Goal: Task Accomplishment & Management: Use online tool/utility

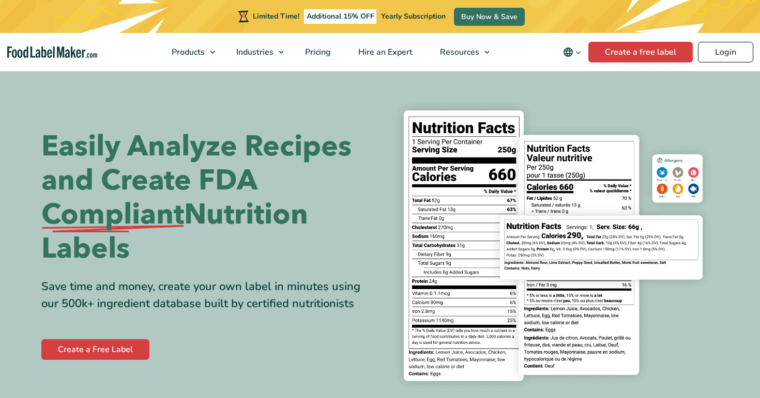
click at [712, 49] on link "Login" at bounding box center [725, 52] width 55 height 21
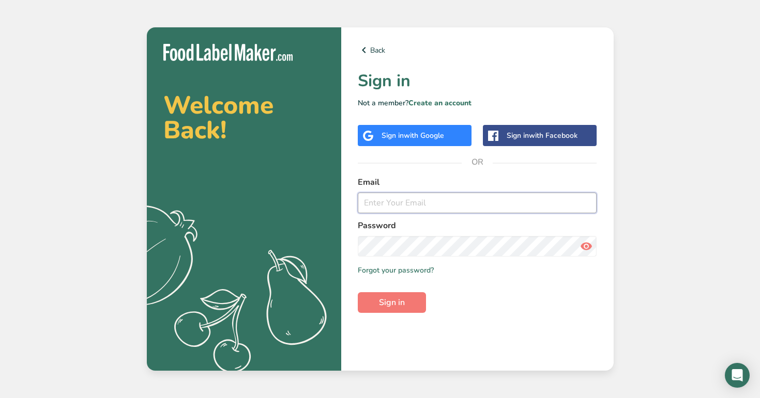
click at [475, 204] on input "email" at bounding box center [477, 203] width 239 height 21
type input "admin@test.com"
click at [358, 292] on button "Sign in" at bounding box center [392, 302] width 68 height 21
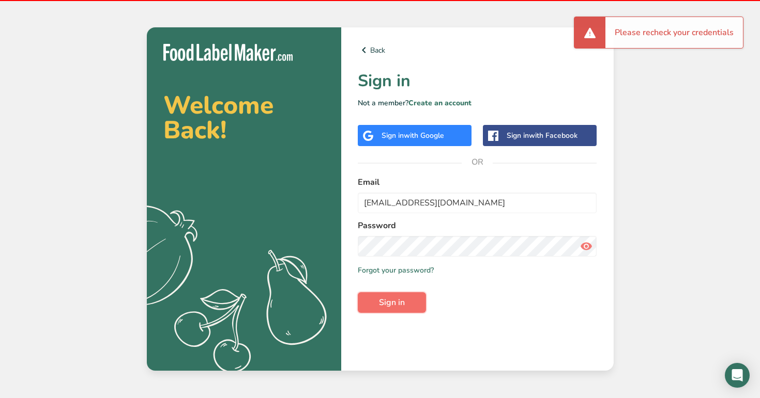
click at [408, 298] on button "Sign in" at bounding box center [392, 302] width 68 height 21
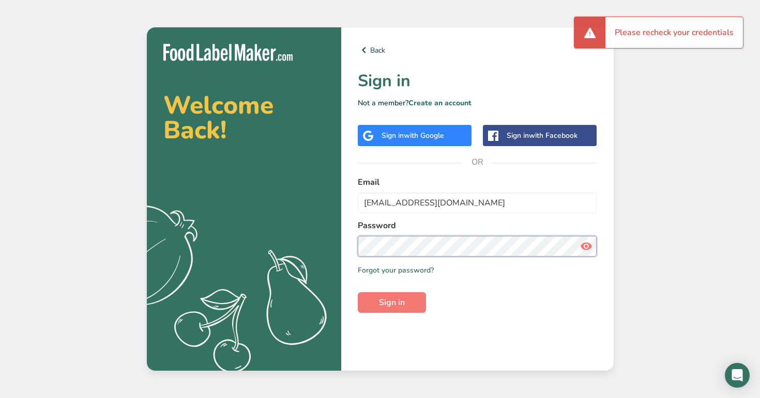
click at [335, 241] on section "Welcome Back! .a{fill:#f5f3ed;} Back Sign in Not a member? Create an account Si…" at bounding box center [380, 199] width 467 height 344
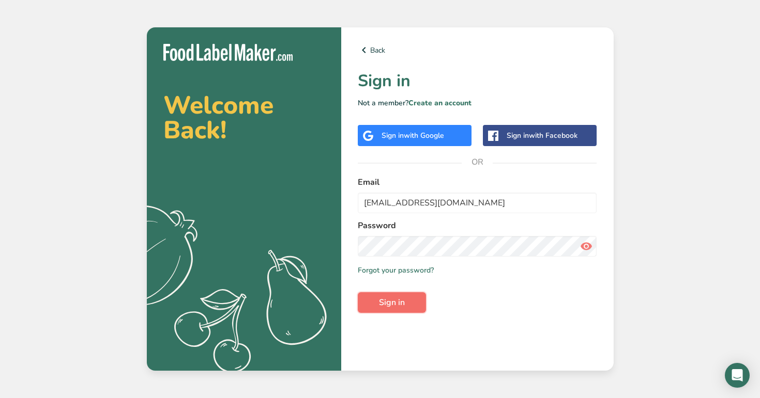
click at [394, 299] on span "Sign in" at bounding box center [392, 303] width 26 height 12
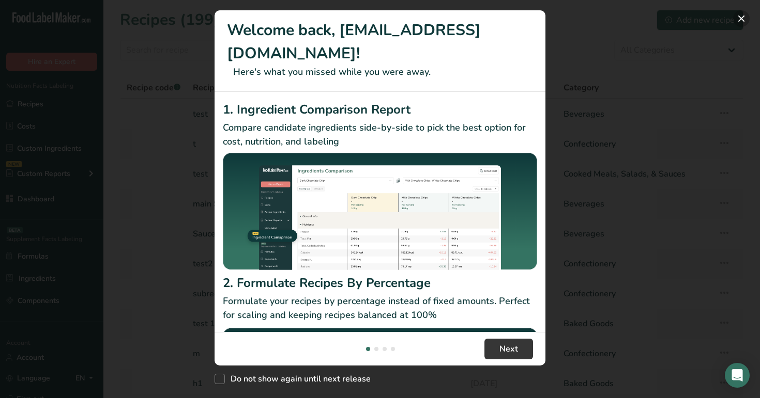
click at [736, 24] on button "New Features" at bounding box center [741, 18] width 17 height 17
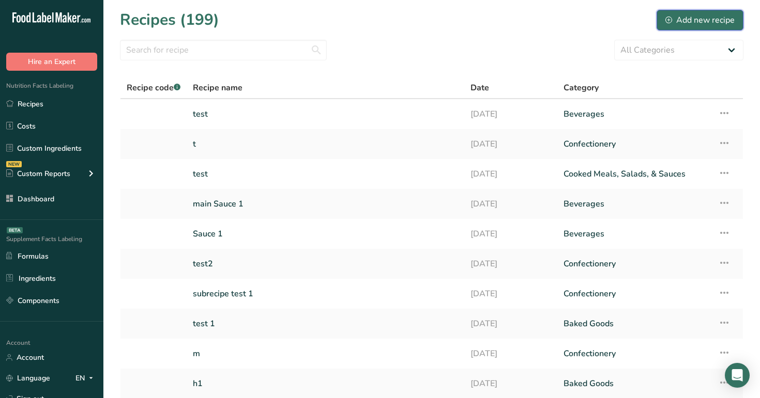
click at [695, 21] on div "Add new recipe" at bounding box center [699, 20] width 69 height 12
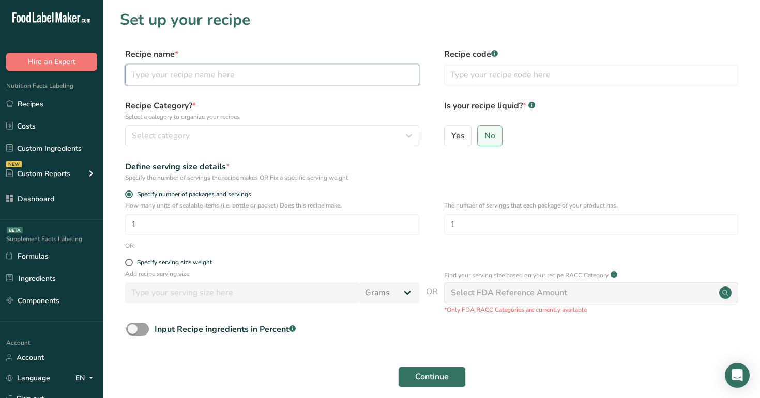
click at [207, 68] on input "text" at bounding box center [272, 75] width 294 height 21
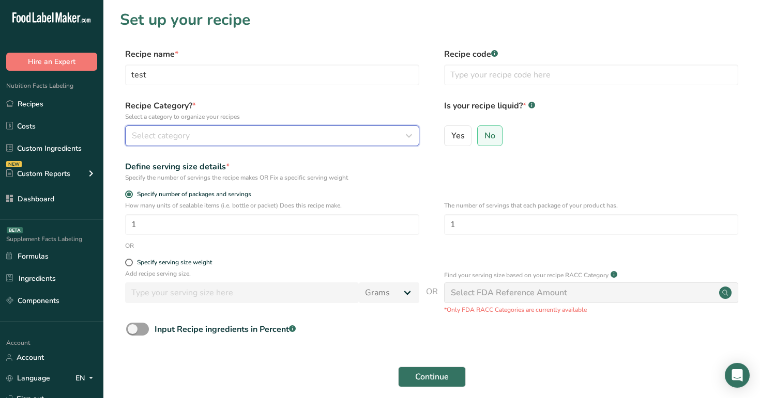
click at [192, 140] on div "Select category" at bounding box center [269, 136] width 274 height 12
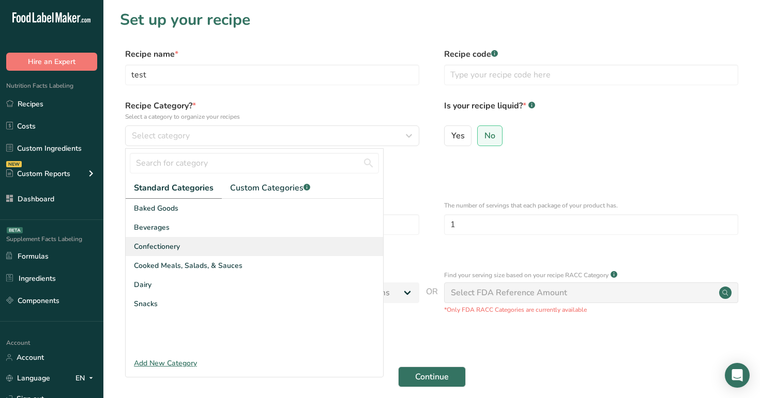
click at [204, 237] on div "Confectionery" at bounding box center [254, 246] width 257 height 19
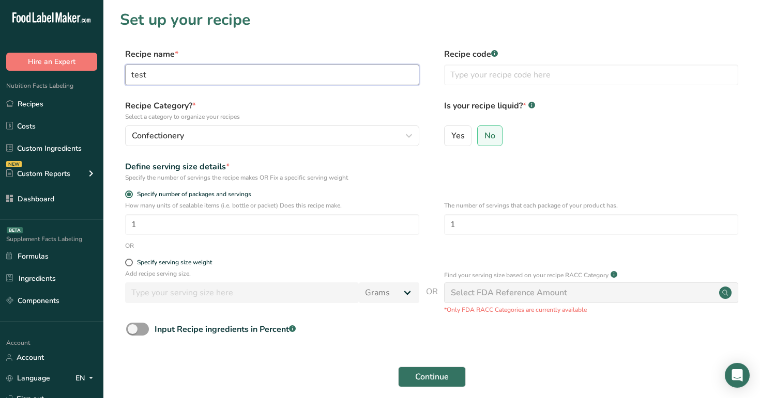
click at [234, 77] on input "test" at bounding box center [272, 75] width 294 height 21
type input "t"
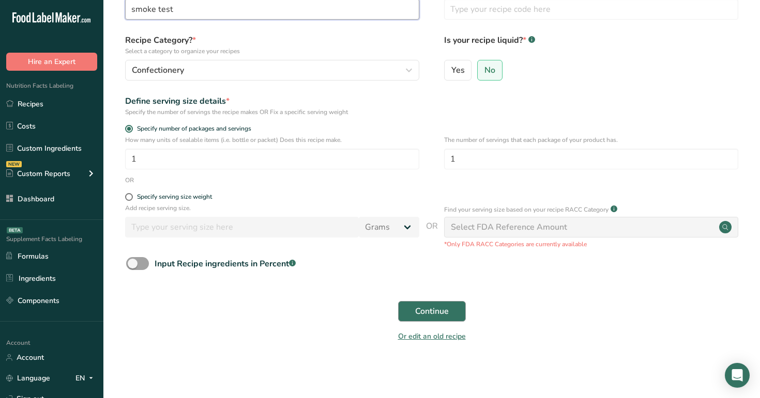
type input "smoke test"
click at [436, 313] on span "Continue" at bounding box center [432, 311] width 34 height 12
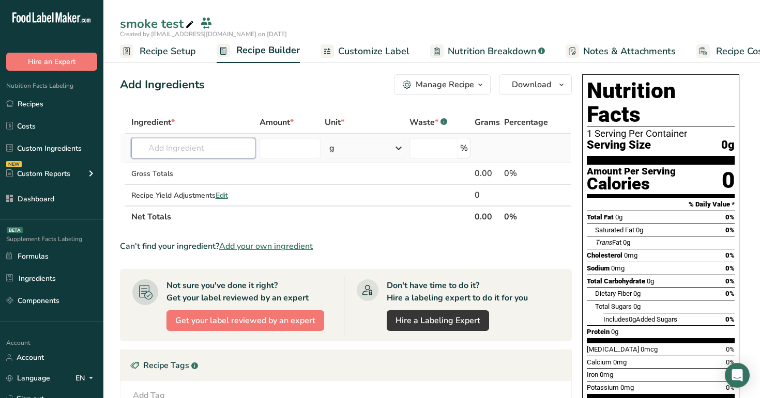
click at [209, 146] on input "text" at bounding box center [193, 148] width 125 height 21
type input "e"
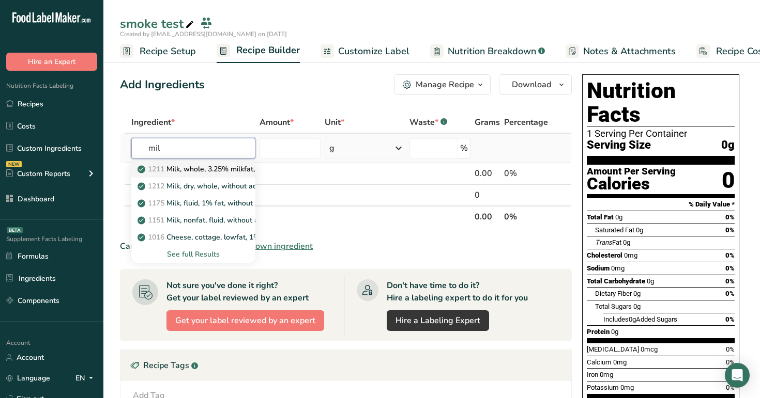
type input "mil"
click at [229, 170] on p "1211 Milk, whole, 3.25% milkfat, without added vitamin A and vitamin D" at bounding box center [277, 169] width 275 height 11
type input "Milk, whole, 3.25% milkfat, without added vitamin A and [MEDICAL_DATA]"
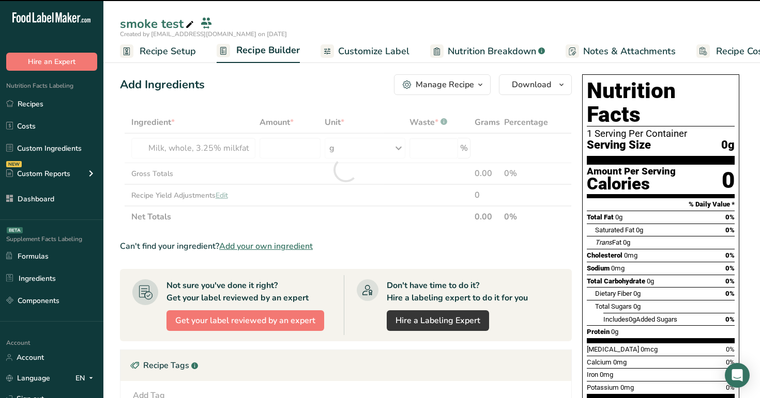
type input "0"
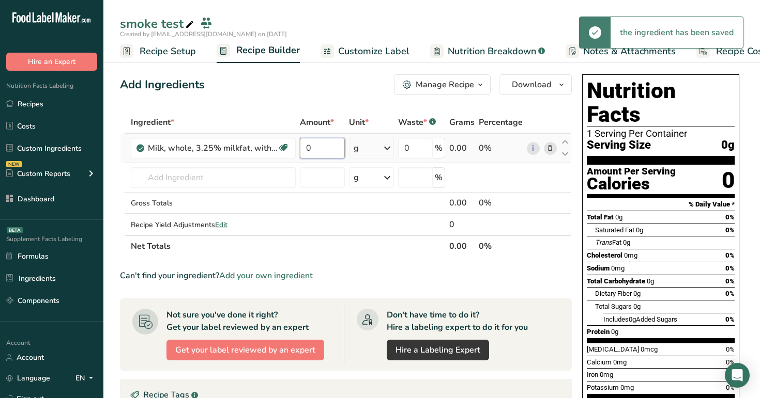
click at [327, 149] on input "0" at bounding box center [322, 148] width 44 height 21
type input "12"
click at [350, 84] on div "Add Ingredients Manage Recipe Delete Recipe Duplicate Recipe Scale Recipe Save …" at bounding box center [346, 84] width 452 height 21
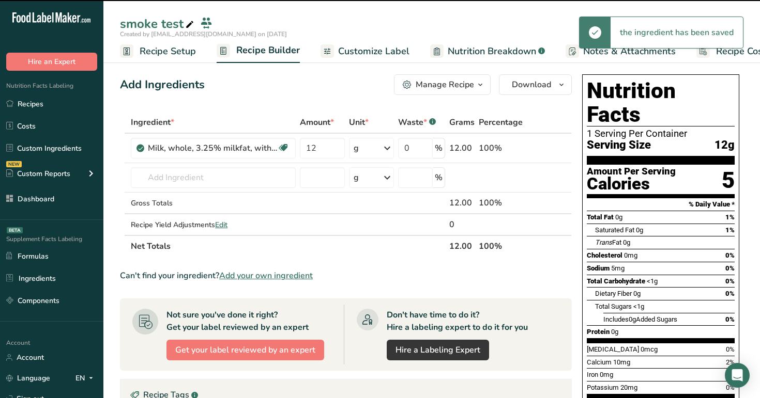
click at [371, 51] on span "Customize Label" at bounding box center [373, 51] width 71 height 14
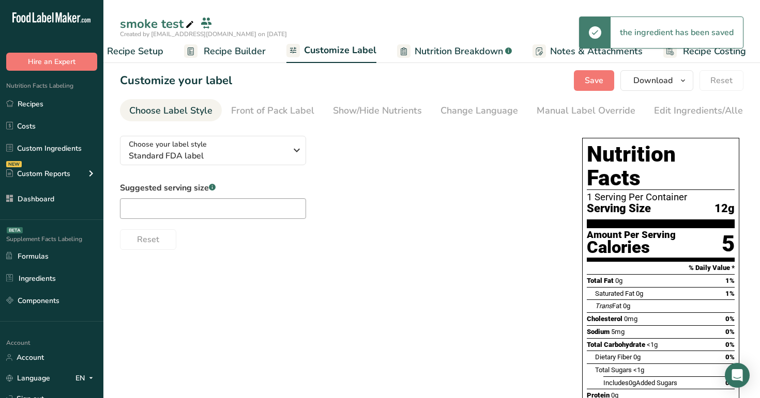
scroll to position [0, 35]
click at [674, 104] on div "Edit Ingredients/Allergens List" at bounding box center [719, 111] width 131 height 14
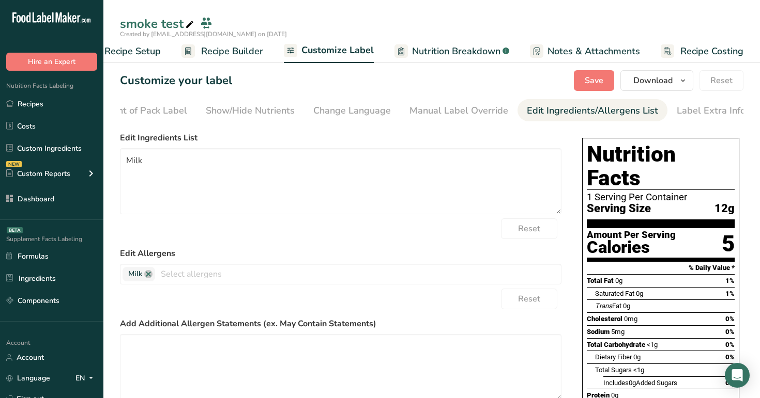
scroll to position [0, 128]
click at [473, 47] on span "Nutrition Breakdown" at bounding box center [456, 51] width 88 height 14
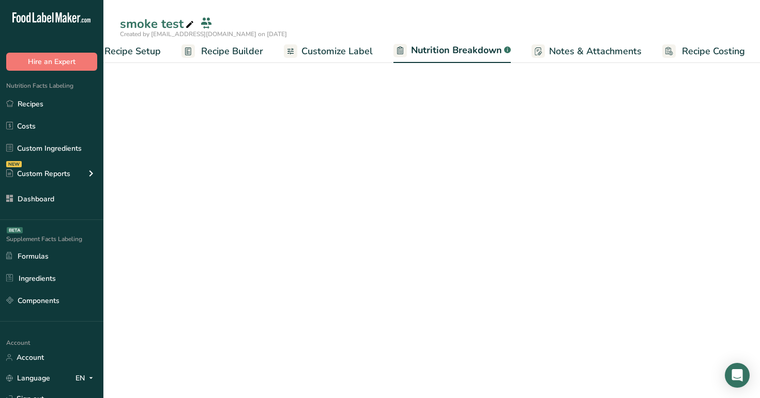
scroll to position [0, 36]
select select "Calories"
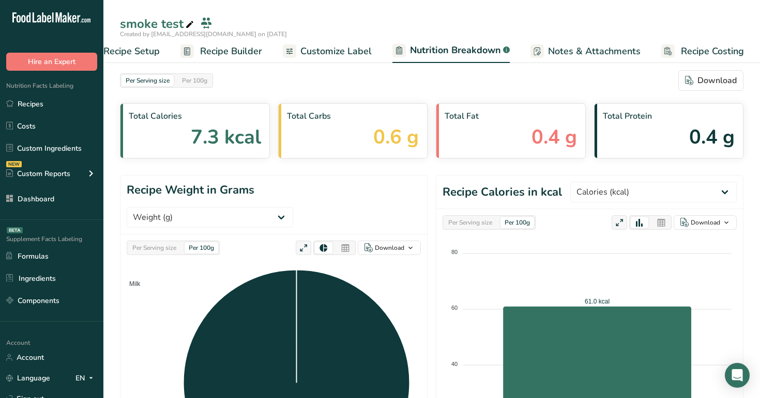
click at [326, 48] on span "Customize Label" at bounding box center [335, 51] width 71 height 14
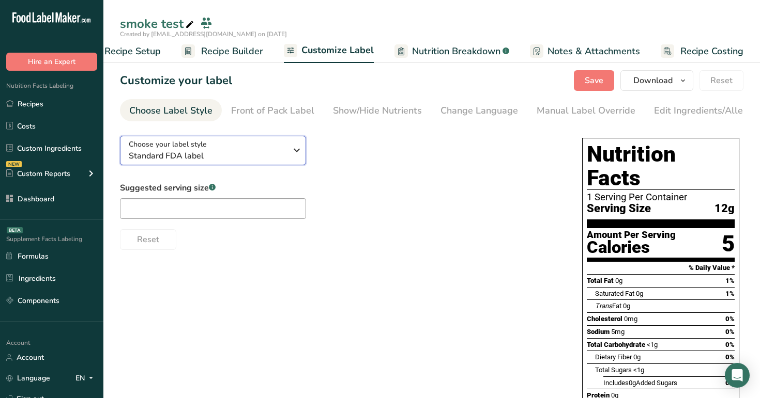
click at [228, 154] on span "Standard FDA label" at bounding box center [208, 156] width 158 height 12
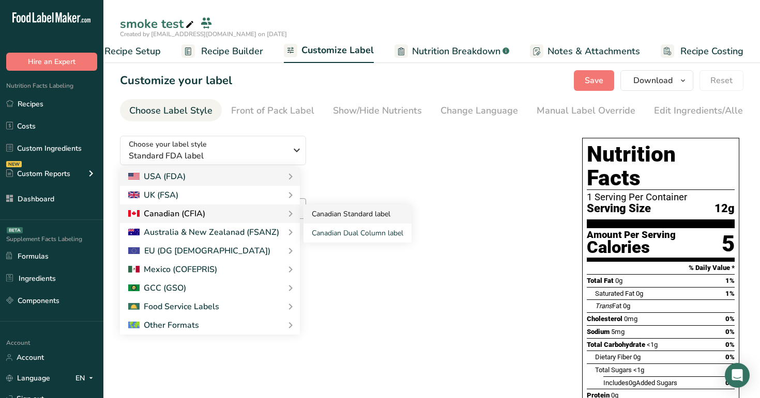
click at [330, 222] on link "Canadian Standard label" at bounding box center [357, 214] width 108 height 19
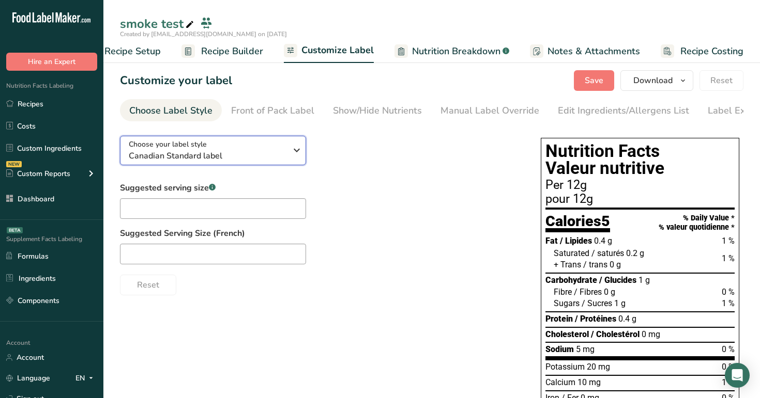
click at [262, 158] on span "Canadian Standard label" at bounding box center [208, 156] width 158 height 12
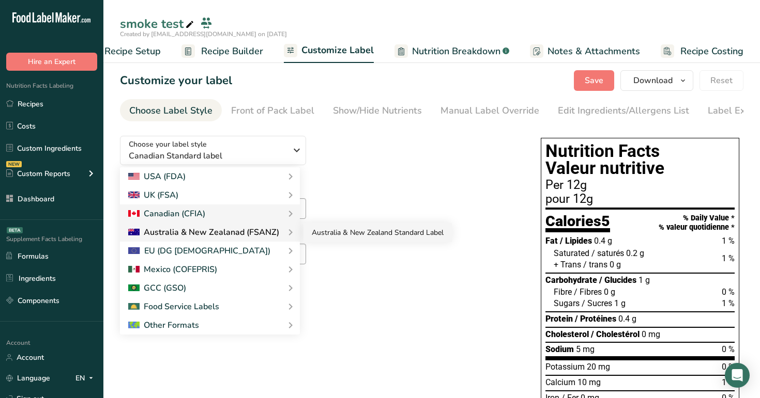
click at [350, 231] on link "Australia & New Zealand Standard Label" at bounding box center [377, 232] width 148 height 19
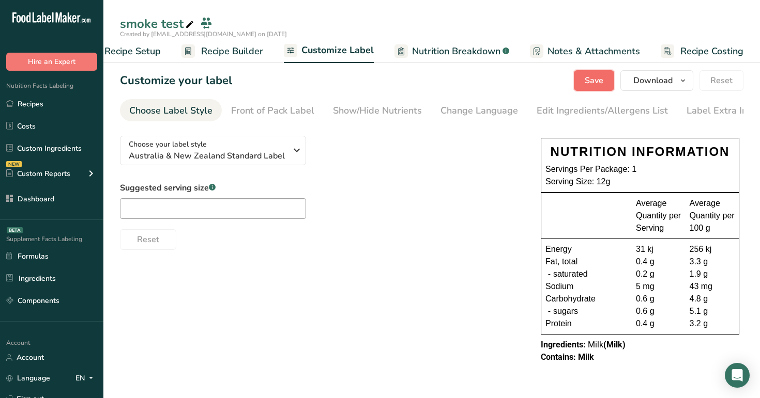
click at [587, 84] on span "Save" at bounding box center [593, 80] width 19 height 12
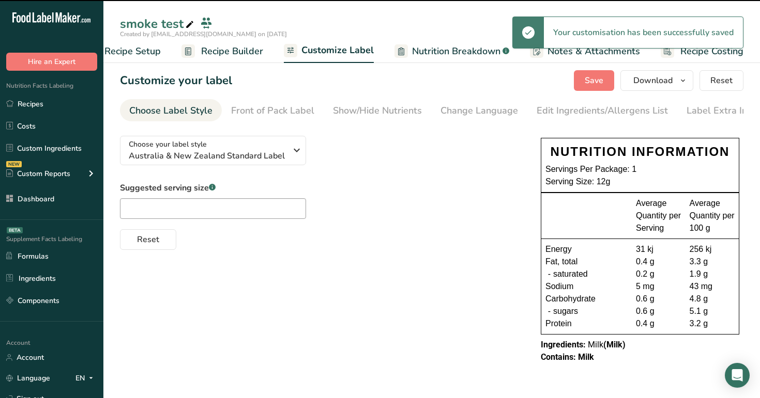
click at [473, 61] on link "Nutrition Breakdown .a-a{fill:#347362;}.b-a{fill:#fff;}" at bounding box center [451, 51] width 115 height 23
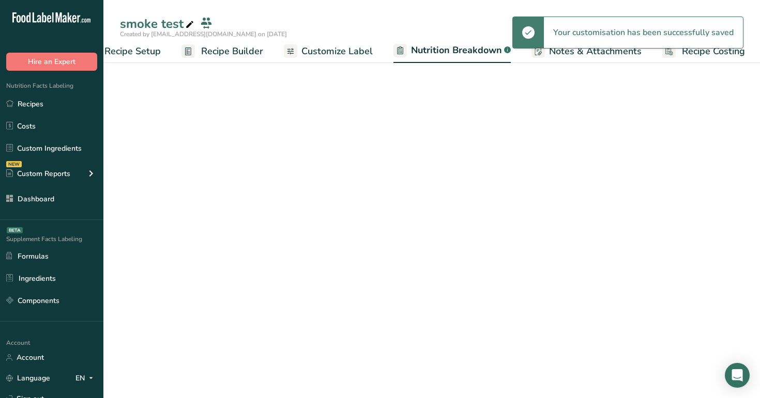
scroll to position [0, 36]
select select "Calories"
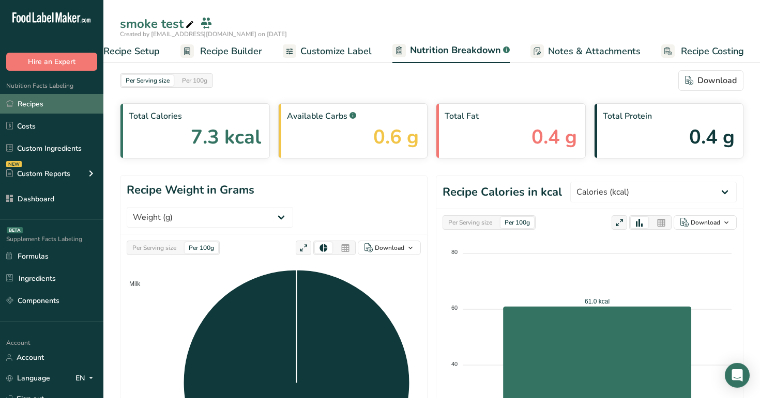
click at [33, 112] on link "Recipes" at bounding box center [51, 104] width 103 height 20
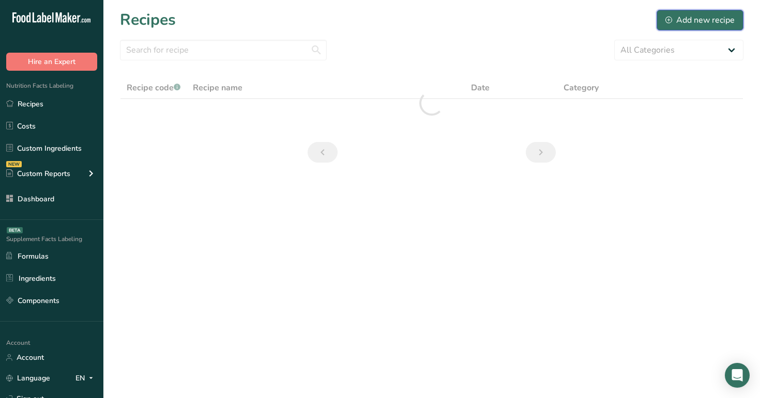
click at [713, 23] on div "Add new recipe" at bounding box center [699, 20] width 69 height 12
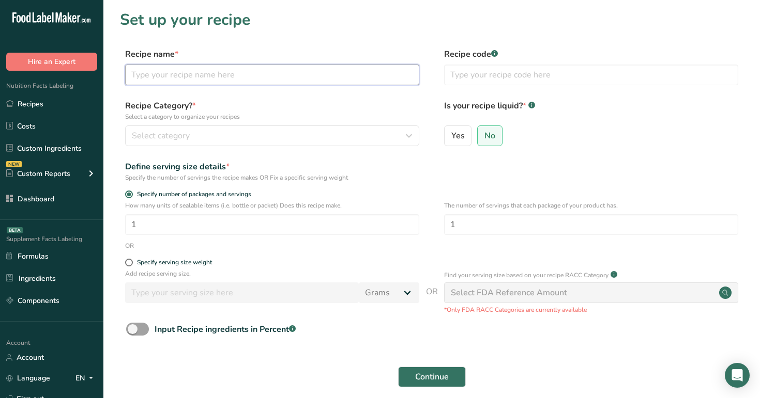
click at [283, 75] on input "text" at bounding box center [272, 75] width 294 height 21
click at [244, 76] on input "sub recipe new" at bounding box center [272, 75] width 294 height 21
type input "sub recipe new 11 9"
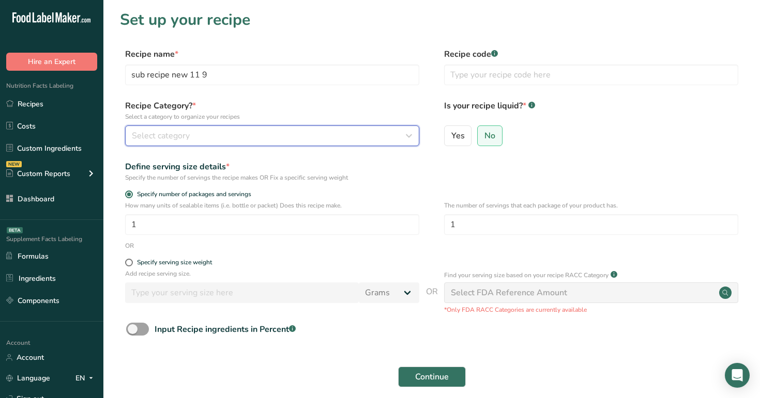
click at [244, 133] on div "Select category" at bounding box center [269, 136] width 274 height 12
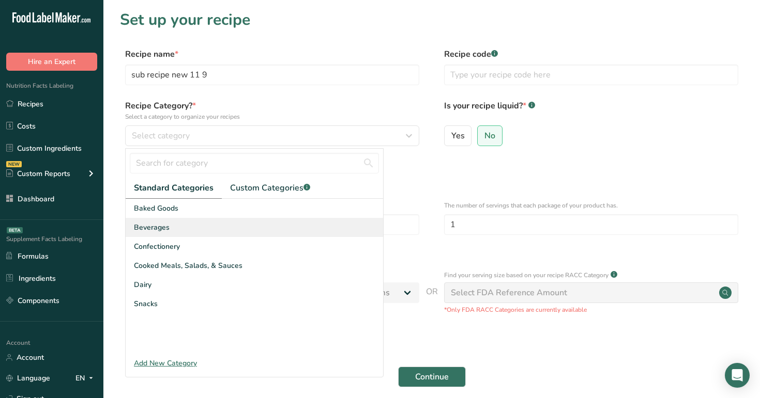
click at [240, 223] on div "Beverages" at bounding box center [254, 227] width 257 height 19
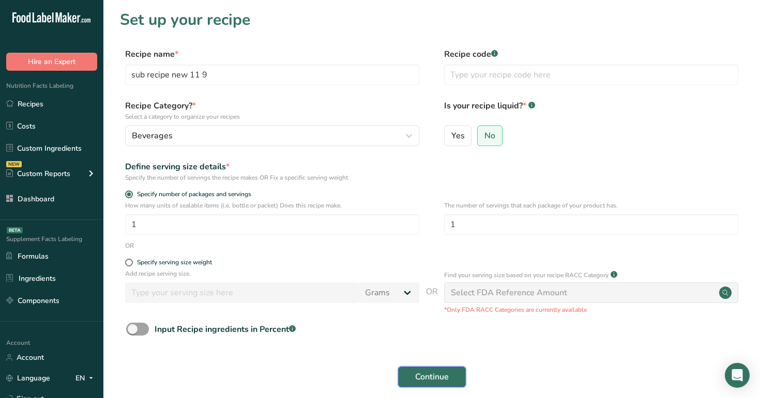
click at [437, 375] on span "Continue" at bounding box center [432, 377] width 34 height 12
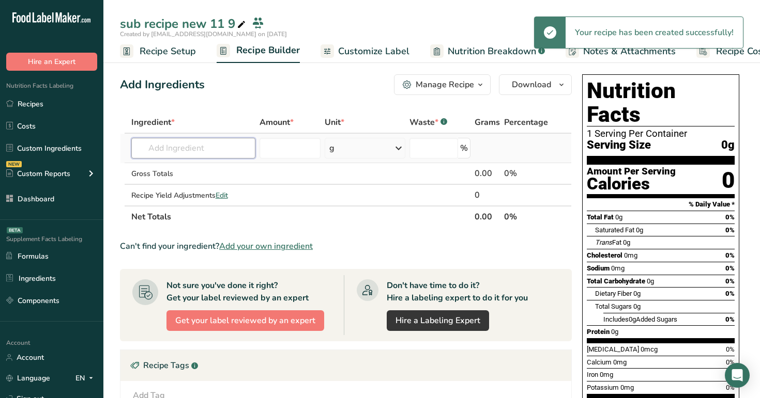
click at [200, 152] on input "text" at bounding box center [193, 148] width 125 height 21
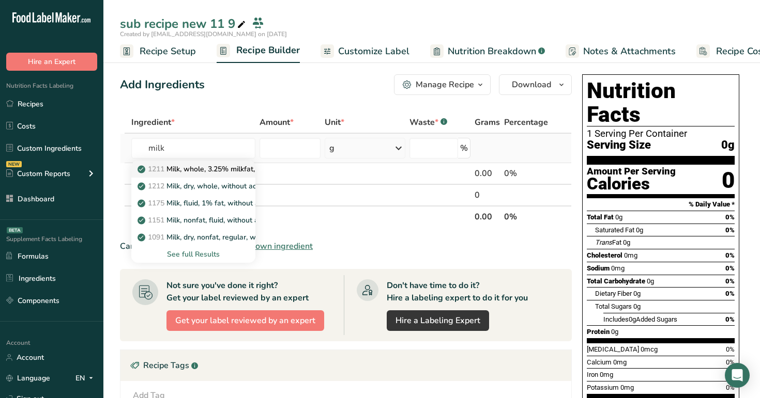
click at [204, 169] on p "1211 Milk, whole, 3.25% milkfat, without added vitamin A and vitamin D" at bounding box center [277, 169] width 275 height 11
type input "Milk, whole, 3.25% milkfat, without added vitamin A and [MEDICAL_DATA]"
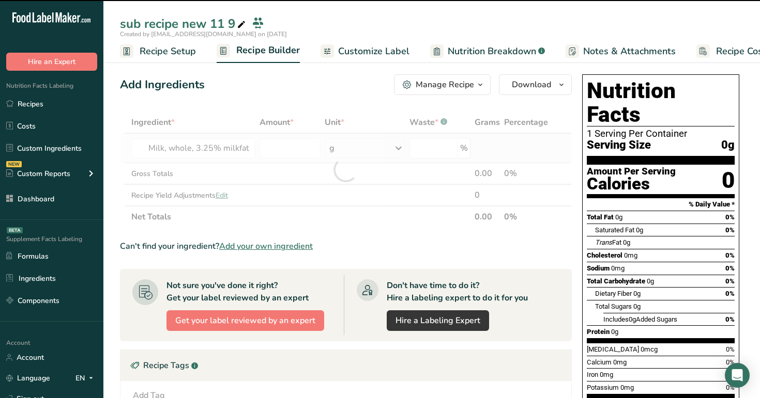
type input "0"
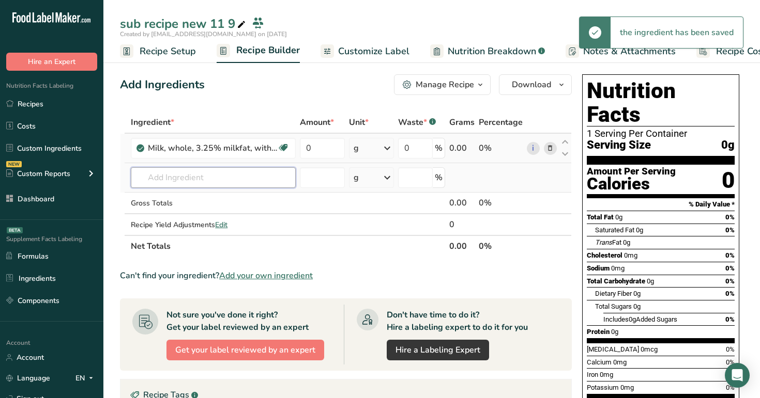
click at [201, 181] on input "text" at bounding box center [213, 177] width 165 height 21
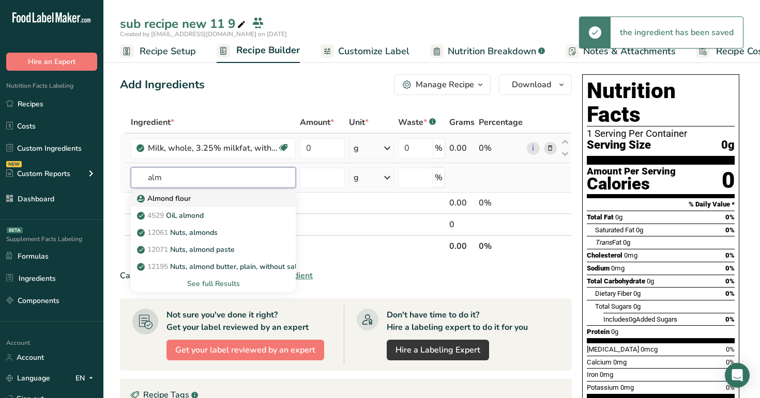
type input "alm"
click at [208, 198] on div "Almond flour" at bounding box center [205, 198] width 132 height 11
type input "Almond flour"
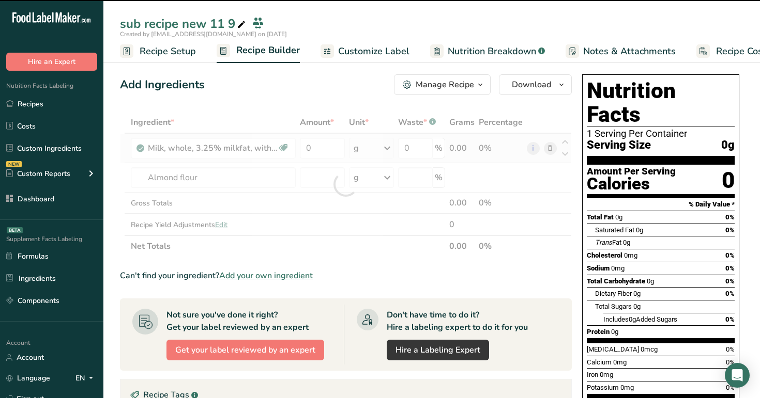
type input "0"
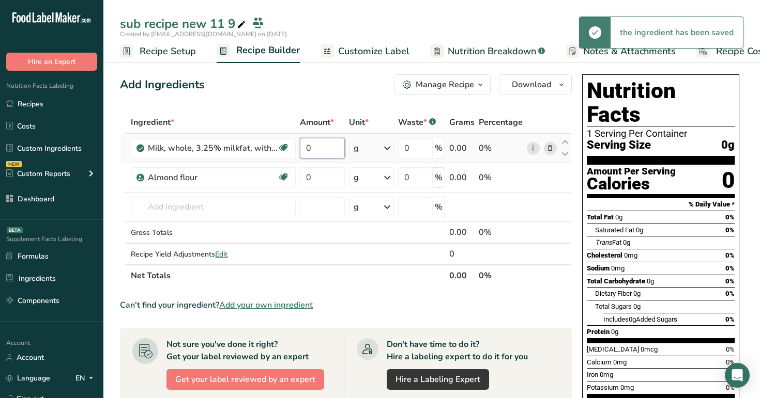
click at [325, 148] on input "0" at bounding box center [322, 148] width 44 height 21
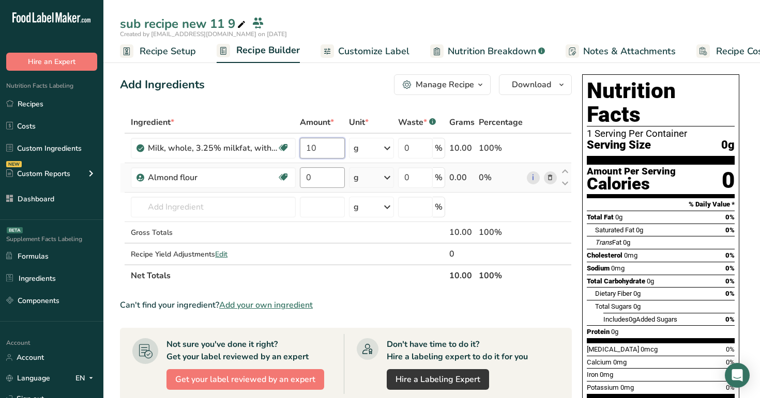
type input "10"
click at [315, 181] on div "Ingredient * Amount * Unit * Waste * .a-a{fill:#347362;}.b-a{fill:#fff;} Grams …" at bounding box center [346, 199] width 452 height 175
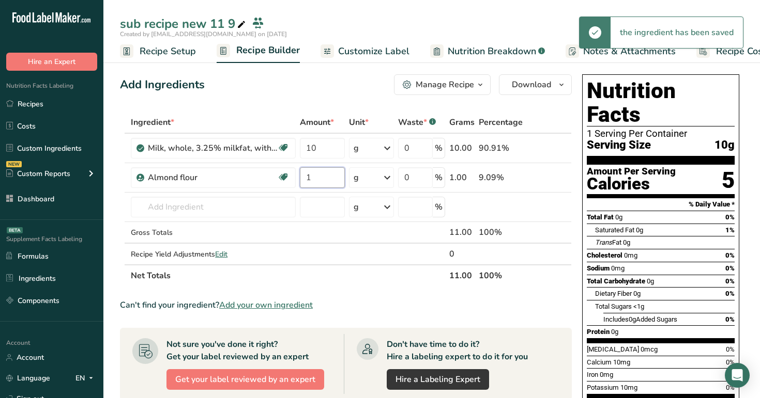
type input "1"
click at [344, 109] on div "Add Ingredients Manage Recipe Delete Recipe Duplicate Recipe Scale Recipe Save …" at bounding box center [349, 367] width 458 height 594
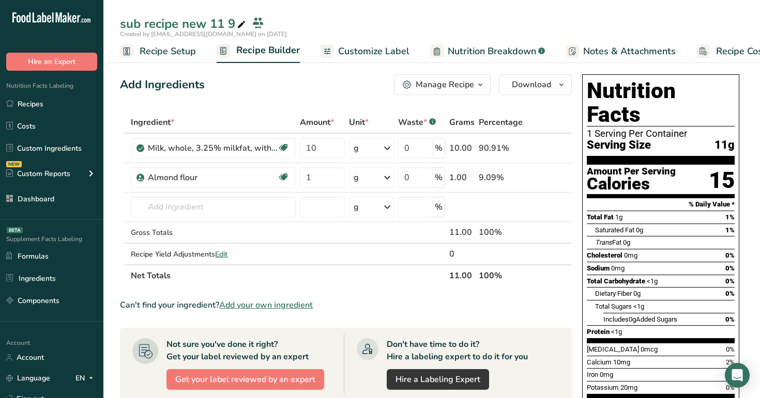
click at [205, 26] on div "sub recipe new 11 9" at bounding box center [184, 23] width 128 height 19
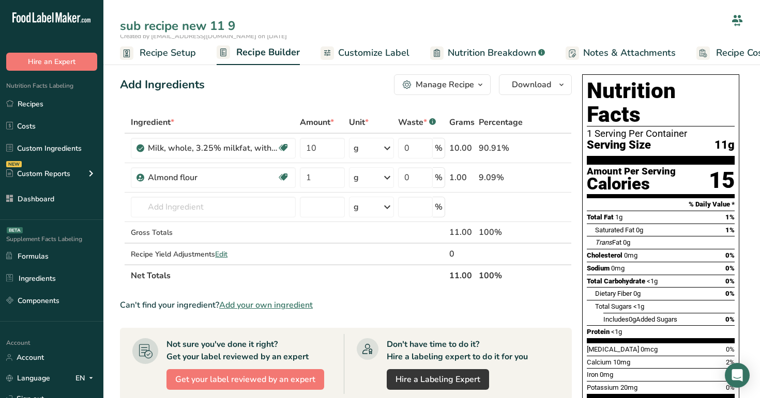
click at [120, 26] on input "sub recipe new 11 9" at bounding box center [423, 26] width 607 height 19
type input "sauce sub recipe new 11 9"
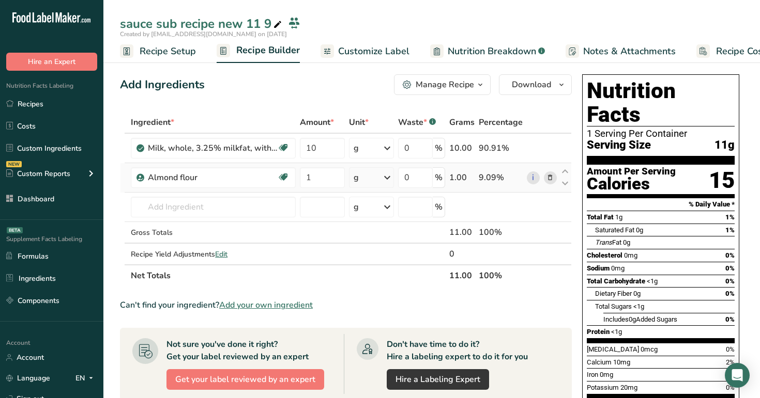
click at [550, 176] on icon at bounding box center [549, 178] width 7 height 11
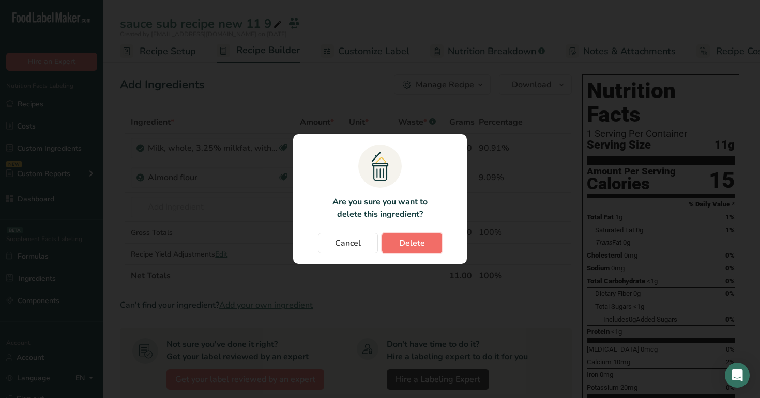
click at [425, 242] on button "Delete" at bounding box center [412, 243] width 60 height 21
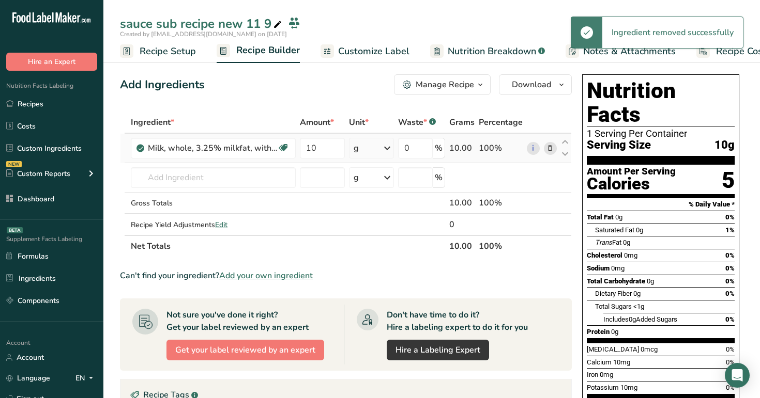
click at [548, 146] on icon at bounding box center [549, 148] width 7 height 11
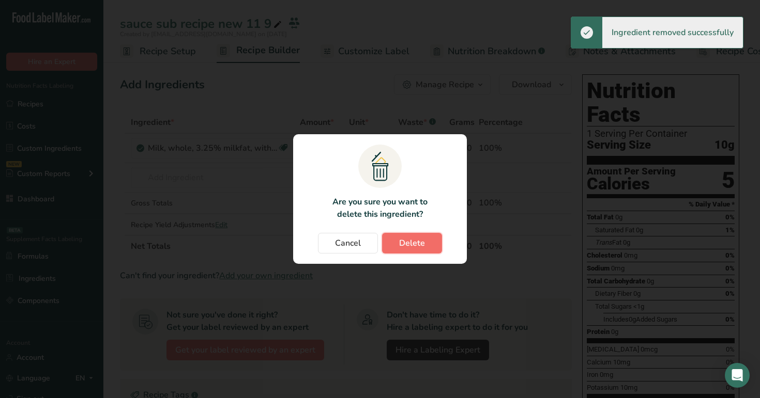
click at [420, 243] on span "Delete" at bounding box center [412, 243] width 26 height 12
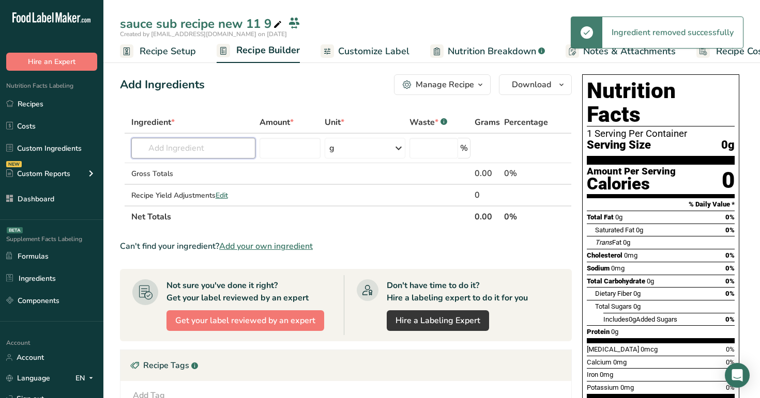
click at [172, 152] on input "text" at bounding box center [193, 148] width 125 height 21
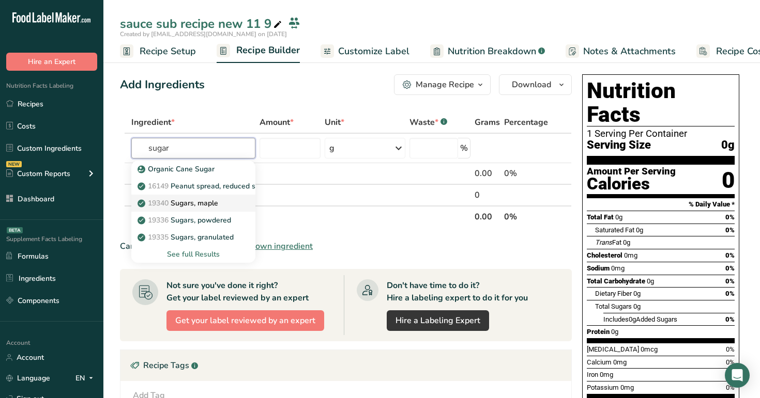
type input "sugar"
click at [203, 204] on p "19340 Sugars, maple" at bounding box center [179, 203] width 79 height 11
type input "Sugars, maple"
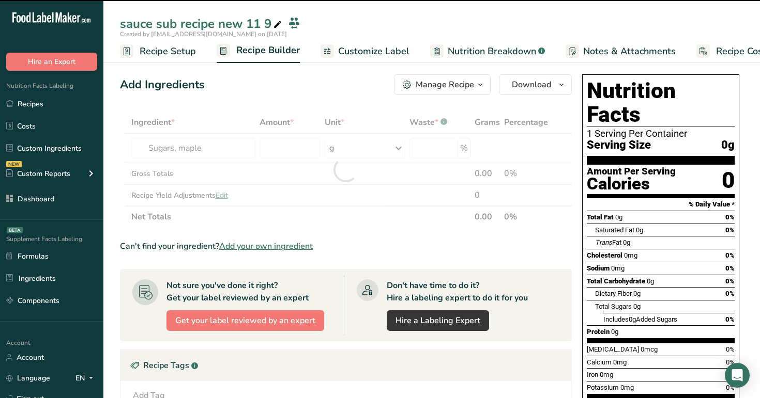
type input "0"
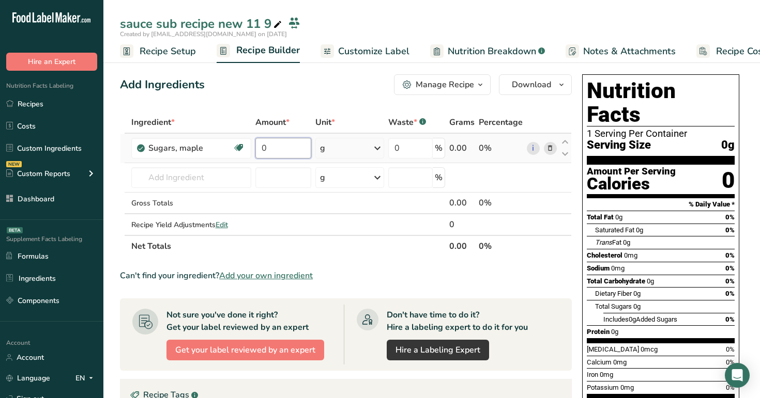
click at [276, 151] on input "0" at bounding box center [283, 148] width 56 height 21
type input "123"
click at [276, 90] on div "Add Ingredients Manage Recipe Delete Recipe Duplicate Recipe Scale Recipe Save …" at bounding box center [346, 84] width 452 height 21
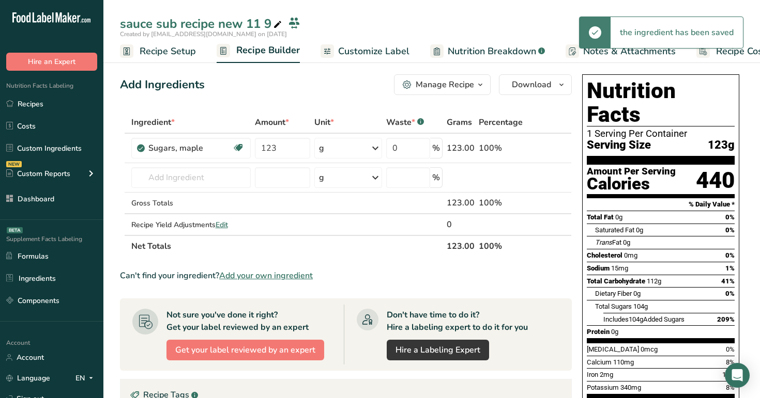
click at [450, 84] on div "Manage Recipe" at bounding box center [444, 85] width 58 height 12
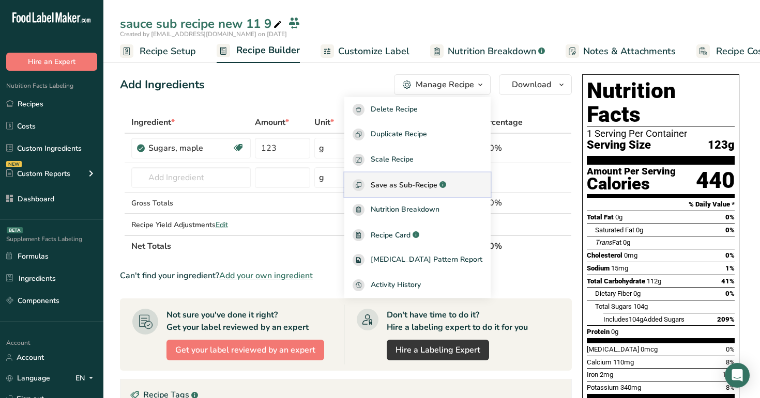
click at [436, 182] on span "Save as Sub-Recipe" at bounding box center [403, 185] width 67 height 11
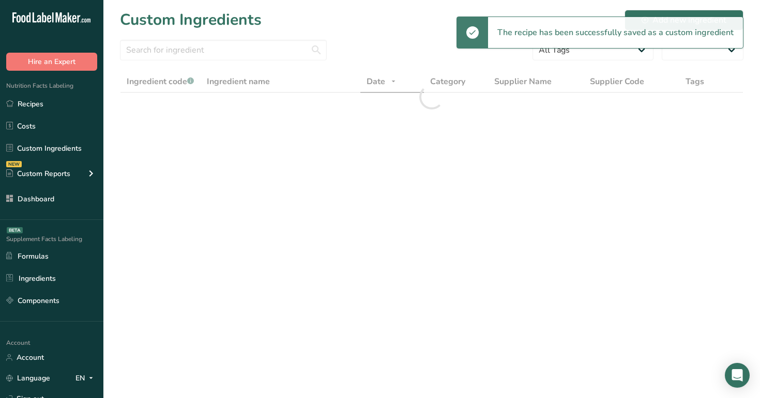
select select "30"
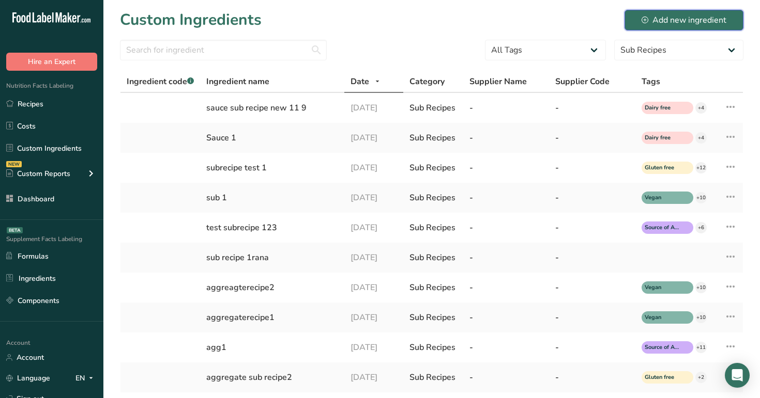
click at [699, 21] on div "Add new ingredient" at bounding box center [683, 20] width 85 height 12
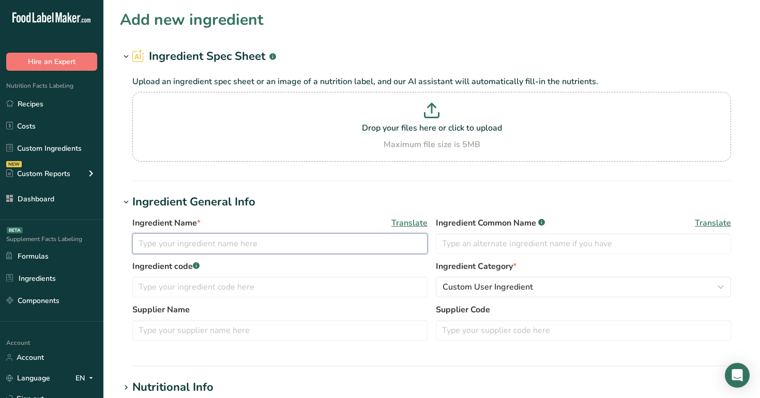
click at [258, 241] on input "text" at bounding box center [279, 244] width 295 height 21
type input "sauce"
click at [32, 104] on link "Recipes" at bounding box center [51, 104] width 103 height 20
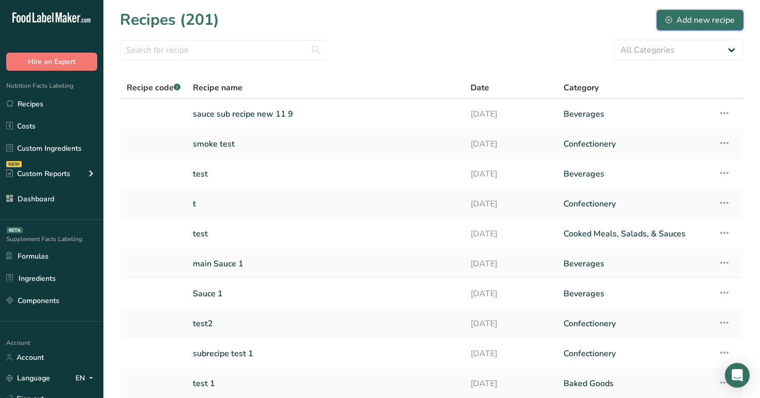
click at [682, 17] on div "Add new recipe" at bounding box center [699, 20] width 69 height 12
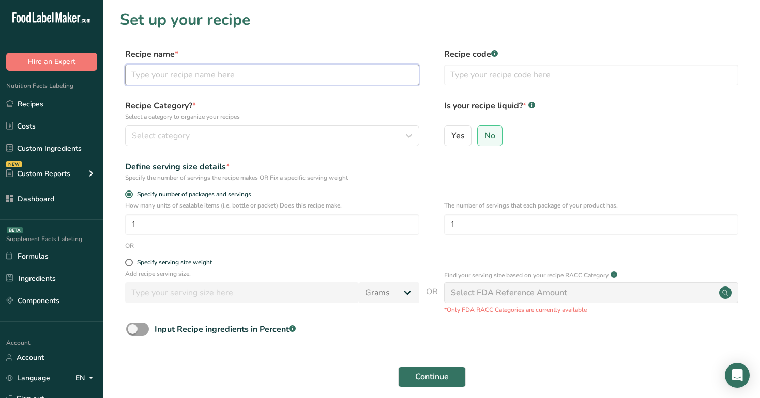
click at [276, 76] on input "text" at bounding box center [272, 75] width 294 height 21
type input "sauce main 119"
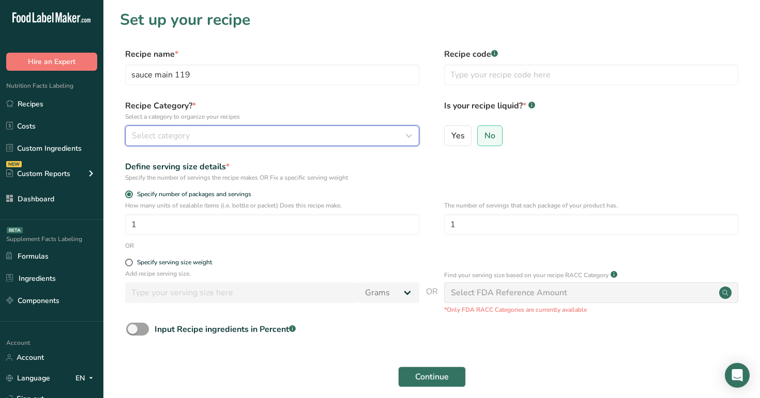
click at [257, 137] on div "Select category" at bounding box center [269, 136] width 274 height 12
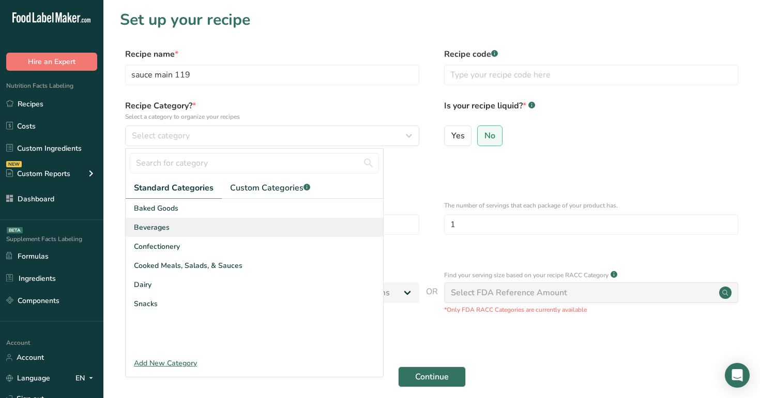
click at [254, 225] on div "Beverages" at bounding box center [254, 227] width 257 height 19
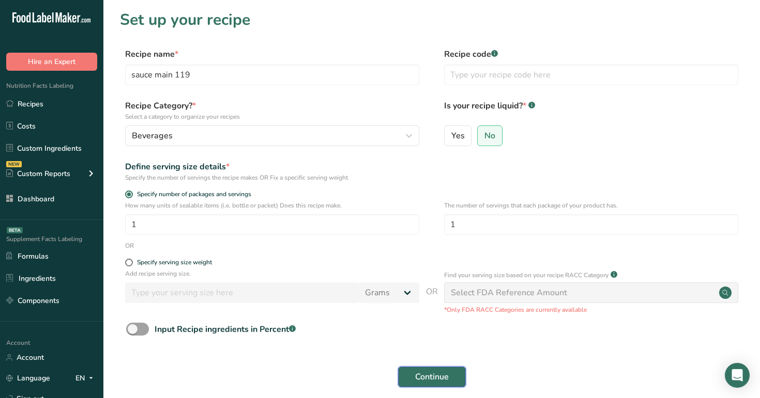
click at [448, 370] on button "Continue" at bounding box center [432, 377] width 68 height 21
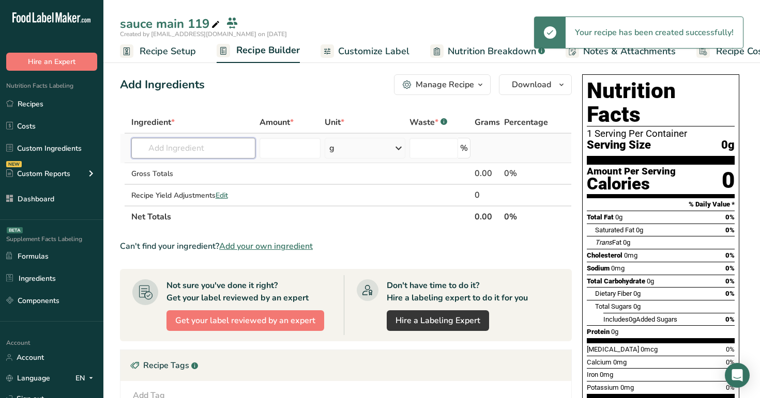
click at [169, 148] on input "text" at bounding box center [193, 148] width 125 height 21
paste input "sauce sub recipe new 11 9"
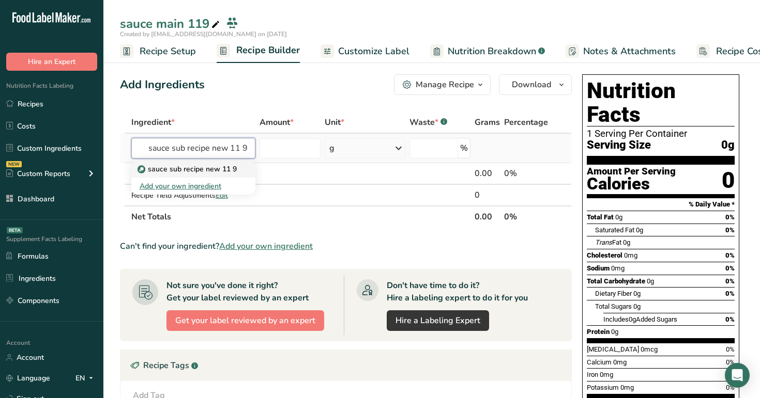
type input "sauce sub recipe new 11 9"
click at [185, 165] on p "sauce sub recipe new 11 9" at bounding box center [188, 169] width 97 height 11
type input "sauce sub recipe new 11 9"
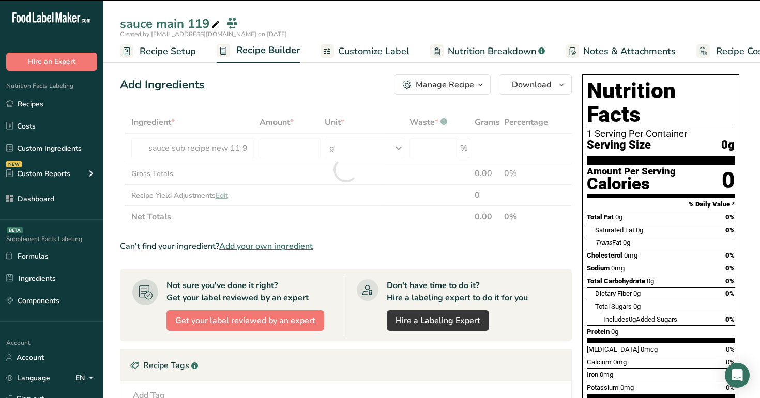
type input "0"
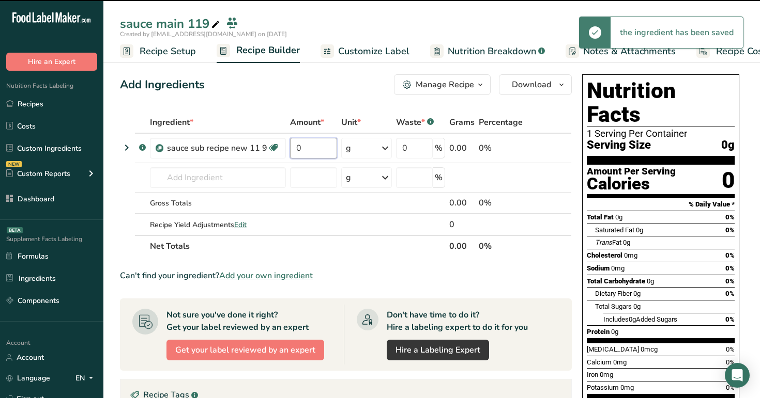
click at [301, 152] on input "0" at bounding box center [313, 148] width 47 height 21
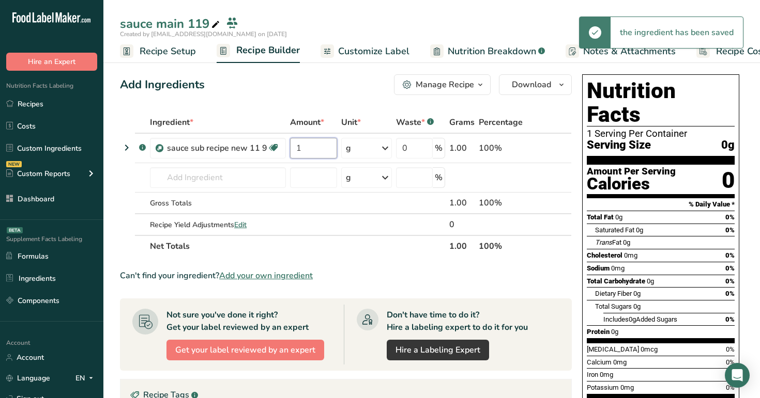
type input "1"
click at [320, 100] on div "Add Ingredients Manage Recipe Delete Recipe Duplicate Recipe Scale Recipe Save …" at bounding box center [349, 363] width 458 height 586
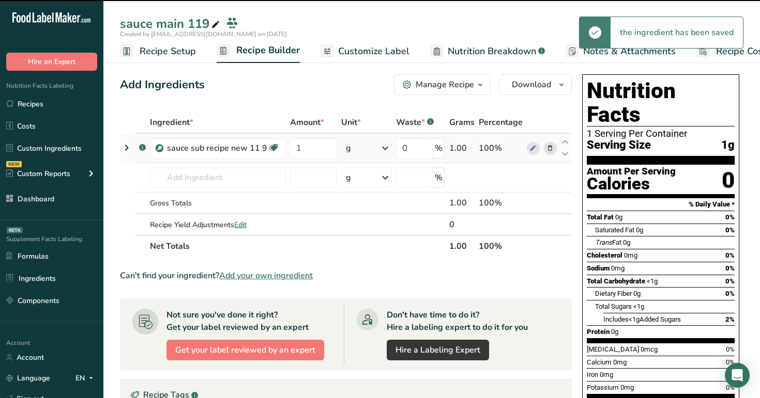
click at [126, 148] on icon at bounding box center [126, 147] width 12 height 19
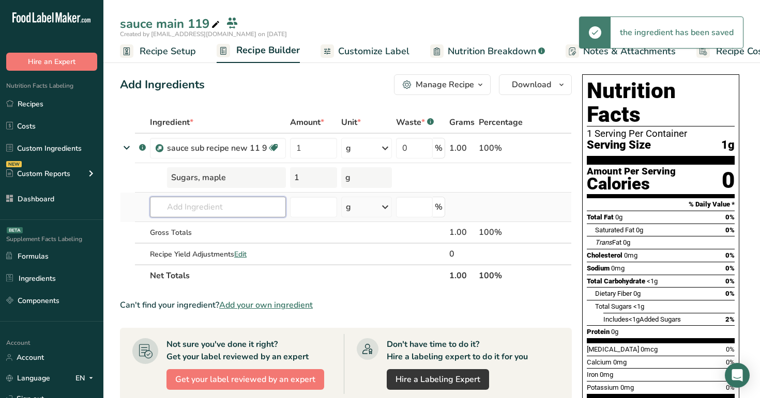
click at [216, 204] on input "text" at bounding box center [218, 207] width 136 height 21
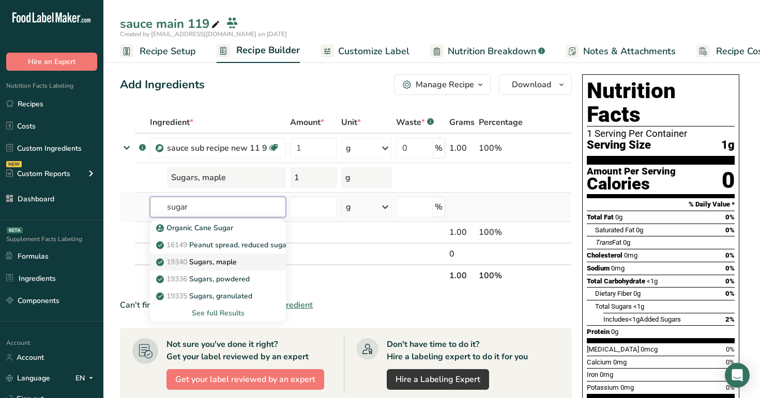
type input "sugar"
click at [228, 264] on p "19340 Sugars, maple" at bounding box center [197, 262] width 79 height 11
type input "Sugars, maple"
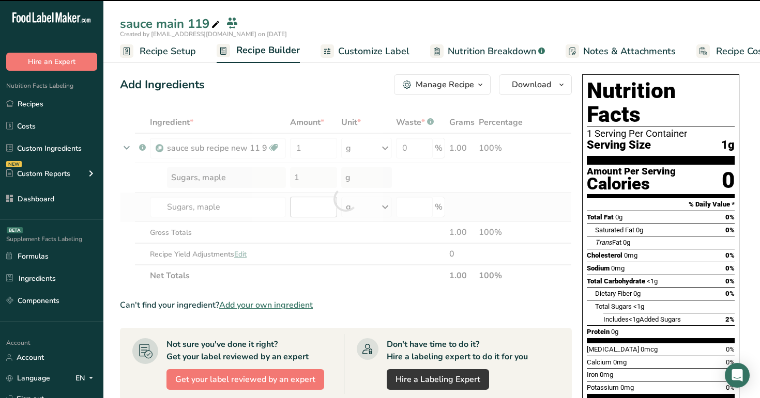
type input "0"
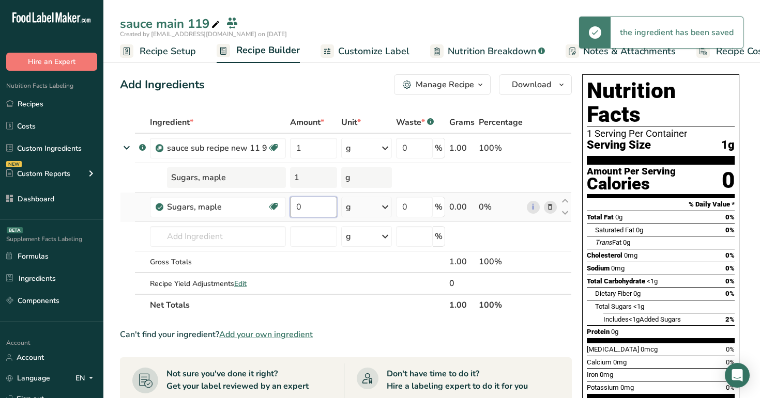
click at [319, 211] on input "0" at bounding box center [313, 207] width 47 height 21
type input "2"
click at [351, 115] on div "Ingredient * Amount * Unit * Waste * .a-a{fill:#347362;}.b-a{fill:#fff;} Grams …" at bounding box center [346, 214] width 452 height 205
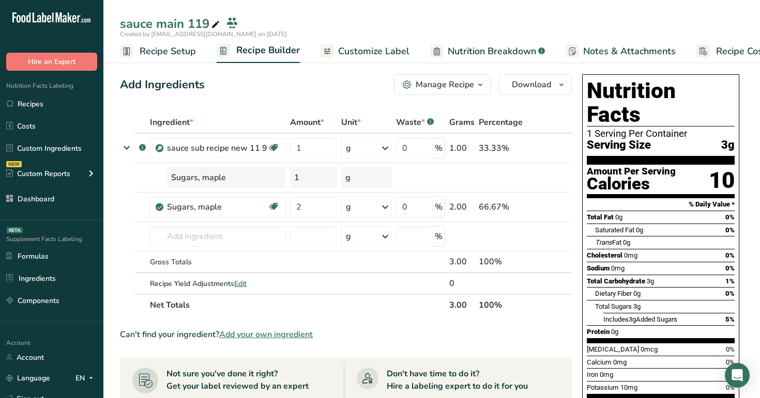
click at [485, 51] on span "Nutrition Breakdown" at bounding box center [491, 51] width 88 height 14
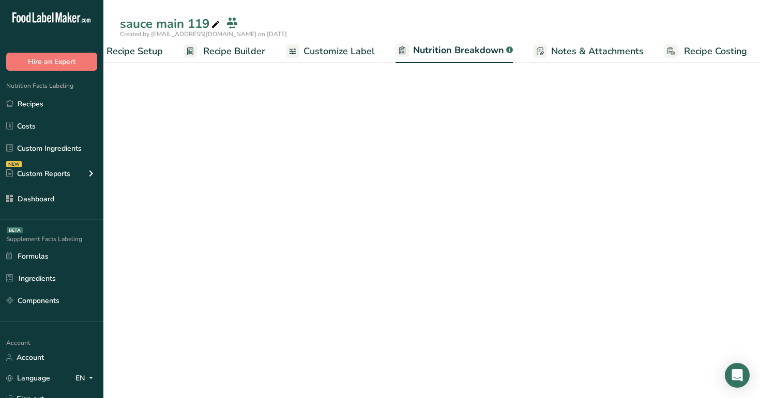
select select "Calories"
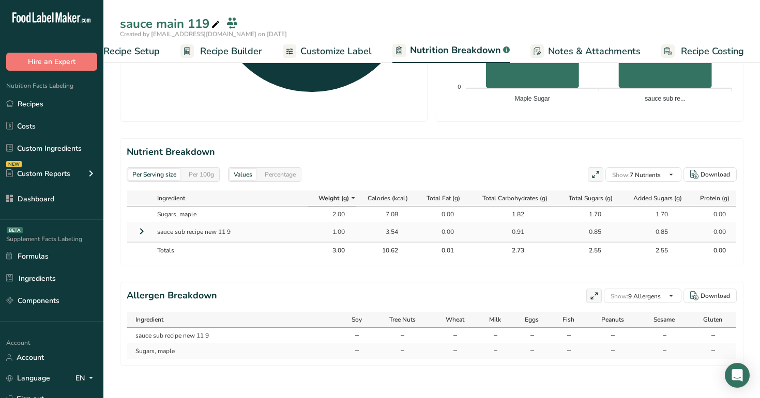
scroll to position [390, 0]
click at [138, 227] on icon at bounding box center [141, 231] width 12 height 19
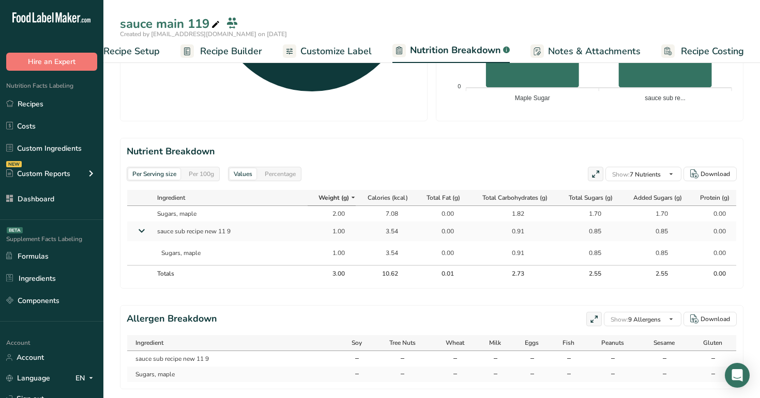
click at [141, 227] on icon at bounding box center [141, 231] width 19 height 12
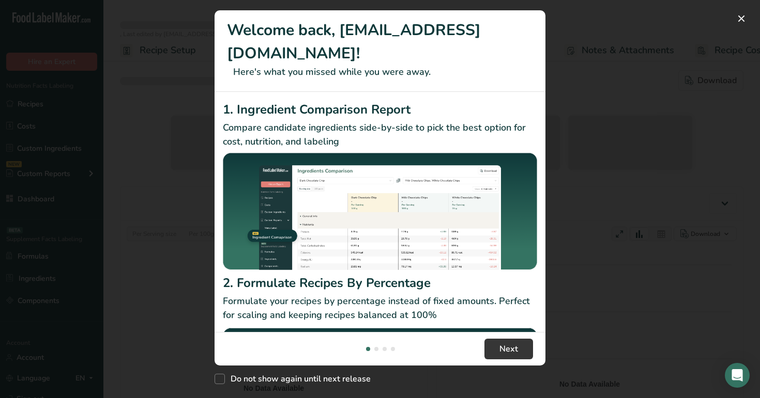
select select "Calories"
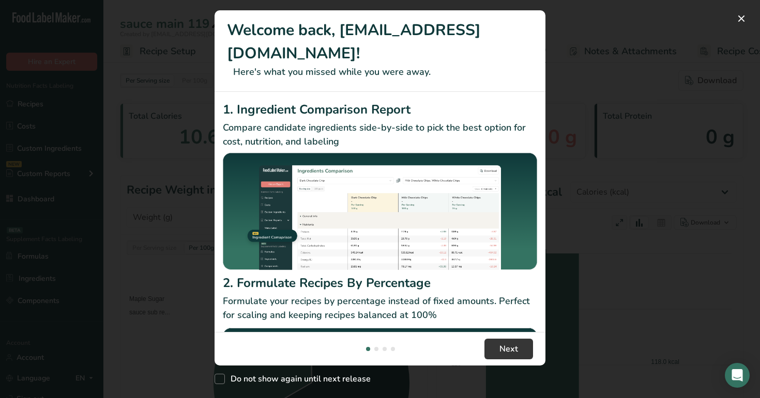
click at [160, 97] on div "New Features" at bounding box center [380, 199] width 760 height 398
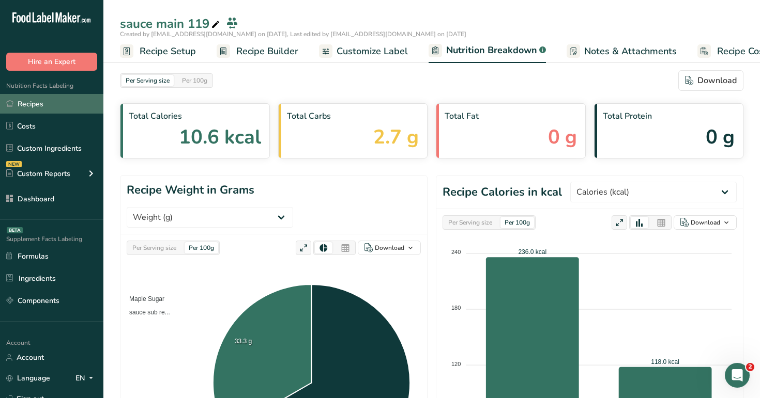
click at [50, 97] on link "Recipes" at bounding box center [51, 104] width 103 height 20
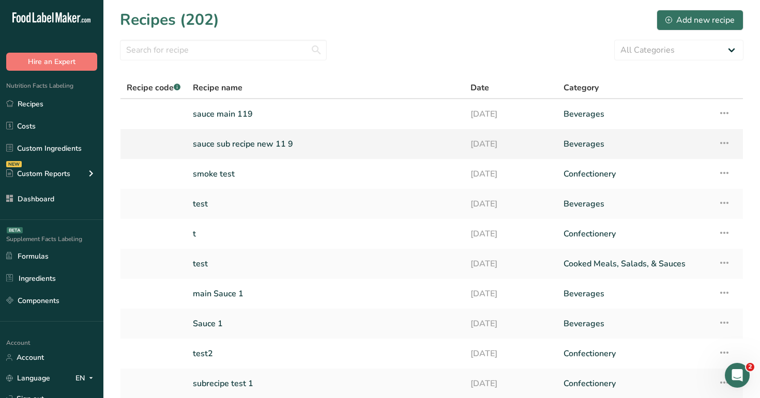
click at [249, 152] on link "sauce sub recipe new 11 9" at bounding box center [325, 144] width 265 height 22
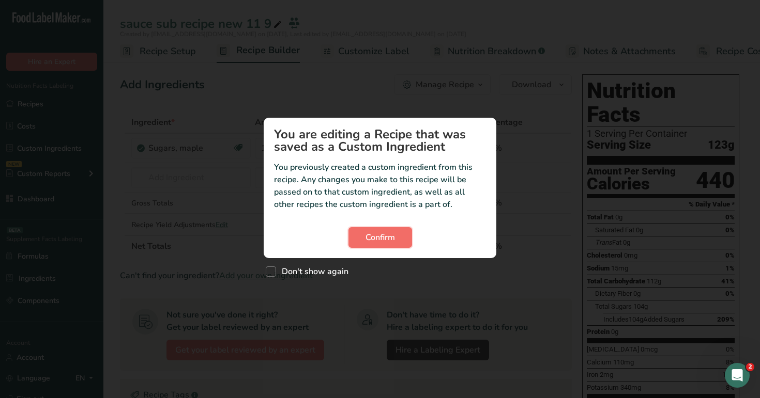
click at [382, 243] on span "Confirm" at bounding box center [379, 237] width 29 height 12
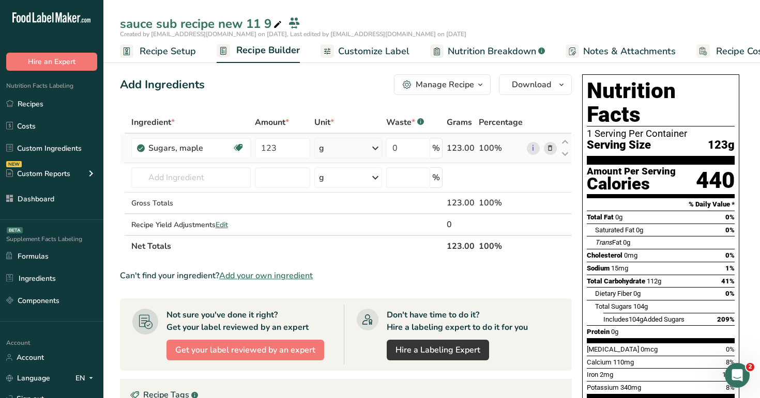
click at [341, 146] on div "g" at bounding box center [348, 148] width 68 height 21
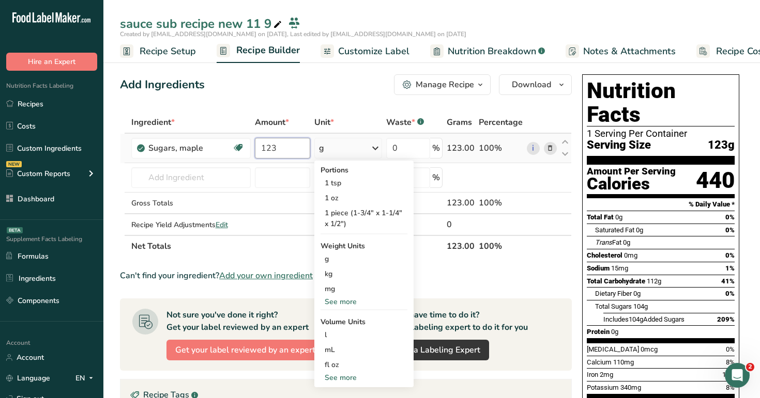
click at [295, 148] on input "123" at bounding box center [282, 148] width 55 height 21
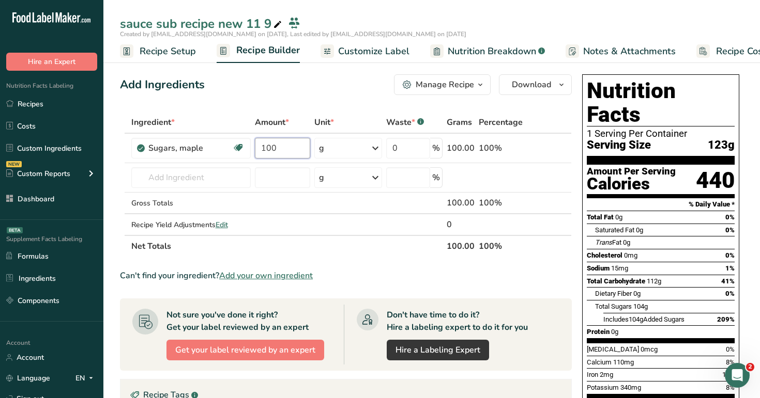
type input "100"
click at [346, 92] on div "Add Ingredients Manage Recipe Delete Recipe Duplicate Recipe Scale Recipe Save …" at bounding box center [346, 84] width 452 height 21
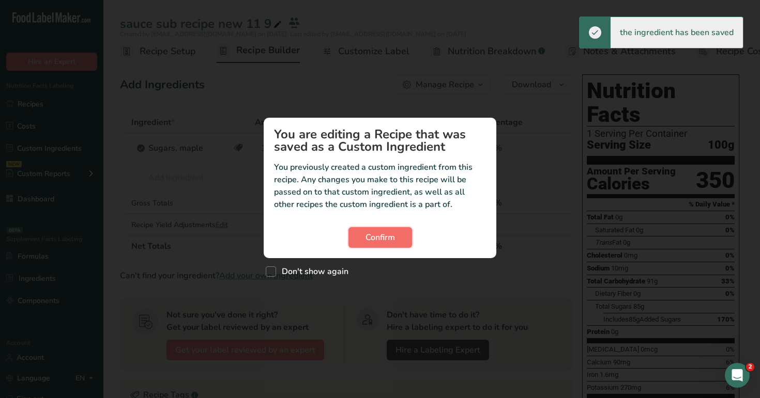
click at [385, 239] on span "Confirm" at bounding box center [379, 237] width 29 height 12
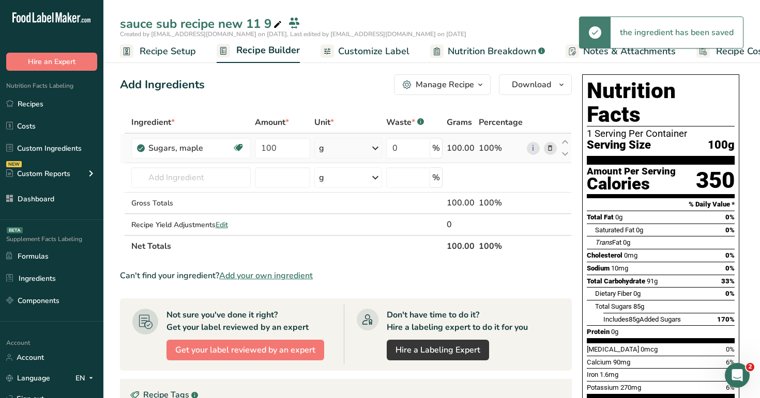
click at [353, 157] on div "g" at bounding box center [348, 148] width 68 height 21
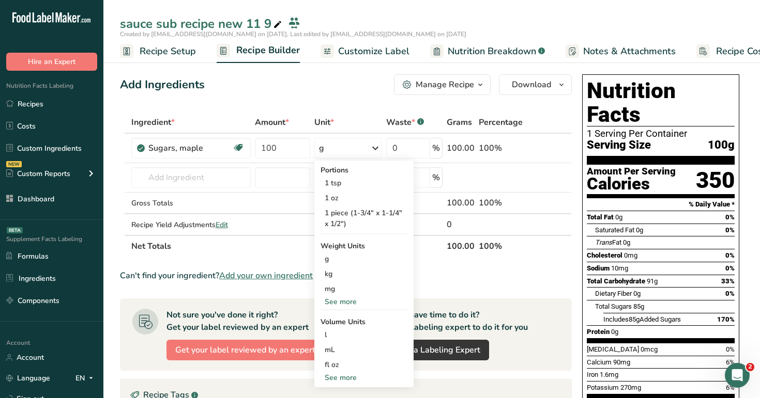
click at [342, 113] on th "Unit *" at bounding box center [348, 123] width 72 height 22
click at [364, 52] on span "Customize Label" at bounding box center [373, 51] width 71 height 14
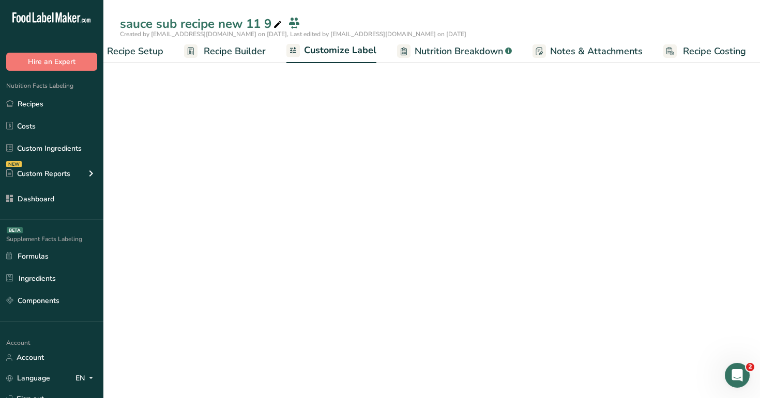
scroll to position [0, 35]
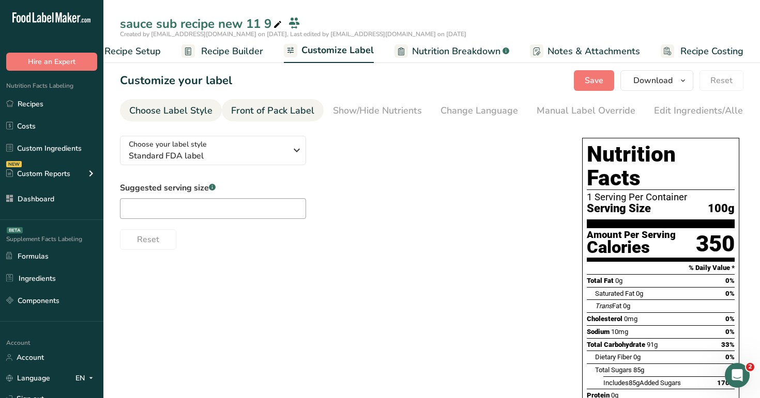
click at [269, 106] on div "Front of Pack Label" at bounding box center [272, 111] width 83 height 14
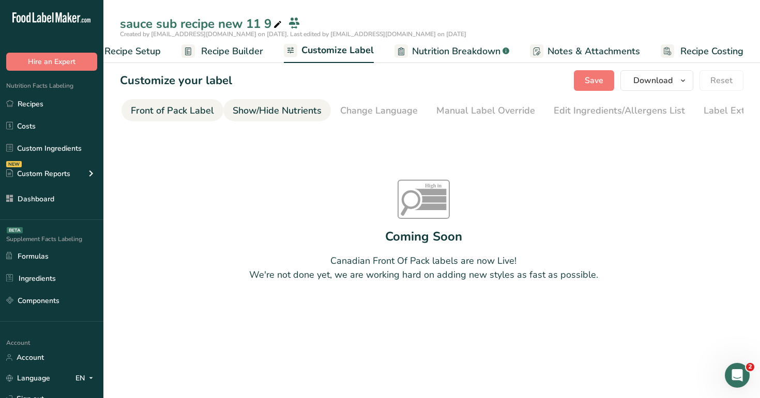
click at [295, 107] on div "Show/Hide Nutrients" at bounding box center [277, 111] width 89 height 14
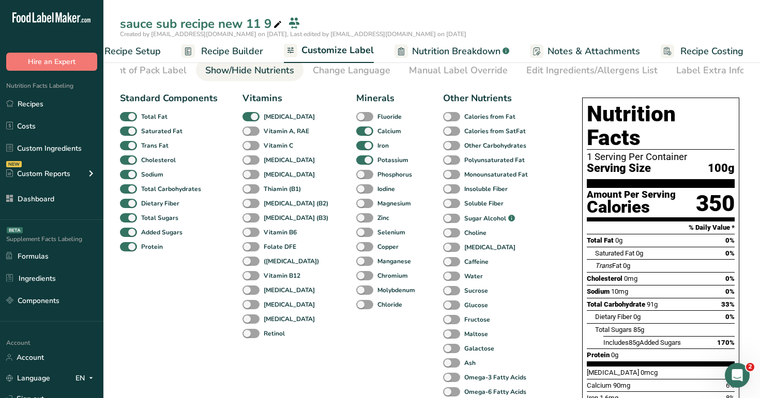
scroll to position [0, 0]
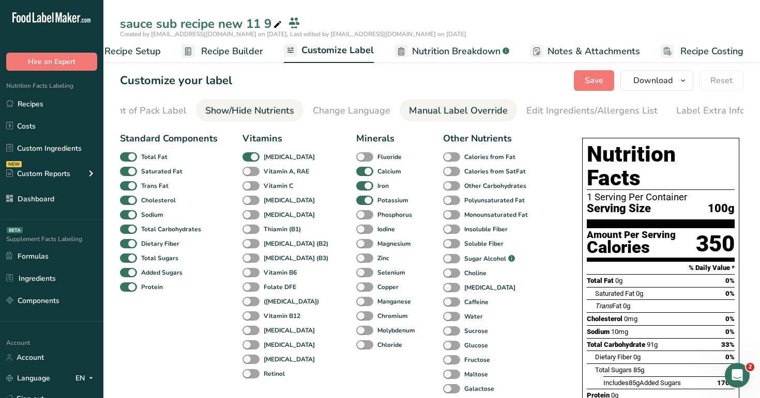
click at [449, 119] on link "Manual Label Override" at bounding box center [458, 110] width 99 height 23
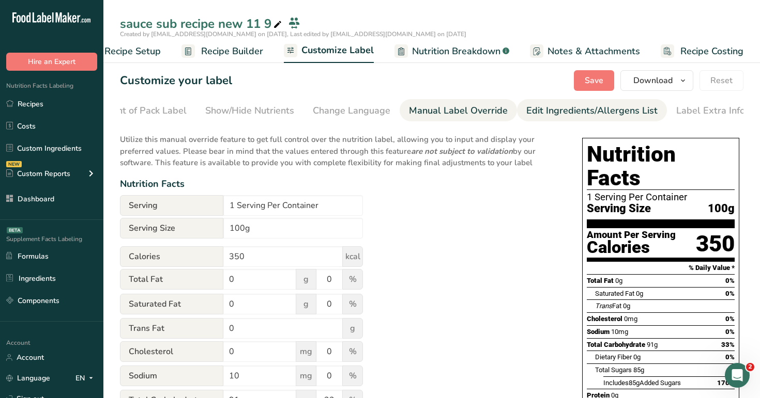
click at [540, 110] on div "Edit Ingredients/Allergens List" at bounding box center [591, 111] width 131 height 14
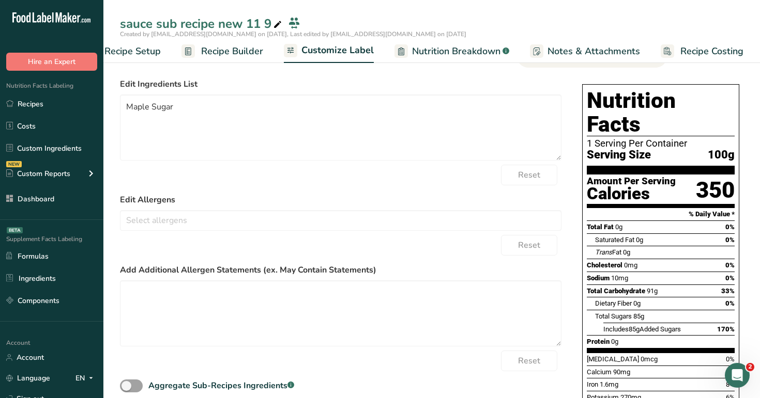
scroll to position [110, 0]
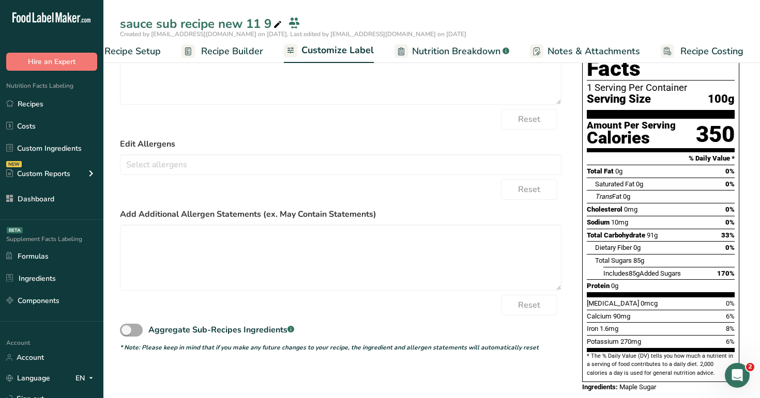
click at [136, 336] on span at bounding box center [131, 330] width 23 height 13
click at [127, 334] on input "Aggregate Sub-Recipes Ingredients .a-a{fill:#347362;}.b-a{fill:#fff;}" at bounding box center [123, 330] width 7 height 7
checkbox input "true"
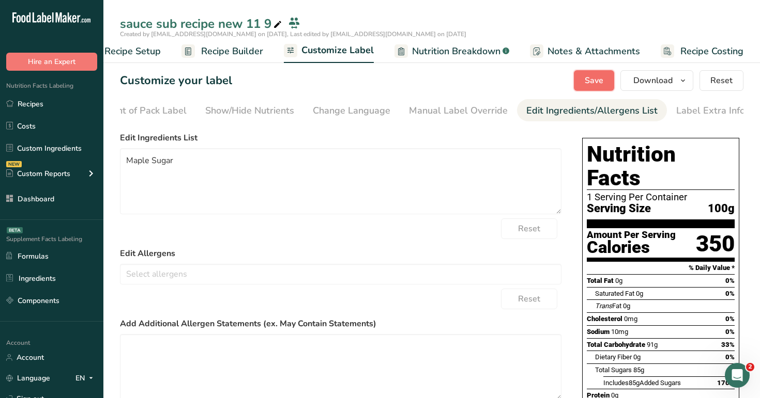
click at [586, 79] on span "Save" at bounding box center [593, 80] width 19 height 12
click at [242, 53] on span "Recipe Builder" at bounding box center [232, 51] width 62 height 14
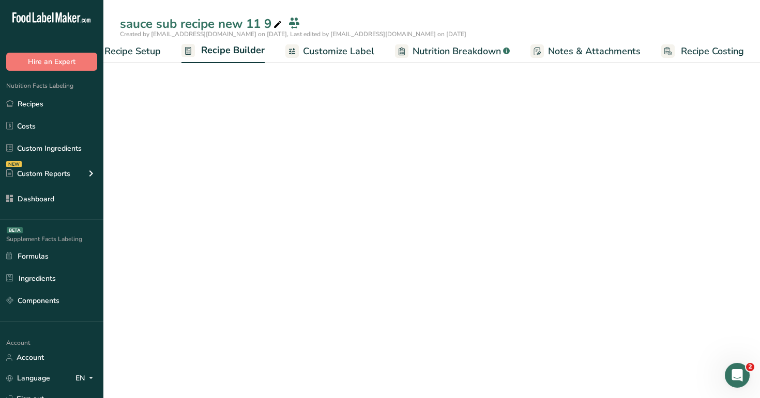
scroll to position [0, 35]
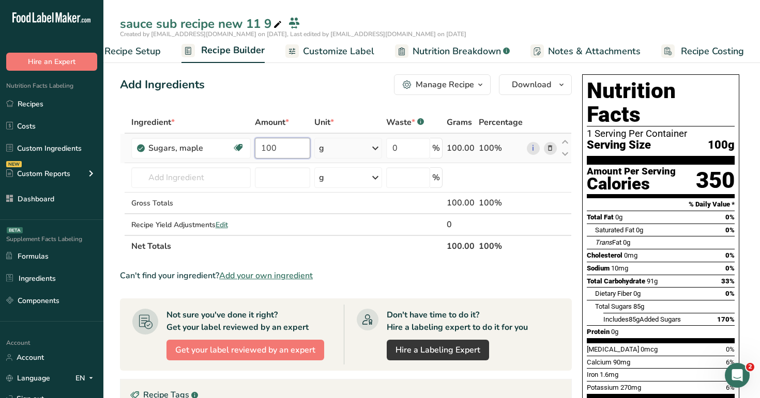
click at [293, 150] on input "100" at bounding box center [282, 148] width 55 height 21
type input "1"
click at [375, 151] on div "Ingredient * Amount * Unit * Waste * .a-a{fill:#347362;}.b-a{fill:#fff;} Grams …" at bounding box center [346, 185] width 452 height 146
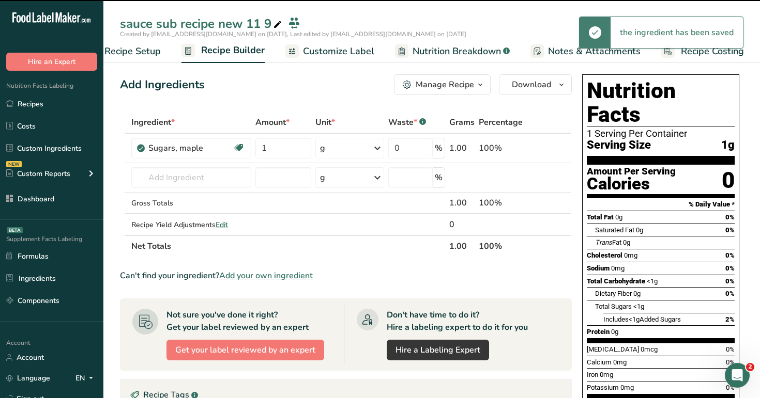
click at [378, 150] on icon at bounding box center [377, 148] width 12 height 19
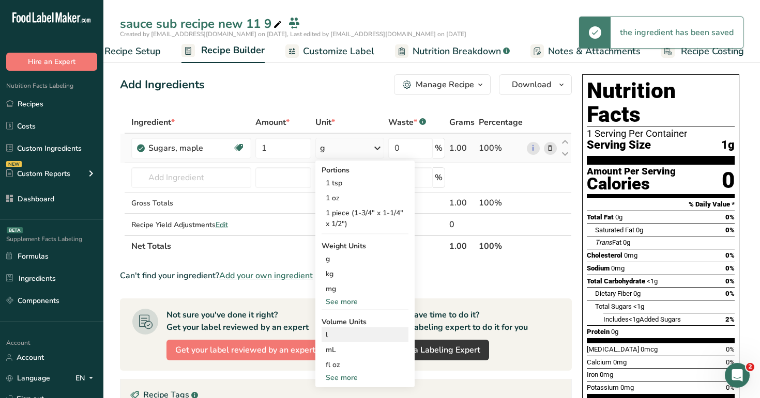
click at [349, 333] on div "l" at bounding box center [365, 335] width 79 height 11
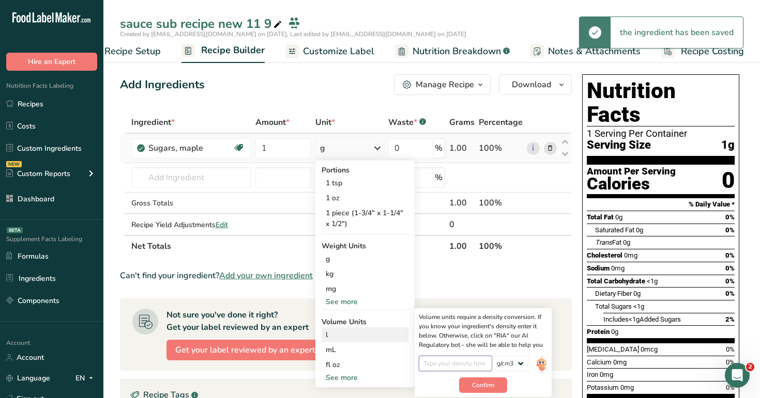
click at [463, 359] on input "number" at bounding box center [456, 364] width 74 height 16
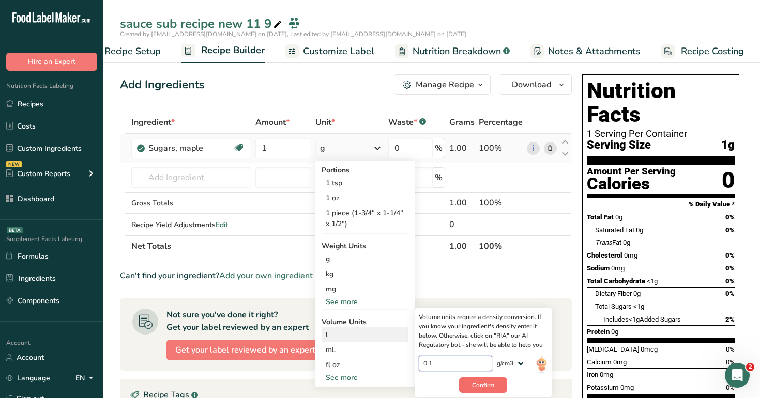
type input "0.1"
click at [483, 384] on span "Confirm" at bounding box center [483, 385] width 22 height 9
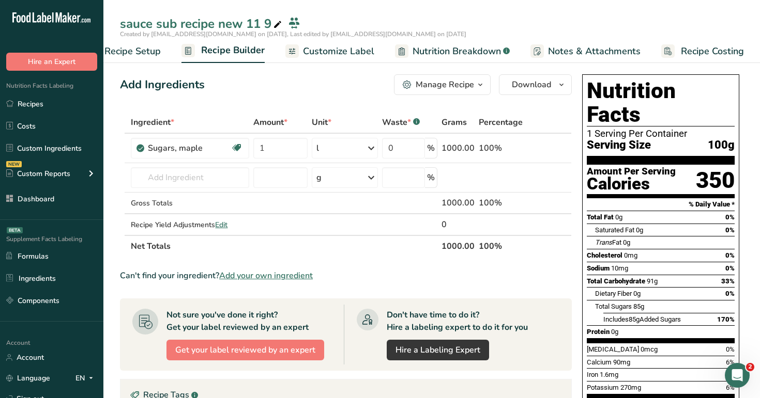
click at [340, 55] on span "Customize Label" at bounding box center [338, 51] width 71 height 14
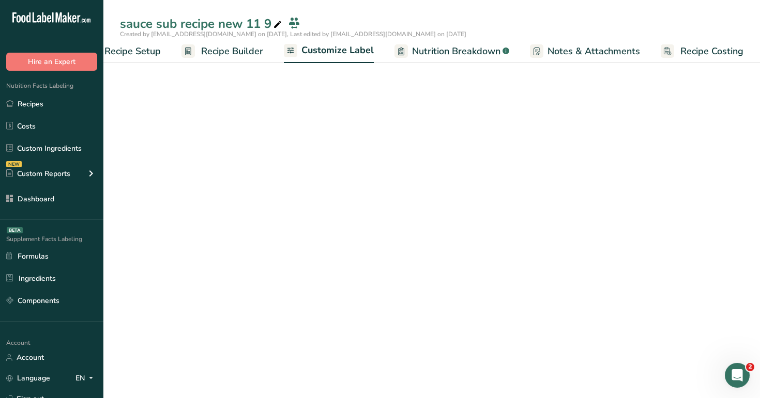
scroll to position [0, 35]
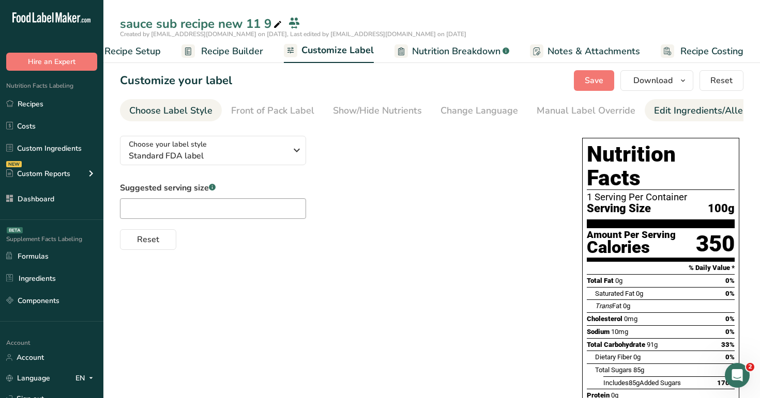
click at [671, 115] on div "Edit Ingredients/Allergens List" at bounding box center [719, 111] width 131 height 14
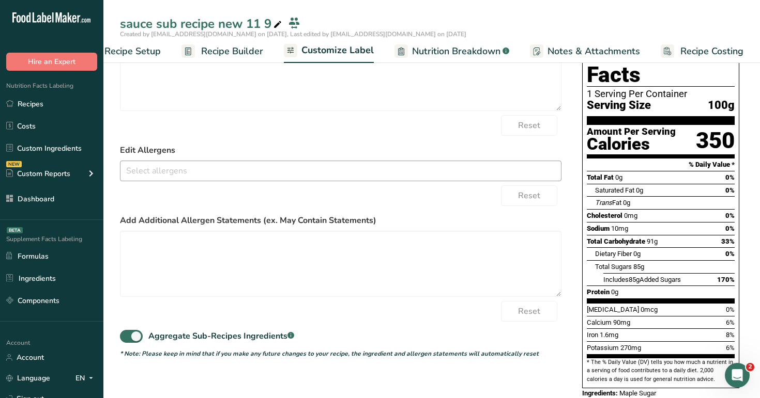
scroll to position [110, 0]
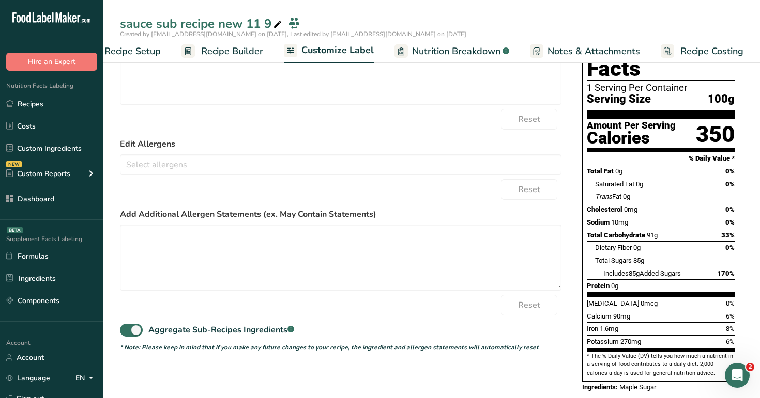
click at [130, 342] on form "Edit Ingredients List Maple Sugar Reset Edit Allergens Soy Tree Nuts Wheat Milk…" at bounding box center [340, 187] width 441 height 330
click at [132, 331] on span at bounding box center [131, 330] width 23 height 13
click at [127, 331] on input "Aggregate Sub-Recipes Ingredients .a-a{fill:#347362;}.b-a{fill:#fff;}" at bounding box center [123, 330] width 7 height 7
checkbox input "false"
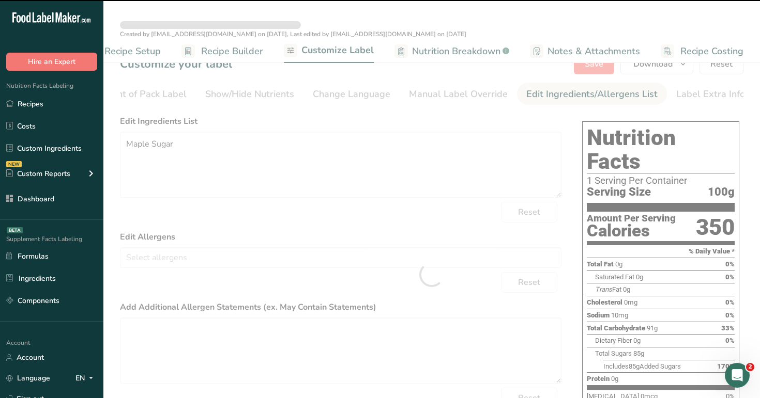
scroll to position [0, 0]
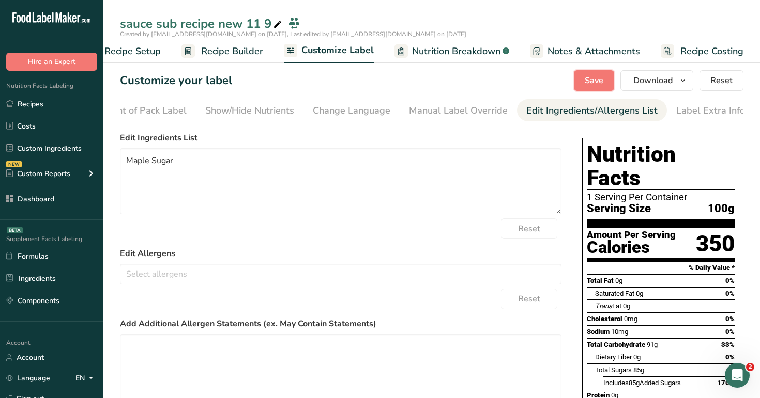
click at [602, 80] on span "Save" at bounding box center [593, 80] width 19 height 12
click at [142, 56] on span "Recipe Setup" at bounding box center [132, 51] width 56 height 14
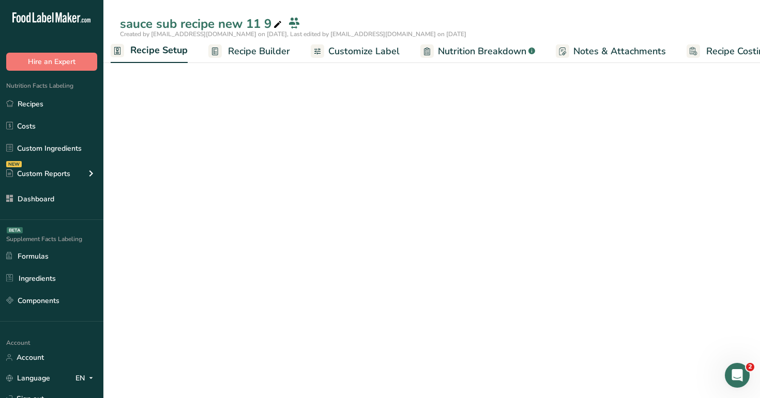
scroll to position [0, 4]
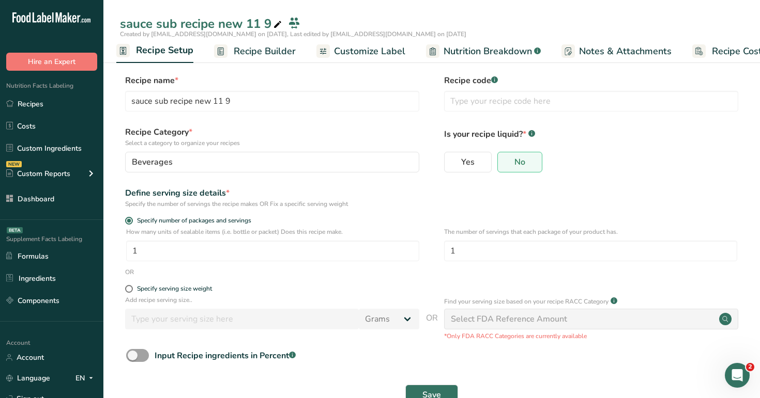
click at [252, 45] on span "Recipe Builder" at bounding box center [265, 51] width 62 height 14
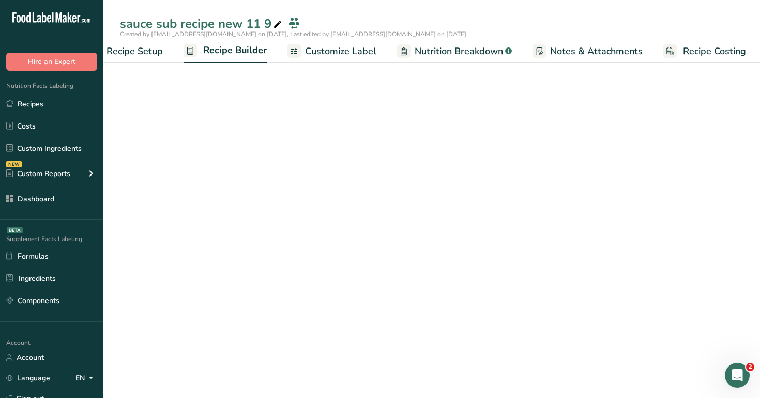
scroll to position [0, 35]
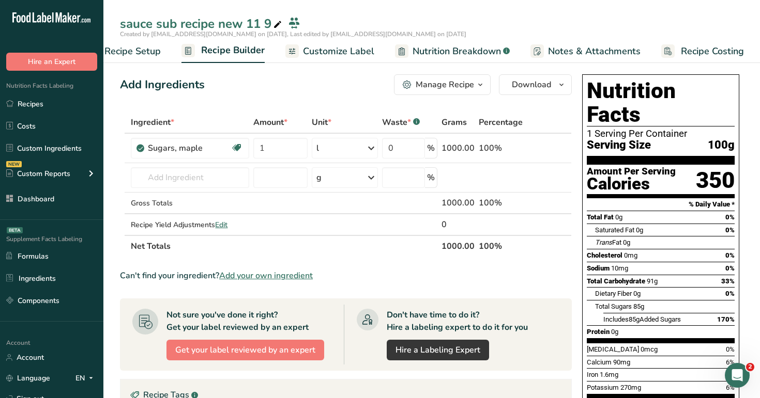
click at [133, 43] on link "Recipe Setup" at bounding box center [123, 51] width 76 height 23
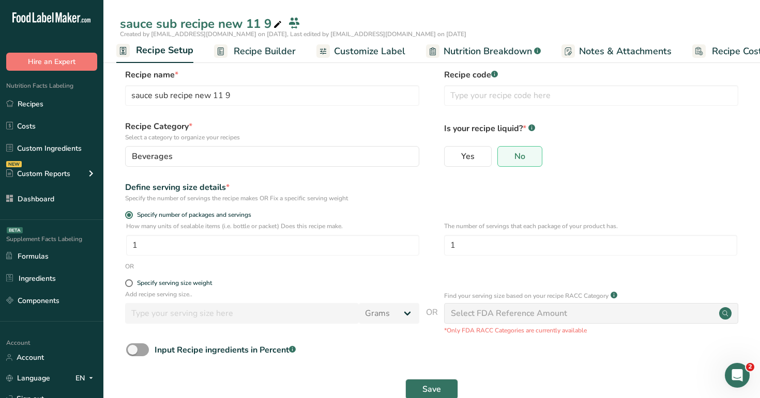
scroll to position [9, 0]
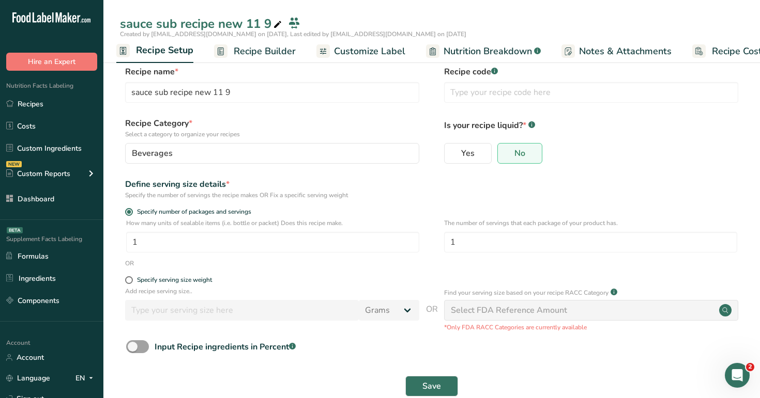
click at [257, 55] on span "Recipe Builder" at bounding box center [265, 51] width 62 height 14
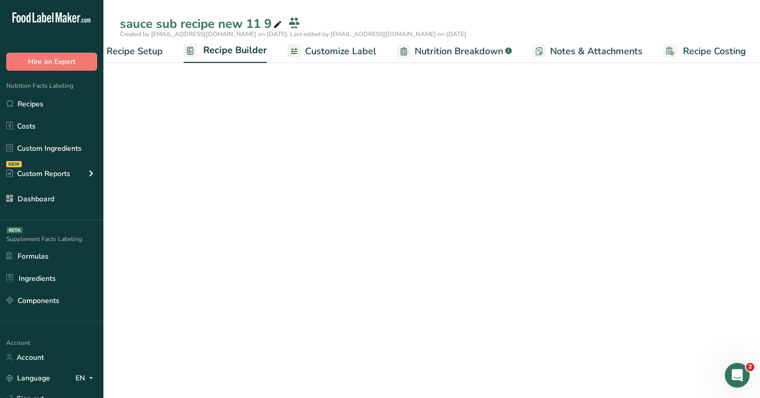
scroll to position [0, 35]
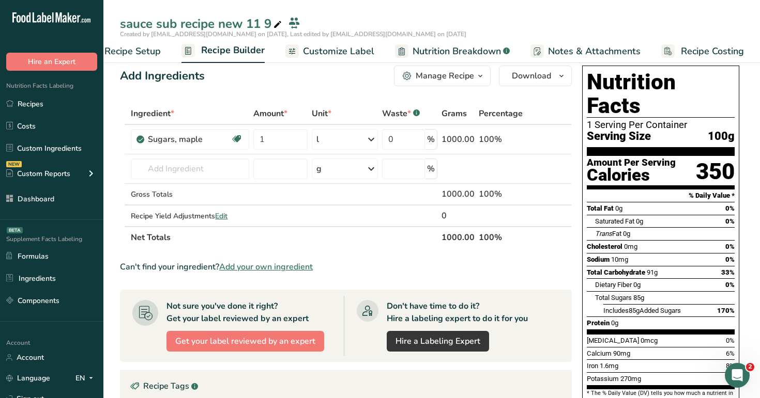
drag, startPoint x: 585, startPoint y: 114, endPoint x: 758, endPoint y: 105, distance: 172.8
click at [758, 105] on section "Add Ingredients Manage Recipe Delete Recipe Duplicate Recipe Scale Recipe Save …" at bounding box center [431, 355] width 656 height 620
click at [749, 108] on section "Add Ingredients Manage Recipe Delete Recipe Duplicate Recipe Scale Recipe Save …" at bounding box center [431, 355] width 656 height 620
click at [146, 48] on span "Recipe Setup" at bounding box center [132, 51] width 56 height 14
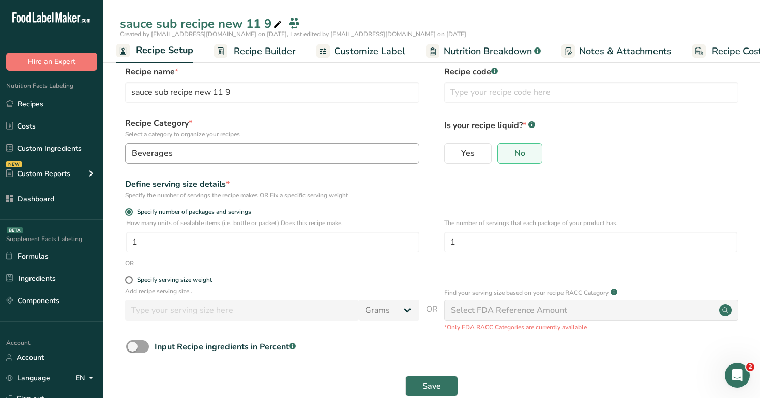
scroll to position [30, 0]
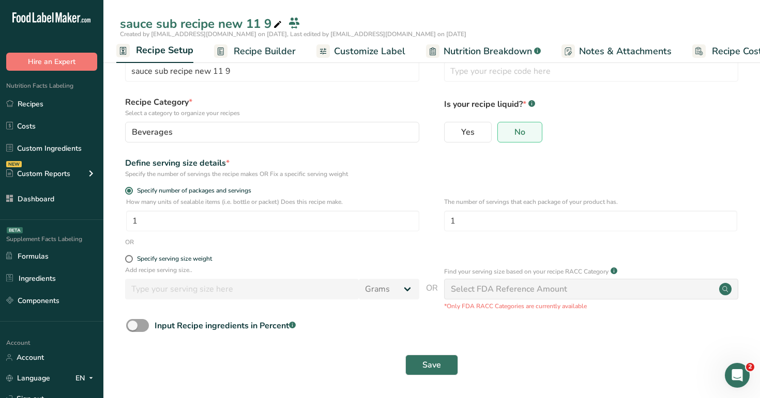
click at [258, 45] on span "Recipe Builder" at bounding box center [265, 51] width 62 height 14
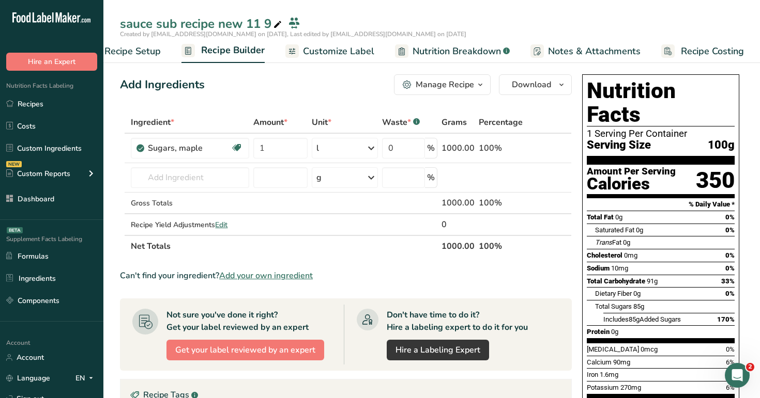
click at [456, 91] on button "Manage Recipe" at bounding box center [442, 84] width 97 height 21
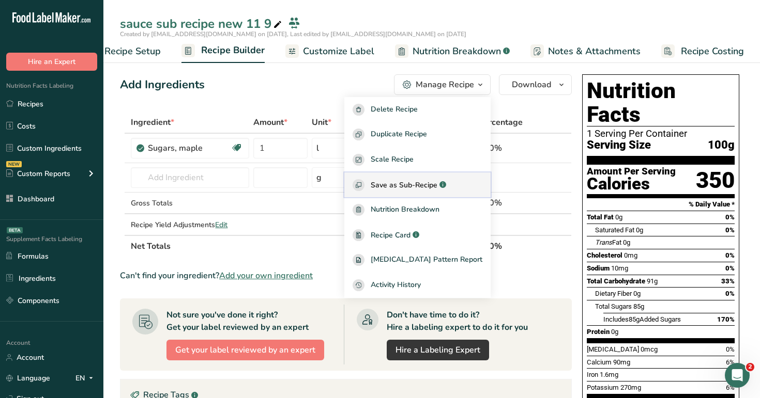
click at [437, 181] on span "Save as Sub-Recipe" at bounding box center [403, 185] width 67 height 11
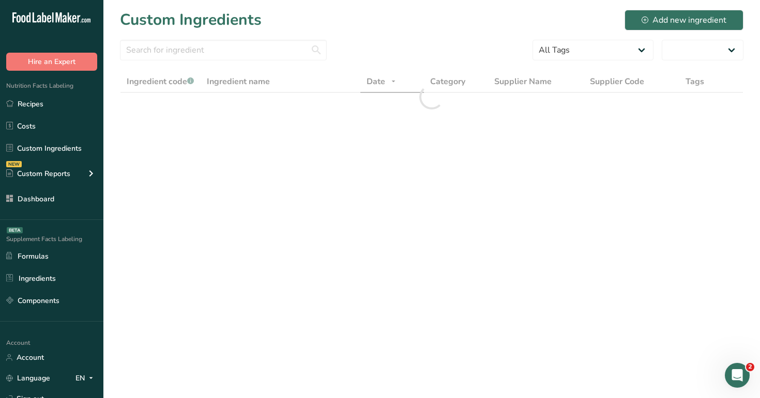
select select "30"
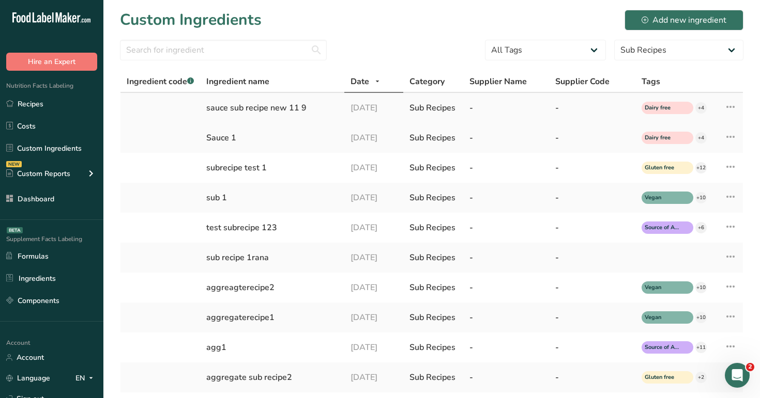
click at [730, 104] on icon at bounding box center [730, 107] width 12 height 19
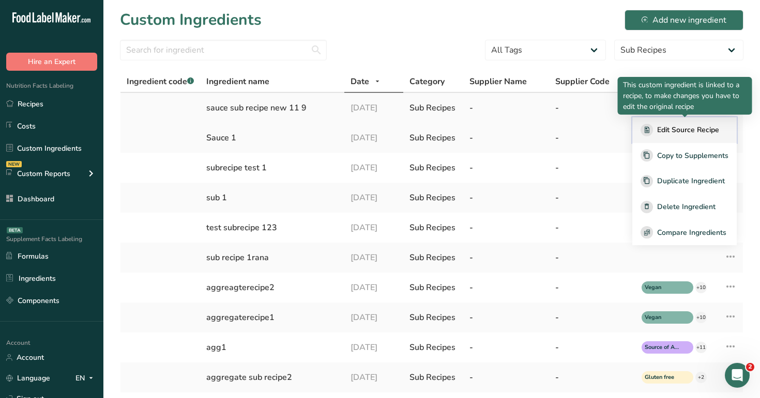
click at [676, 124] on div "Edit Source Recipe" at bounding box center [684, 130] width 88 height 12
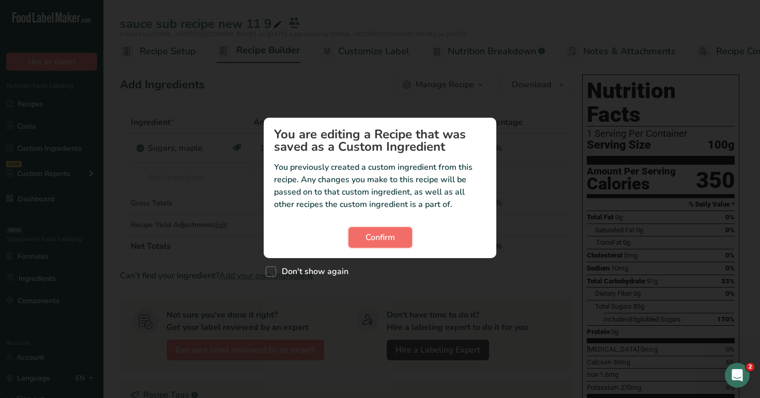
click at [384, 240] on span "Confirm" at bounding box center [379, 237] width 29 height 12
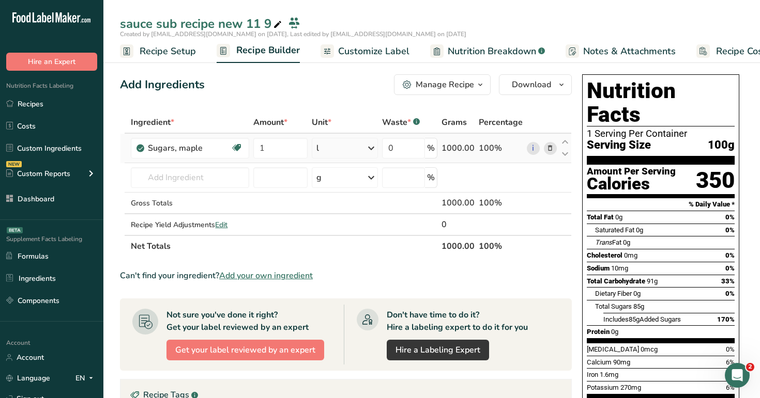
click at [548, 150] on icon at bounding box center [549, 148] width 7 height 11
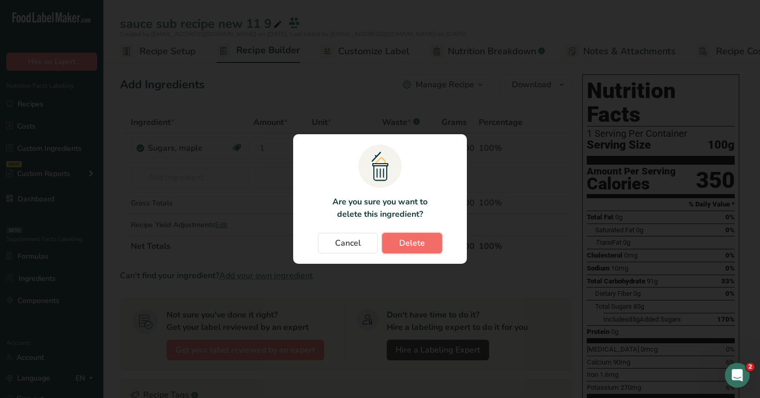
click at [393, 250] on button "Delete" at bounding box center [412, 243] width 60 height 21
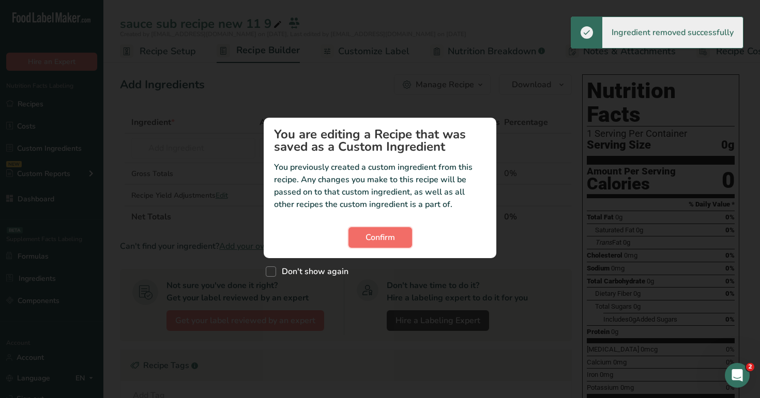
click at [373, 247] on button "Confirm" at bounding box center [380, 237] width 64 height 21
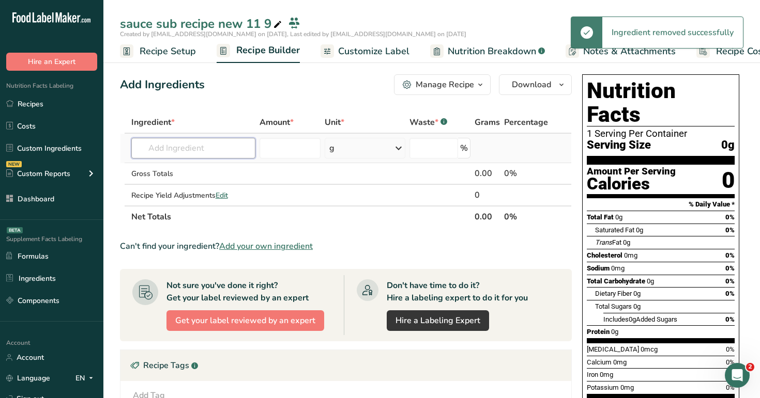
click at [178, 146] on input "text" at bounding box center [193, 148] width 125 height 21
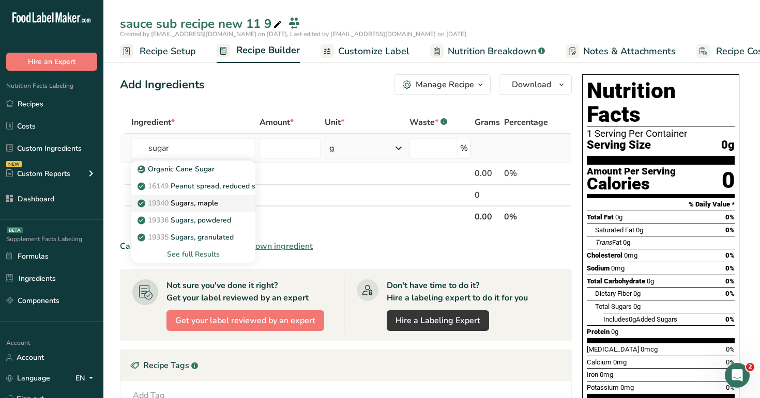
click at [206, 207] on p "19340 Sugars, maple" at bounding box center [179, 203] width 79 height 11
type input "Sugars, maple"
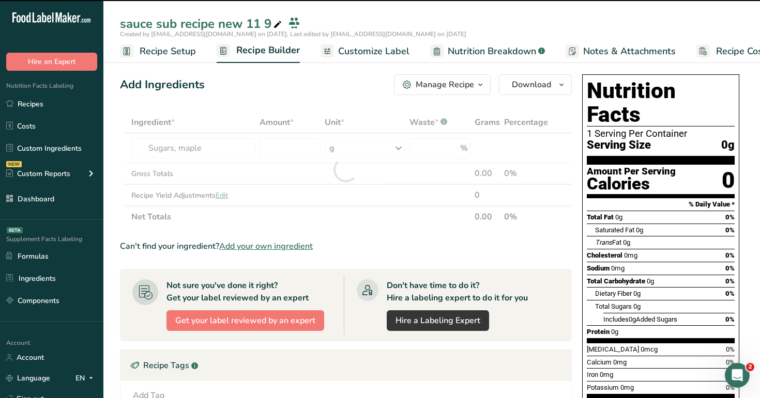
type input "0"
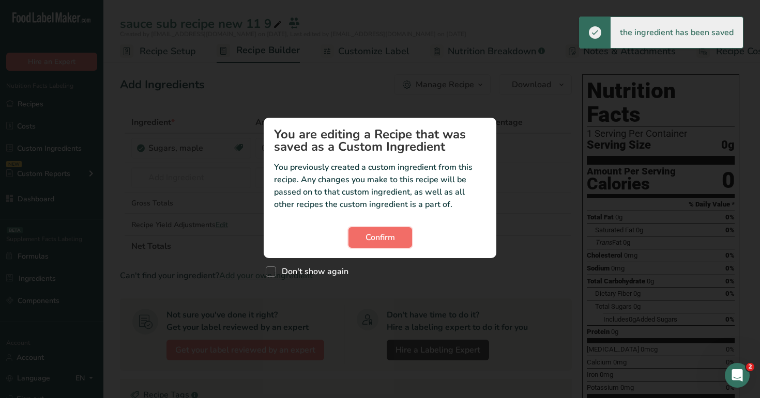
click at [371, 229] on button "Confirm" at bounding box center [380, 237] width 64 height 21
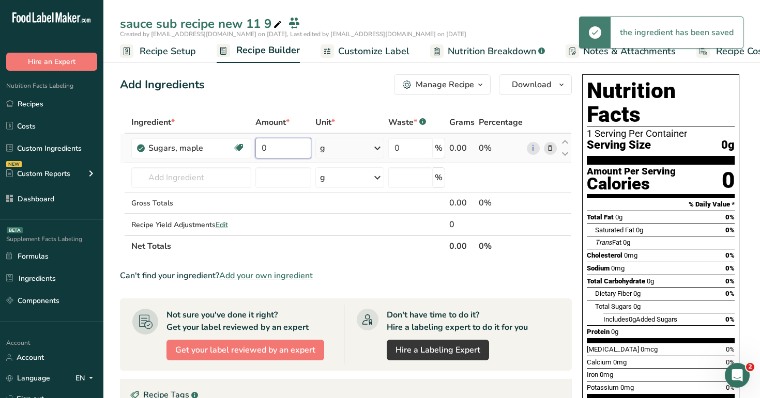
click at [290, 145] on input "0" at bounding box center [283, 148] width 56 height 21
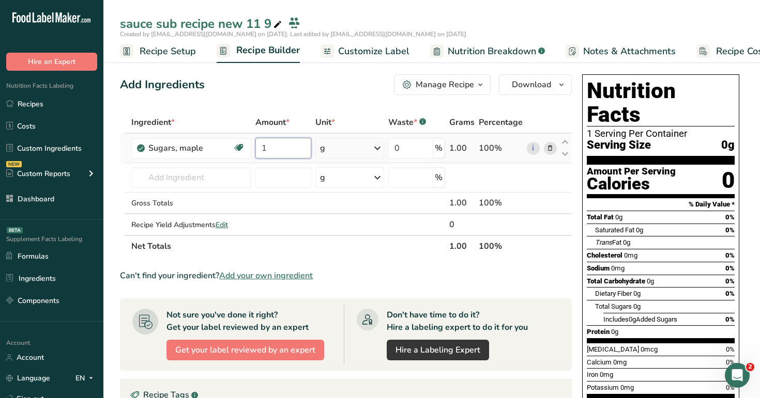
type input "1"
click at [350, 149] on div "Ingredient * Amount * Unit * Waste * .a-a{fill:#347362;}.b-a{fill:#fff;} Grams …" at bounding box center [346, 185] width 452 height 146
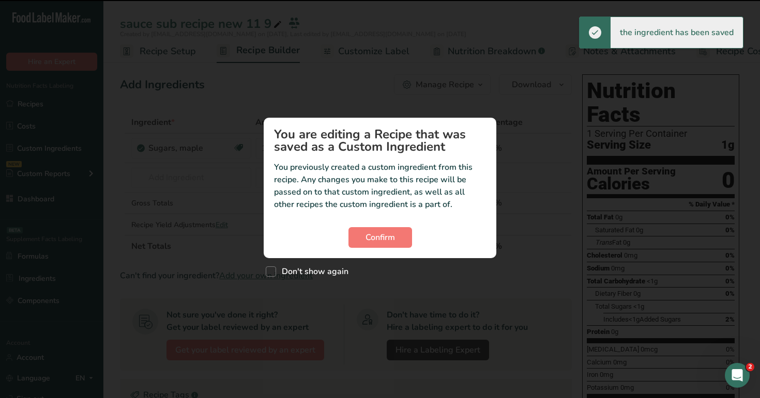
click at [357, 150] on h1 "You are editing a Recipe that was saved as a Custom Ingredient" at bounding box center [380, 140] width 212 height 25
click at [395, 233] on button "Confirm" at bounding box center [380, 237] width 64 height 21
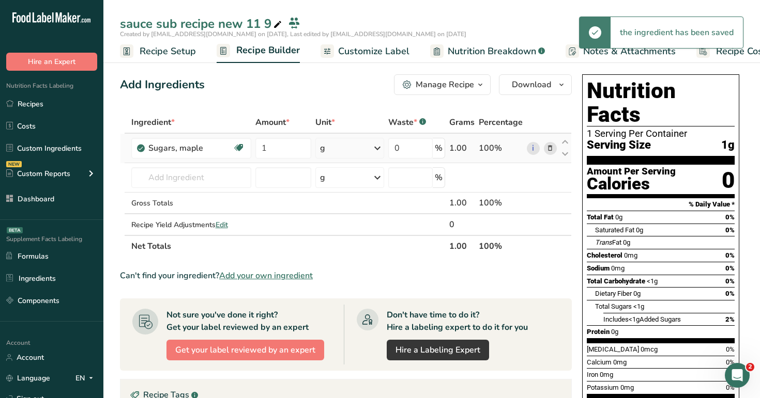
click at [333, 141] on div "g" at bounding box center [349, 148] width 69 height 21
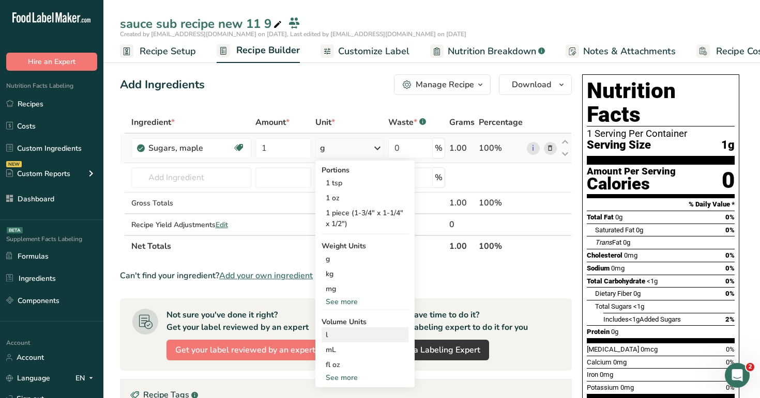
click at [348, 333] on div "l" at bounding box center [365, 335] width 79 height 11
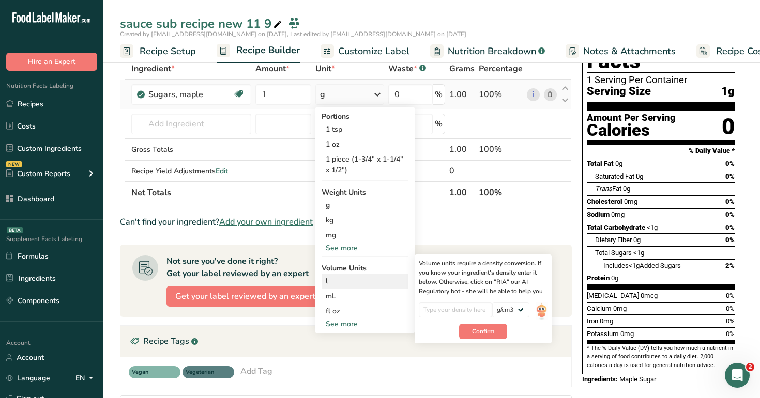
scroll to position [94, 0]
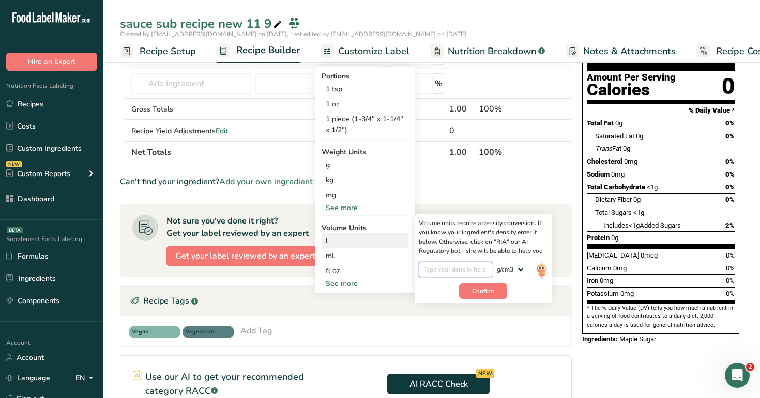
click at [446, 270] on input "number" at bounding box center [456, 270] width 74 height 16
click at [493, 293] on span "Confirm" at bounding box center [483, 291] width 22 height 9
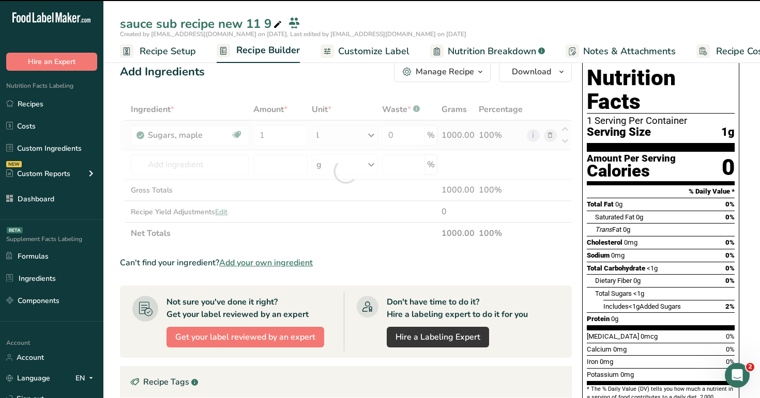
scroll to position [0, 0]
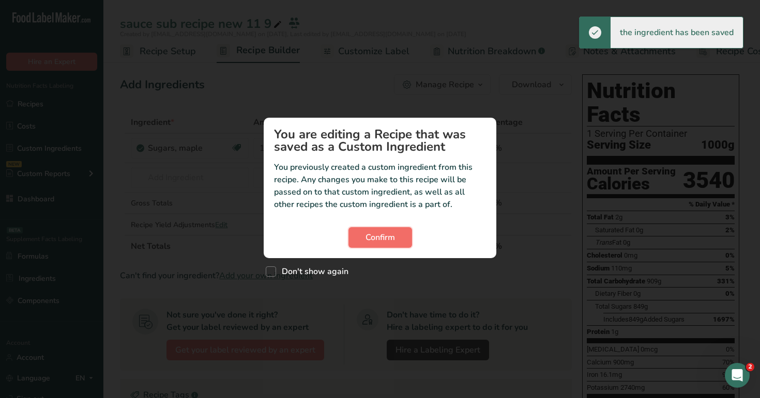
click at [369, 234] on span "Confirm" at bounding box center [379, 237] width 29 height 12
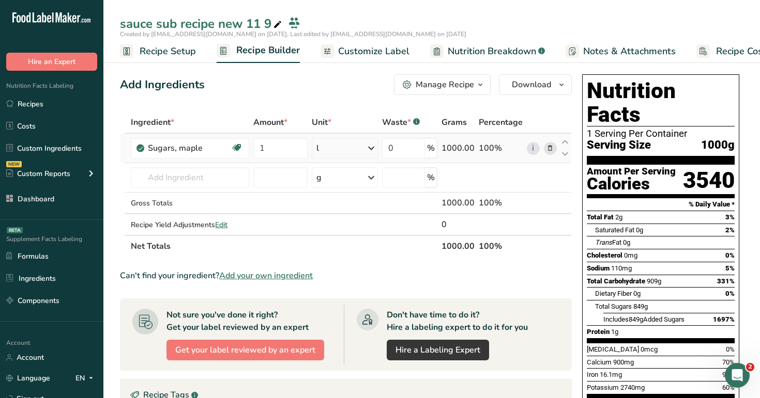
click at [334, 144] on div "l" at bounding box center [345, 148] width 66 height 21
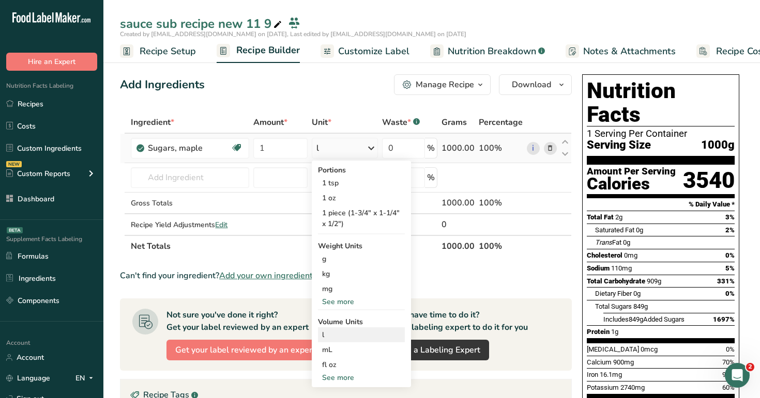
click at [371, 337] on div "l" at bounding box center [361, 335] width 79 height 11
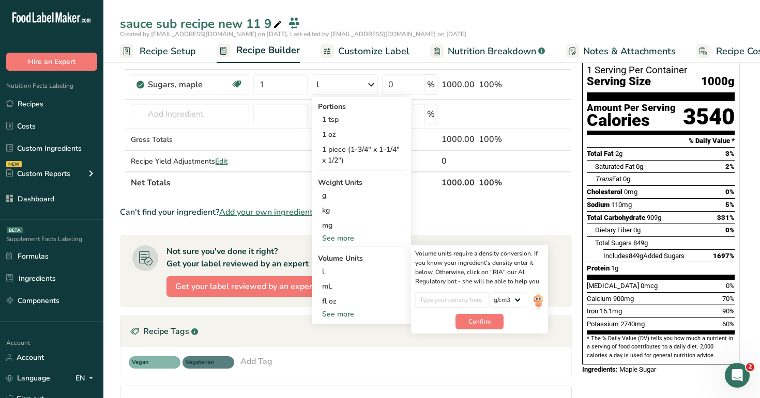
scroll to position [133, 0]
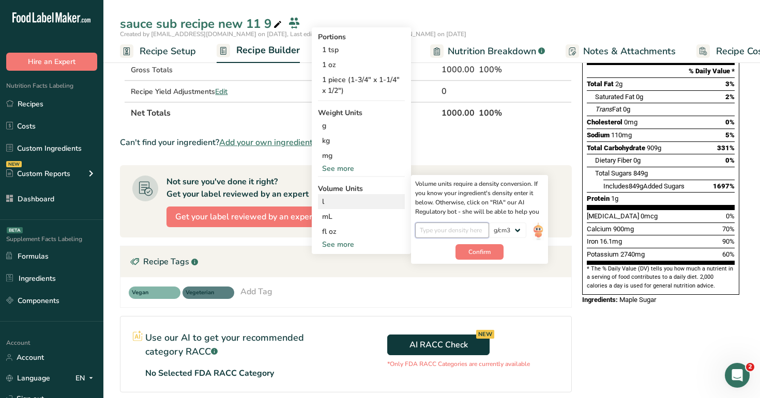
click at [441, 228] on input "number" at bounding box center [452, 231] width 74 height 16
click at [461, 247] on button "Confirm" at bounding box center [479, 252] width 48 height 16
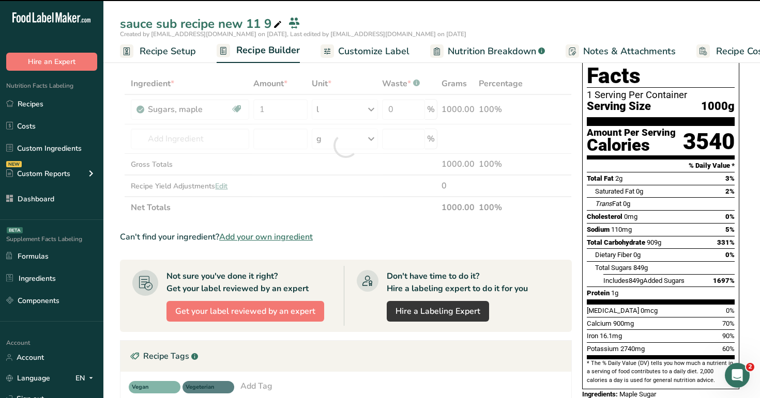
scroll to position [0, 0]
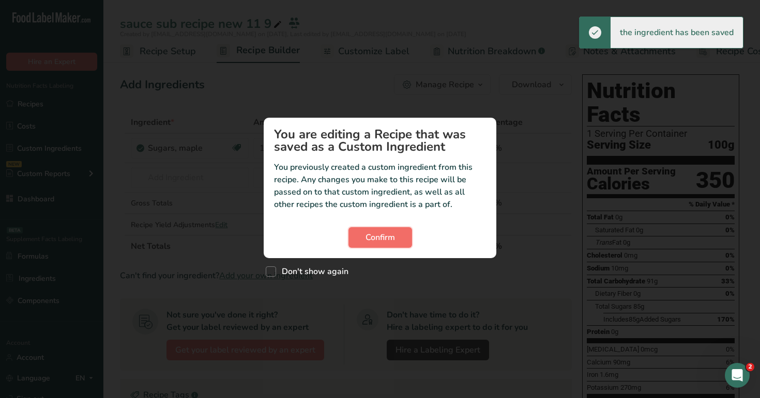
click at [390, 233] on span "Confirm" at bounding box center [379, 237] width 29 height 12
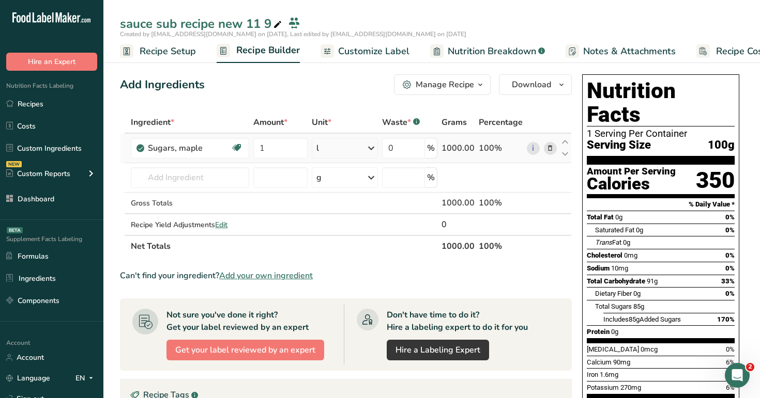
drag, startPoint x: 444, startPoint y: 147, endPoint x: 476, endPoint y: 150, distance: 31.7
click at [476, 150] on td "1000.00" at bounding box center [457, 148] width 37 height 29
click at [362, 144] on div "l" at bounding box center [345, 148] width 66 height 21
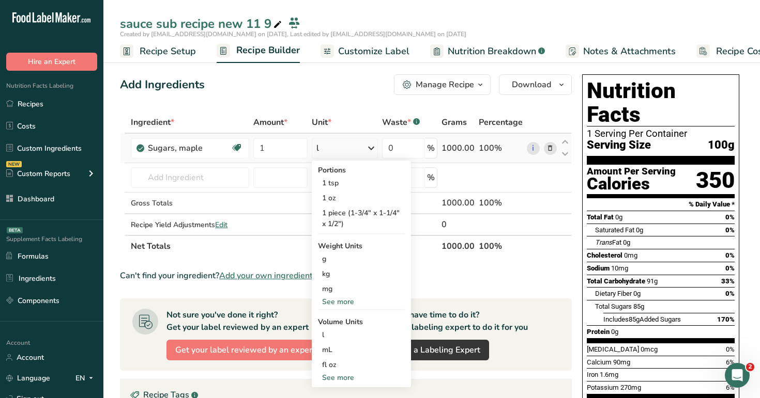
click at [464, 144] on div "1000.00" at bounding box center [457, 148] width 33 height 12
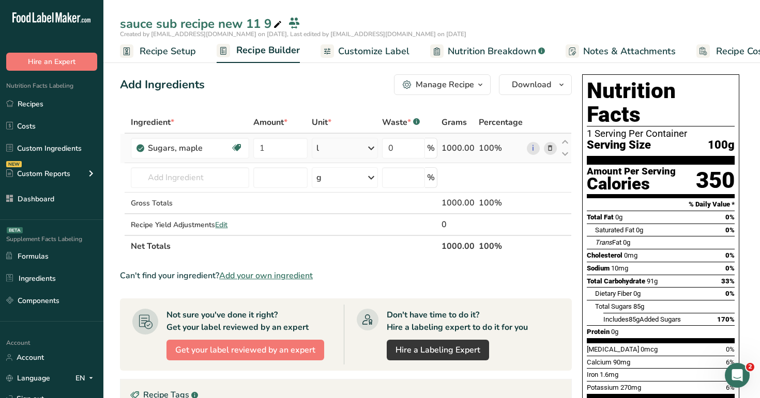
drag, startPoint x: 446, startPoint y: 145, endPoint x: 471, endPoint y: 152, distance: 26.5
click at [471, 152] on div "1000.00" at bounding box center [457, 148] width 33 height 12
click at [472, 150] on div "1000.00" at bounding box center [457, 148] width 33 height 12
drag, startPoint x: 475, startPoint y: 150, endPoint x: 444, endPoint y: 148, distance: 31.1
click at [444, 148] on td "1000.00" at bounding box center [457, 148] width 37 height 29
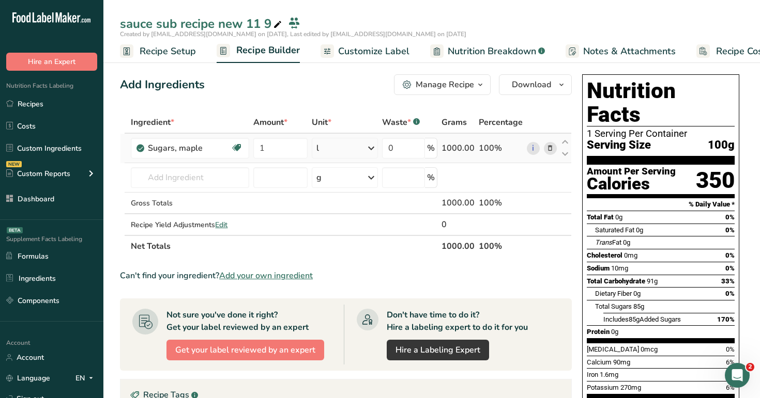
click at [444, 148] on div "1000.00" at bounding box center [457, 148] width 33 height 12
click at [303, 94] on div "Add Ingredients Manage Recipe Delete Recipe Duplicate Recipe Scale Recipe Save …" at bounding box center [346, 84] width 452 height 21
click at [345, 148] on div "l" at bounding box center [345, 148] width 66 height 21
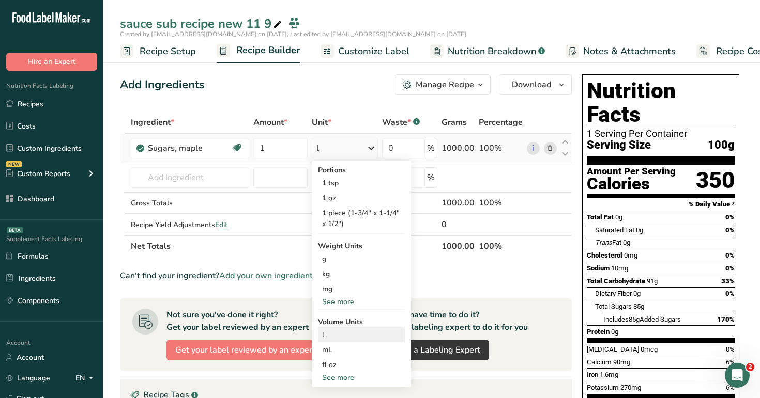
click at [348, 329] on div "l Volume units require a density conversion. If you know your ingredient's dens…" at bounding box center [361, 335] width 87 height 15
click at [388, 336] on div "l" at bounding box center [361, 335] width 79 height 11
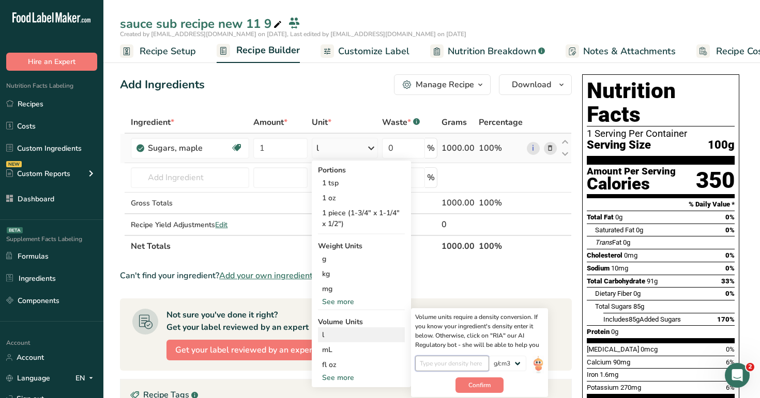
click at [456, 362] on input "number" at bounding box center [452, 364] width 74 height 16
click at [487, 385] on span "Confirm" at bounding box center [479, 385] width 22 height 9
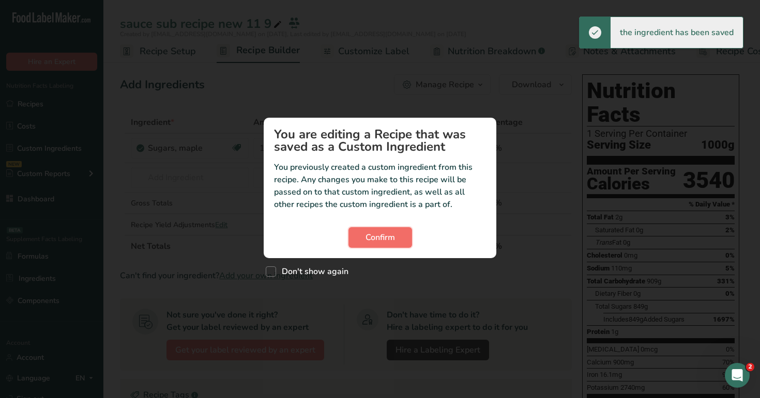
click at [388, 227] on button "Confirm" at bounding box center [380, 237] width 64 height 21
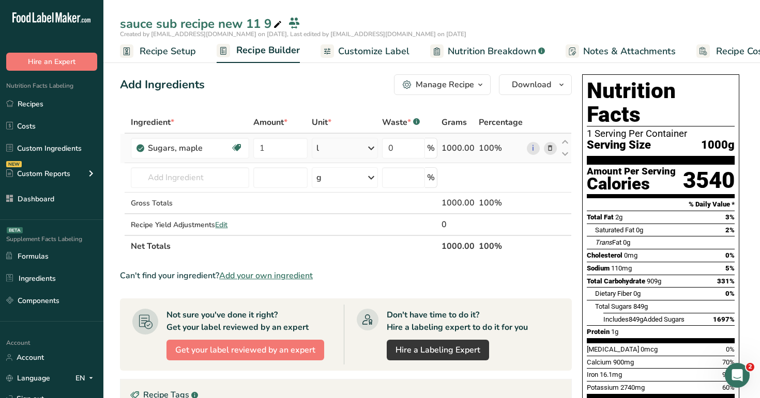
click at [335, 153] on div "l" at bounding box center [345, 148] width 66 height 21
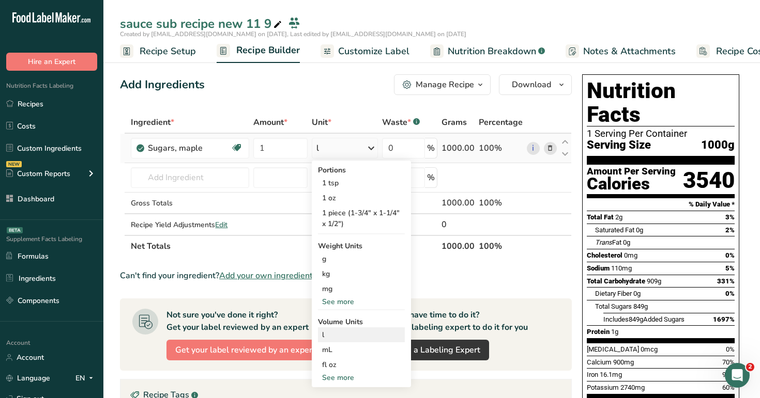
click at [360, 340] on div "l Volume units require a density conversion. If you know your ingredient's dens…" at bounding box center [361, 335] width 87 height 15
click at [351, 338] on div "l" at bounding box center [361, 335] width 79 height 11
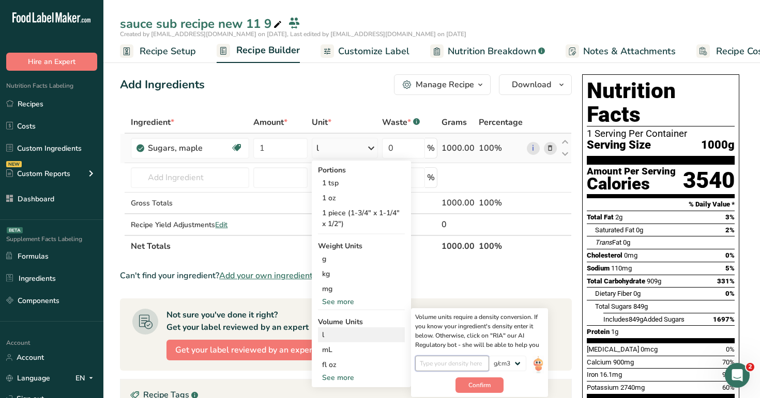
click at [442, 365] on input "number" at bounding box center [452, 364] width 74 height 16
click at [478, 393] on button "Confirm" at bounding box center [479, 386] width 48 height 16
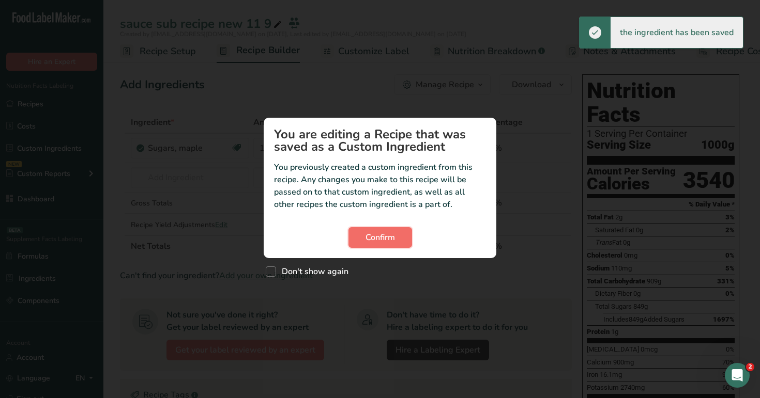
click at [380, 240] on span "Confirm" at bounding box center [379, 237] width 29 height 12
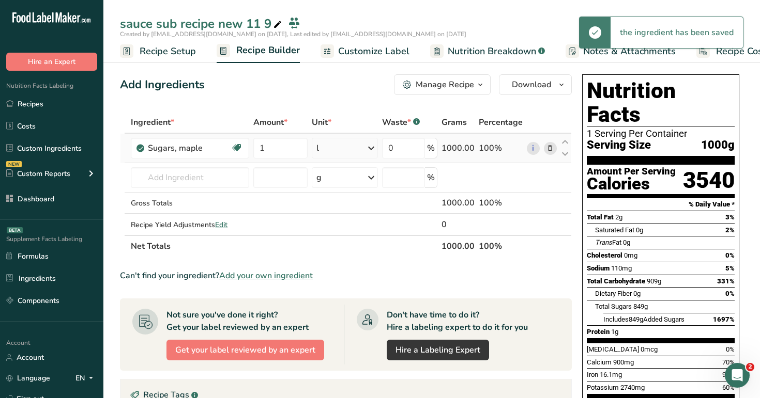
click at [329, 154] on div "l" at bounding box center [345, 148] width 66 height 21
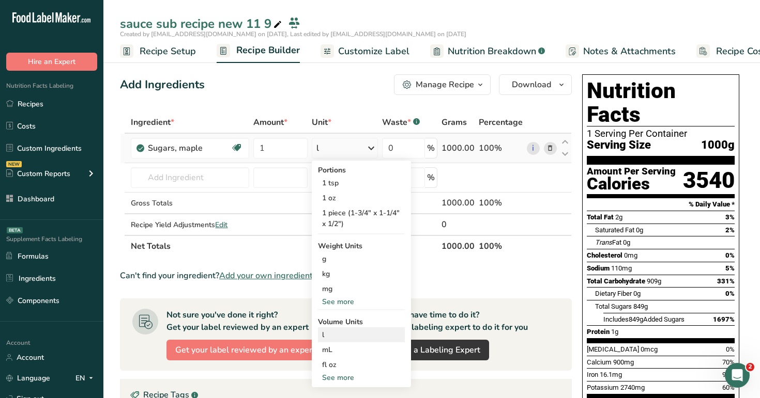
click at [355, 332] on div "l" at bounding box center [361, 335] width 79 height 11
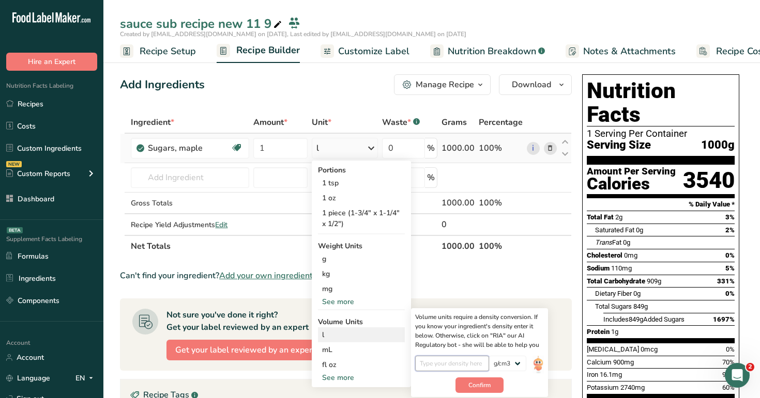
click at [432, 361] on input "number" at bounding box center [452, 364] width 74 height 16
type input "0.1"
click at [474, 385] on span "Confirm" at bounding box center [479, 385] width 22 height 9
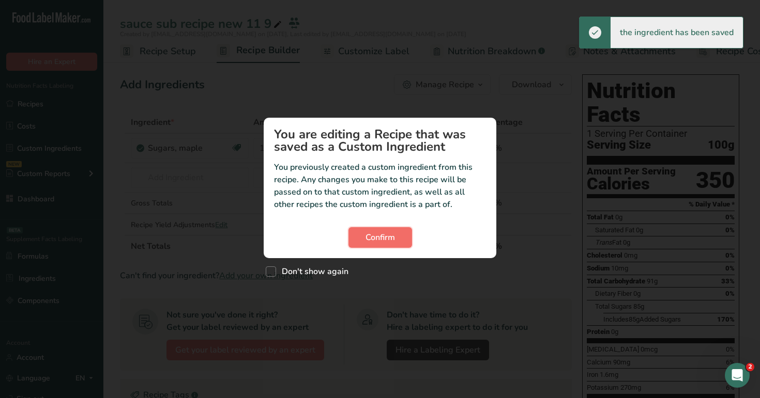
click at [376, 240] on span "Confirm" at bounding box center [379, 237] width 29 height 12
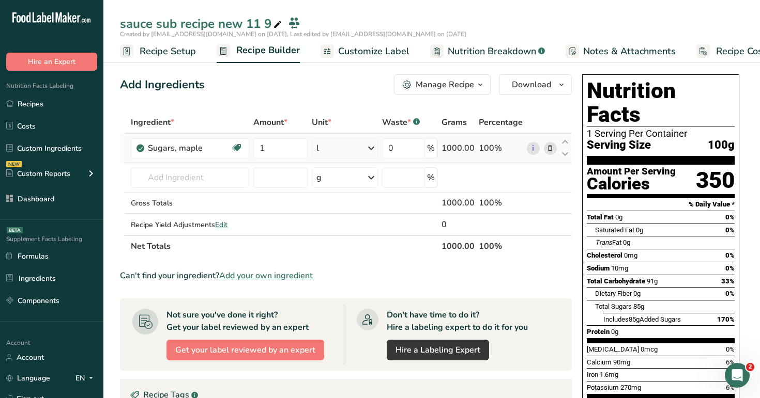
drag, startPoint x: 445, startPoint y: 147, endPoint x: 476, endPoint y: 149, distance: 30.6
click at [476, 149] on td "1000.00" at bounding box center [457, 148] width 37 height 29
click at [472, 149] on div "1000.00" at bounding box center [457, 148] width 33 height 12
click at [352, 147] on div "l" at bounding box center [345, 148] width 66 height 21
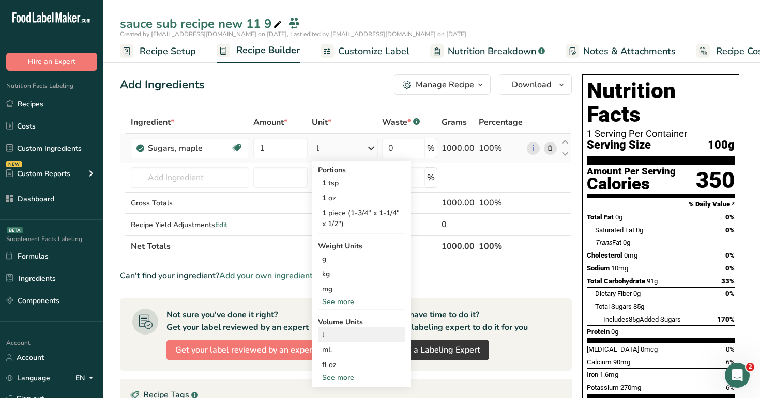
click at [361, 335] on div "l" at bounding box center [361, 335] width 79 height 11
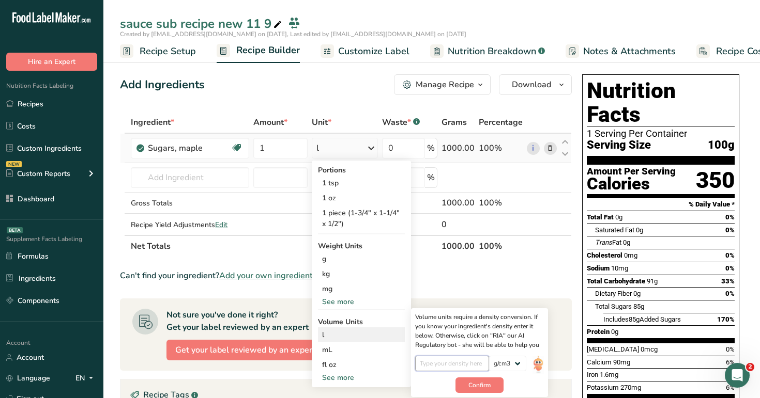
click at [448, 364] on input "number" at bounding box center [452, 364] width 74 height 16
click at [375, 336] on div "l" at bounding box center [361, 335] width 79 height 11
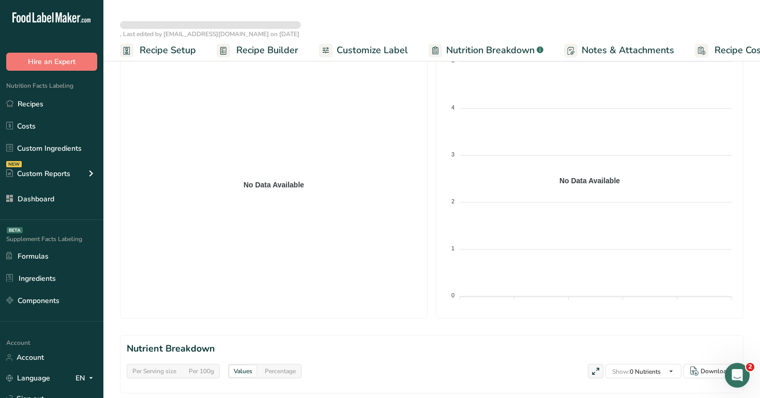
select select "Calories"
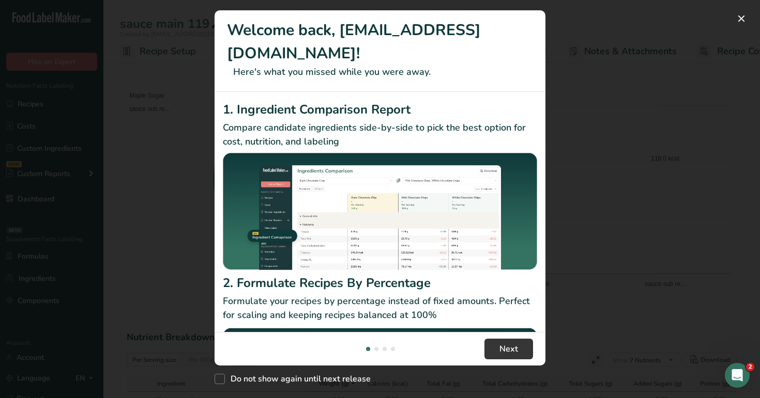
scroll to position [192, 0]
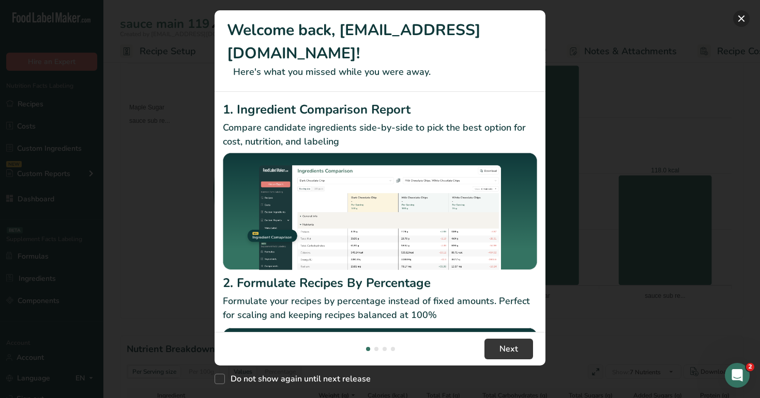
click at [740, 20] on button "New Features" at bounding box center [741, 18] width 17 height 17
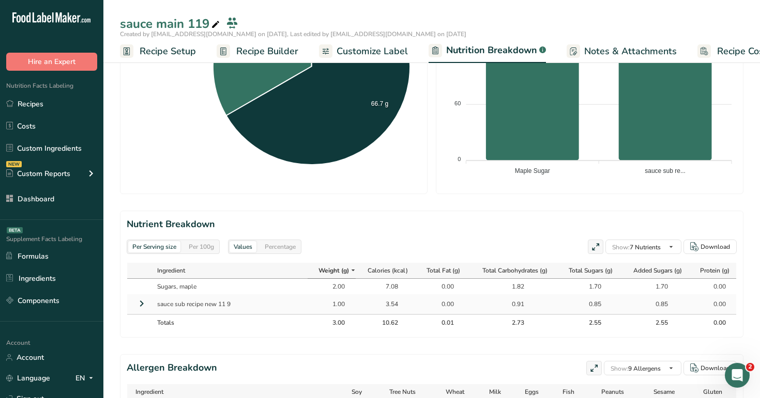
scroll to position [390, 0]
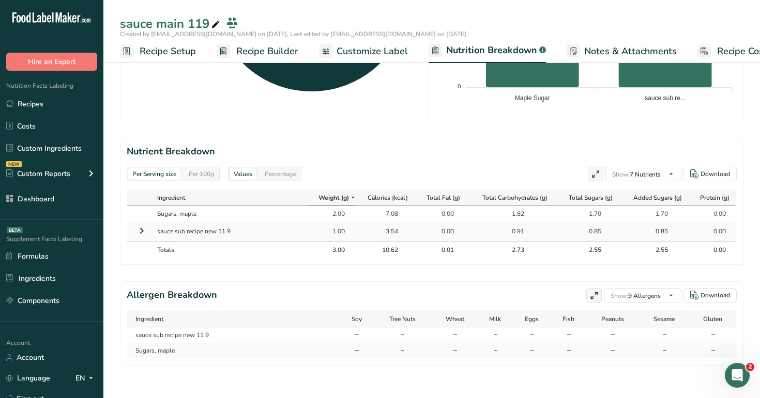
click at [143, 229] on icon at bounding box center [141, 231] width 12 height 19
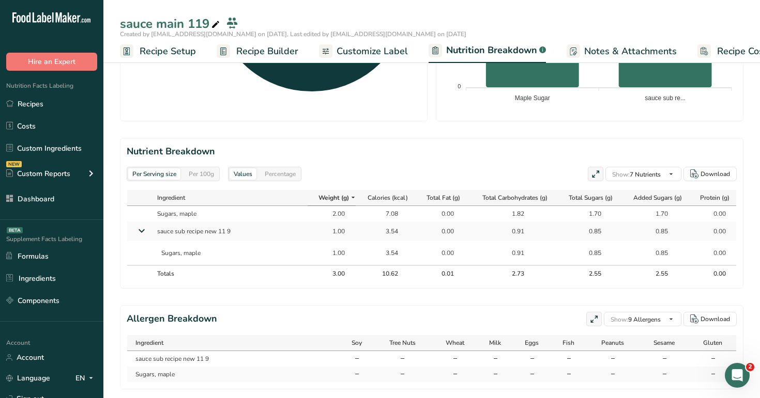
click at [143, 229] on icon at bounding box center [141, 231] width 19 height 12
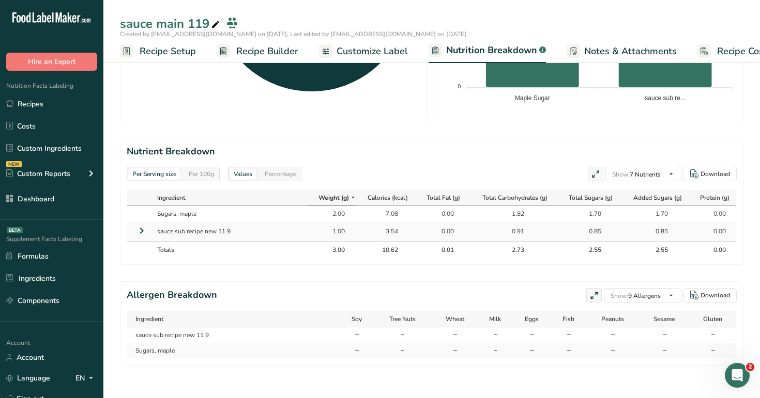
click at [143, 229] on icon at bounding box center [141, 231] width 12 height 19
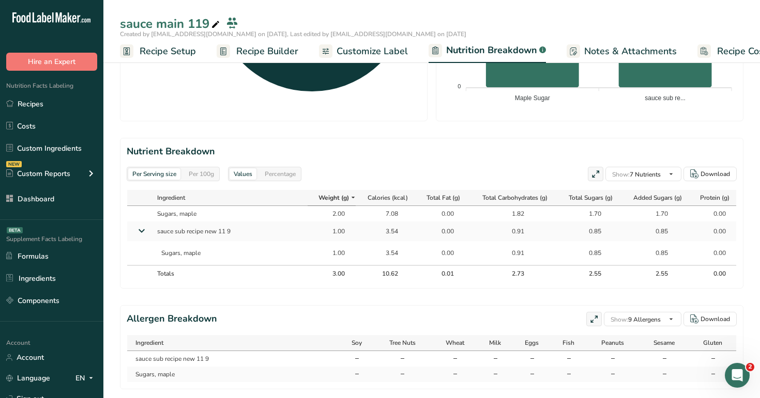
click at [143, 229] on icon at bounding box center [141, 231] width 19 height 12
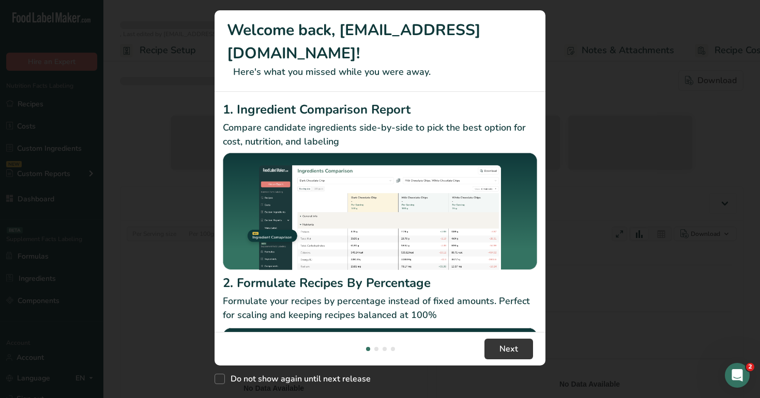
scroll to position [1, 0]
select select "Calories"
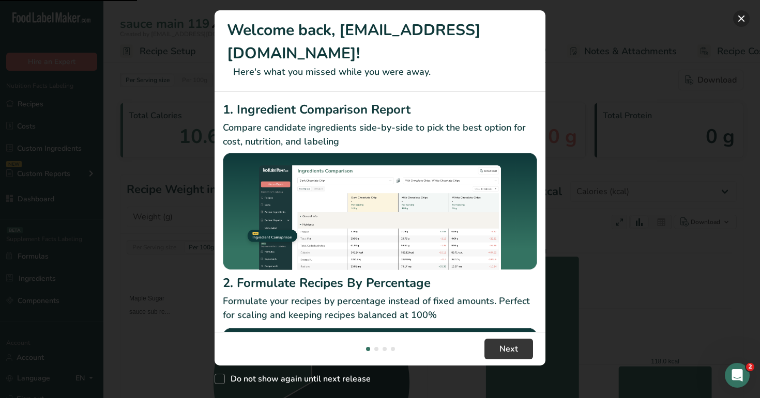
click at [746, 25] on button "New Features" at bounding box center [741, 18] width 17 height 17
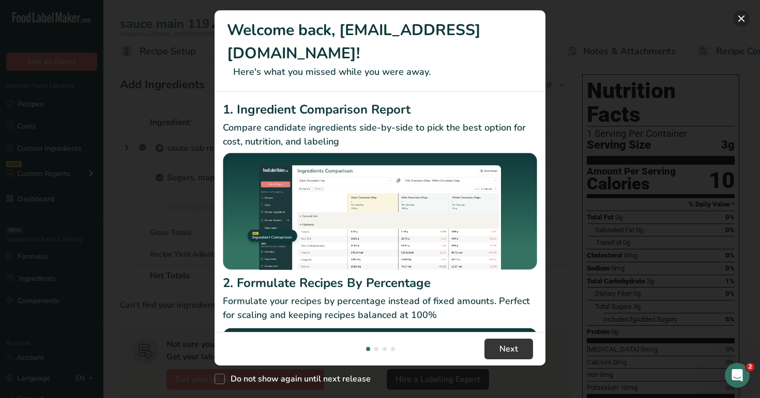
click at [745, 21] on button "New Features" at bounding box center [741, 18] width 17 height 17
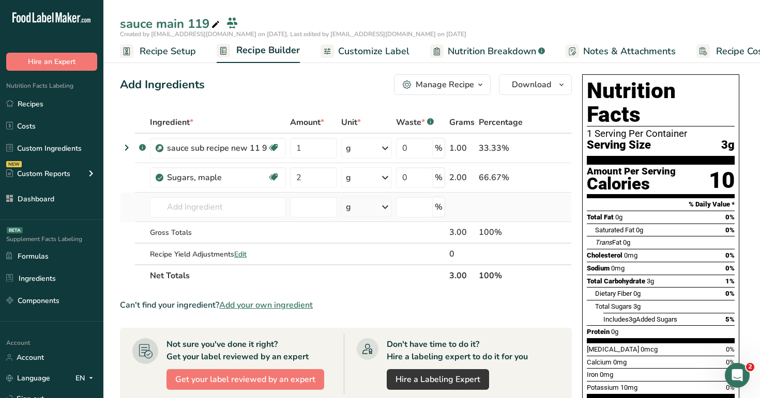
scroll to position [14, 0]
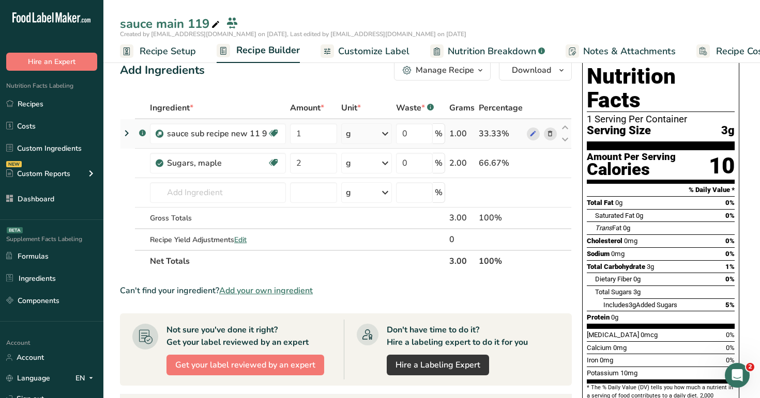
click at [126, 130] on icon at bounding box center [126, 133] width 12 height 19
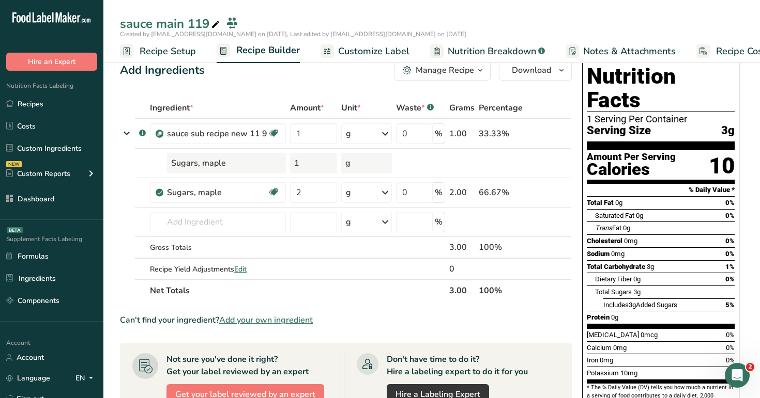
click at [465, 47] on span "Nutrition Breakdown" at bounding box center [491, 51] width 88 height 14
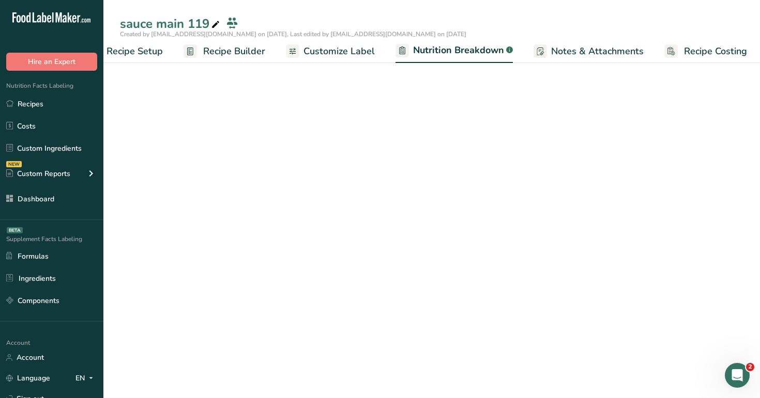
select select "Calories"
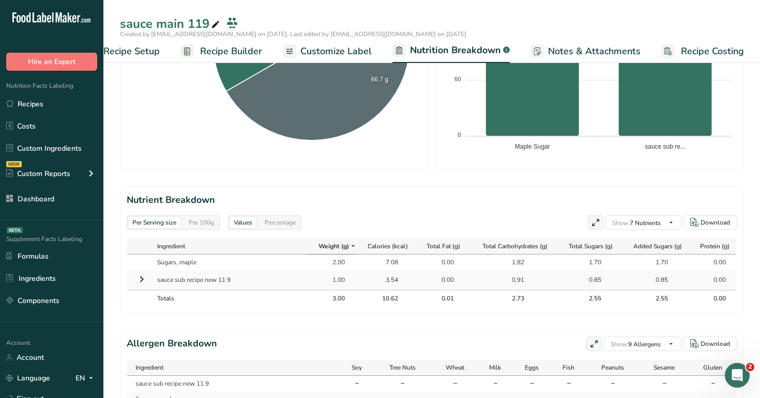
scroll to position [390, 0]
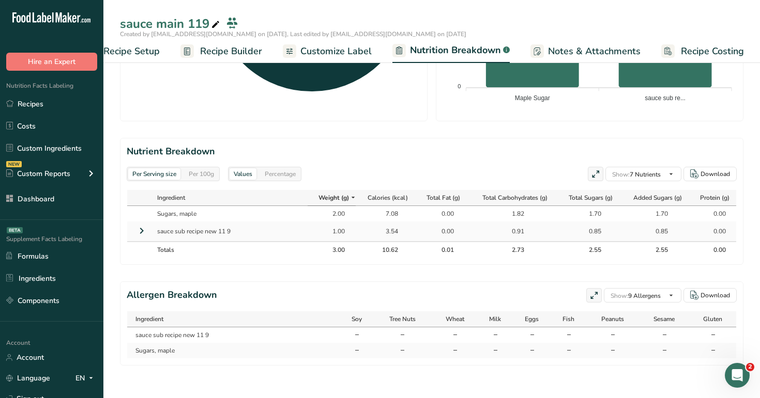
click at [230, 47] on span "Recipe Builder" at bounding box center [231, 51] width 62 height 14
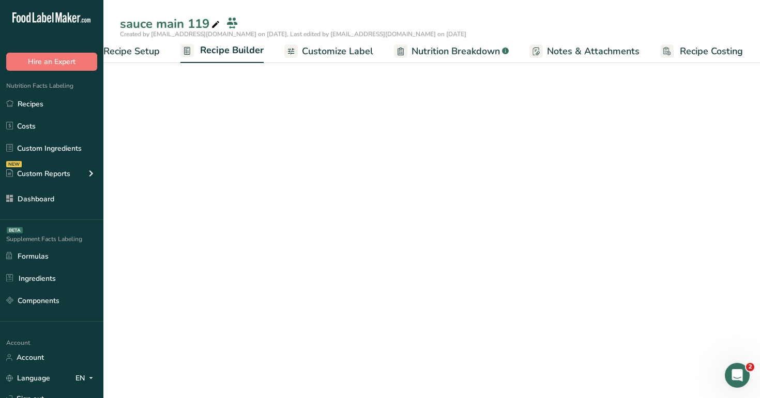
scroll to position [0, 35]
select select "22"
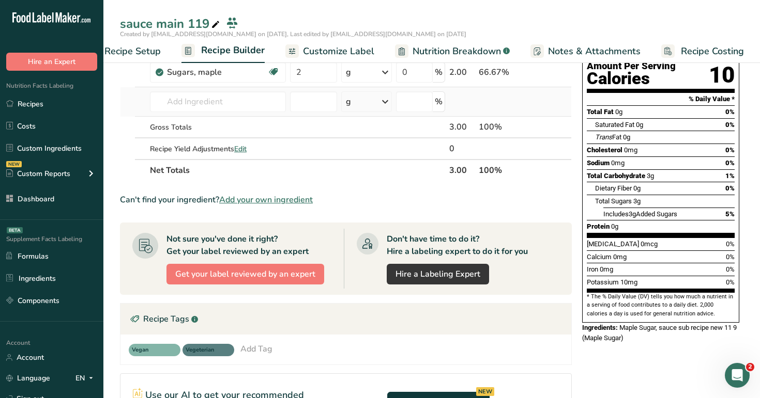
scroll to position [0, 0]
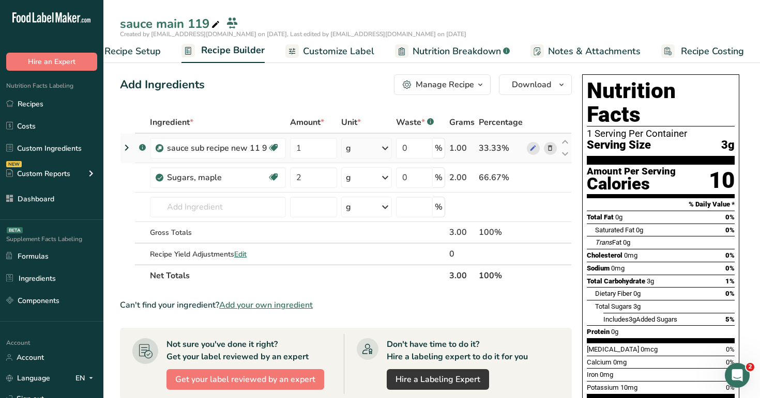
click at [370, 154] on div "g" at bounding box center [366, 148] width 51 height 21
click at [377, 264] on div "l" at bounding box center [390, 263] width 79 height 11
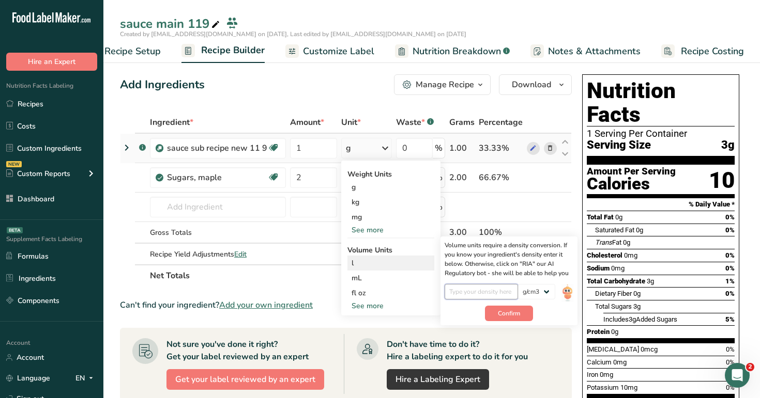
click at [490, 291] on input "number" at bounding box center [481, 292] width 74 height 16
type input "0.1"
click at [497, 315] on button "Confirm" at bounding box center [509, 314] width 48 height 16
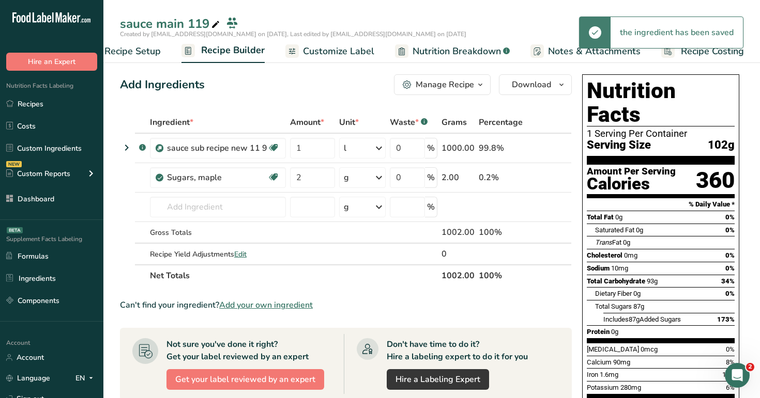
click at [456, 55] on span "Nutrition Breakdown" at bounding box center [456, 51] width 88 height 14
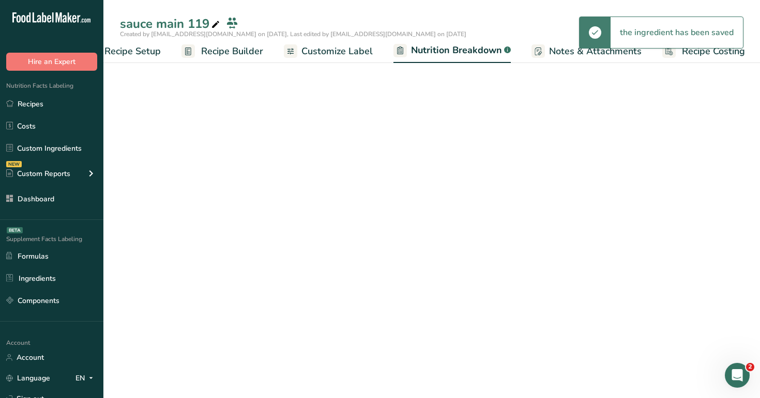
scroll to position [0, 36]
select select "Calories"
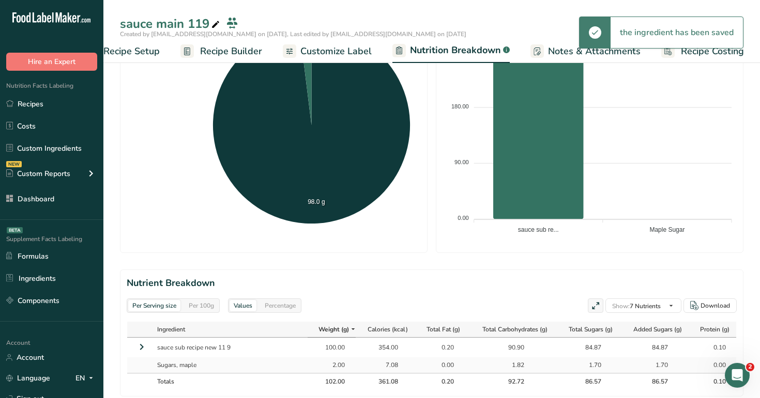
scroll to position [390, 0]
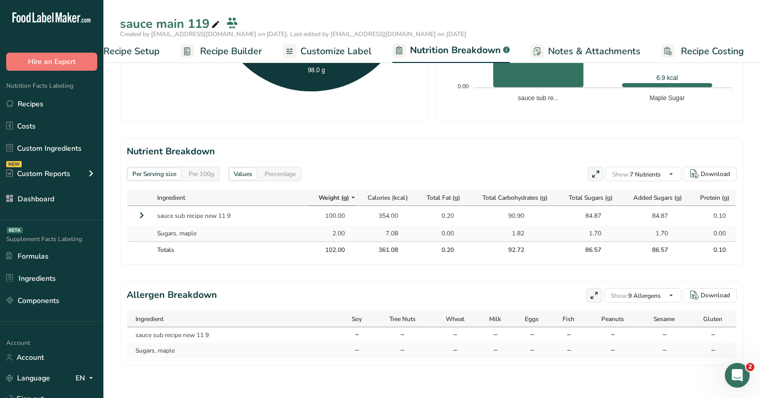
click at [250, 47] on span "Recipe Builder" at bounding box center [231, 51] width 62 height 14
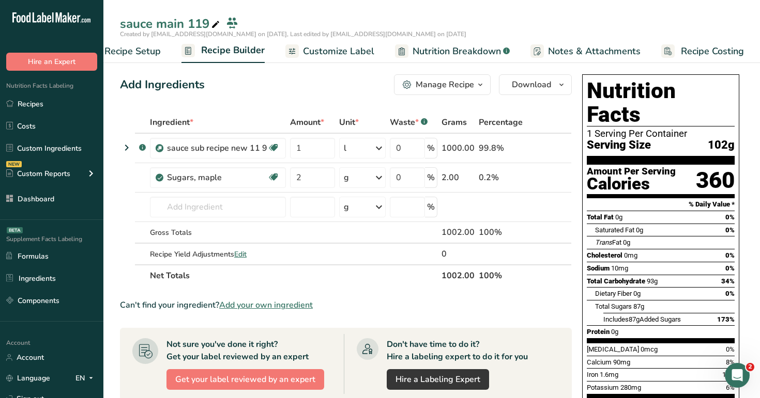
click at [431, 57] on span "Nutrition Breakdown" at bounding box center [456, 51] width 88 height 14
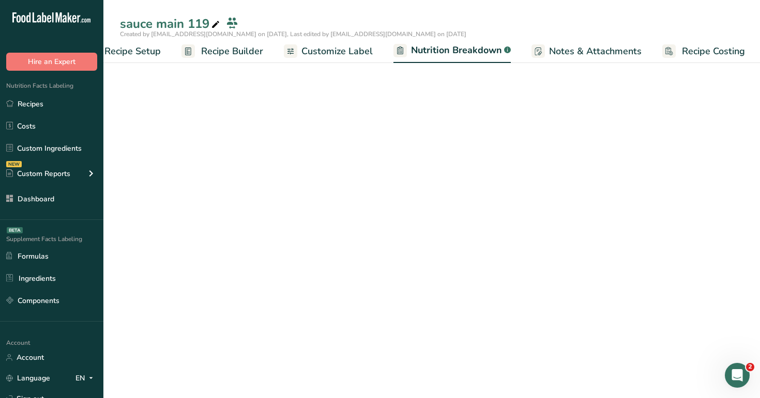
scroll to position [0, 36]
select select "Calories"
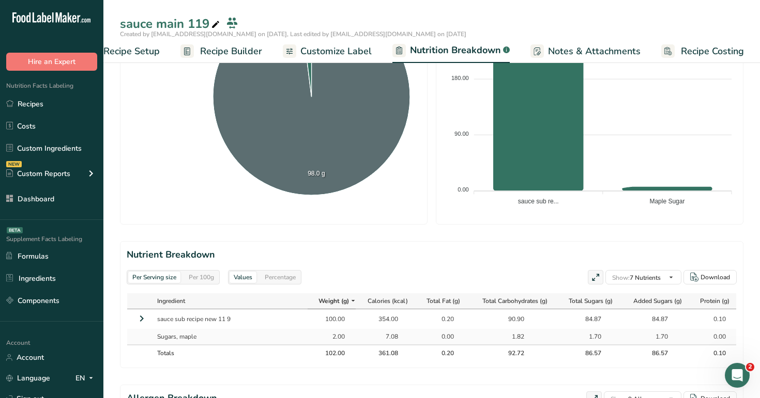
scroll to position [390, 0]
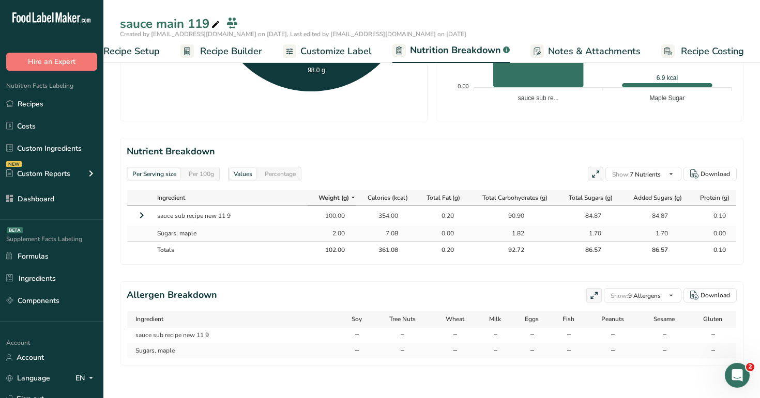
click at [141, 218] on icon at bounding box center [141, 215] width 12 height 19
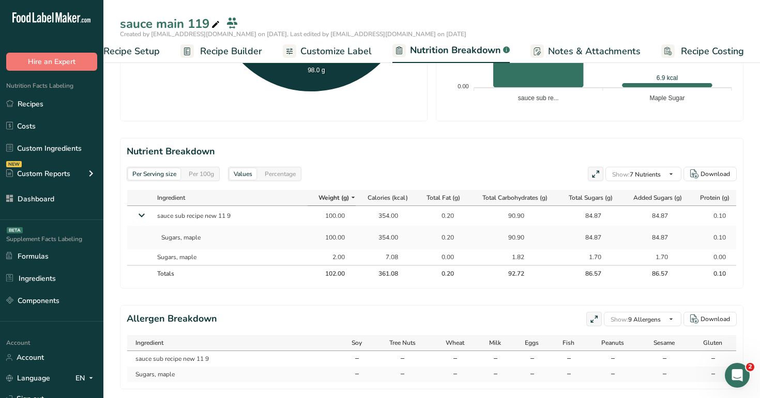
click at [229, 52] on span "Recipe Builder" at bounding box center [231, 51] width 62 height 14
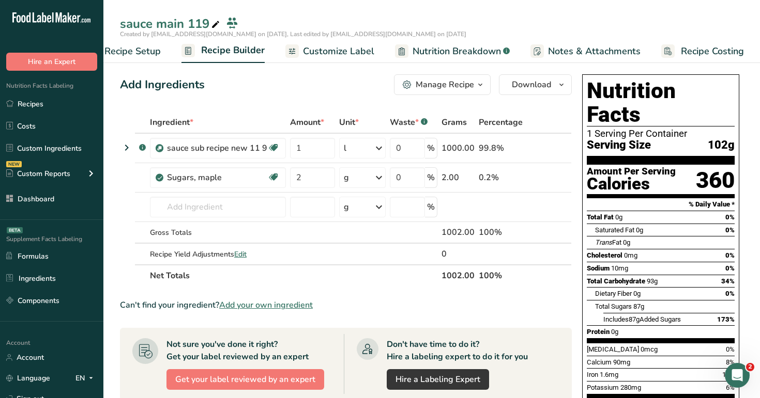
click at [155, 50] on span "Recipe Setup" at bounding box center [132, 51] width 56 height 14
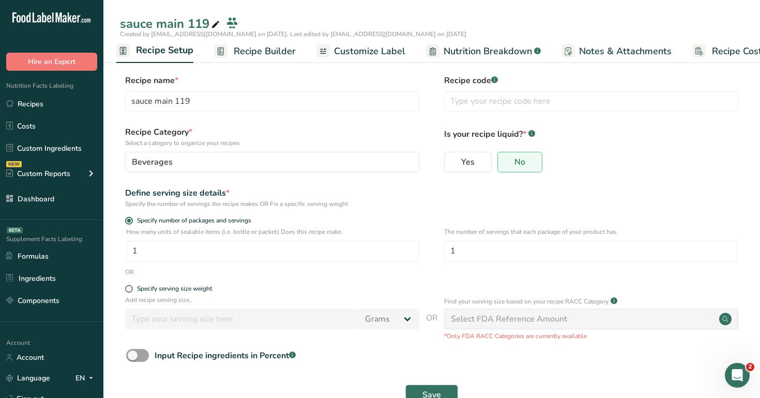
scroll to position [30, 0]
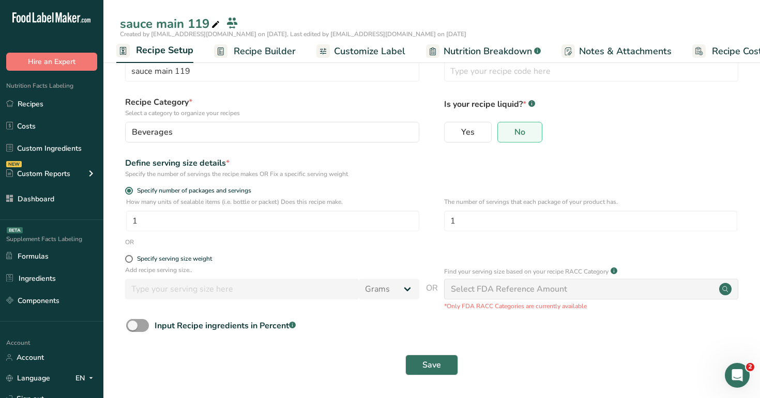
click at [262, 50] on span "Recipe Builder" at bounding box center [265, 51] width 62 height 14
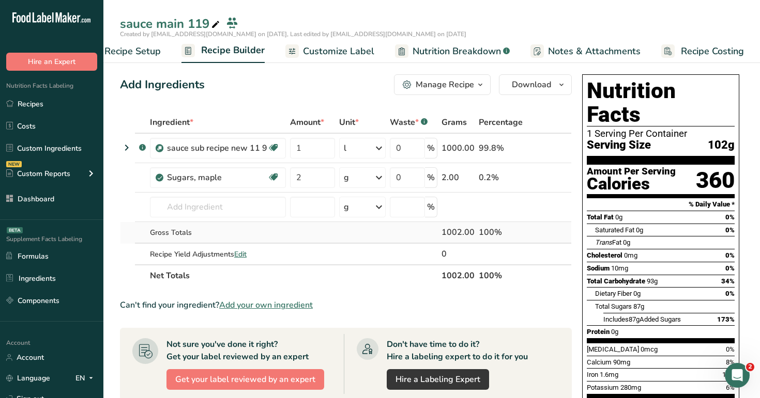
drag, startPoint x: 442, startPoint y: 234, endPoint x: 473, endPoint y: 234, distance: 31.0
click at [473, 234] on td "1002.00" at bounding box center [457, 233] width 37 height 22
click at [473, 234] on div "1002.00" at bounding box center [457, 232] width 33 height 12
drag, startPoint x: 586, startPoint y: 122, endPoint x: 739, endPoint y: 122, distance: 152.9
click at [739, 122] on div "Nutrition Facts 1 Serving Per Container Serving Size 102g Amount Per Serving Ca…" at bounding box center [660, 261] width 165 height 382
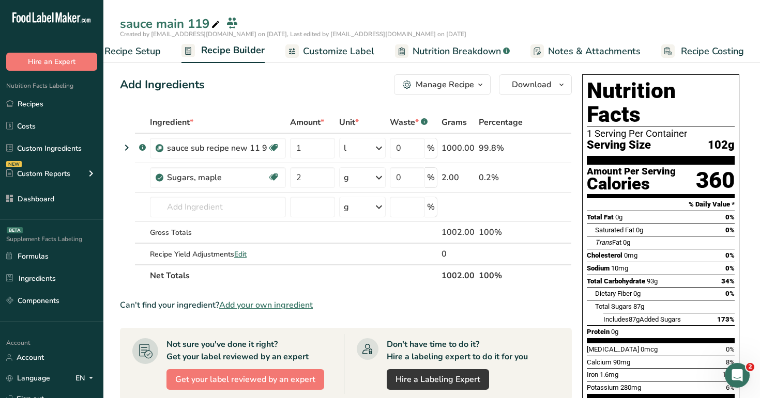
click at [739, 122] on div "Nutrition Facts 1 Serving Per Container Serving Size 102g Amount Per Serving Ca…" at bounding box center [660, 261] width 165 height 382
click at [138, 56] on span "Recipe Setup" at bounding box center [132, 51] width 56 height 14
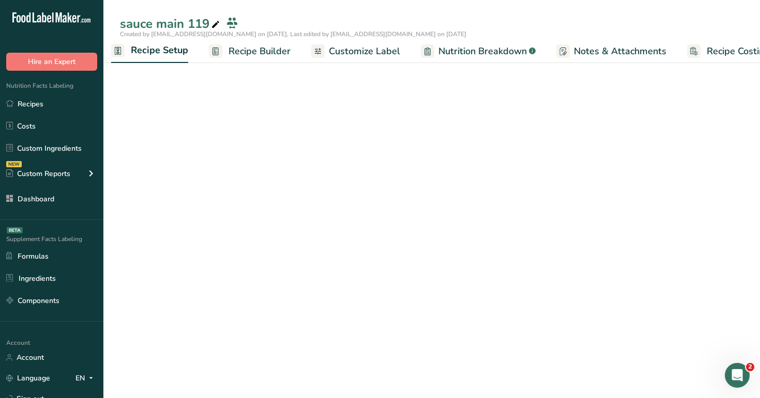
scroll to position [0, 4]
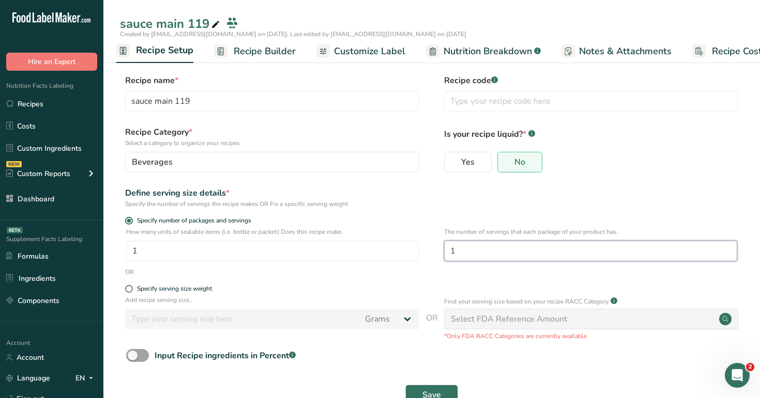
click at [488, 253] on input "1" at bounding box center [590, 251] width 293 height 21
click at [258, 56] on span "Recipe Builder" at bounding box center [265, 51] width 62 height 14
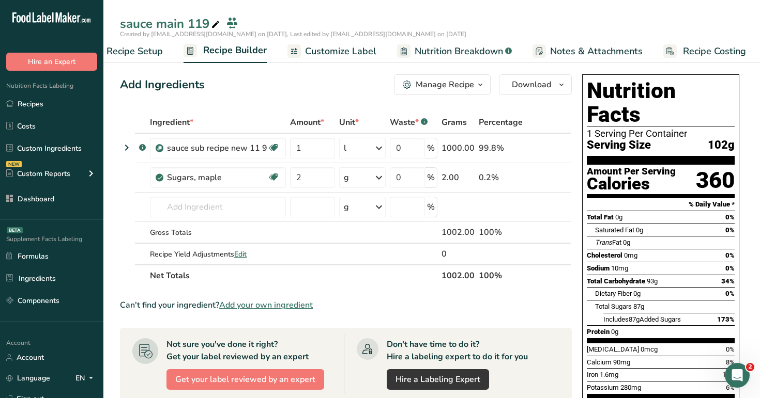
scroll to position [0, 35]
click at [459, 45] on span "Nutrition Breakdown" at bounding box center [456, 51] width 88 height 14
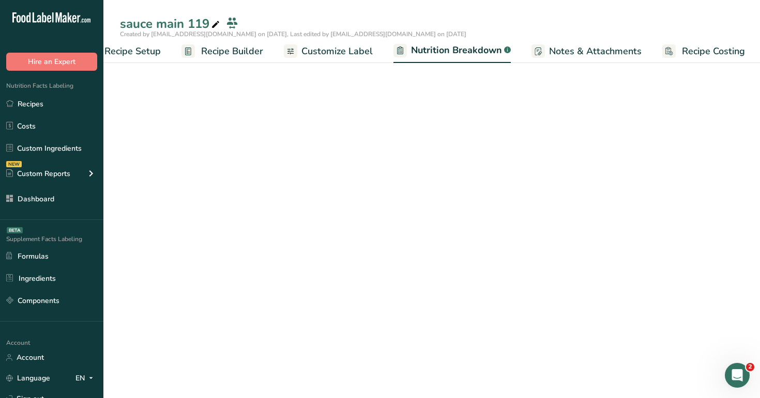
scroll to position [0, 36]
select select "Calories"
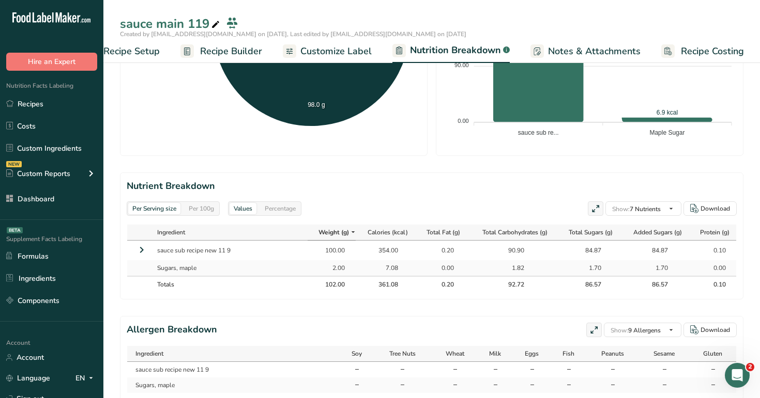
scroll to position [390, 0]
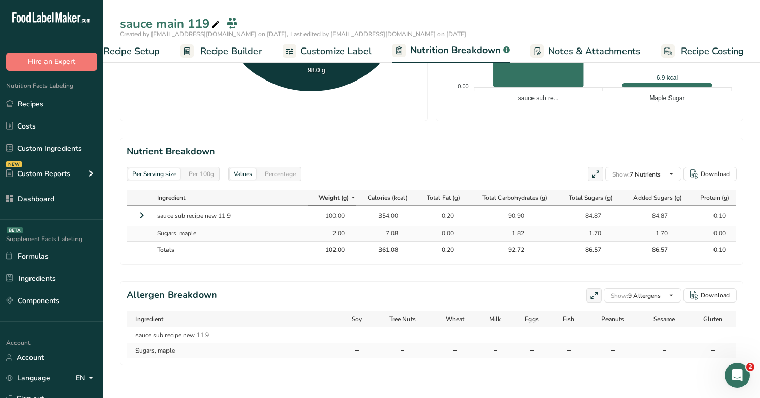
click at [191, 173] on div "Per 100g" at bounding box center [201, 173] width 34 height 11
click at [284, 177] on div "Percentage" at bounding box center [279, 173] width 39 height 11
click at [165, 169] on div "Per Serving size" at bounding box center [154, 173] width 52 height 11
click at [204, 171] on div "Per 100g" at bounding box center [201, 173] width 34 height 11
click at [143, 167] on div "Per Serving size Per 100g" at bounding box center [173, 174] width 93 height 14
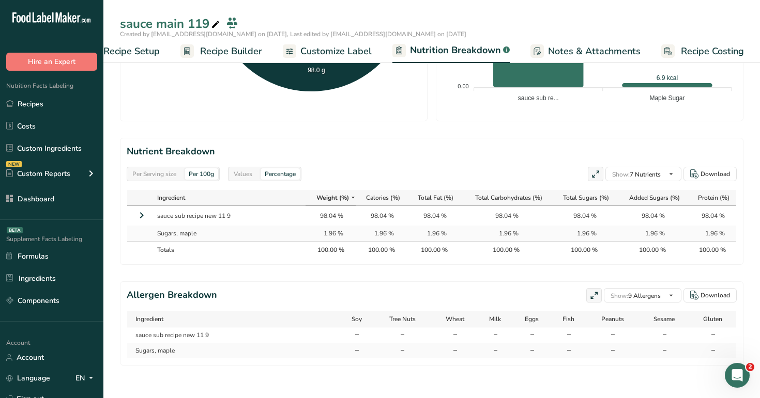
click at [153, 176] on div "Per Serving size" at bounding box center [154, 173] width 52 height 11
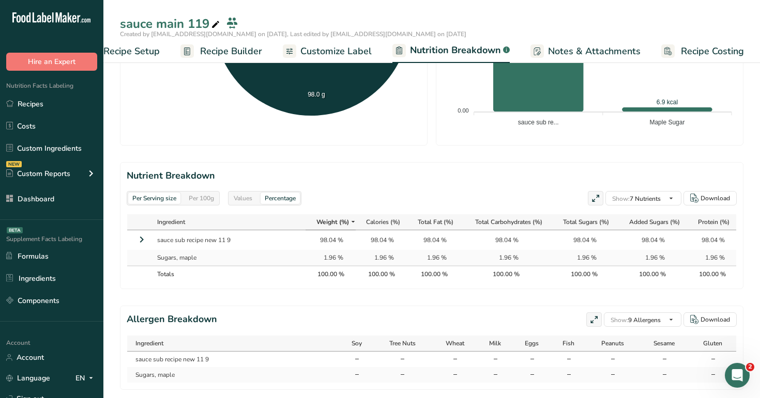
click at [142, 236] on icon at bounding box center [141, 239] width 12 height 19
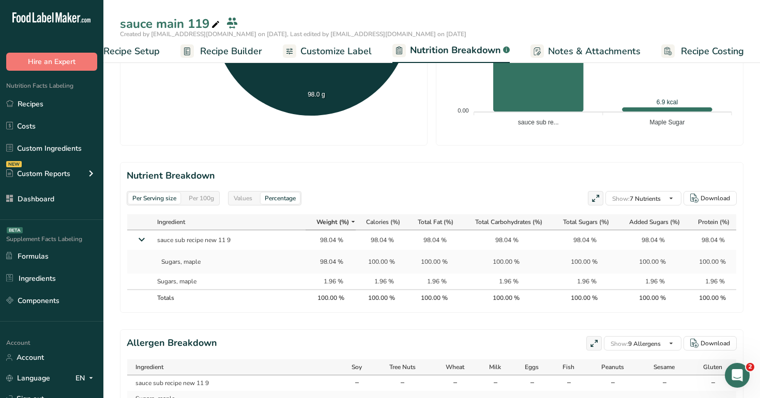
drag, startPoint x: 201, startPoint y: 283, endPoint x: 145, endPoint y: 279, distance: 55.9
click at [145, 279] on tr "Sugars, maple 1.96 % 1.96 % 1.96 % 1.96 % 1.96 % 1.96 % 1.96 %" at bounding box center [431, 282] width 609 height 16
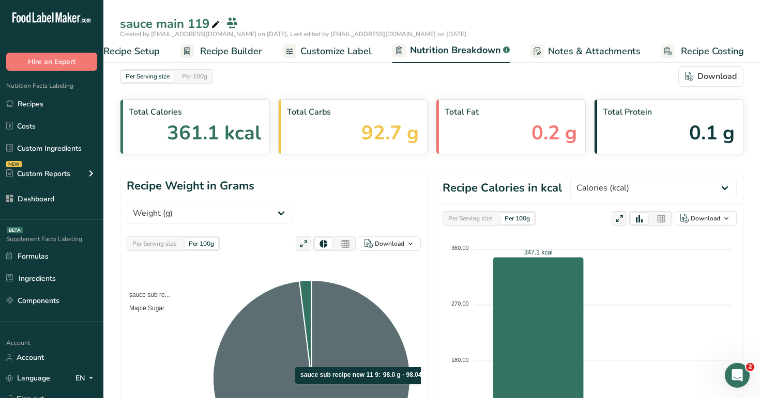
scroll to position [0, 0]
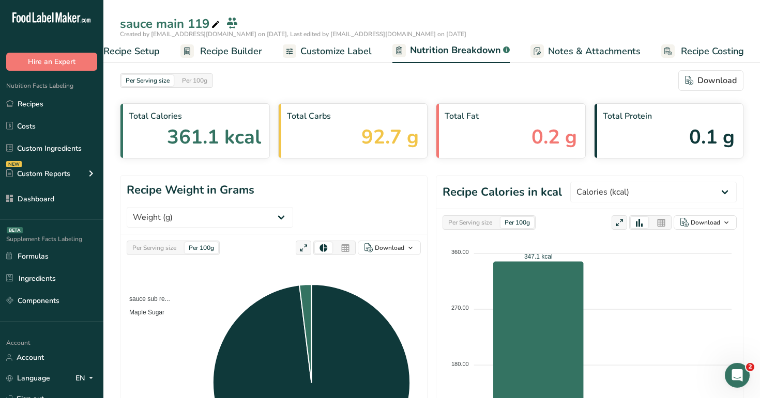
click at [340, 49] on span "Customize Label" at bounding box center [335, 51] width 71 height 14
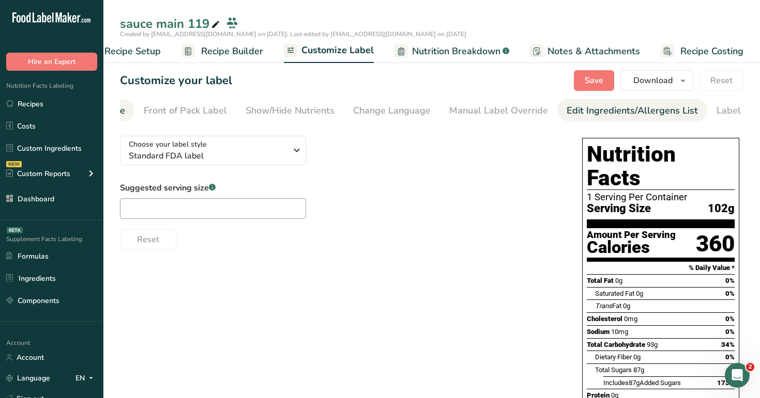
scroll to position [0, 128]
click at [608, 107] on div "Edit Ingredients/Allergens List" at bounding box center [591, 111] width 131 height 14
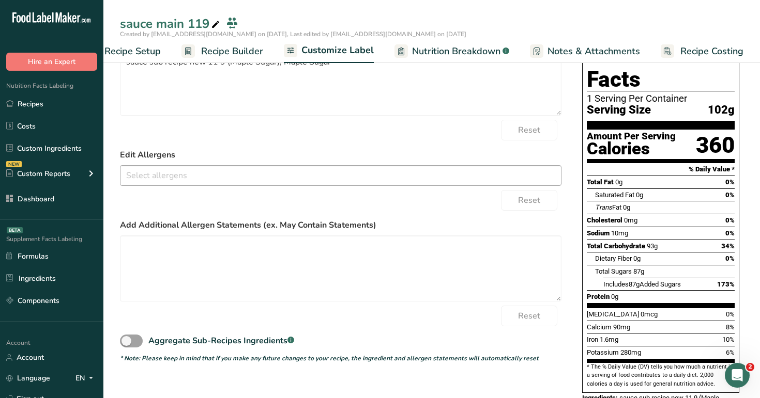
scroll to position [119, 0]
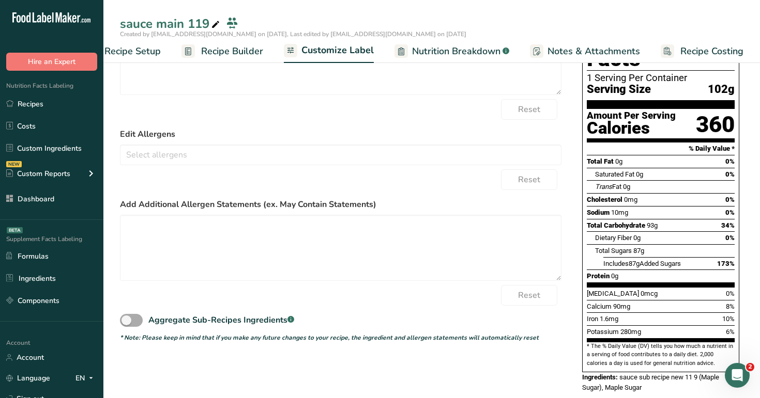
click at [134, 325] on span at bounding box center [131, 320] width 23 height 13
click at [127, 324] on input "Aggregate Sub-Recipes Ingredients .a-a{fill:#347362;}.b-a{fill:#fff;}" at bounding box center [123, 320] width 7 height 7
checkbox input "true"
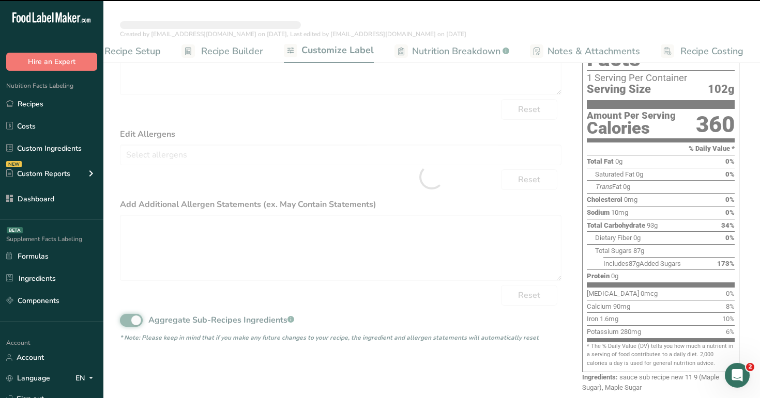
type textarea "Maple Sugar"
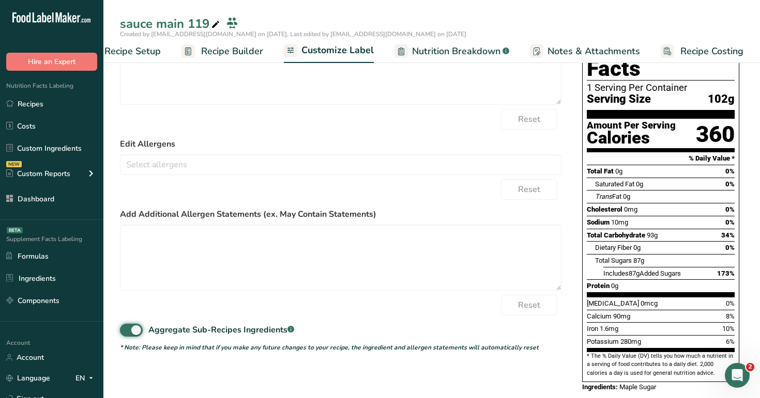
scroll to position [0, 0]
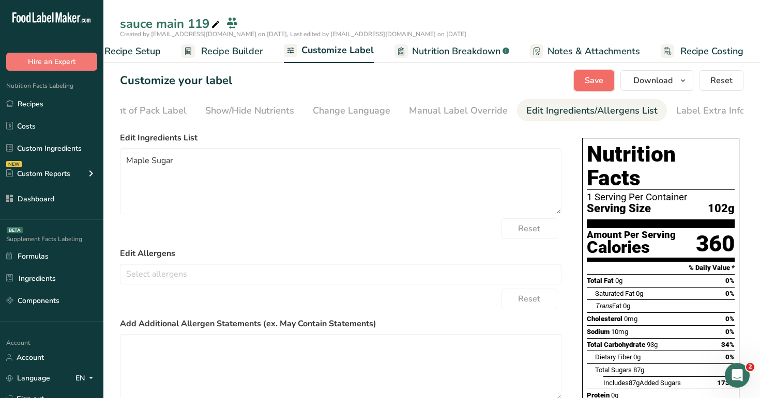
click at [585, 85] on span "Save" at bounding box center [593, 80] width 19 height 12
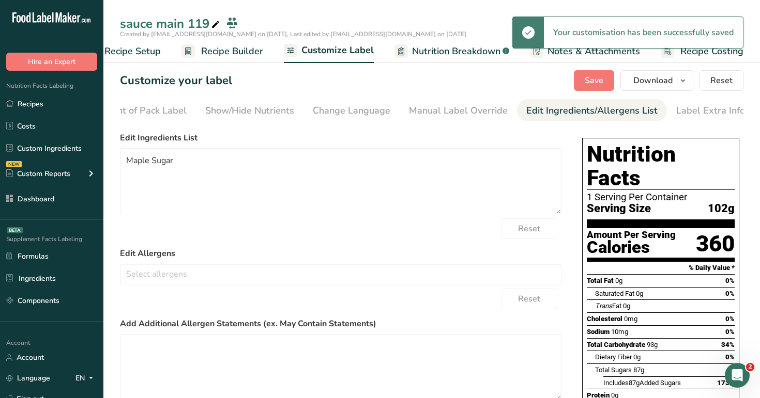
click at [445, 49] on span "Nutrition Breakdown" at bounding box center [456, 51] width 88 height 14
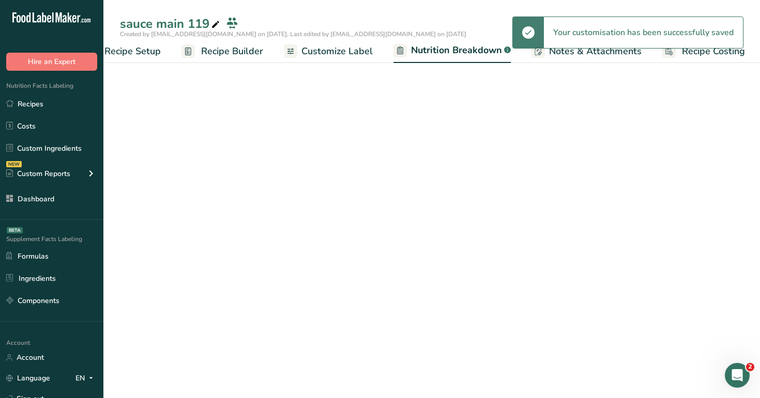
scroll to position [0, 36]
select select "Calories"
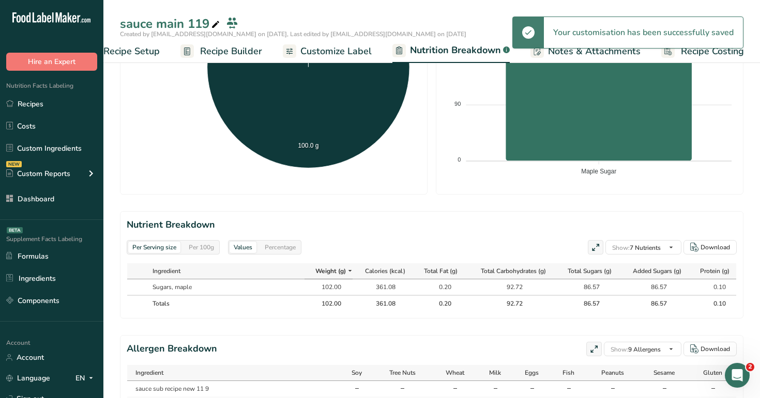
scroll to position [370, 0]
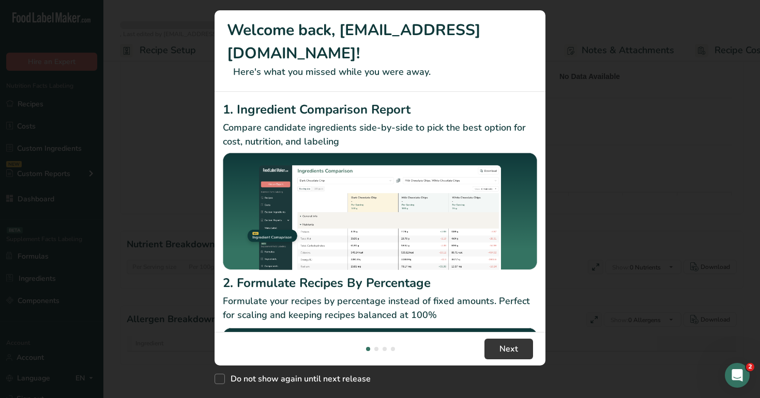
scroll to position [296, 0]
select select "Calories"
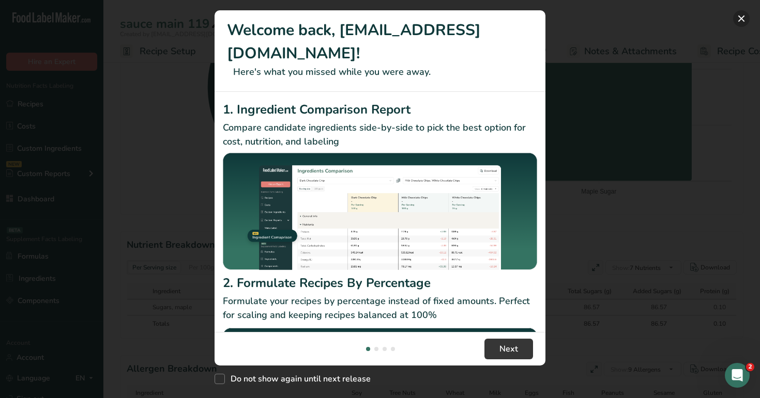
click at [734, 19] on button "New Features" at bounding box center [741, 18] width 17 height 17
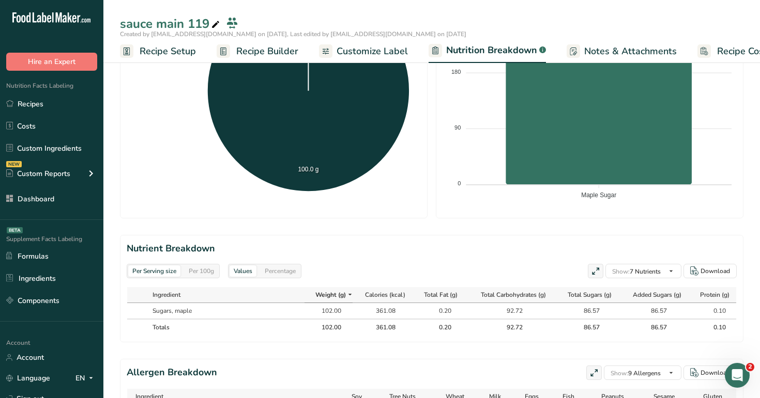
click at [371, 45] on span "Customize Label" at bounding box center [371, 51] width 71 height 14
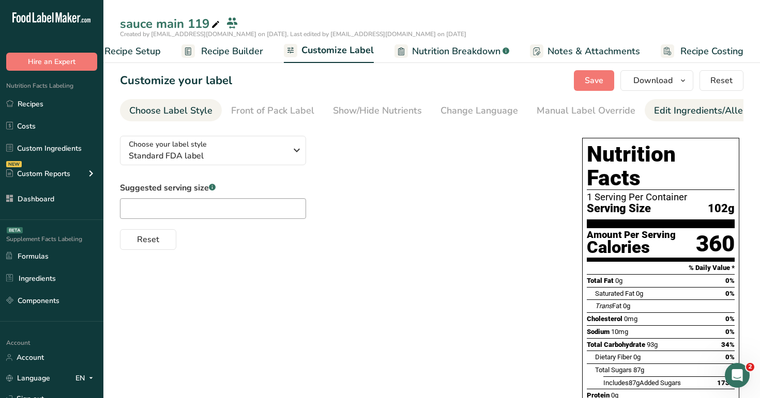
click at [662, 104] on div "Edit Ingredients/Allergens List" at bounding box center [719, 111] width 131 height 14
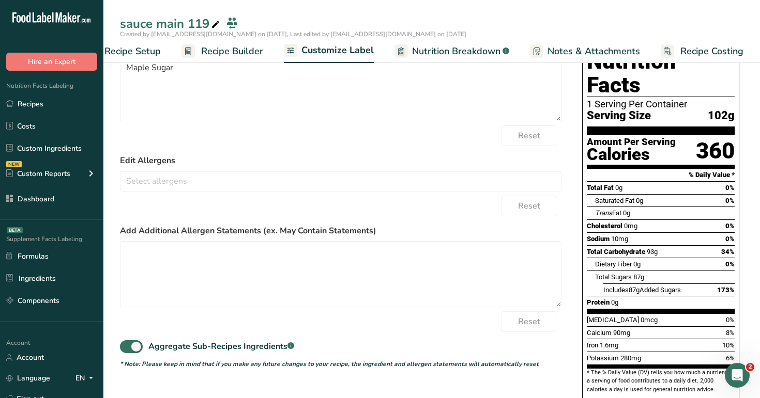
scroll to position [110, 0]
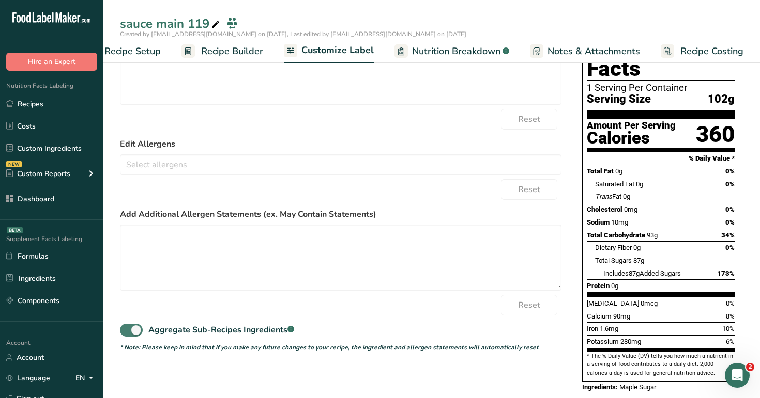
click at [127, 335] on span at bounding box center [131, 330] width 23 height 13
click at [127, 334] on input "Aggregate Sub-Recipes Ingredients .a-a{fill:#347362;}.b-a{fill:#fff;}" at bounding box center [123, 330] width 7 height 7
checkbox input "false"
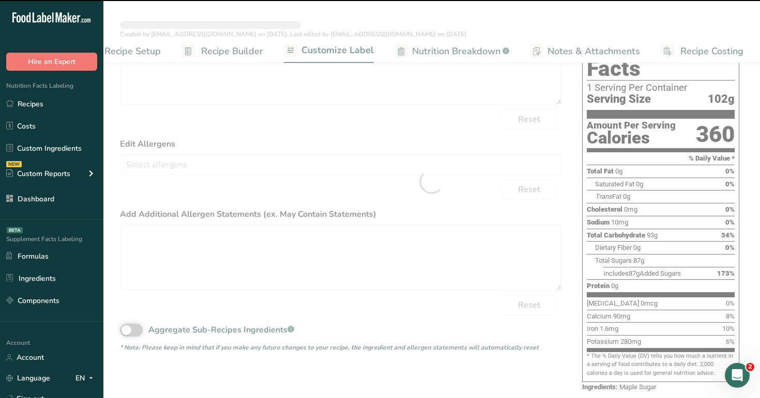
scroll to position [97, 0]
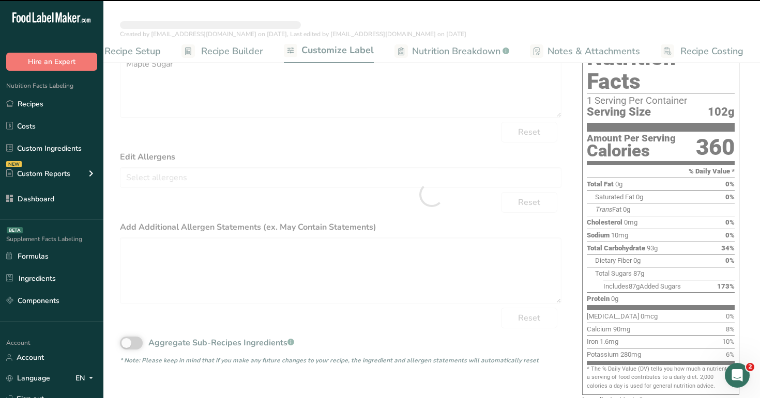
type textarea "sauce sub recipe new 11 9 (Maple Sugar), Maple Sugar"
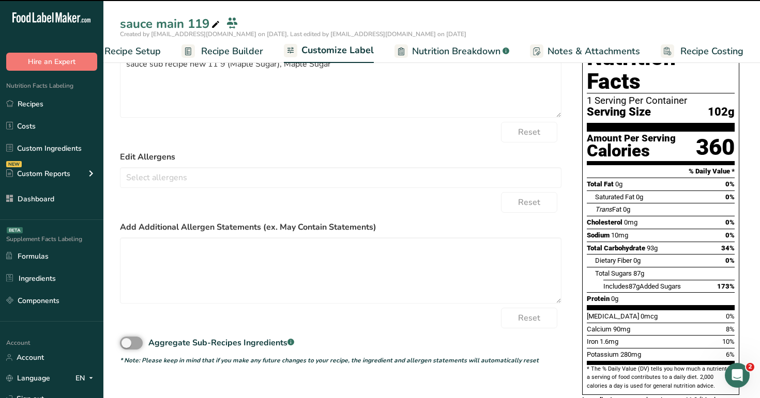
scroll to position [0, 0]
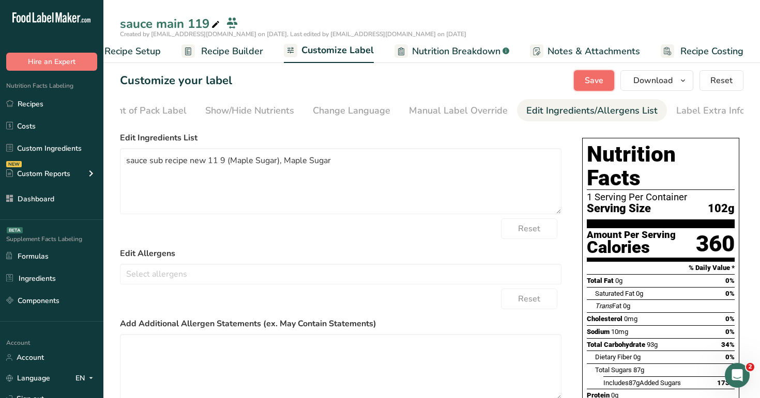
click at [596, 72] on button "Save" at bounding box center [594, 80] width 40 height 21
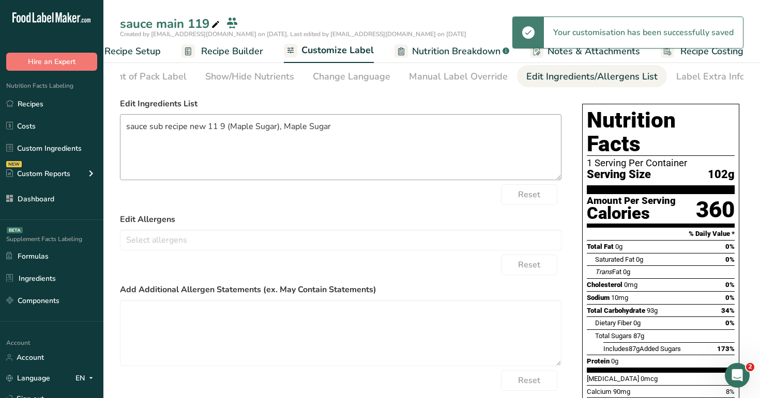
scroll to position [119, 0]
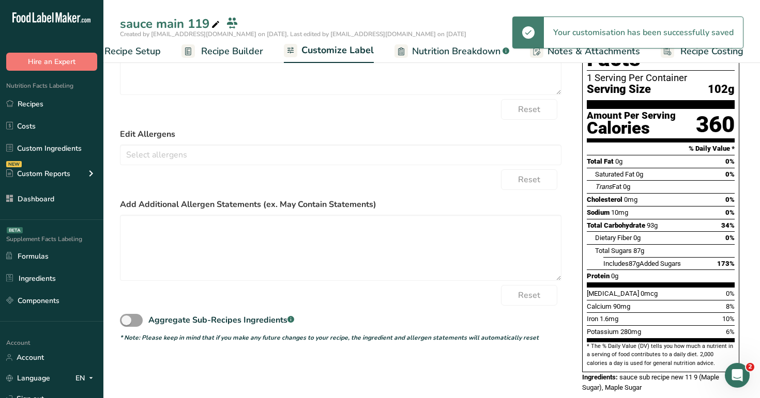
click at [439, 53] on span "Nutrition Breakdown" at bounding box center [456, 51] width 88 height 14
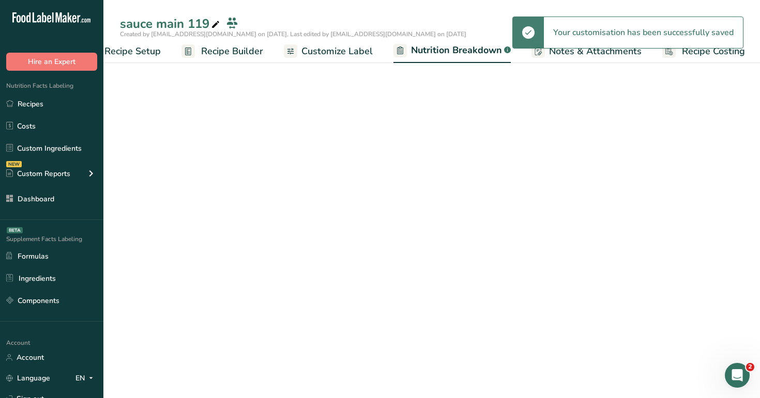
scroll to position [0, 36]
select select "Calories"
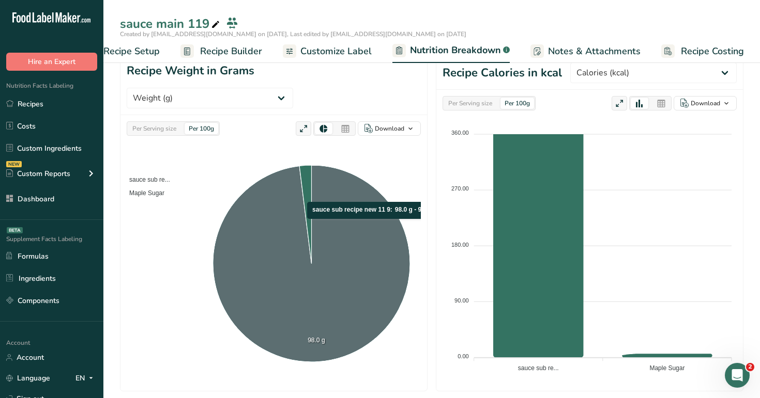
scroll to position [390, 0]
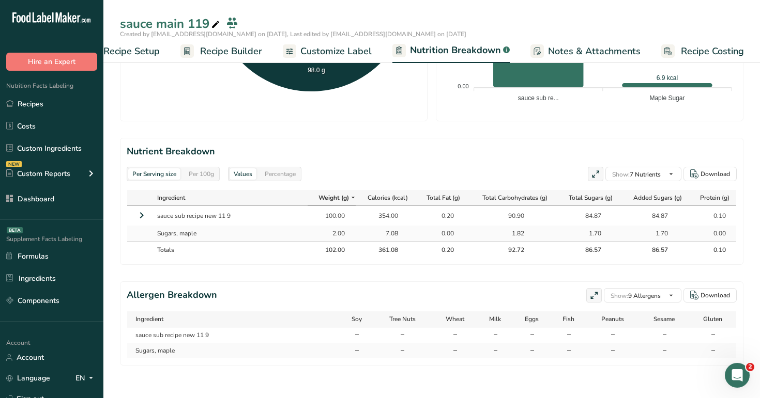
click at [138, 214] on icon at bounding box center [141, 215] width 12 height 19
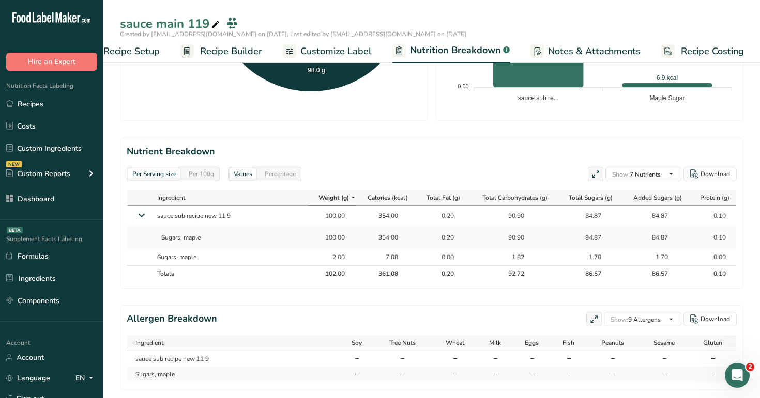
click at [202, 173] on div "Per 100g" at bounding box center [201, 173] width 34 height 11
click at [152, 179] on div "Per Serving size" at bounding box center [154, 173] width 52 height 11
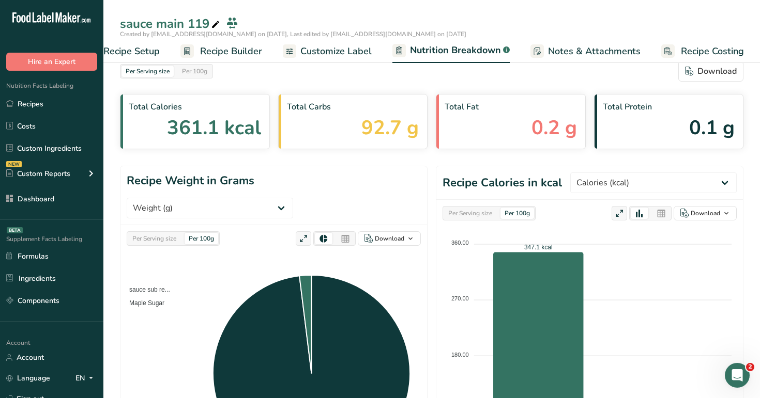
scroll to position [0, 0]
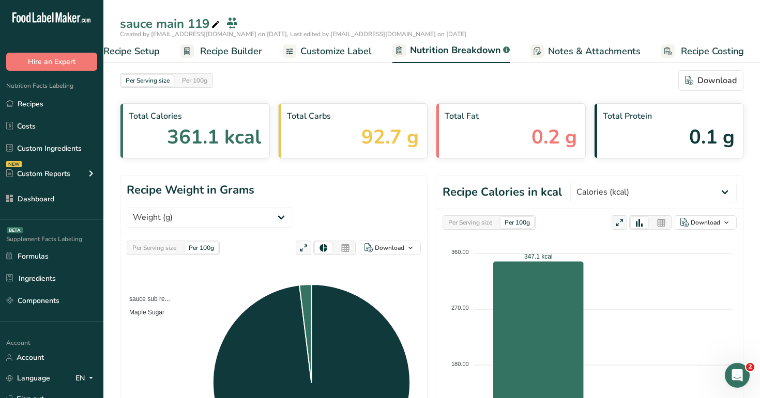
click at [327, 45] on span "Customize Label" at bounding box center [335, 51] width 71 height 14
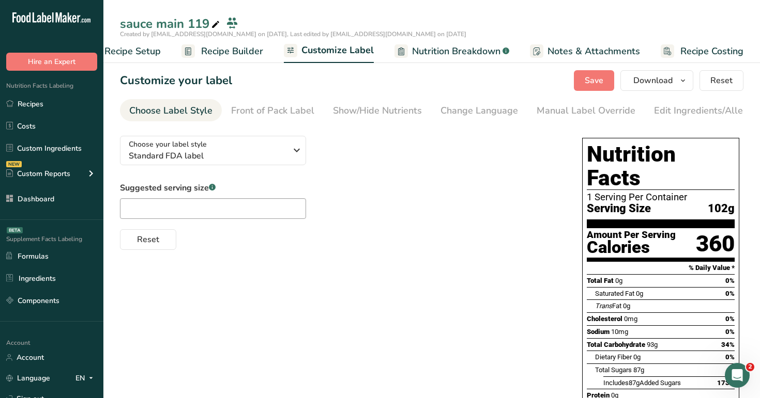
click at [247, 53] on span "Recipe Builder" at bounding box center [232, 51] width 62 height 14
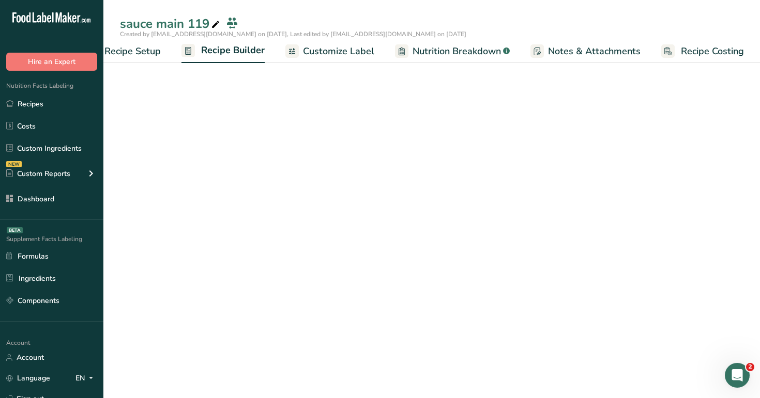
scroll to position [0, 35]
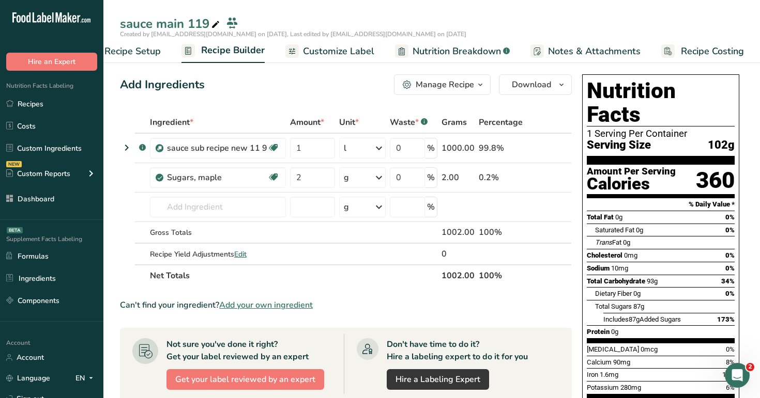
drag, startPoint x: 589, startPoint y: 122, endPoint x: 748, endPoint y: 120, distance: 159.2
click at [748, 120] on section "Add Ingredients Manage Recipe Delete Recipe Duplicate Recipe Scale Recipe Save …" at bounding box center [431, 378] width 656 height 649
drag, startPoint x: 445, startPoint y: 148, endPoint x: 478, endPoint y: 275, distance: 131.3
click at [478, 275] on table "Ingredient * Amount * Unit * Waste * .a-a{fill:#347362;}.b-a{fill:#fff;} Grams …" at bounding box center [346, 199] width 452 height 175
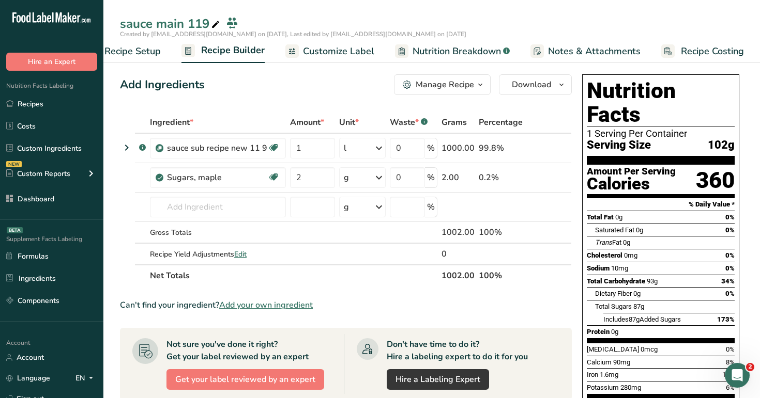
click at [478, 275] on th "100%" at bounding box center [500, 276] width 48 height 22
click at [157, 50] on span "Recipe Setup" at bounding box center [132, 51] width 56 height 14
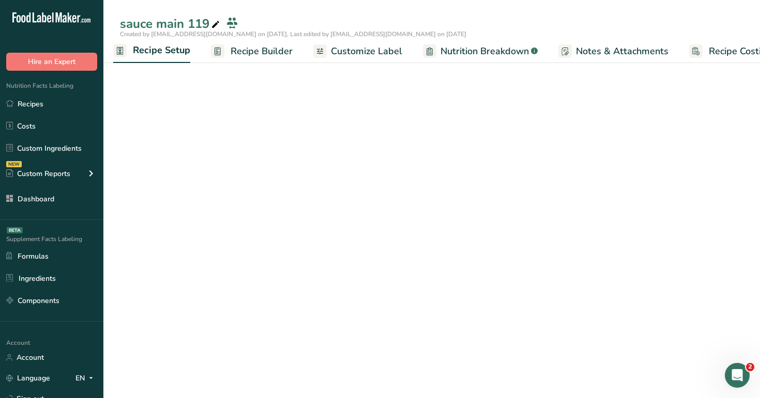
scroll to position [0, 4]
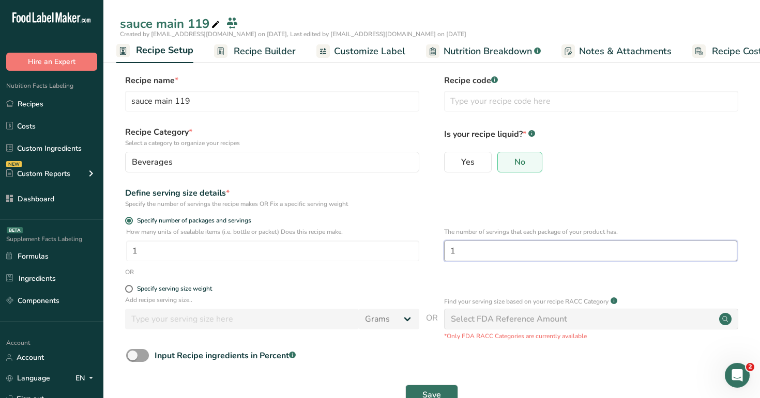
click at [465, 252] on input "1" at bounding box center [590, 251] width 293 height 21
click at [243, 261] on input "1" at bounding box center [272, 251] width 293 height 21
click at [242, 47] on span "Recipe Builder" at bounding box center [265, 51] width 62 height 14
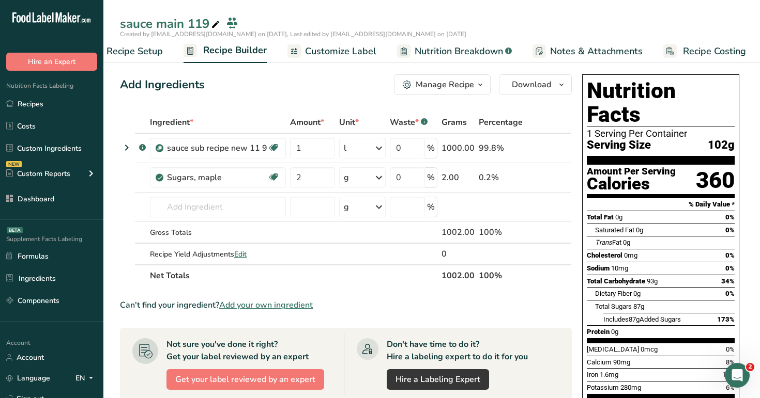
scroll to position [0, 35]
click at [125, 149] on icon at bounding box center [126, 147] width 12 height 19
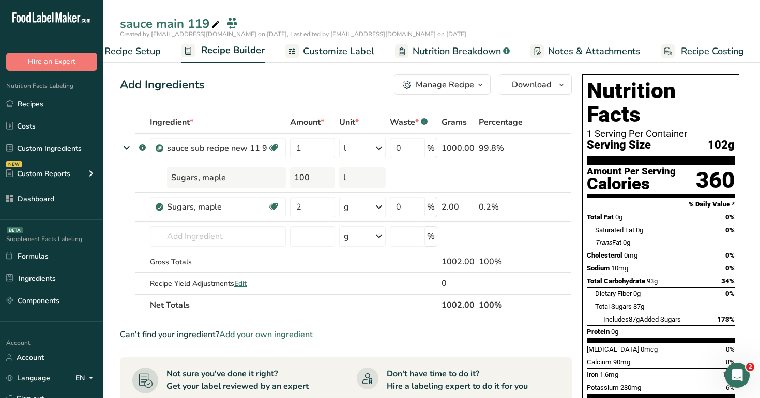
click at [332, 107] on div "Add Ingredients Manage Recipe Delete Recipe Duplicate Recipe Scale Recipe Save …" at bounding box center [349, 392] width 458 height 645
click at [343, 48] on span "Customize Label" at bounding box center [338, 51] width 71 height 14
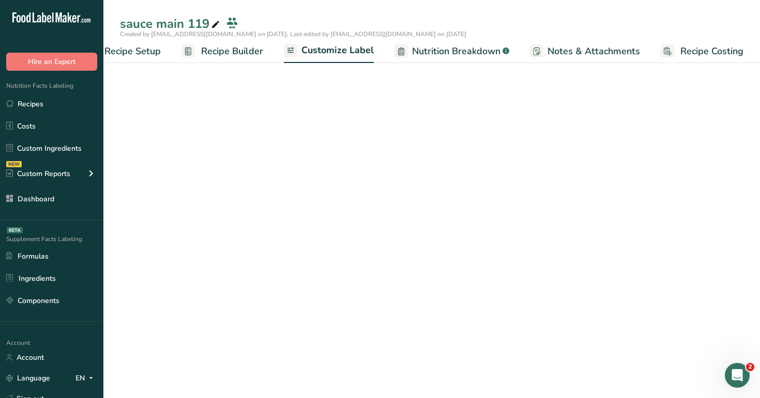
scroll to position [0, 35]
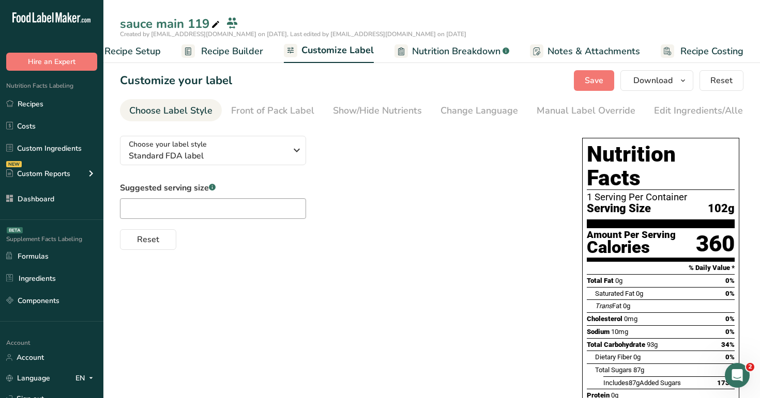
click at [470, 50] on span "Nutrition Breakdown" at bounding box center [456, 51] width 88 height 14
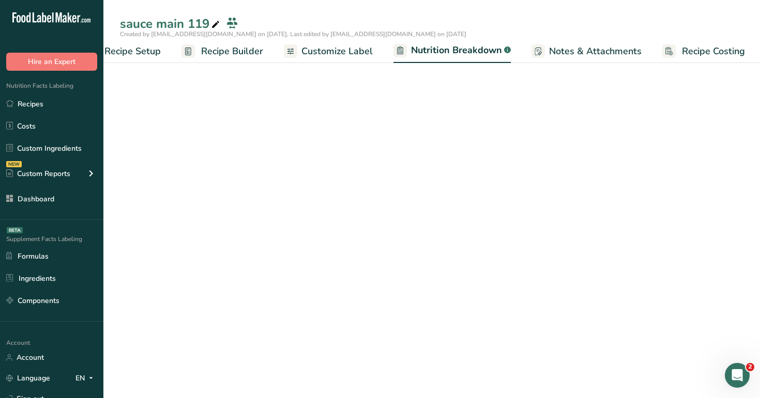
scroll to position [0, 36]
select select "Calories"
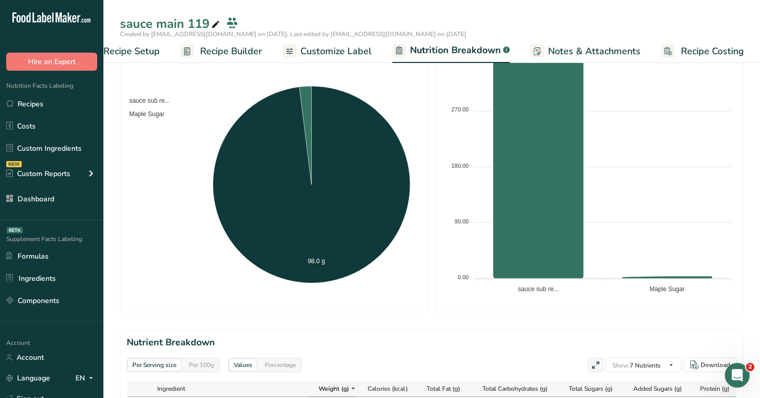
scroll to position [390, 0]
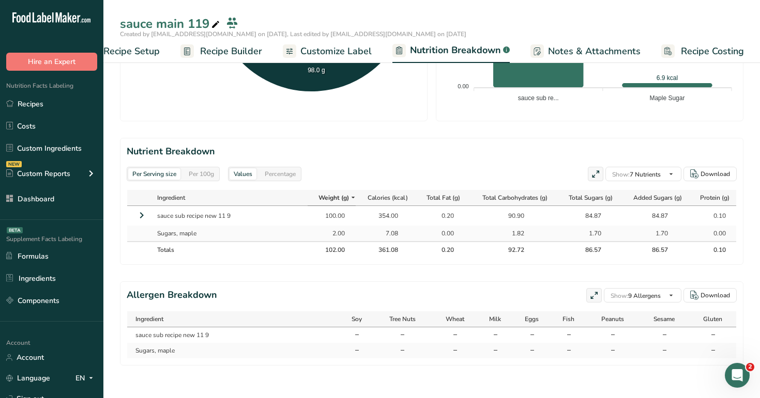
click at [145, 216] on icon at bounding box center [141, 215] width 12 height 19
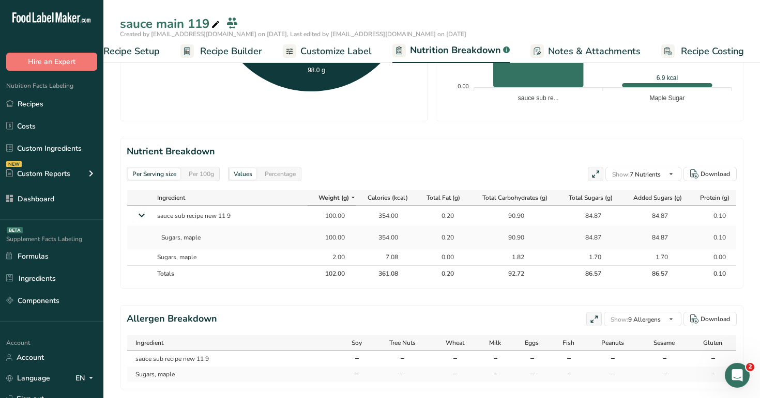
click at [234, 52] on span "Recipe Builder" at bounding box center [231, 51] width 62 height 14
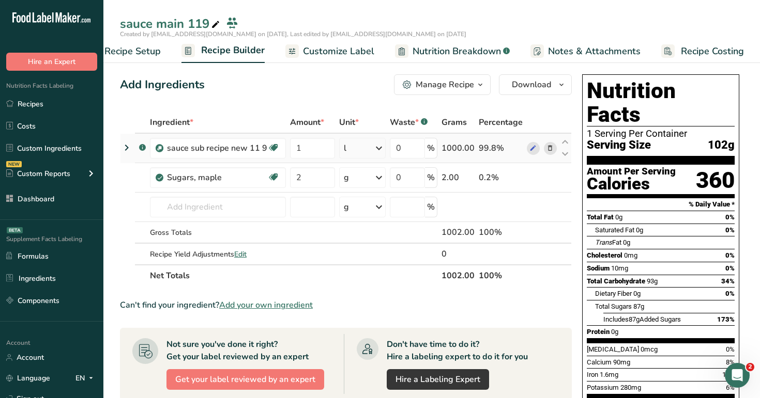
click at [122, 150] on icon at bounding box center [126, 147] width 12 height 19
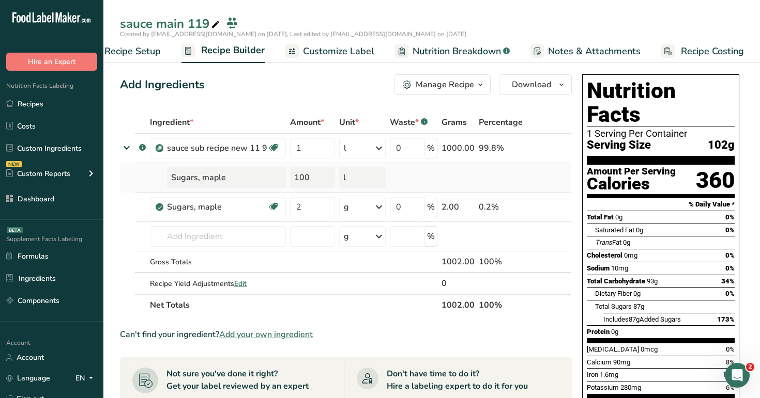
drag, startPoint x: 313, startPoint y: 179, endPoint x: 287, endPoint y: 177, distance: 26.4
click at [288, 177] on td "100" at bounding box center [312, 177] width 49 height 29
drag, startPoint x: 443, startPoint y: 149, endPoint x: 462, endPoint y: 148, distance: 18.6
click at [462, 148] on div "1000.00" at bounding box center [457, 148] width 33 height 12
drag, startPoint x: 321, startPoint y: 179, endPoint x: 293, endPoint y: 179, distance: 27.9
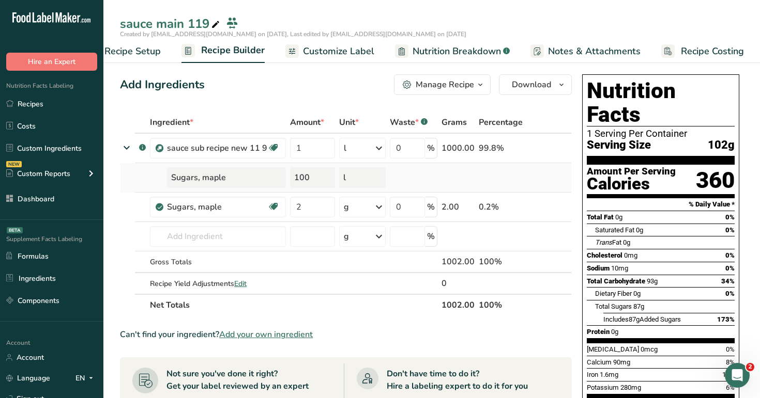
click at [293, 179] on div "100" at bounding box center [312, 177] width 45 height 21
click at [654, 137] on section "Nutrition Facts 1 Serving Per Container Serving Size 102g" at bounding box center [660, 122] width 148 height 86
drag, startPoint x: 308, startPoint y: 180, endPoint x: 290, endPoint y: 179, distance: 18.1
click at [290, 179] on div "100" at bounding box center [312, 177] width 45 height 21
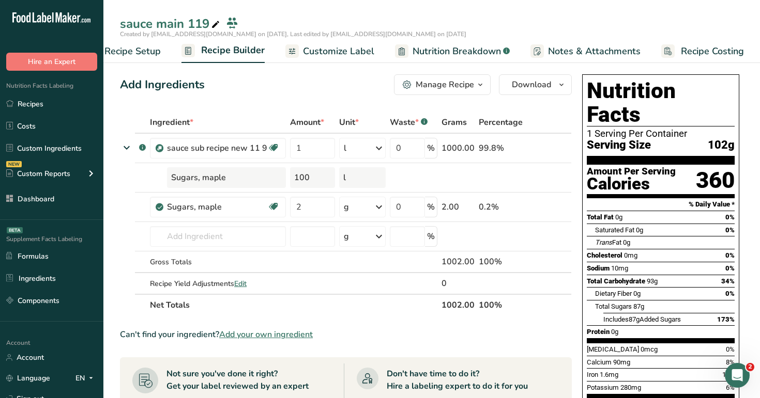
click at [310, 43] on link "Customize Label" at bounding box center [329, 51] width 89 height 23
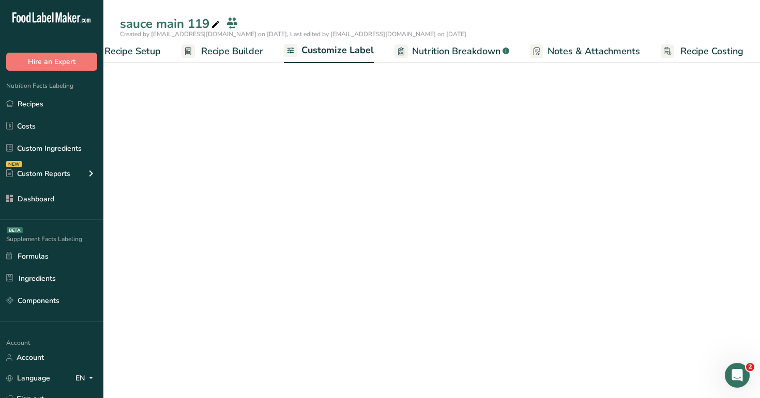
scroll to position [0, 35]
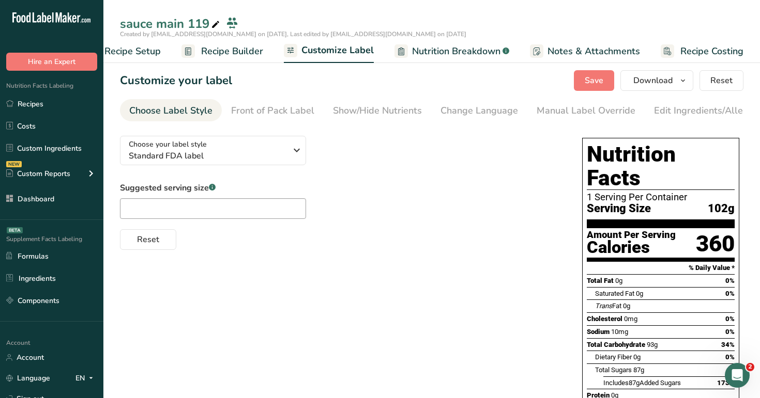
click at [225, 54] on span "Recipe Builder" at bounding box center [232, 51] width 62 height 14
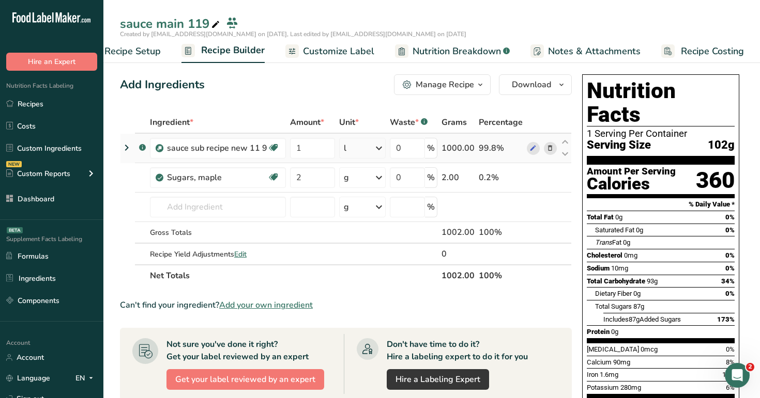
click at [125, 146] on icon at bounding box center [126, 147] width 12 height 19
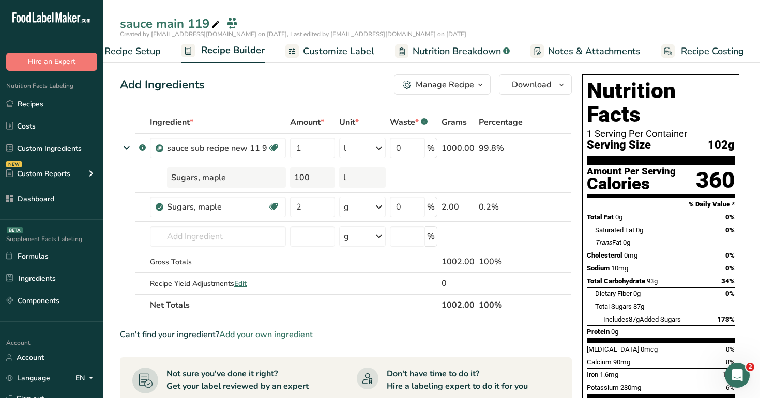
click at [285, 114] on th "Ingredient *" at bounding box center [218, 123] width 140 height 22
click at [428, 52] on span "Nutrition Breakdown" at bounding box center [456, 51] width 88 height 14
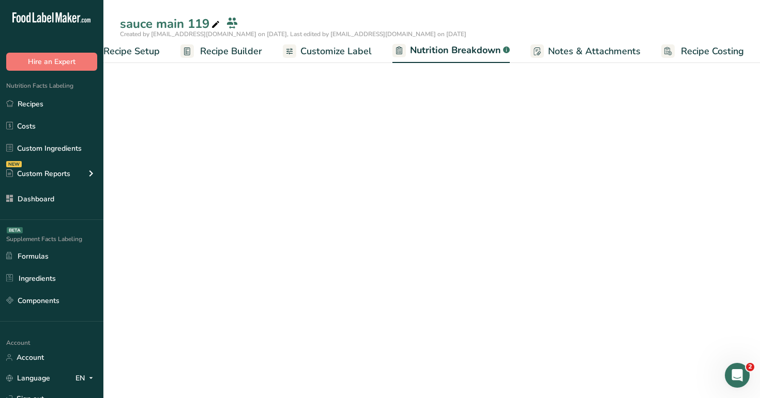
select select "Calories"
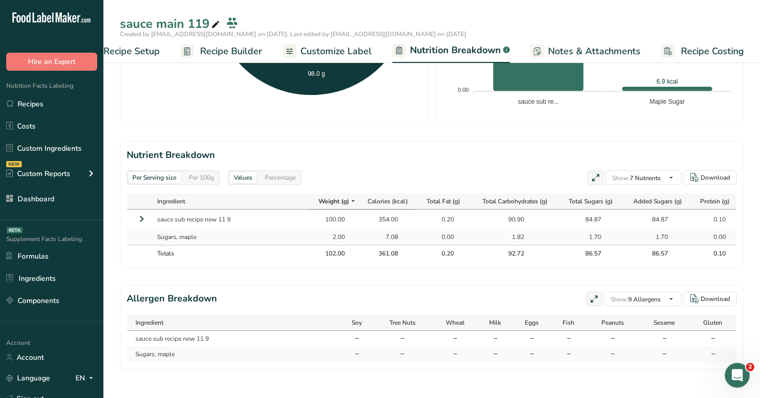
scroll to position [390, 0]
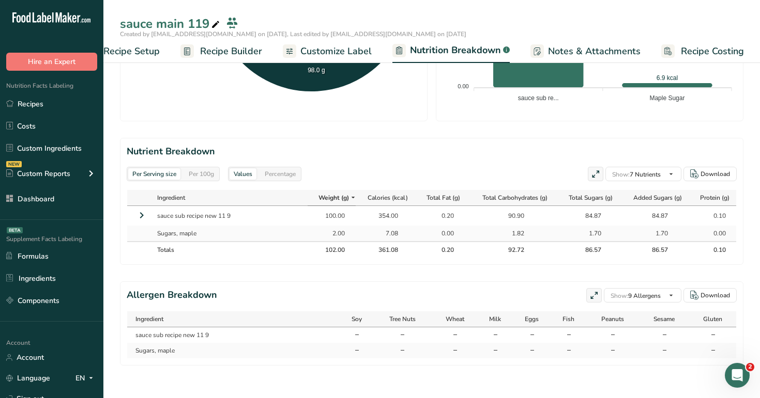
click at [200, 171] on div "Per 100g" at bounding box center [201, 173] width 34 height 11
click at [282, 175] on div "Percentage" at bounding box center [279, 173] width 39 height 11
click at [145, 173] on div "Per Serving size" at bounding box center [154, 173] width 52 height 11
click at [199, 167] on div "Per Serving size Per 100g" at bounding box center [173, 174] width 93 height 14
click at [203, 177] on div "Per 100g" at bounding box center [201, 173] width 34 height 11
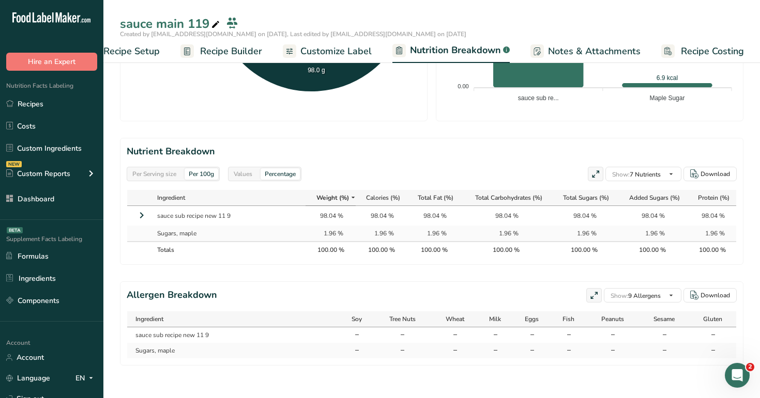
click at [143, 219] on icon at bounding box center [141, 215] width 12 height 19
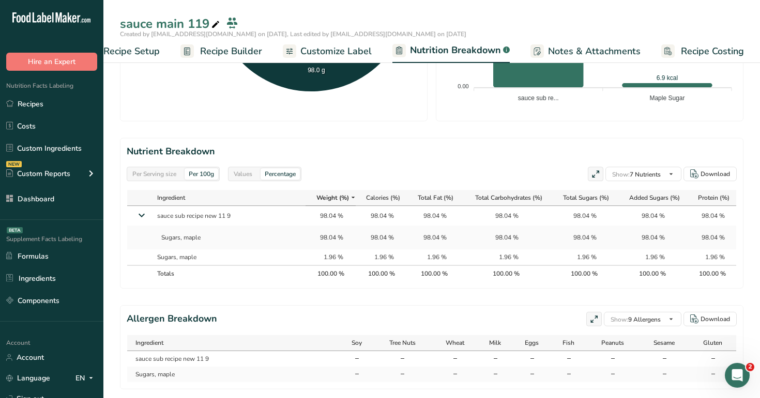
click at [168, 173] on div "Per Serving size" at bounding box center [154, 173] width 52 height 11
click at [248, 176] on div "Values" at bounding box center [242, 173] width 27 height 11
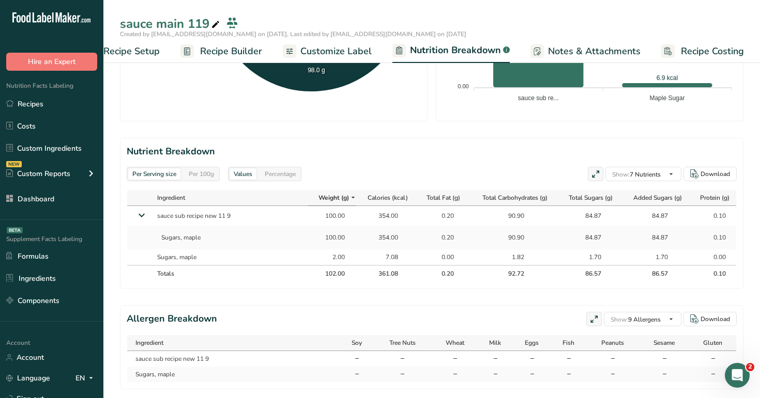
click at [203, 180] on div "Per Serving size Per 100g" at bounding box center [173, 174] width 93 height 14
click at [206, 174] on div "Per 100g" at bounding box center [201, 173] width 34 height 11
click at [156, 169] on div "Per Serving size" at bounding box center [154, 173] width 52 height 11
click at [187, 176] on div "Per 100g" at bounding box center [201, 173] width 34 height 11
click at [160, 176] on div "Per Serving size" at bounding box center [154, 173] width 52 height 11
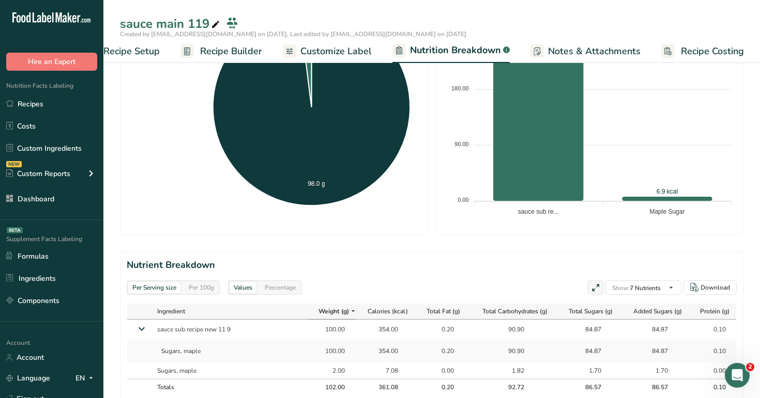
click at [230, 51] on span "Recipe Builder" at bounding box center [231, 51] width 62 height 14
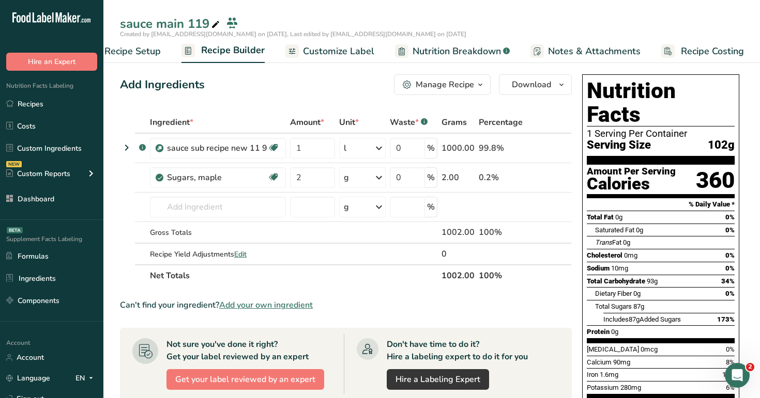
click at [148, 47] on span "Recipe Setup" at bounding box center [132, 51] width 56 height 14
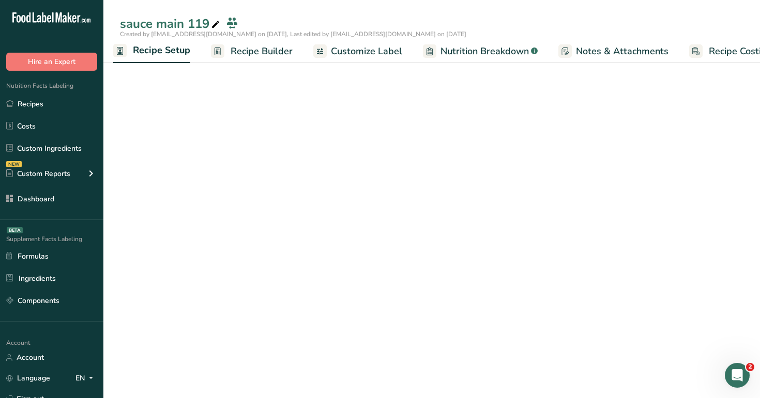
scroll to position [0, 4]
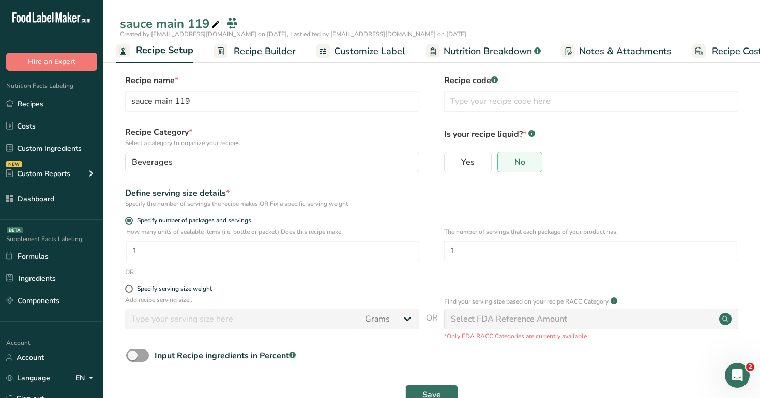
click at [269, 53] on span "Recipe Builder" at bounding box center [265, 51] width 62 height 14
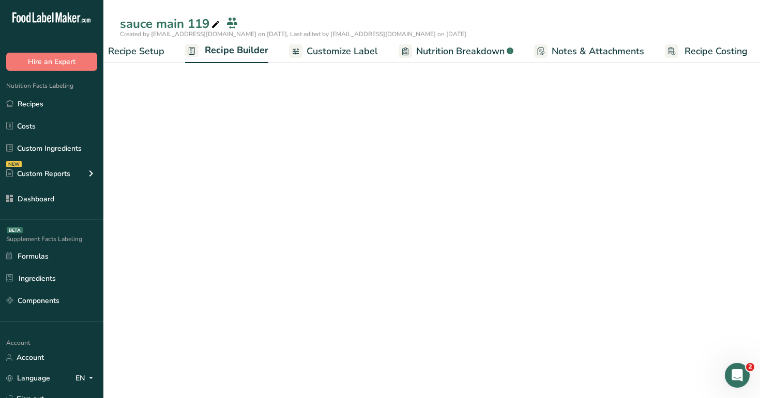
scroll to position [0, 35]
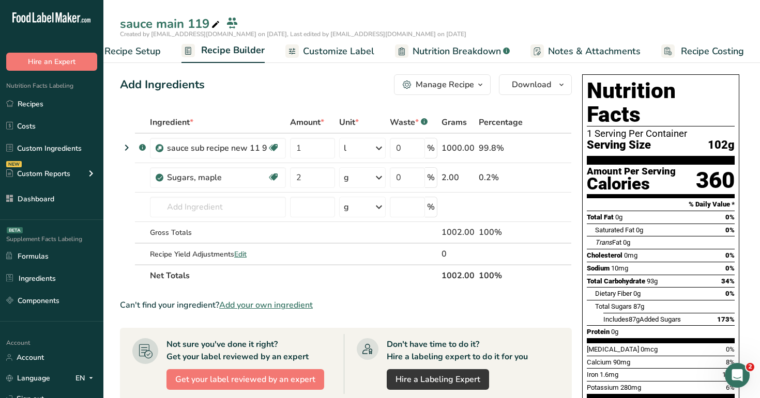
click at [315, 55] on span "Customize Label" at bounding box center [338, 51] width 71 height 14
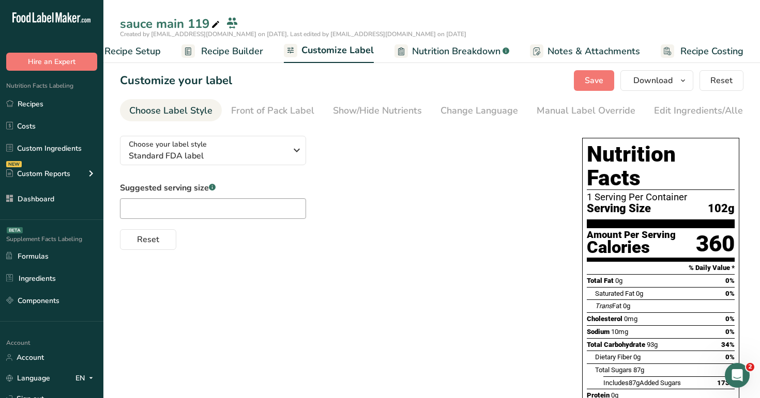
click at [463, 49] on span "Nutrition Breakdown" at bounding box center [456, 51] width 88 height 14
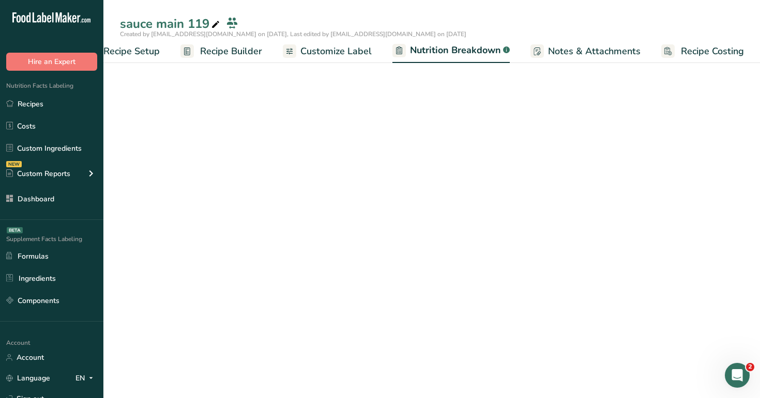
select select "Calories"
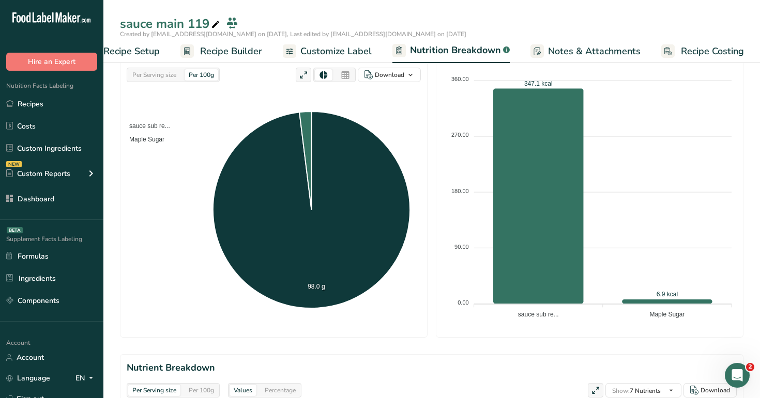
scroll to position [126, 0]
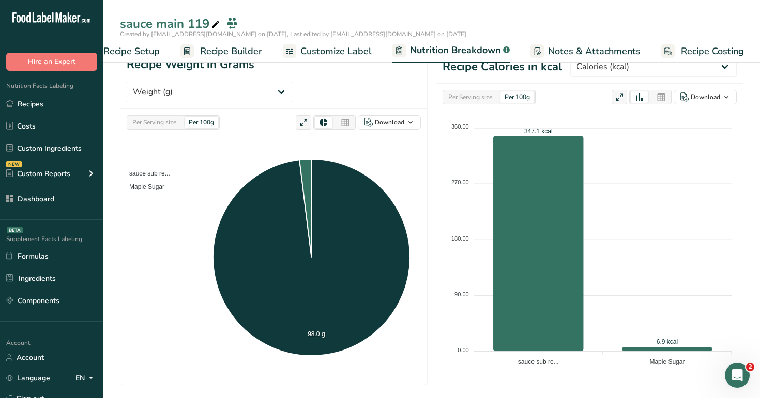
click at [162, 117] on div "Per Serving size" at bounding box center [154, 122] width 52 height 11
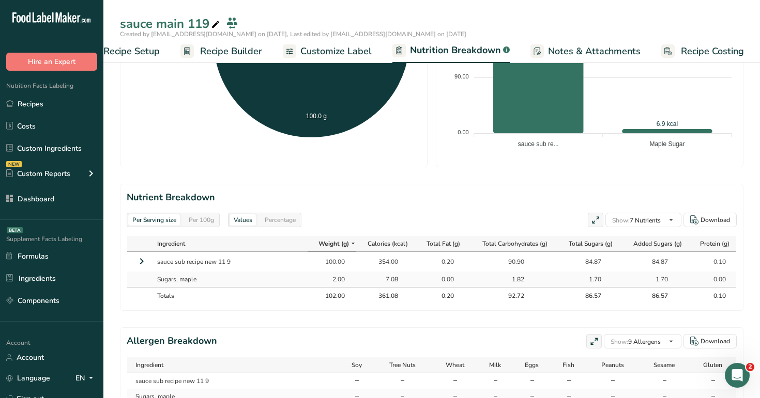
scroll to position [390, 0]
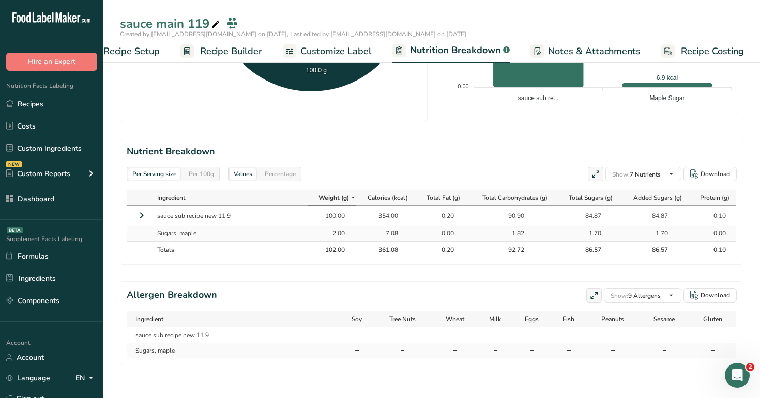
click at [243, 47] on span "Recipe Builder" at bounding box center [231, 51] width 62 height 14
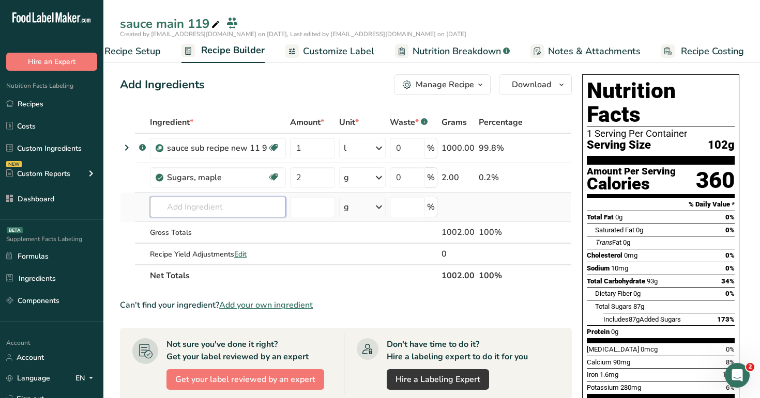
click at [170, 207] on input "text" at bounding box center [218, 207] width 136 height 21
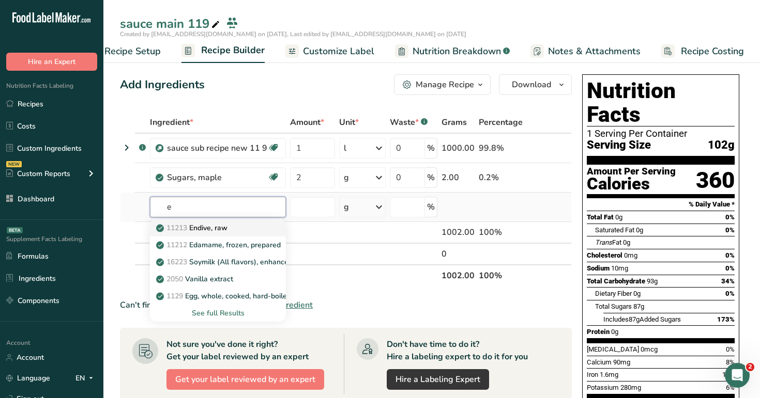
type input "e"
click at [206, 226] on p "11213 Endive, raw" at bounding box center [192, 228] width 69 height 11
type input "Endive, raw"
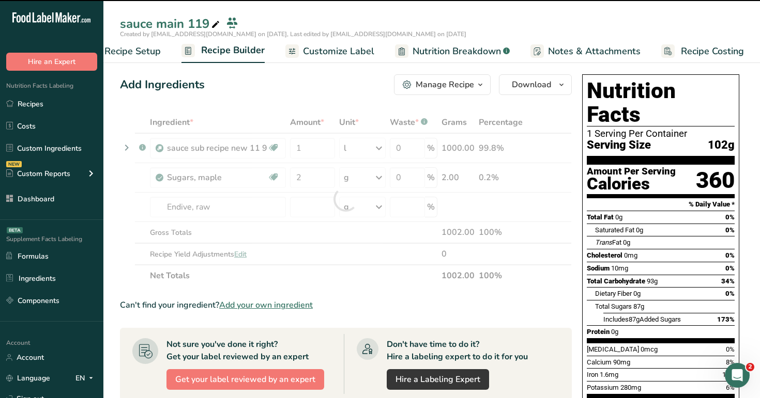
type input "0"
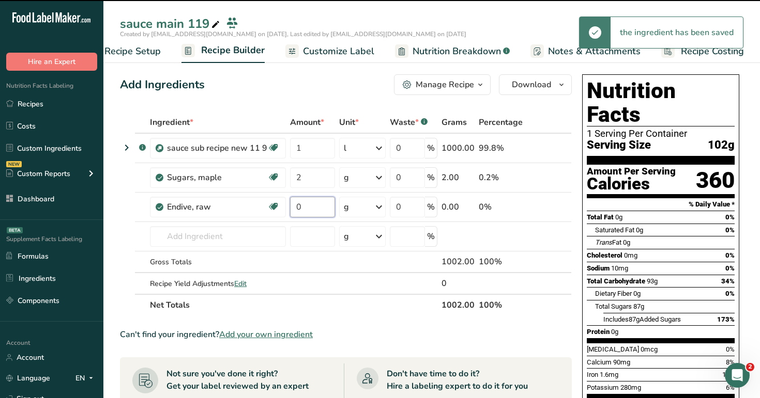
click at [309, 204] on input "0" at bounding box center [312, 207] width 45 height 21
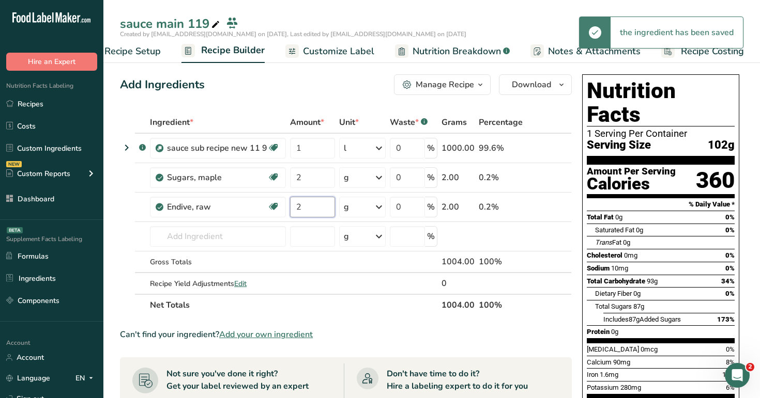
type input "2"
click at [324, 117] on div "Ingredient * Amount * Unit * Waste * .a-a{fill:#347362;}.b-a{fill:#fff;} Grams …" at bounding box center [346, 214] width 452 height 205
click at [359, 210] on div "g" at bounding box center [362, 207] width 47 height 21
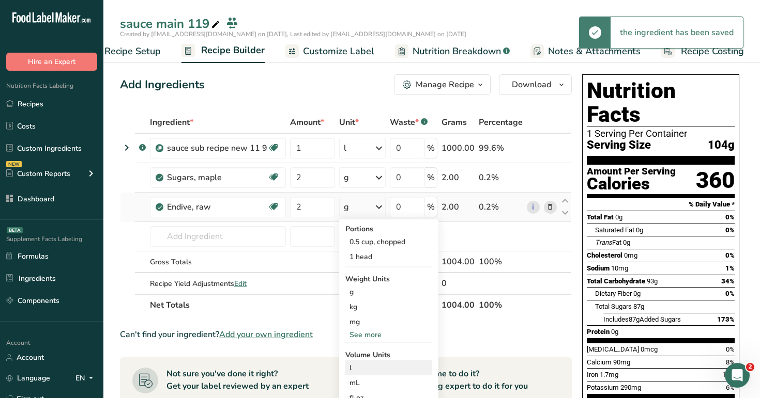
click at [369, 361] on div "l Volume units require a density conversion. If you know your ingredient's dens…" at bounding box center [388, 368] width 87 height 15
click at [372, 369] on div "l" at bounding box center [388, 368] width 79 height 11
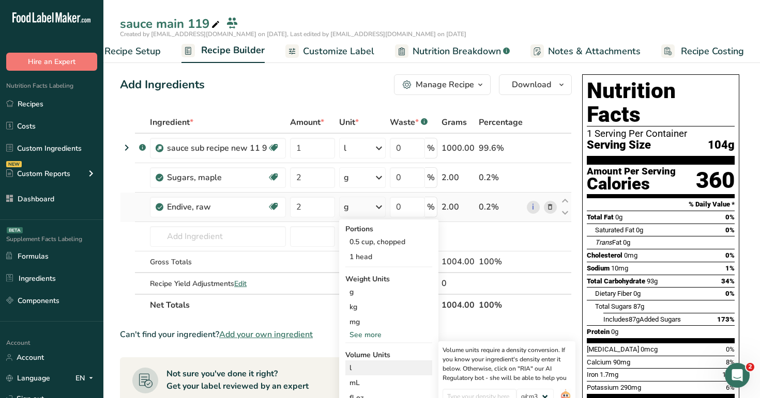
scroll to position [49, 0]
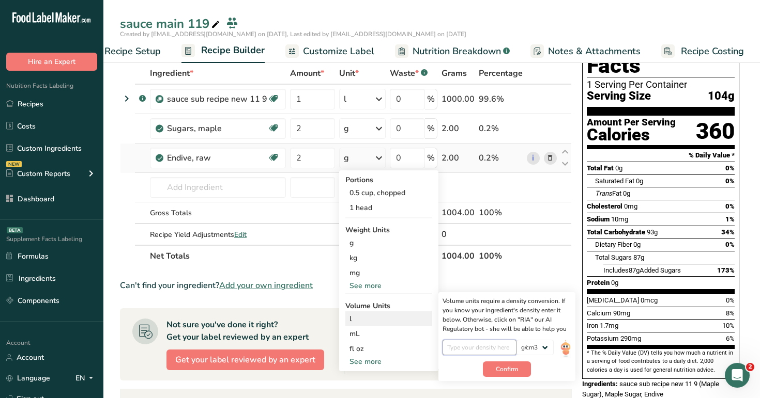
click at [483, 346] on input "number" at bounding box center [479, 348] width 74 height 16
type input "2"
click at [515, 363] on button "Confirm" at bounding box center [507, 370] width 48 height 16
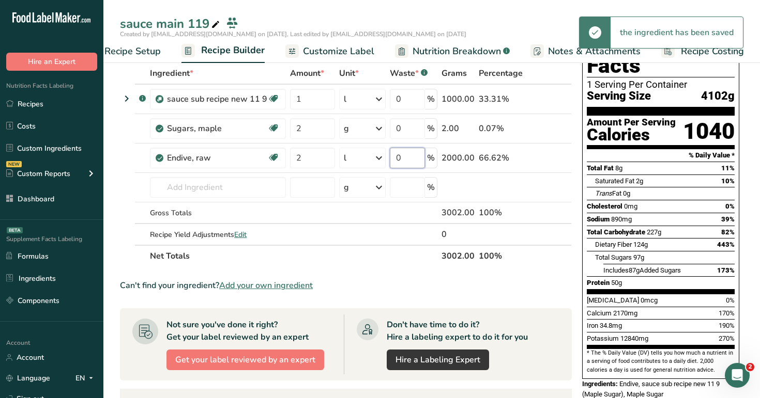
click at [411, 156] on input "0" at bounding box center [407, 158] width 35 height 21
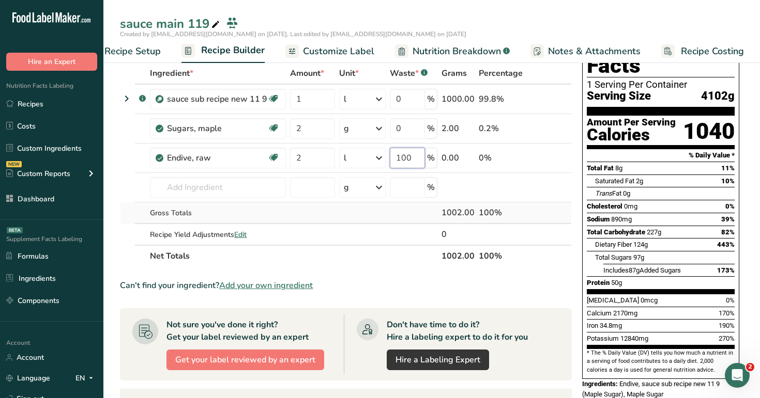
type input "100"
click at [549, 209] on div "Ingredient * Amount * Unit * Waste * .a-a{fill:#347362;}.b-a{fill:#fff;} Grams …" at bounding box center [346, 165] width 452 height 205
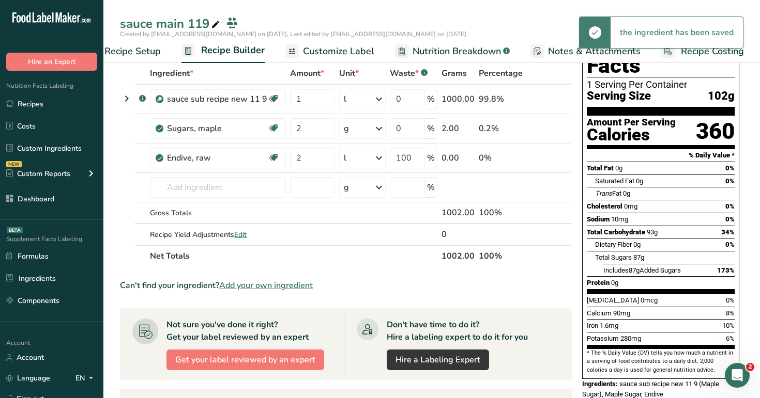
scroll to position [0, 0]
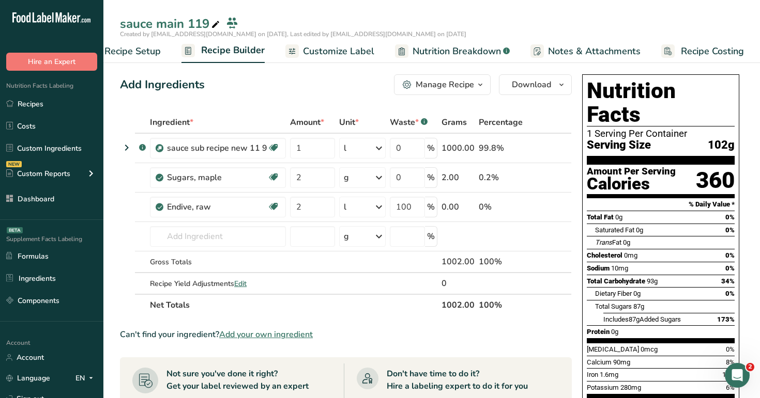
click at [422, 53] on span "Nutrition Breakdown" at bounding box center [456, 51] width 88 height 14
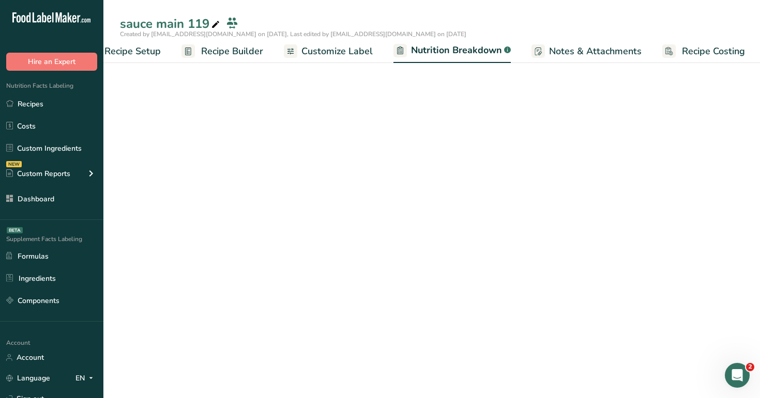
scroll to position [0, 36]
select select "Calories"
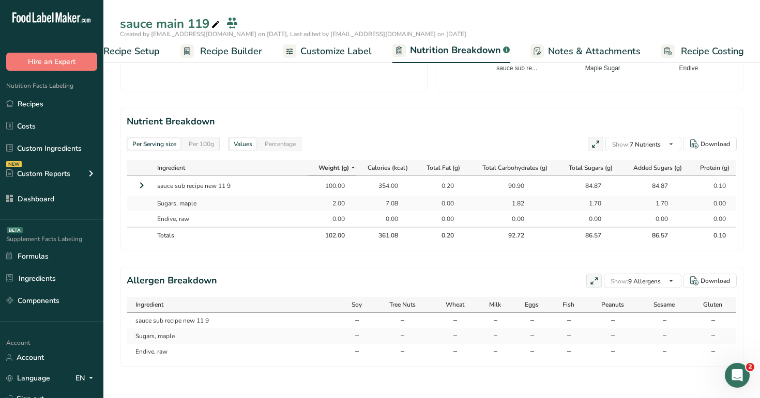
scroll to position [421, 0]
click at [204, 141] on div "Per 100g" at bounding box center [201, 142] width 34 height 11
click at [180, 143] on div "Per Serving size" at bounding box center [154, 142] width 52 height 11
click at [235, 56] on span "Recipe Builder" at bounding box center [231, 51] width 62 height 14
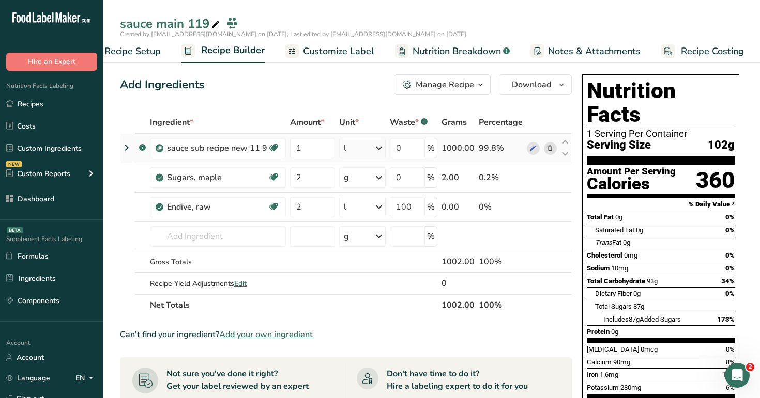
click at [123, 146] on icon at bounding box center [126, 147] width 12 height 19
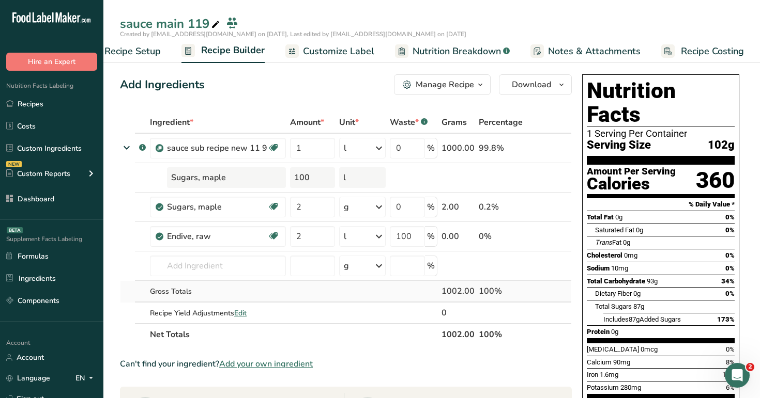
drag, startPoint x: 441, startPoint y: 290, endPoint x: 475, endPoint y: 289, distance: 34.7
click at [475, 289] on td "1002.00" at bounding box center [457, 292] width 37 height 22
drag, startPoint x: 709, startPoint y: 122, endPoint x: 738, endPoint y: 122, distance: 29.5
click at [738, 122] on div "Nutrition Facts 1 Serving Per Container Serving Size 102g Amount Per Serving Ca…" at bounding box center [660, 251] width 157 height 354
click at [738, 121] on div "Nutrition Facts 1 Serving Per Container Serving Size 102g Amount Per Serving Ca…" at bounding box center [660, 251] width 157 height 354
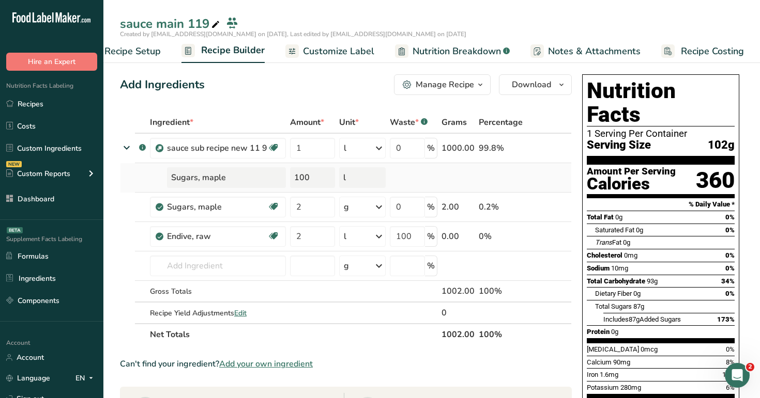
drag, startPoint x: 292, startPoint y: 178, endPoint x: 314, endPoint y: 180, distance: 21.8
click at [314, 180] on div "100" at bounding box center [312, 177] width 45 height 21
click at [309, 146] on input "1" at bounding box center [312, 148] width 45 height 21
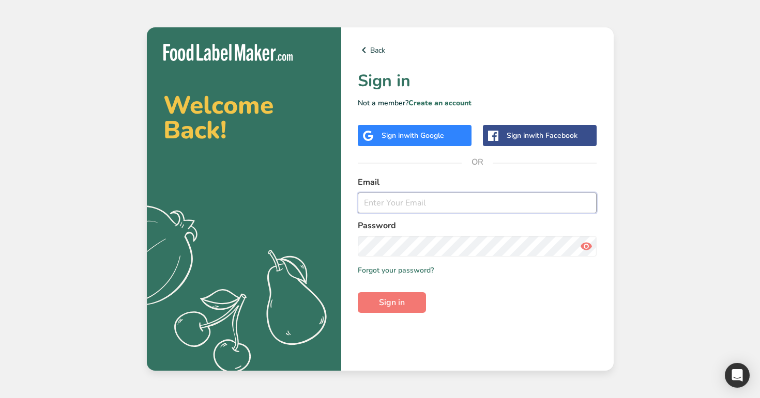
click at [401, 209] on input "email" at bounding box center [477, 203] width 239 height 21
type input "[EMAIL_ADDRESS][DOMAIN_NAME]"
click at [358, 292] on button "Sign in" at bounding box center [392, 302] width 68 height 21
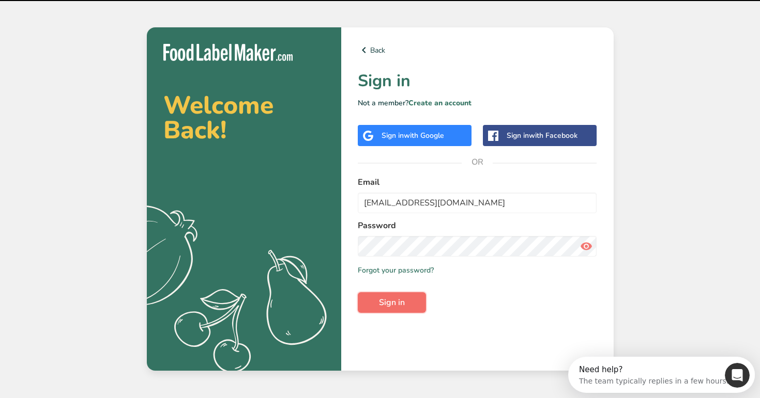
click at [381, 305] on span "Sign in" at bounding box center [392, 303] width 26 height 12
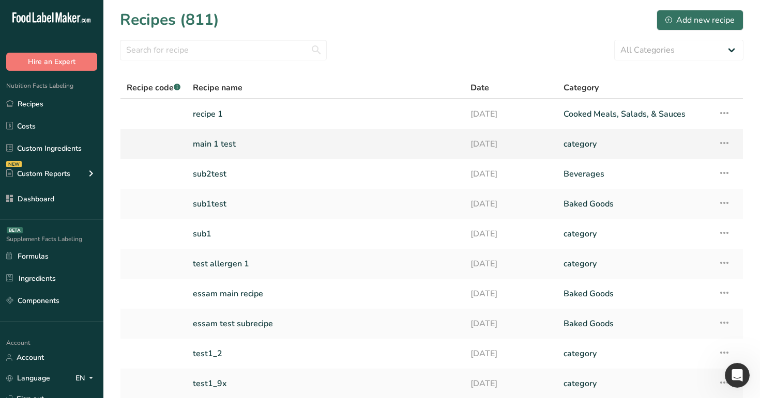
click at [300, 156] on td "main 1 test" at bounding box center [325, 144] width 277 height 30
click at [302, 151] on link "main 1 test" at bounding box center [325, 144] width 265 height 22
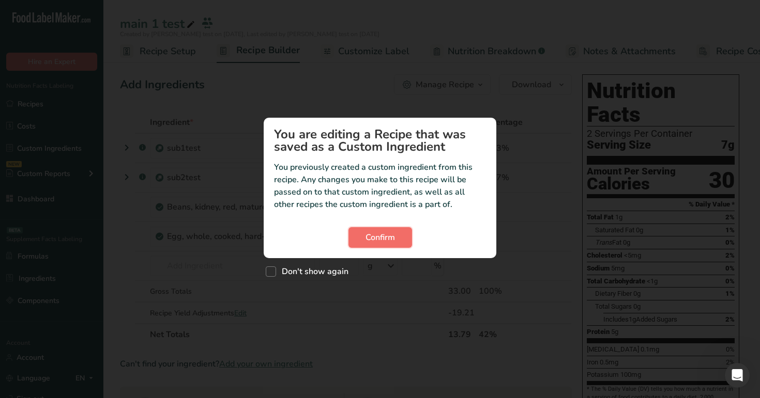
click at [374, 235] on span "Confirm" at bounding box center [379, 237] width 29 height 12
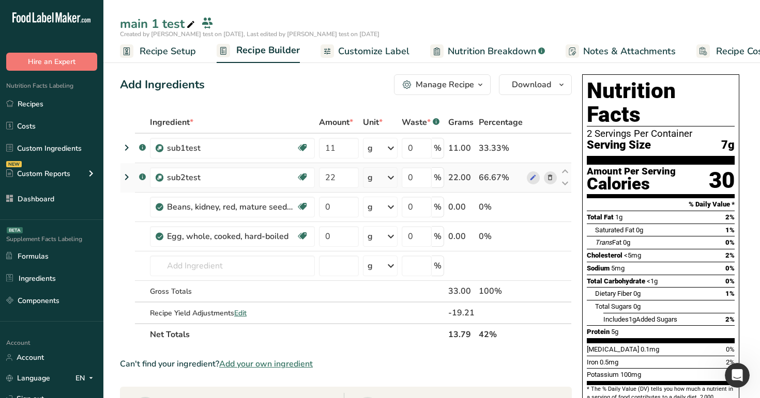
click at [370, 174] on div "g" at bounding box center [369, 178] width 5 height 12
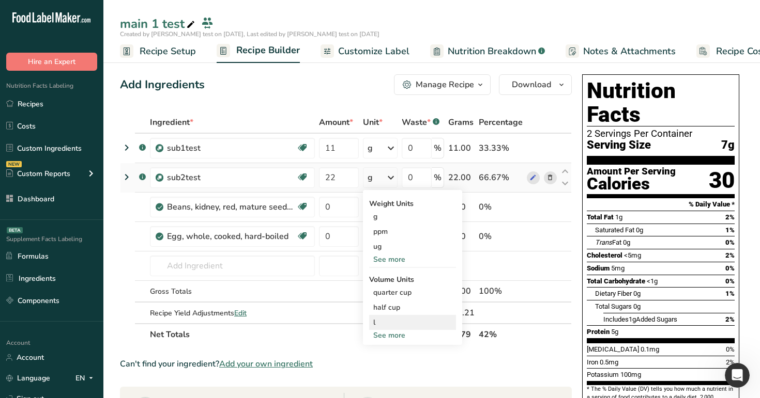
click at [385, 323] on div "l" at bounding box center [412, 322] width 79 height 11
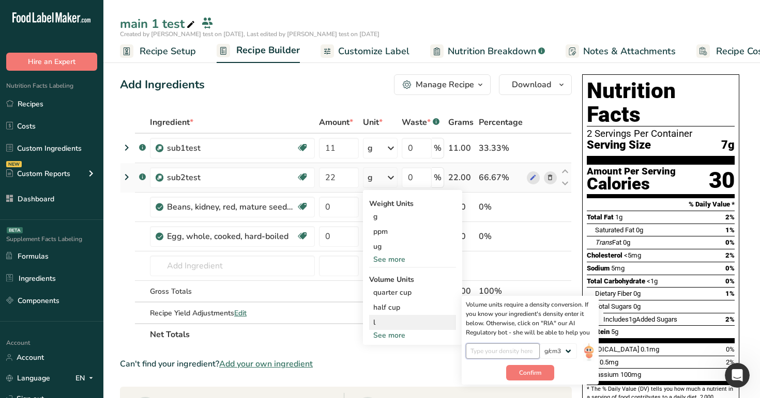
click at [514, 350] on input "number" at bounding box center [503, 352] width 74 height 16
type input "1"
click at [535, 381] on div "Volume units require a density conversion. If you know your ingredient's densit…" at bounding box center [529, 340] width 137 height 89
click at [535, 375] on span "Confirm" at bounding box center [530, 372] width 22 height 9
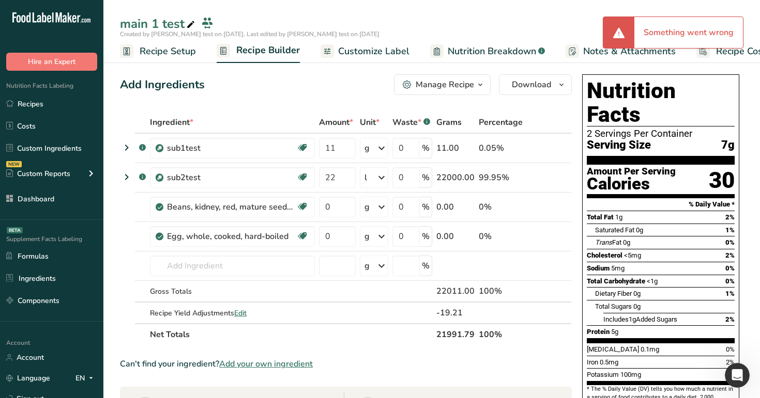
click at [128, 179] on icon at bounding box center [126, 177] width 12 height 19
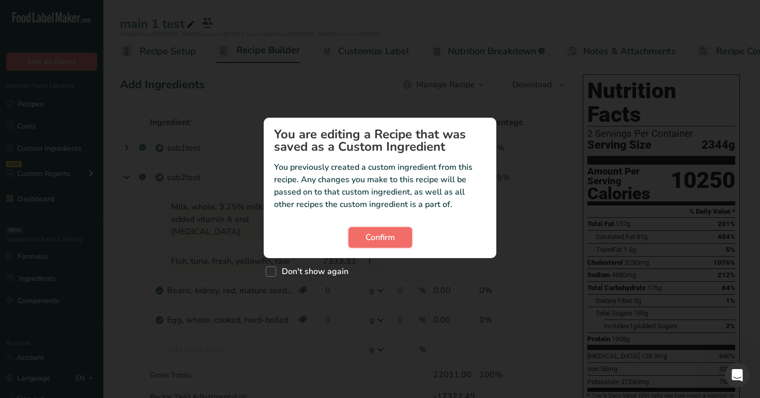
click at [396, 241] on button "Confirm" at bounding box center [380, 237] width 64 height 21
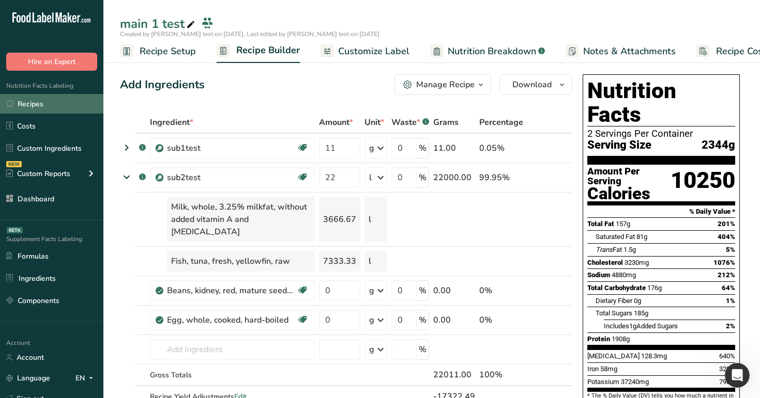
click at [59, 106] on link "Recipes" at bounding box center [51, 104] width 103 height 20
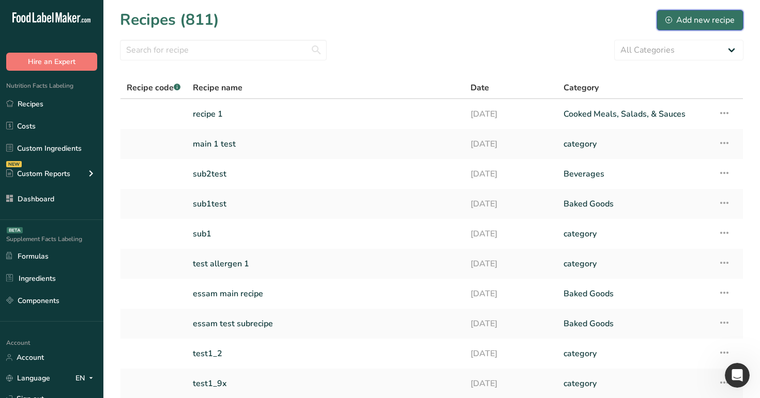
click at [699, 19] on div "Add new recipe" at bounding box center [699, 20] width 69 height 12
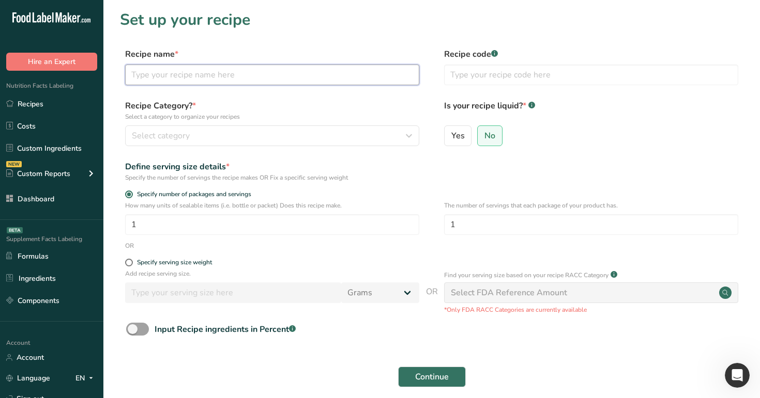
click at [326, 70] on input "text" at bounding box center [272, 75] width 294 height 21
type input "m"
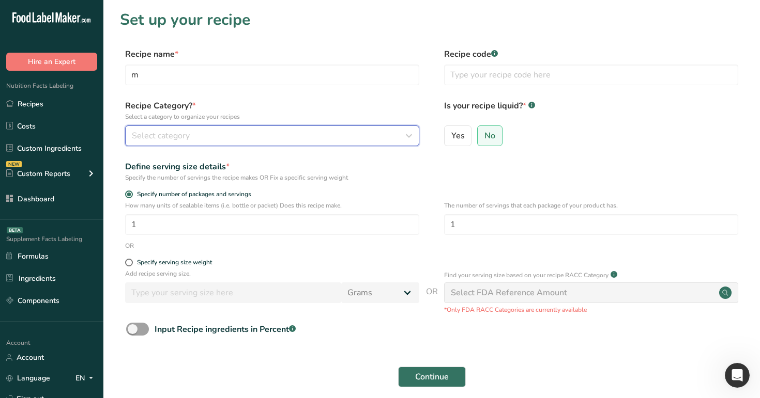
click at [298, 131] on div "Select category" at bounding box center [269, 136] width 274 height 12
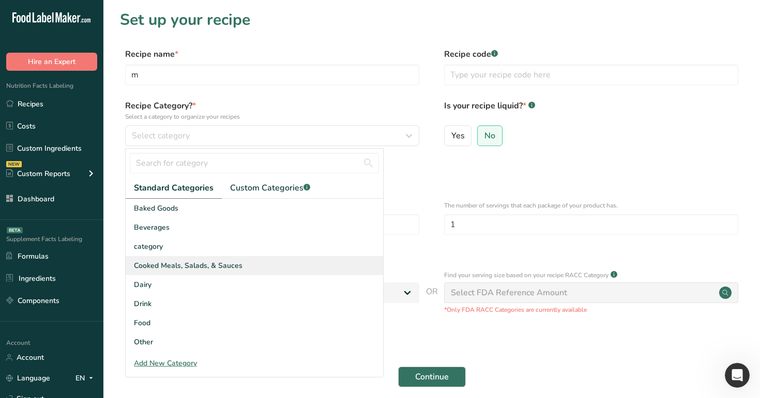
click at [286, 260] on div "Cooked Meals, Salads, & Sauces" at bounding box center [254, 265] width 257 height 19
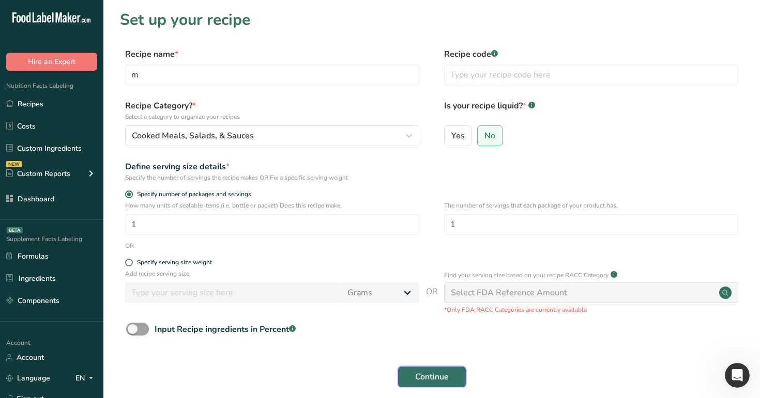
click at [441, 380] on span "Continue" at bounding box center [432, 377] width 34 height 12
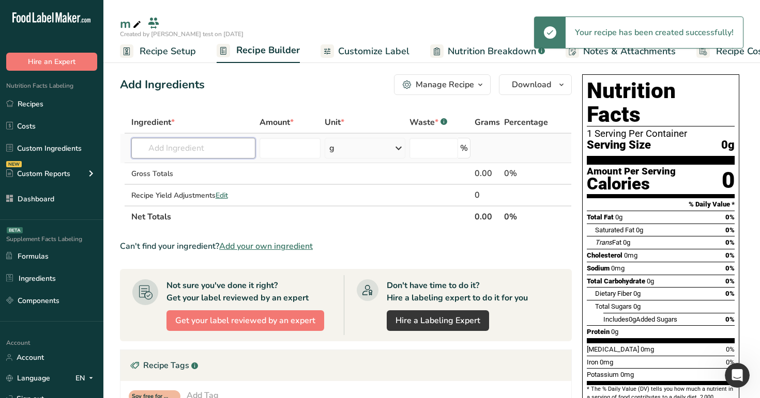
click at [200, 152] on input "text" at bounding box center [193, 148] width 125 height 21
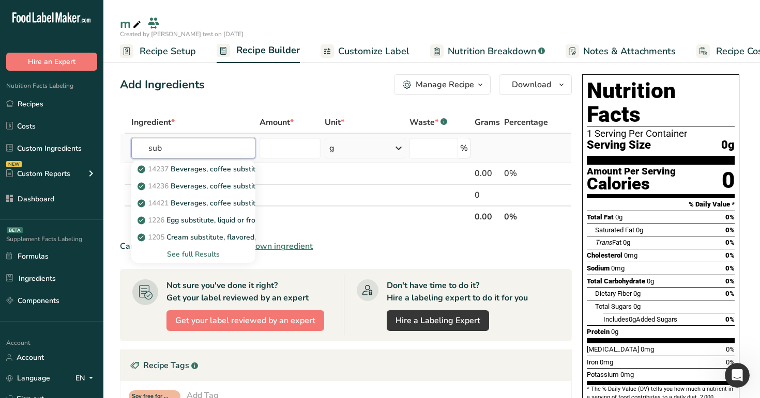
click at [200, 152] on input "sub" at bounding box center [193, 148] width 125 height 21
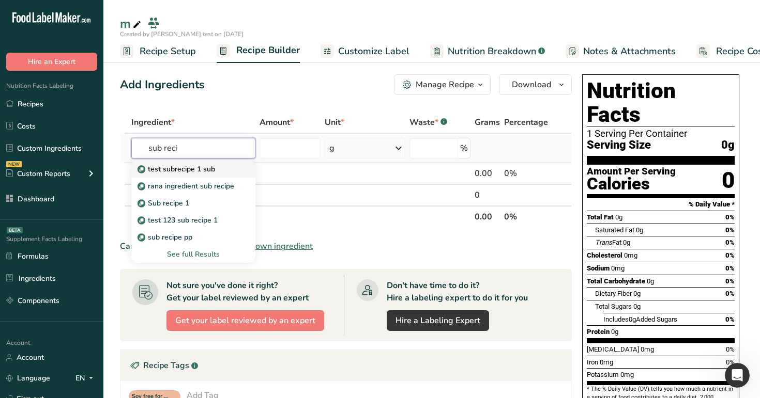
type input "sub reci"
click at [200, 169] on p "test subrecipe 1 sub" at bounding box center [177, 169] width 75 height 11
type input "test subrecipe 1 sub"
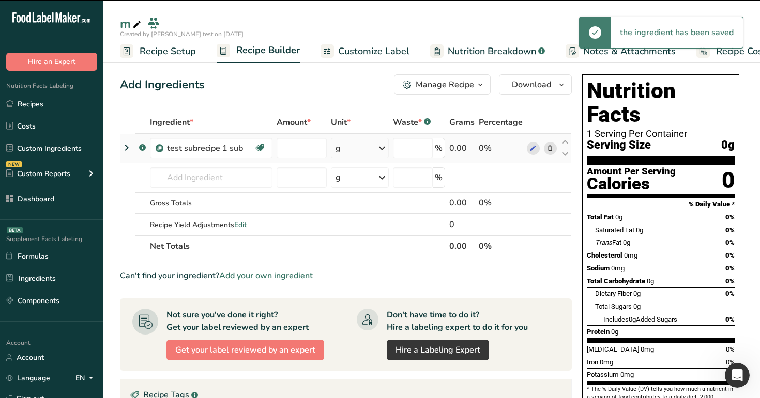
type input "0"
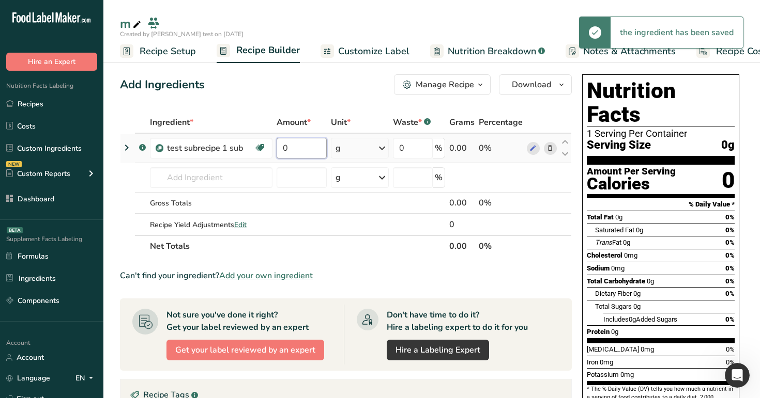
click at [299, 148] on input "0" at bounding box center [301, 148] width 51 height 21
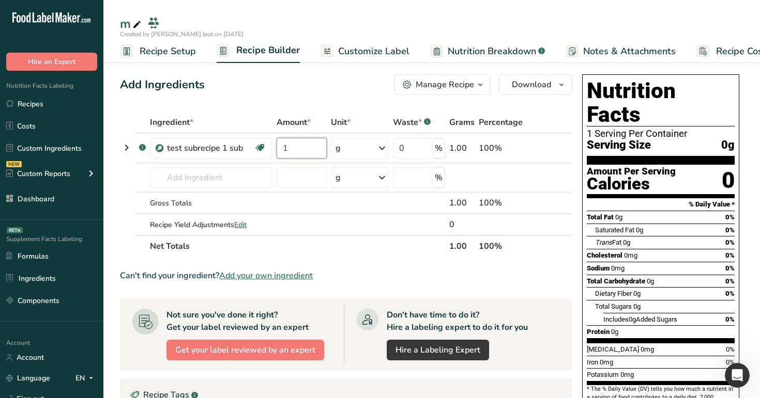
type input "1"
click at [328, 105] on div "Add Ingredients Manage Recipe Delete Recipe Duplicate Recipe Scale Recipe Save …" at bounding box center [349, 374] width 458 height 608
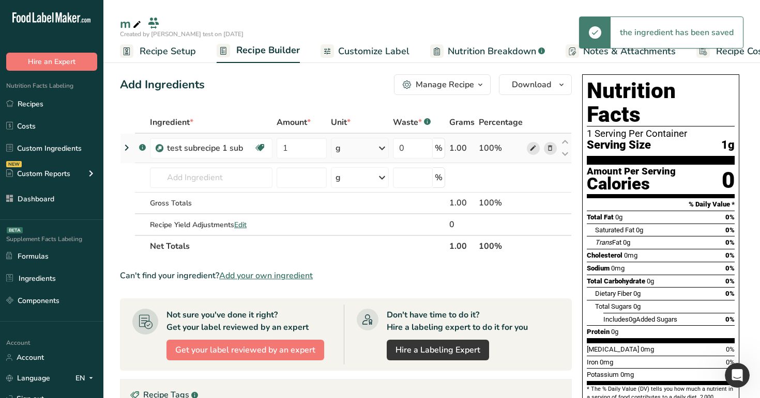
click at [534, 148] on icon at bounding box center [532, 148] width 7 height 11
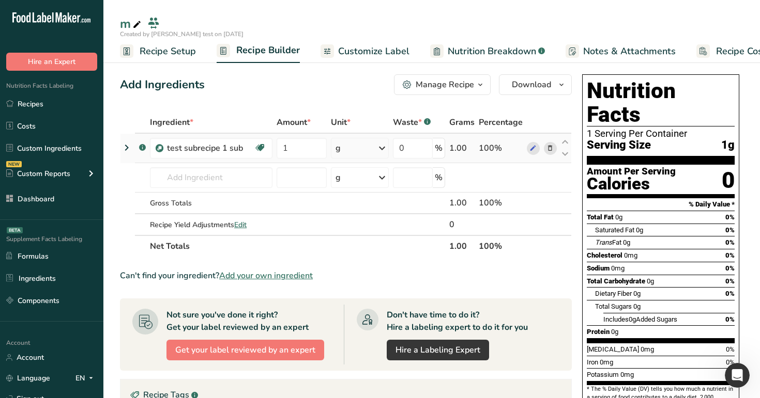
click at [354, 144] on div "g" at bounding box center [360, 148] width 58 height 21
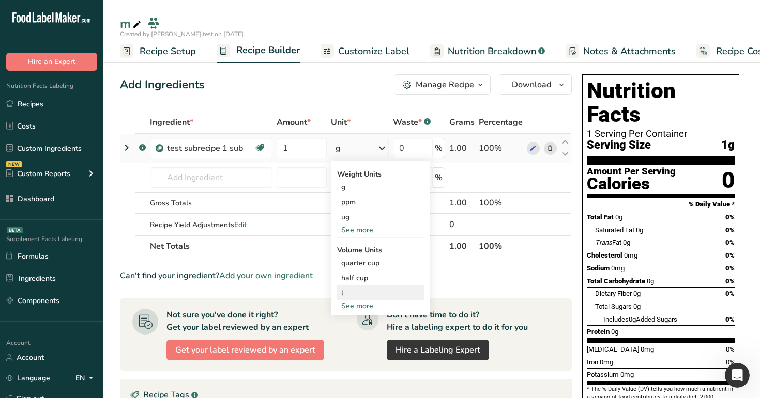
click at [377, 290] on div "l" at bounding box center [380, 293] width 79 height 11
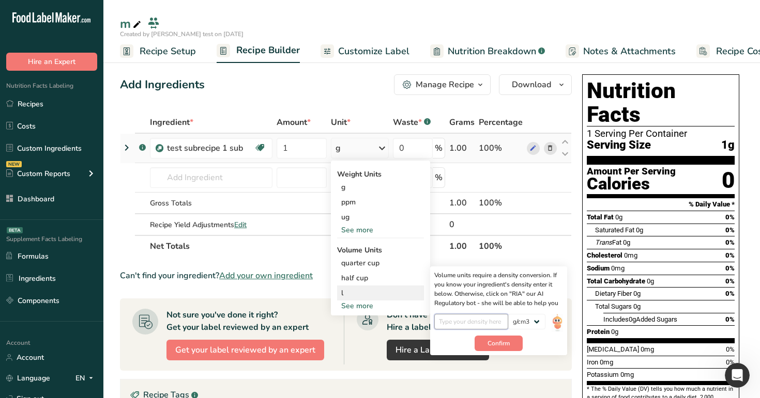
click at [471, 322] on input "number" at bounding box center [471, 322] width 74 height 16
type input "1"
click at [500, 336] on button "Confirm" at bounding box center [498, 344] width 48 height 16
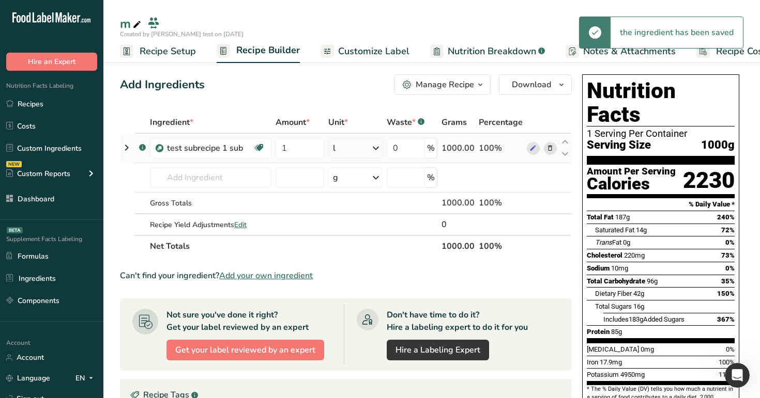
click at [133, 146] on td at bounding box center [127, 148] width 14 height 29
click at [127, 146] on icon at bounding box center [126, 147] width 12 height 19
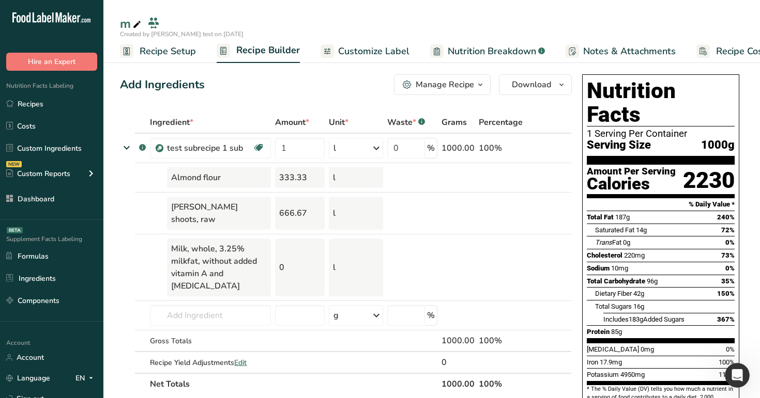
click at [380, 51] on span "Customize Label" at bounding box center [373, 51] width 71 height 14
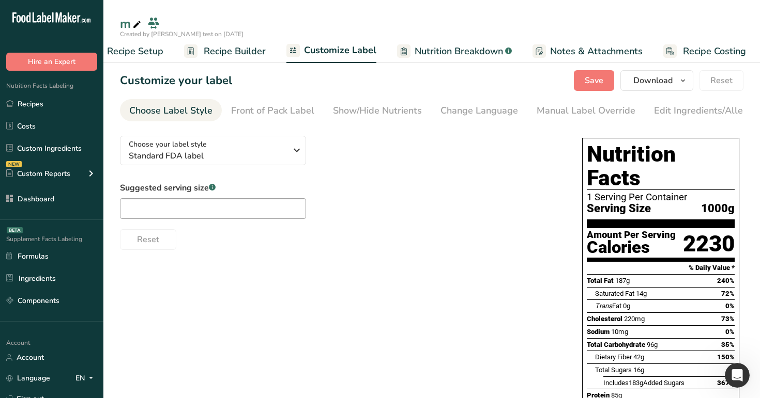
scroll to position [0, 35]
click at [476, 51] on span "Nutrition Breakdown" at bounding box center [456, 51] width 88 height 14
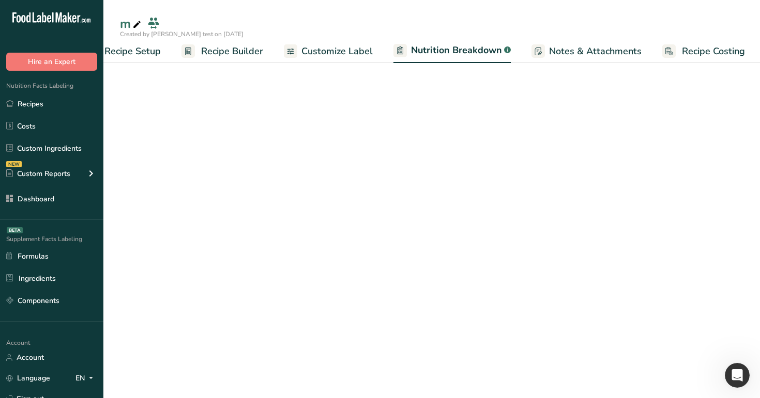
scroll to position [0, 36]
select select "Calories"
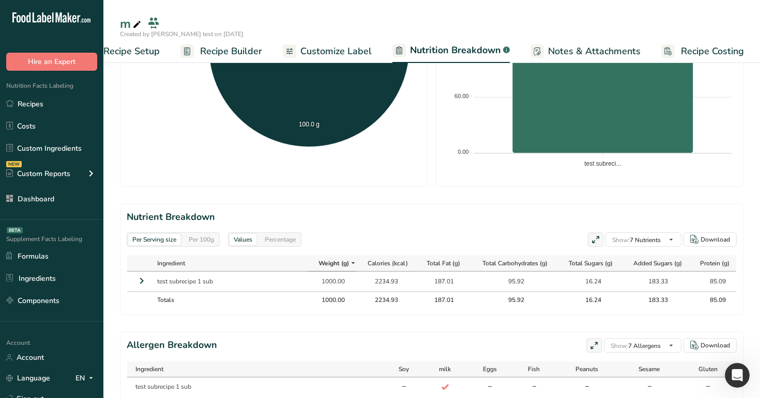
scroll to position [362, 0]
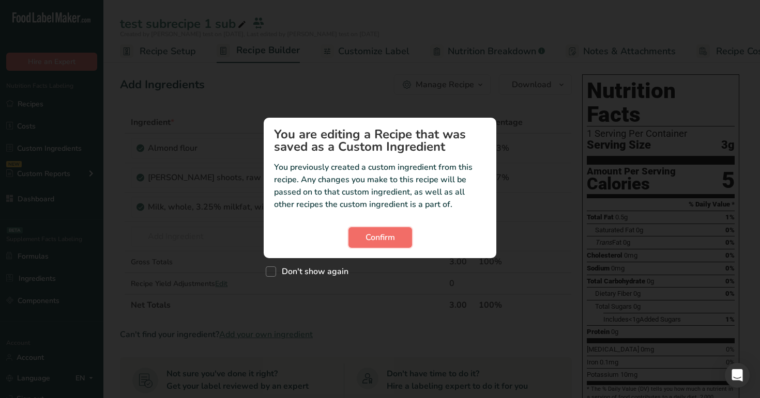
click at [392, 232] on span "Confirm" at bounding box center [379, 237] width 29 height 12
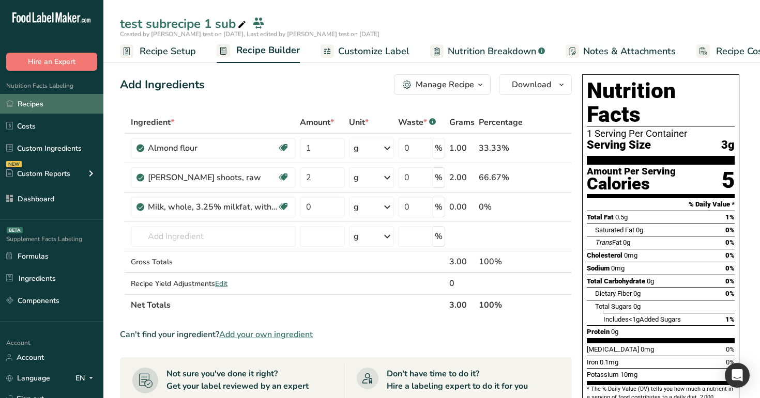
click at [69, 104] on link "Recipes" at bounding box center [51, 104] width 103 height 20
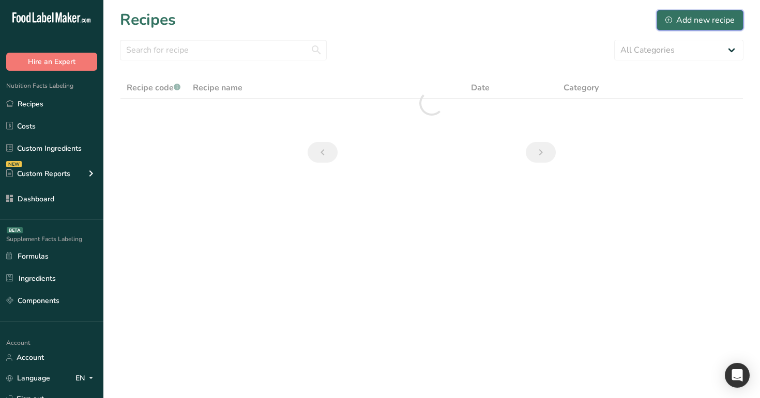
click at [721, 16] on div "Add new recipe" at bounding box center [699, 20] width 69 height 12
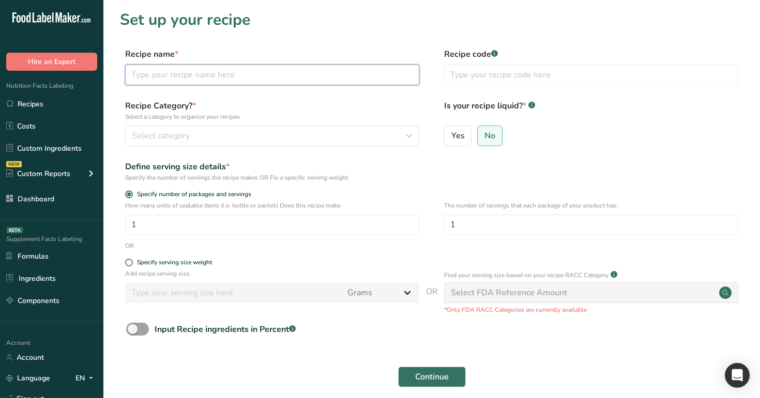
click at [362, 73] on input "text" at bounding box center [272, 75] width 294 height 21
type input "sugar sub recipe"
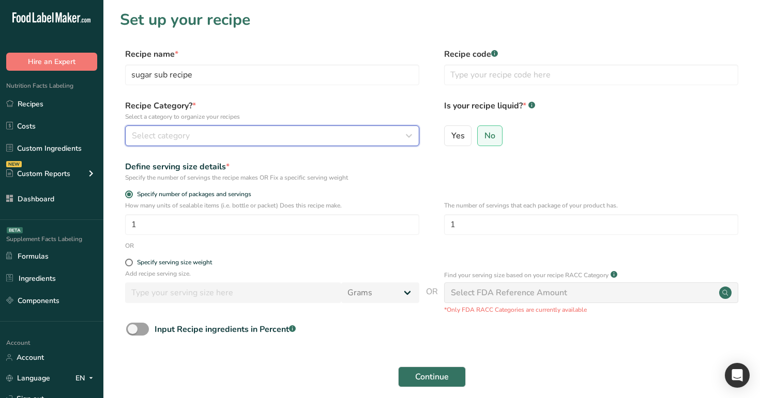
click at [371, 139] on div "Select category" at bounding box center [269, 136] width 274 height 12
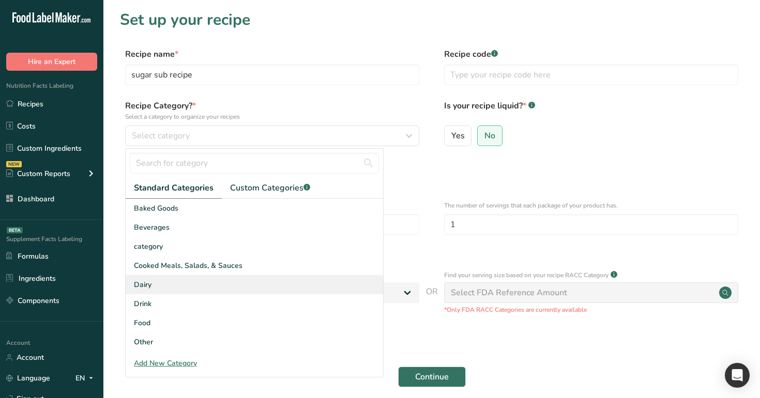
click at [327, 276] on div "Dairy" at bounding box center [254, 284] width 257 height 19
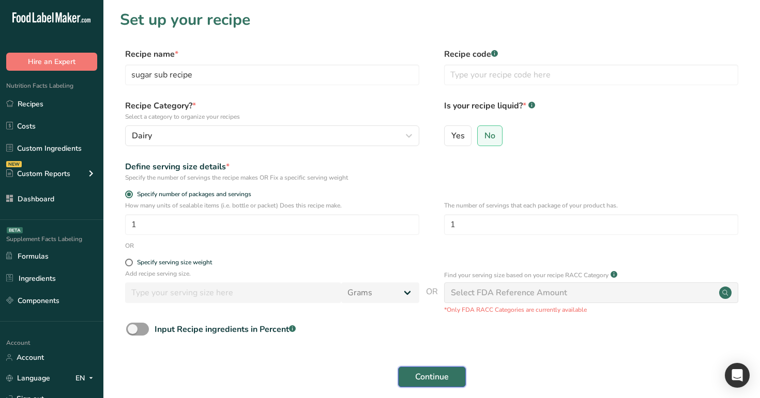
click at [426, 374] on span "Continue" at bounding box center [432, 377] width 34 height 12
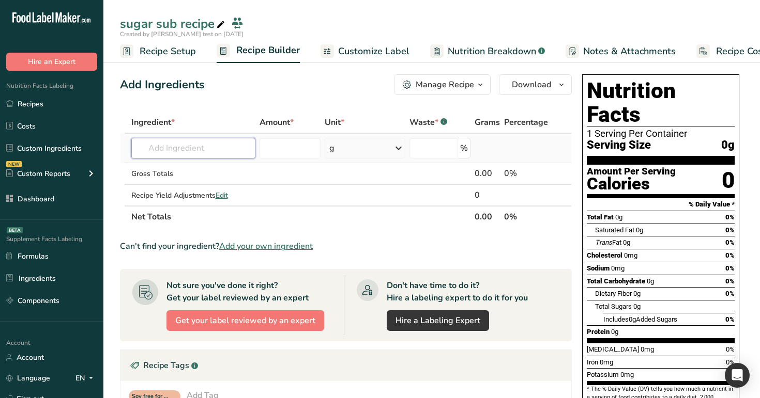
click at [230, 156] on input "text" at bounding box center [193, 148] width 125 height 21
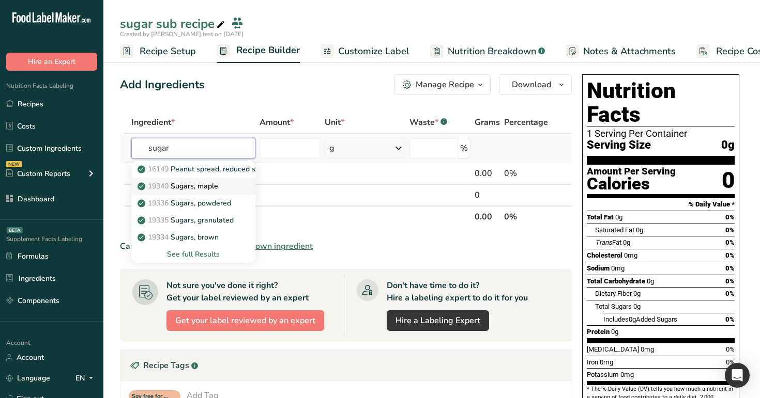
type input "sugar"
click at [218, 187] on p "19340 Sugars, maple" at bounding box center [179, 186] width 79 height 11
type input "Sugars, maple"
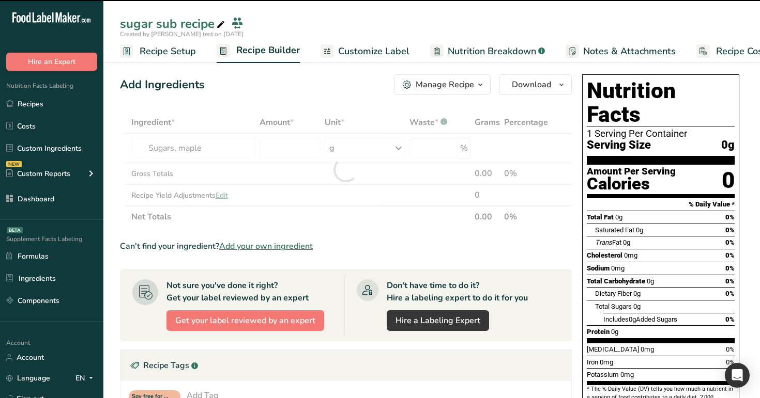
click at [285, 153] on div at bounding box center [346, 170] width 452 height 116
type input "0"
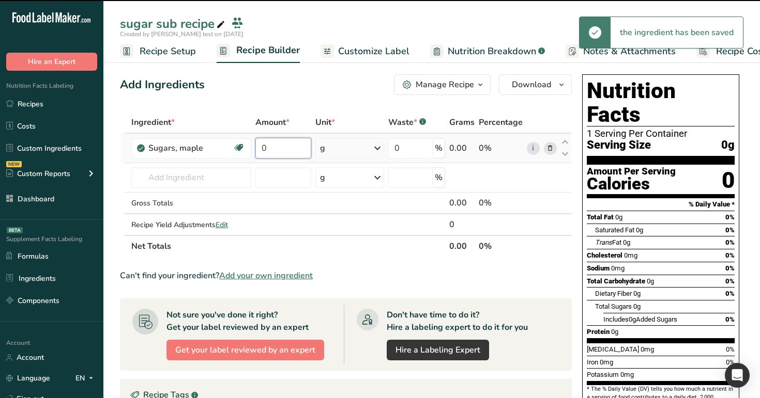
click at [297, 148] on input "0" at bounding box center [283, 148] width 56 height 21
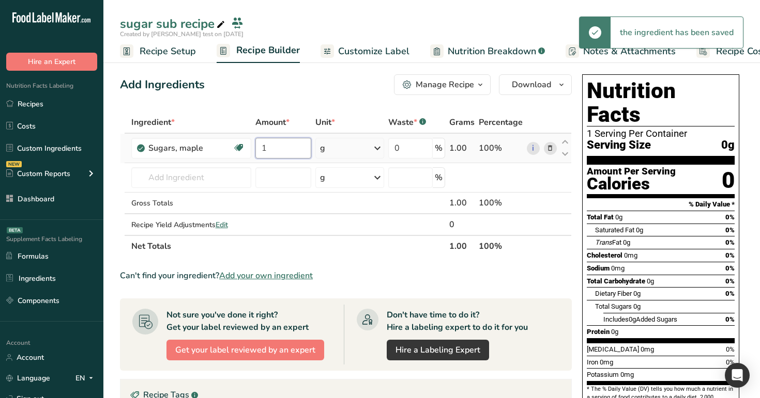
type input "1"
click at [360, 150] on div "Ingredient * Amount * Unit * Waste * .a-a{fill:#347362;}.b-a{fill:#fff;} Grams …" at bounding box center [346, 185] width 452 height 146
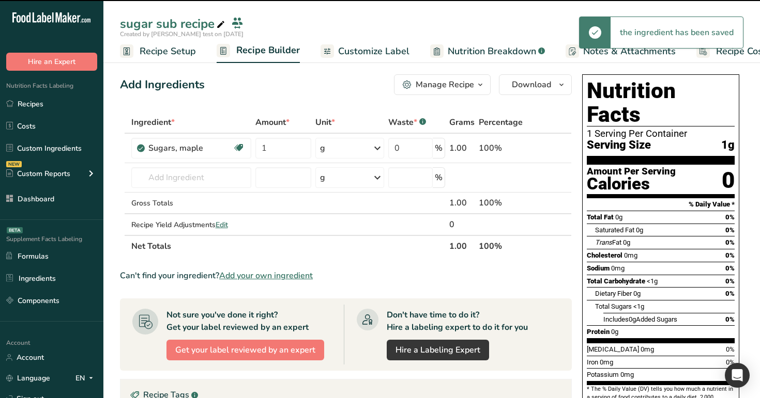
click at [362, 151] on div "g" at bounding box center [349, 148] width 69 height 21
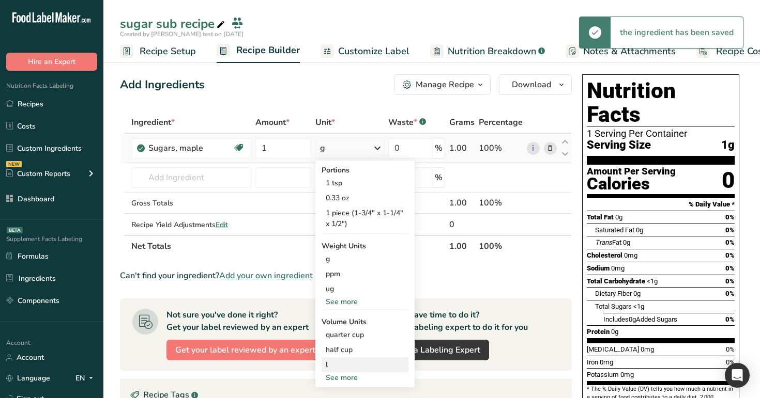
click at [359, 359] on div "l Volume units require a density conversion. If you know your ingredient's dens…" at bounding box center [364, 365] width 87 height 15
click at [376, 371] on div "l Volume units require a density conversion. If you know your ingredient's dens…" at bounding box center [364, 365] width 87 height 15
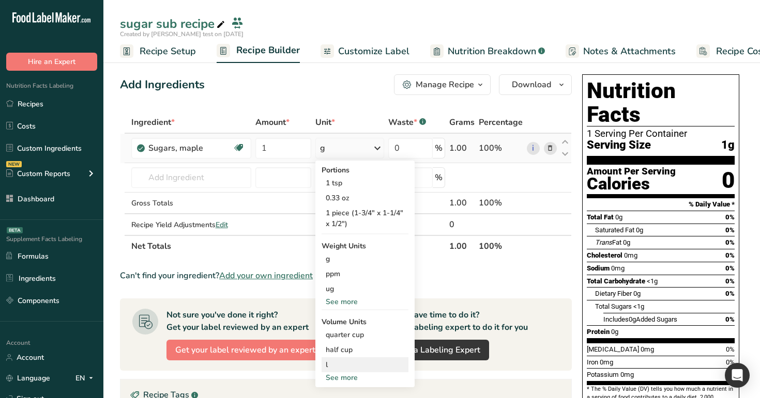
click at [387, 367] on div "l" at bounding box center [365, 365] width 79 height 11
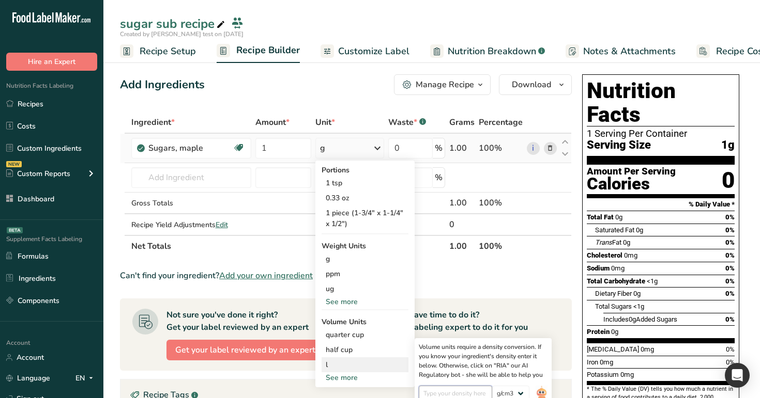
click at [466, 388] on input "number" at bounding box center [456, 394] width 74 height 16
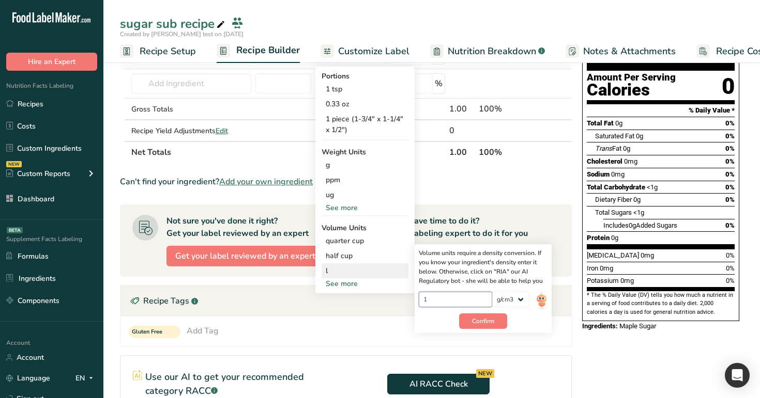
scroll to position [105, 0]
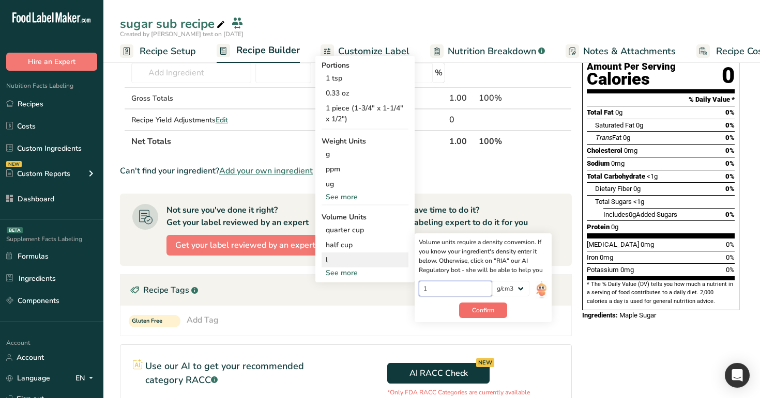
type input "1"
click at [485, 315] on span "Confirm" at bounding box center [483, 310] width 22 height 9
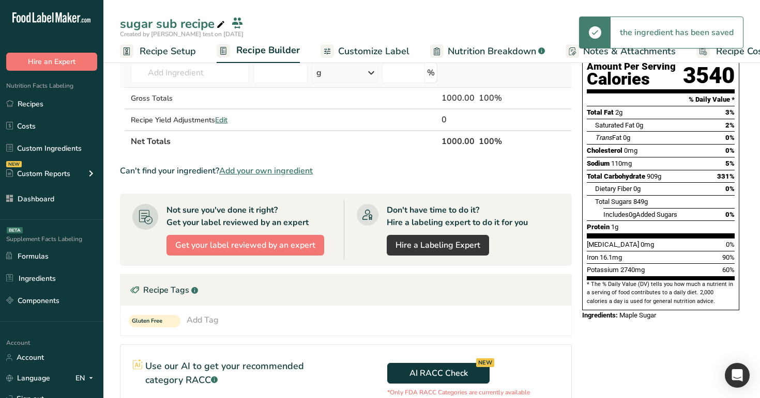
scroll to position [0, 0]
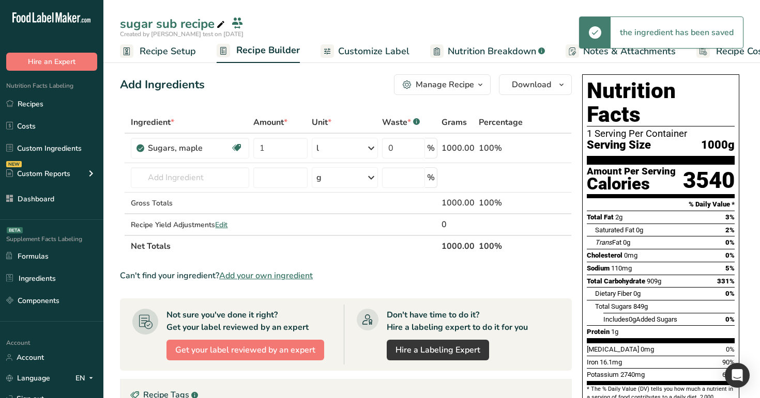
click at [436, 97] on div "Add Ingredients Manage Recipe Delete Recipe Duplicate Recipe Scale Recipe Save …" at bounding box center [349, 352] width 458 height 565
click at [453, 90] on div "Manage Recipe" at bounding box center [444, 85] width 58 height 12
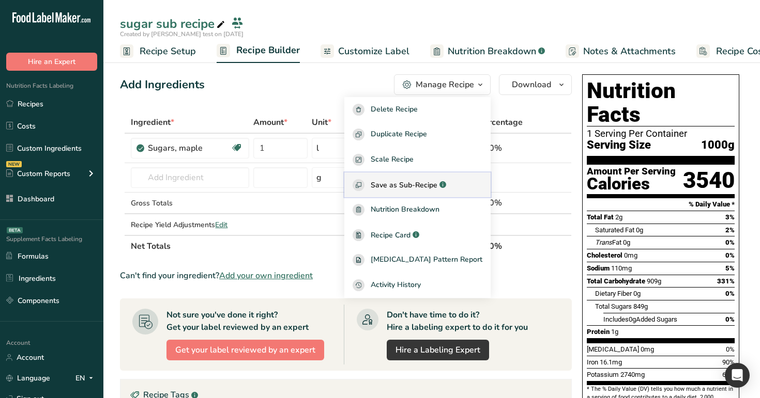
click at [437, 188] on span "Save as Sub-Recipe" at bounding box center [403, 185] width 67 height 11
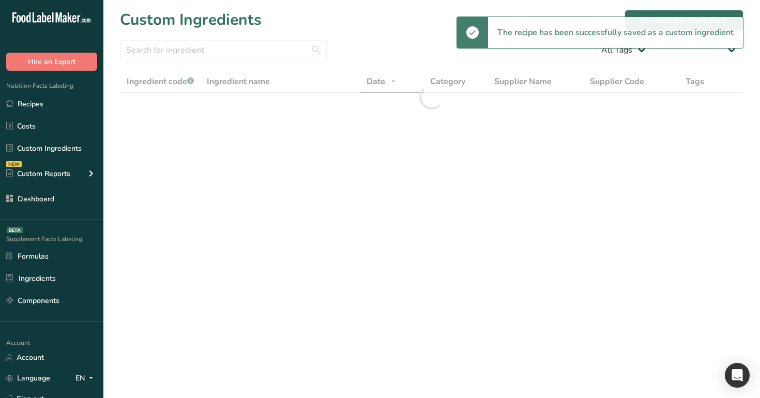
select select "30"
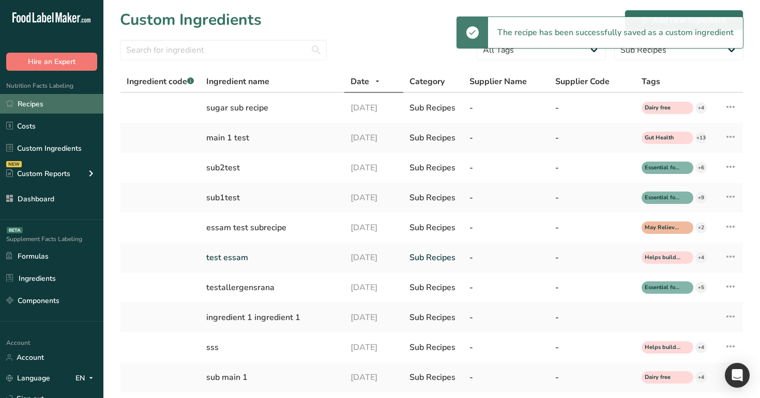
click at [56, 112] on link "Recipes" at bounding box center [51, 104] width 103 height 20
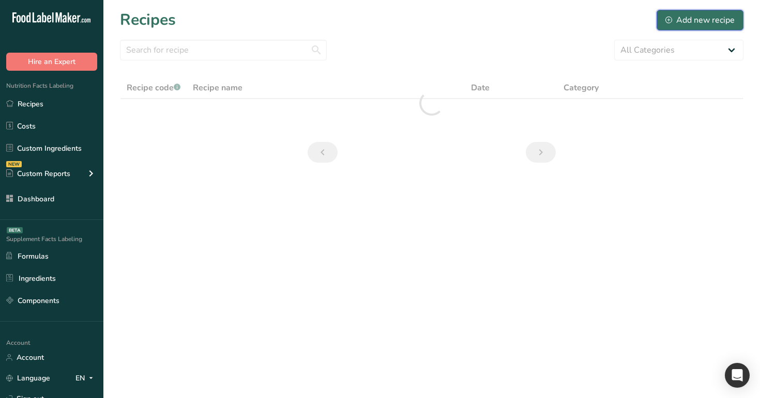
click at [719, 13] on button "Add new recipe" at bounding box center [699, 20] width 87 height 21
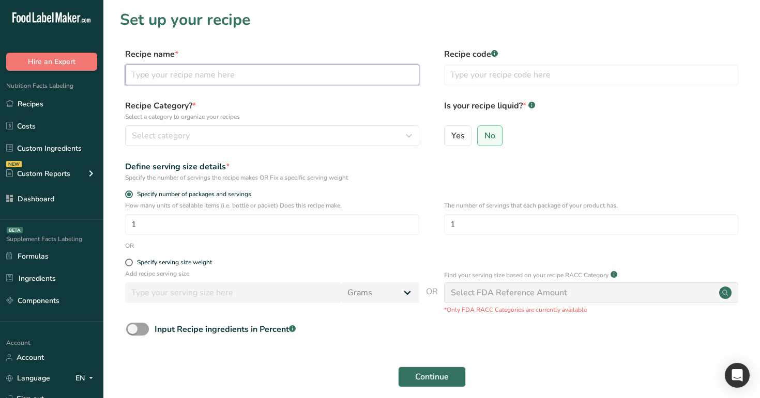
click at [312, 74] on input "text" at bounding box center [272, 75] width 294 height 21
type input "main"
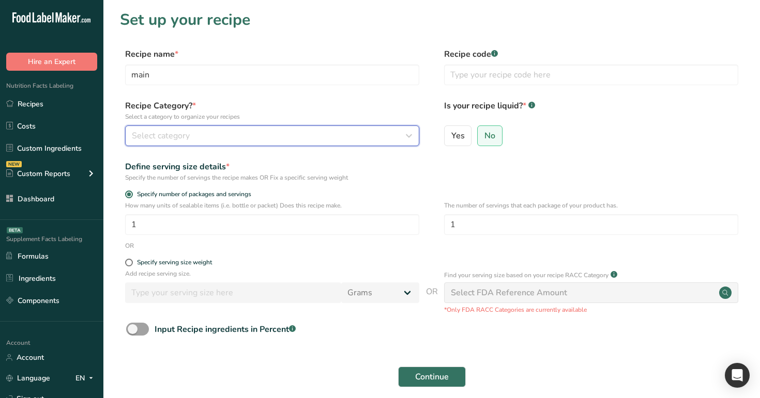
click at [299, 130] on div "Select category" at bounding box center [269, 136] width 274 height 12
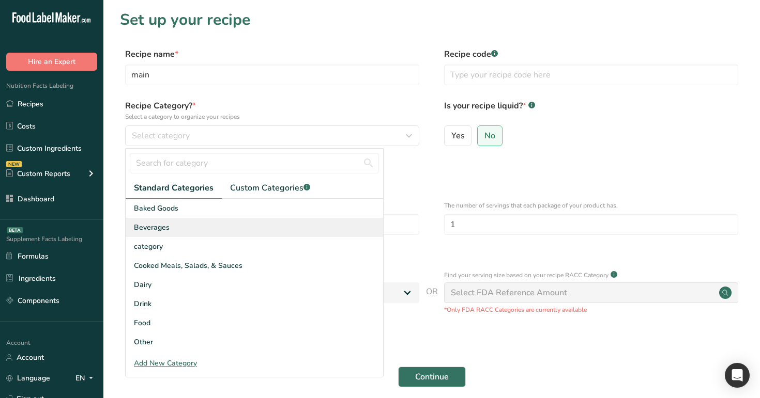
click at [282, 234] on div "Beverages" at bounding box center [254, 227] width 257 height 19
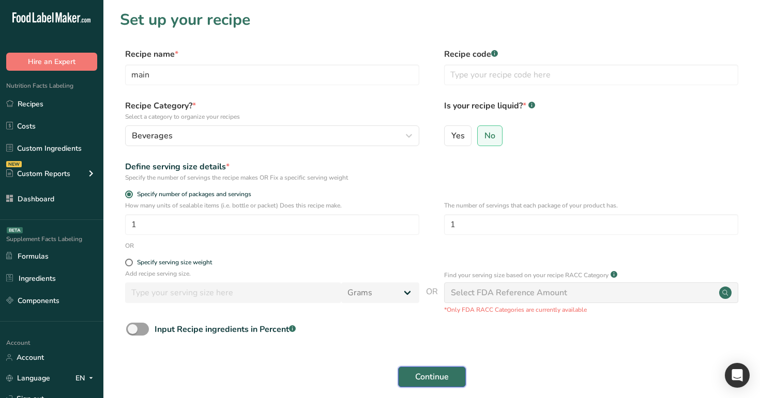
click at [428, 378] on span "Continue" at bounding box center [432, 377] width 34 height 12
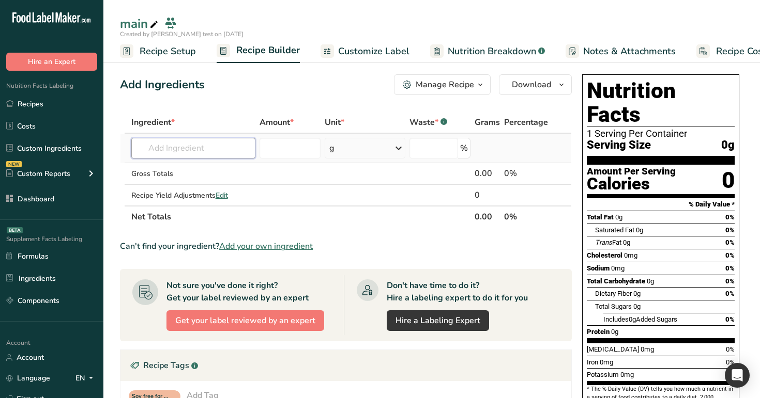
click at [212, 151] on input "text" at bounding box center [193, 148] width 125 height 21
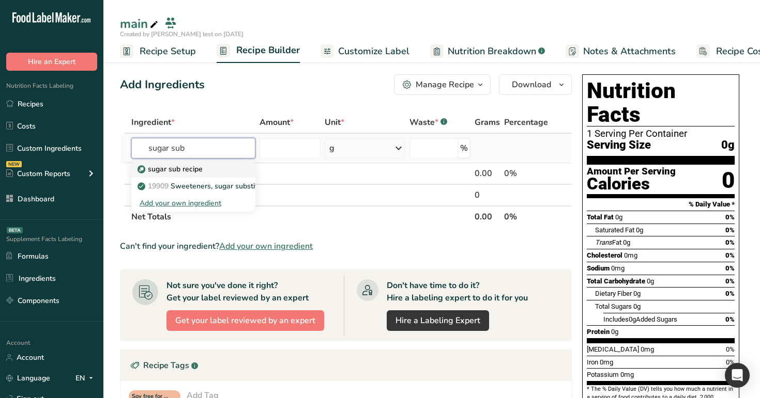
type input "sugar sub"
click at [214, 171] on div "sugar sub recipe" at bounding box center [185, 169] width 91 height 11
type input "sugar sub recipe"
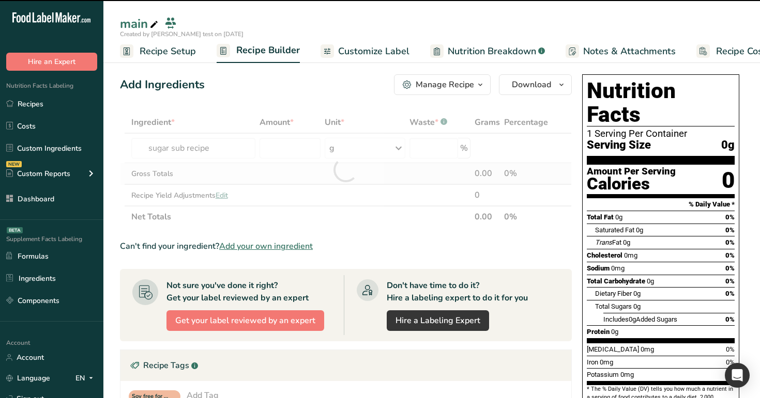
type input "0"
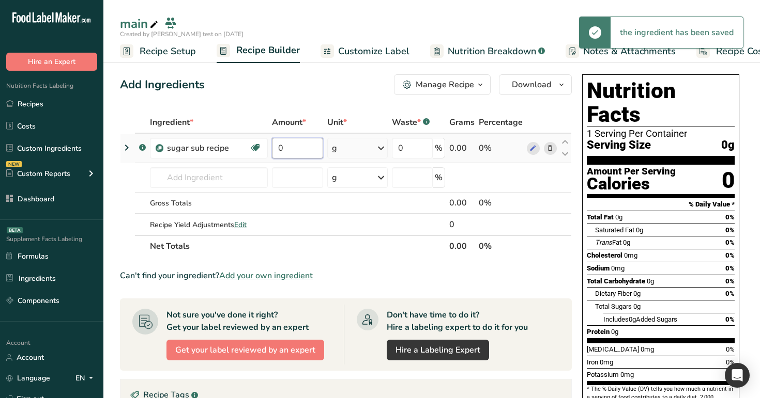
click at [285, 152] on input "0" at bounding box center [298, 148] width 52 height 21
type input "1"
click at [348, 154] on div "Ingredient * Amount * Unit * Waste * .a-a{fill:#347362;}.b-a{fill:#fff;} Grams …" at bounding box center [346, 185] width 452 height 146
click at [369, 150] on div "g" at bounding box center [357, 148] width 60 height 21
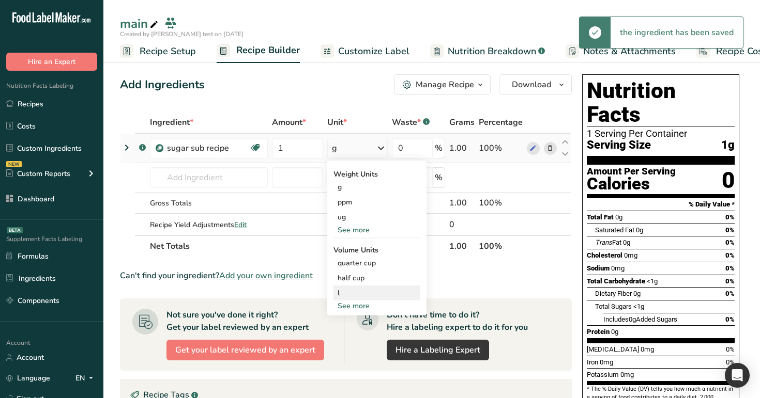
click at [361, 295] on div "l" at bounding box center [376, 293] width 79 height 11
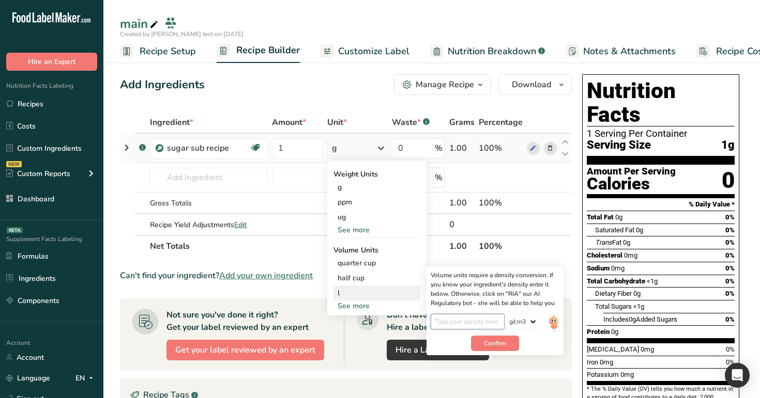
click at [484, 321] on input "number" at bounding box center [467, 322] width 74 height 16
type input "1"
click at [491, 340] on span "Confirm" at bounding box center [495, 343] width 22 height 9
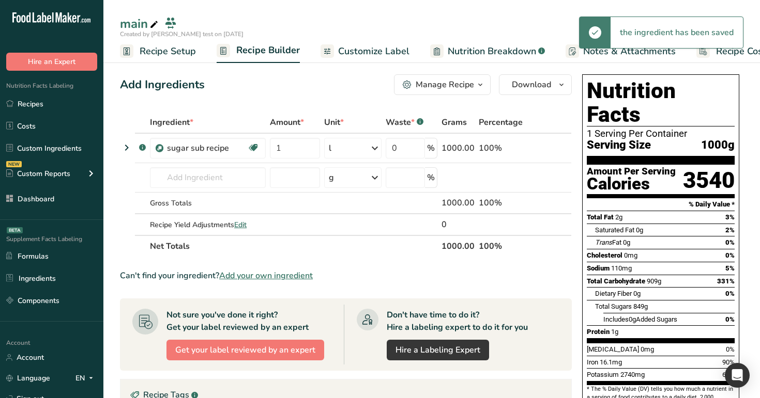
click at [126, 146] on icon at bounding box center [126, 147] width 12 height 19
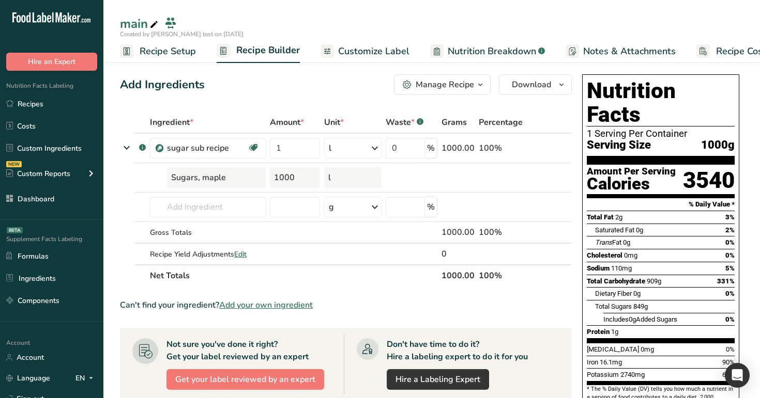
click at [380, 58] on span "Customize Label" at bounding box center [373, 51] width 71 height 14
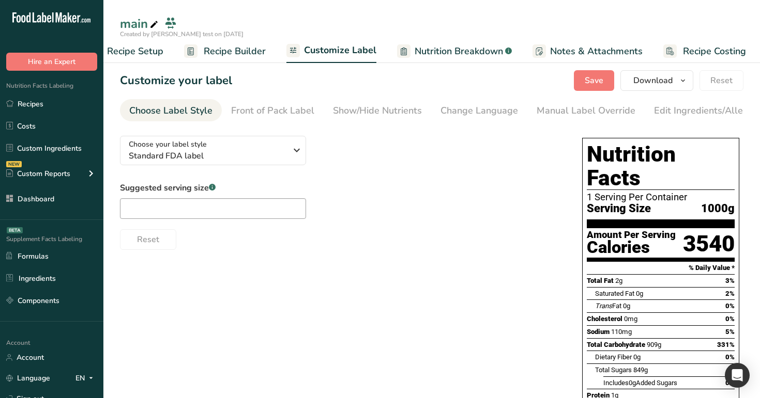
scroll to position [0, 35]
click at [677, 113] on div "Edit Ingredients/Allergens List" at bounding box center [719, 111] width 131 height 14
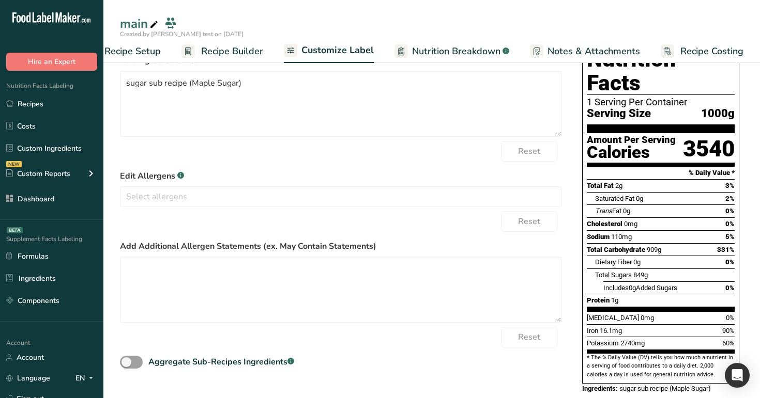
scroll to position [97, 0]
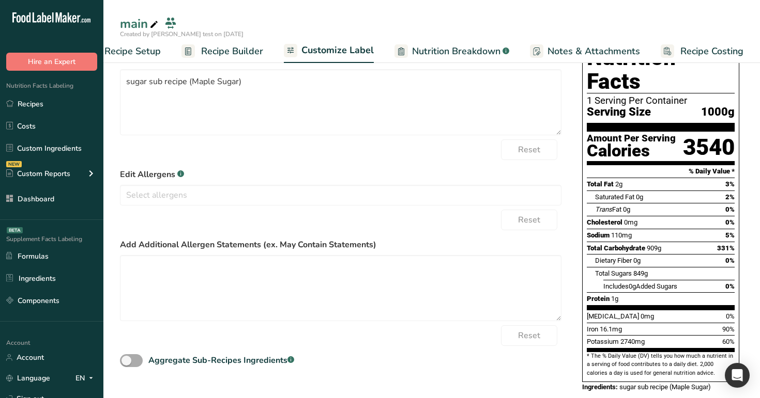
click at [134, 359] on span at bounding box center [131, 360] width 23 height 13
click at [127, 359] on input "Aggregate Sub-Recipes Ingredients .a-a{fill:#347362;}.b-a{fill:#fff;}" at bounding box center [123, 361] width 7 height 7
checkbox input "true"
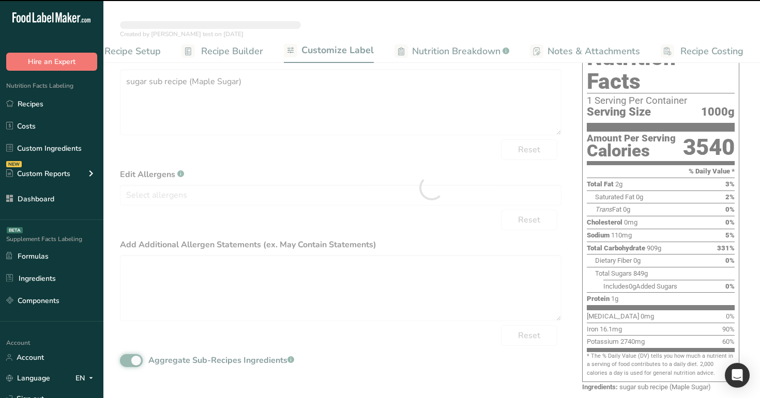
type textarea "Maple Sugar"
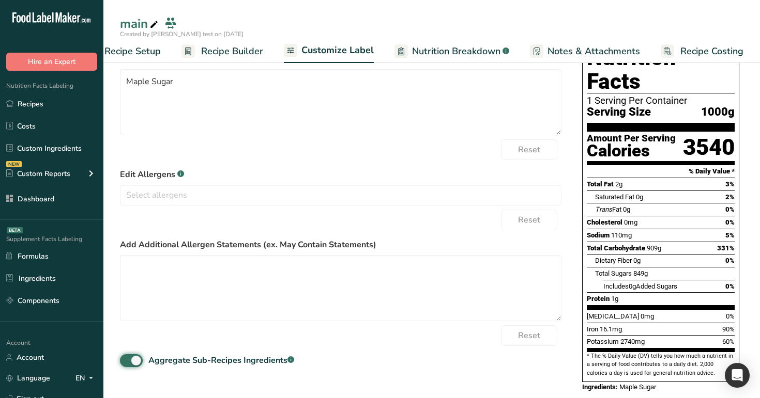
scroll to position [0, 0]
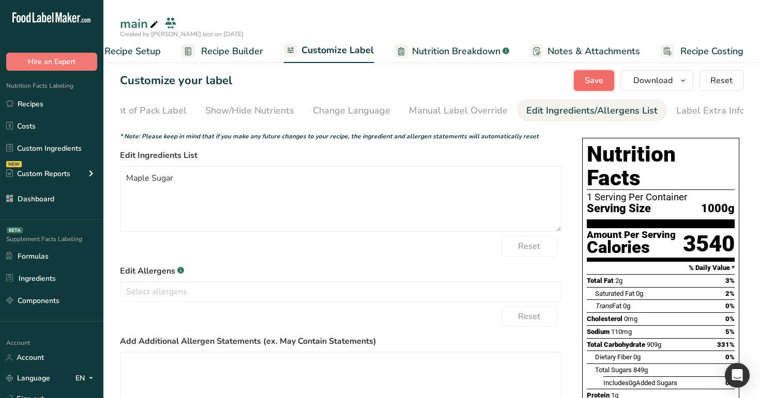
click at [593, 75] on span "Save" at bounding box center [593, 80] width 19 height 12
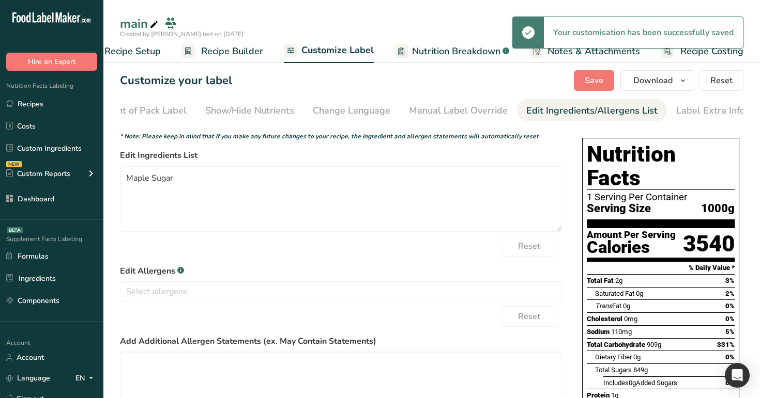
click at [234, 53] on span "Recipe Builder" at bounding box center [232, 51] width 62 height 14
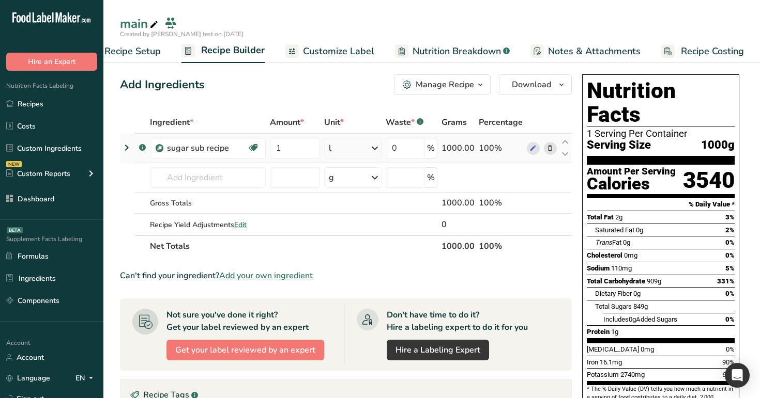
click at [126, 143] on icon at bounding box center [126, 147] width 12 height 19
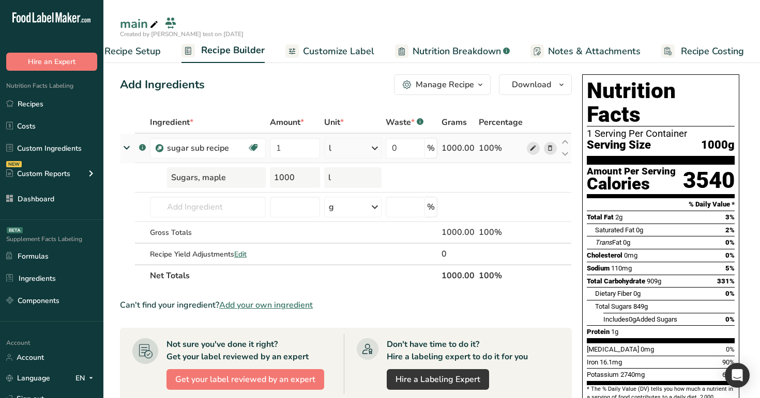
click at [532, 150] on icon at bounding box center [532, 148] width 7 height 11
click at [128, 154] on link at bounding box center [126, 149] width 12 height 11
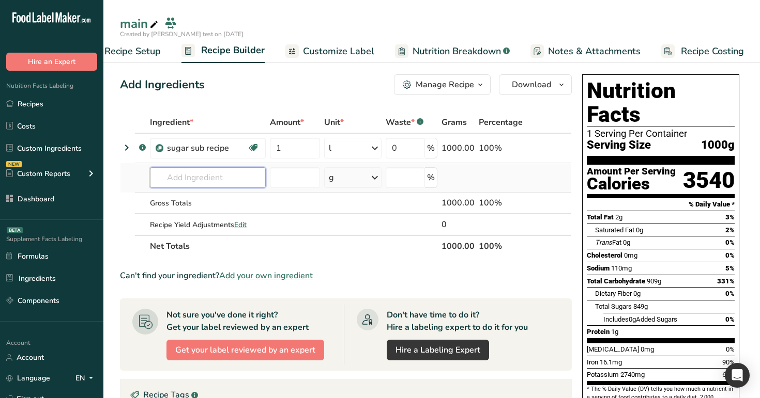
click at [214, 173] on input "text" at bounding box center [208, 177] width 116 height 21
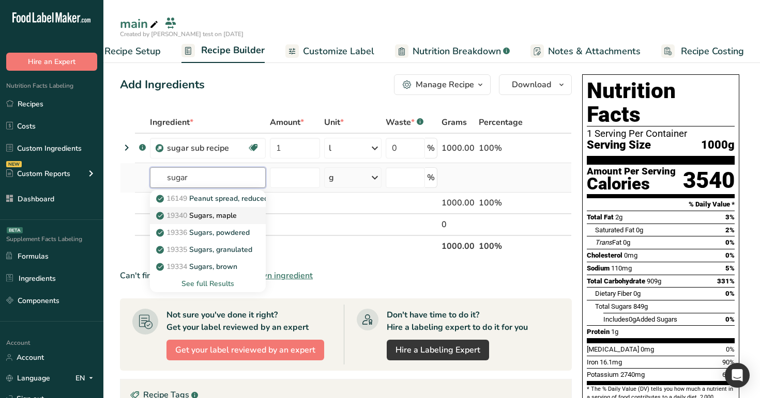
type input "sugar"
click at [215, 214] on p "19340 Sugars, maple" at bounding box center [197, 215] width 79 height 11
type input "Sugars, maple"
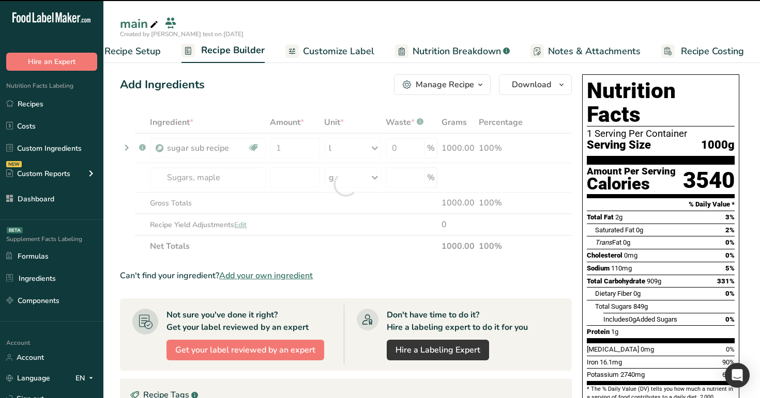
type input "0"
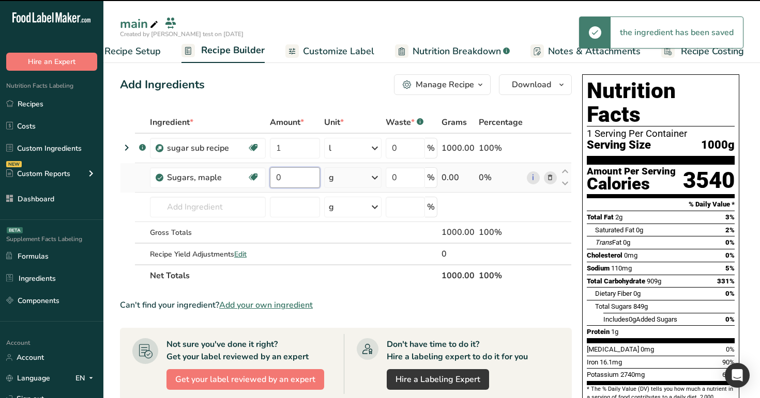
click at [302, 177] on input "0" at bounding box center [295, 177] width 50 height 21
type input "1"
click at [336, 114] on div "Ingredient * Amount * Unit * Waste * .a-a{fill:#347362;}.b-a{fill:#fff;} Grams …" at bounding box center [346, 199] width 452 height 175
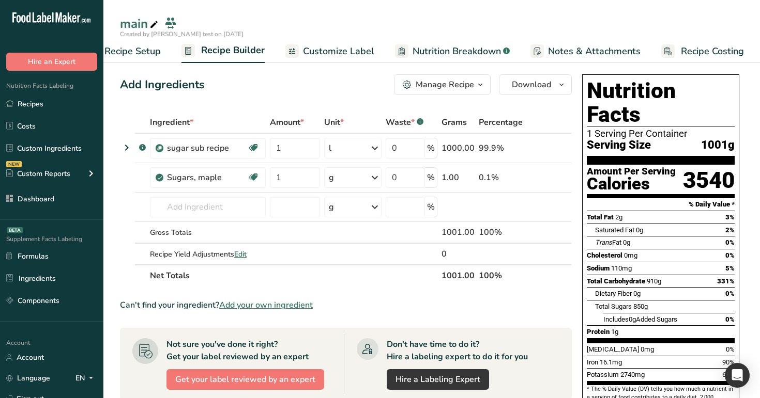
click at [134, 62] on link "Recipe Setup" at bounding box center [123, 51] width 76 height 23
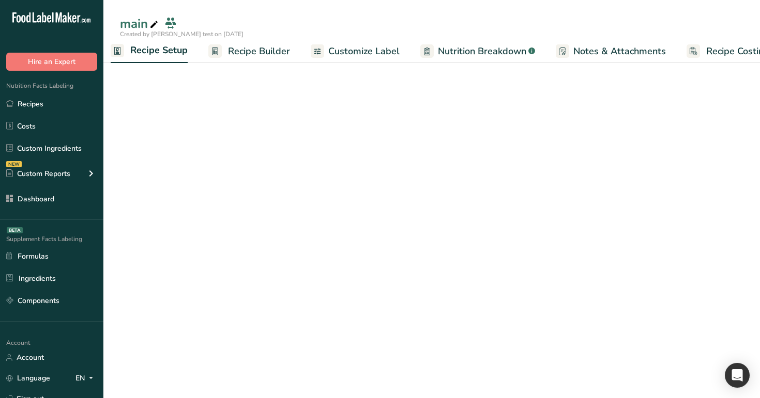
scroll to position [0, 4]
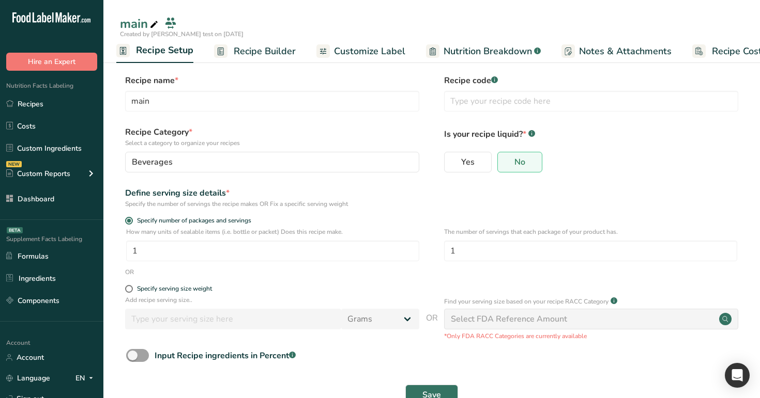
click at [255, 45] on span "Recipe Builder" at bounding box center [265, 51] width 62 height 14
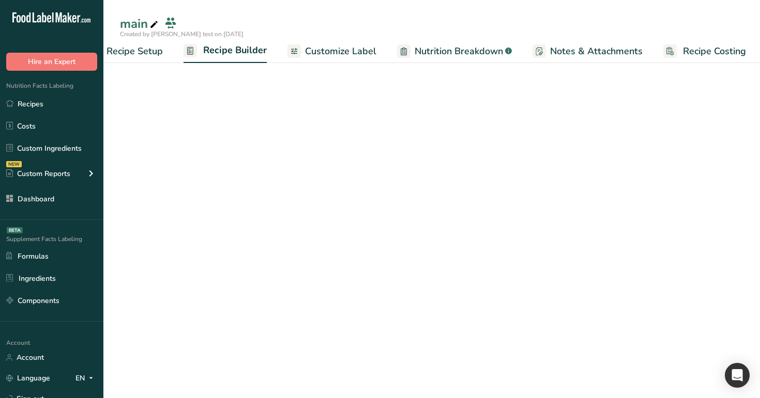
scroll to position [0, 35]
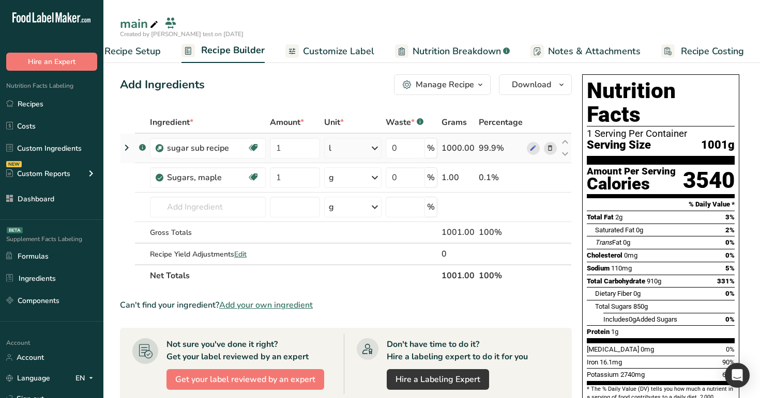
click at [358, 148] on div "l" at bounding box center [352, 148] width 57 height 21
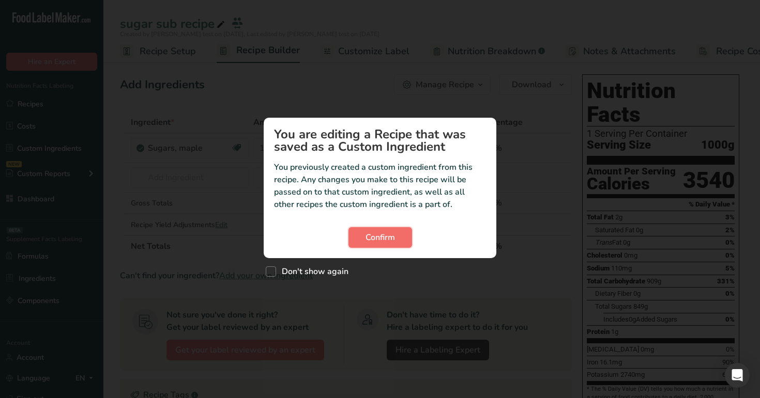
click at [380, 237] on span "Confirm" at bounding box center [379, 237] width 29 height 12
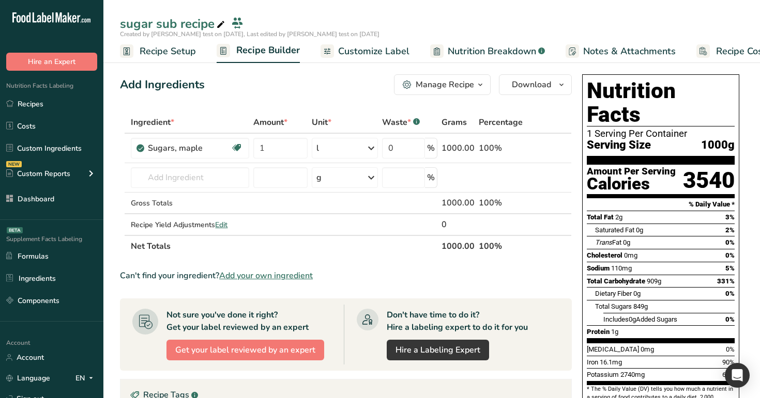
click at [369, 50] on span "Customize Label" at bounding box center [373, 51] width 71 height 14
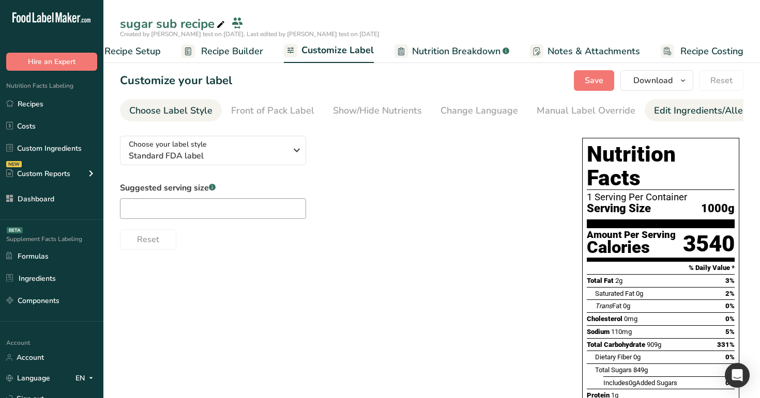
click at [673, 110] on div "Edit Ingredients/Allergens List" at bounding box center [719, 111] width 131 height 14
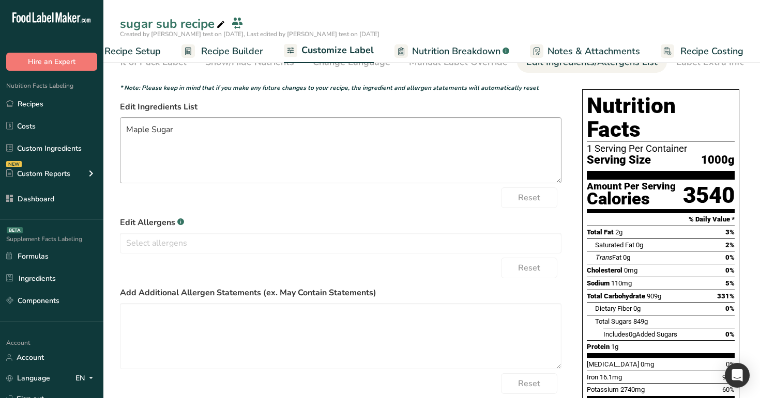
scroll to position [97, 0]
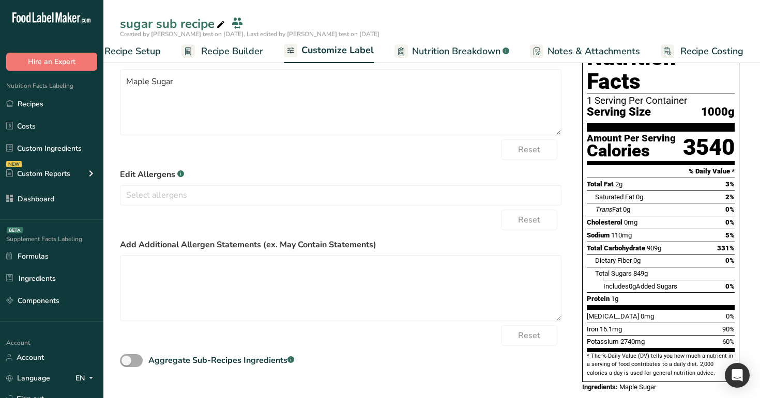
click at [134, 364] on span at bounding box center [131, 360] width 23 height 13
click at [127, 364] on input "Aggregate Sub-Recipes Ingredients .a-a{fill:#347362;}.b-a{fill:#fff;}" at bounding box center [123, 361] width 7 height 7
checkbox input "true"
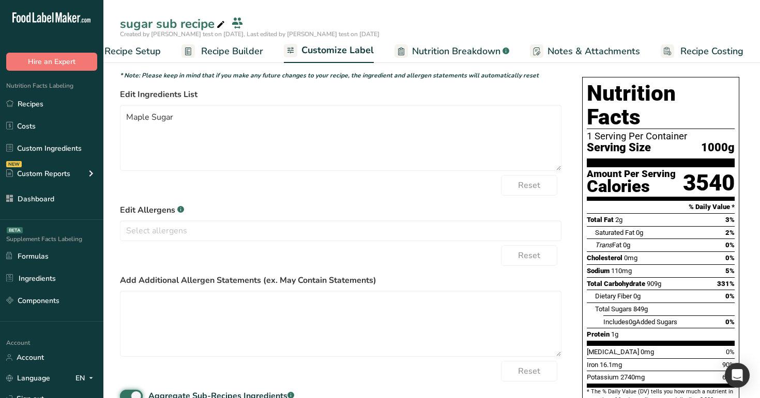
scroll to position [0, 0]
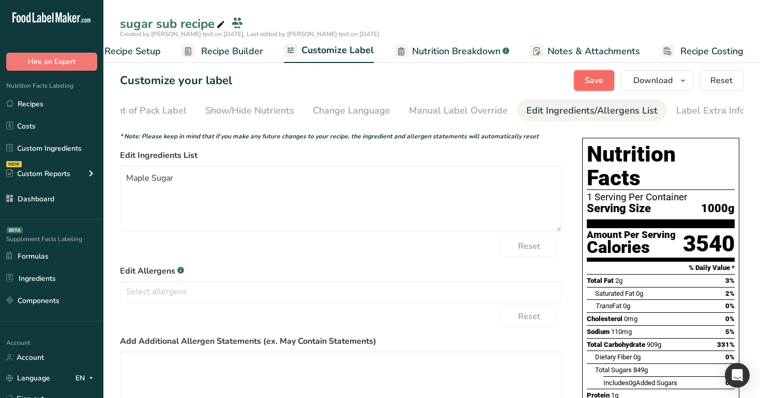
click at [597, 84] on span "Save" at bounding box center [593, 80] width 19 height 12
click at [225, 54] on span "Recipe Builder" at bounding box center [232, 51] width 62 height 14
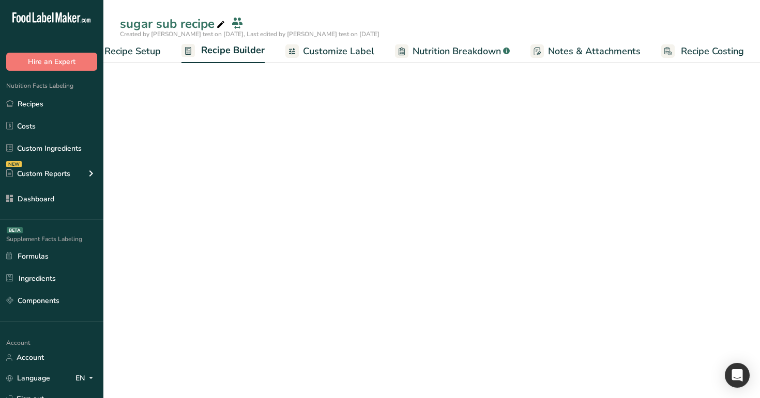
scroll to position [0, 35]
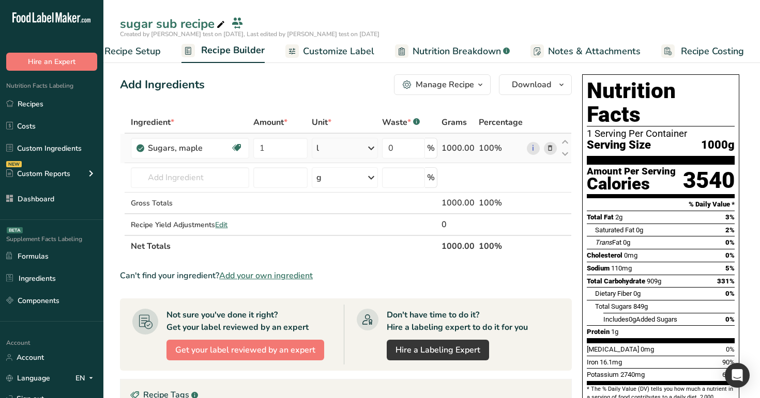
click at [347, 154] on div "l" at bounding box center [345, 148] width 66 height 21
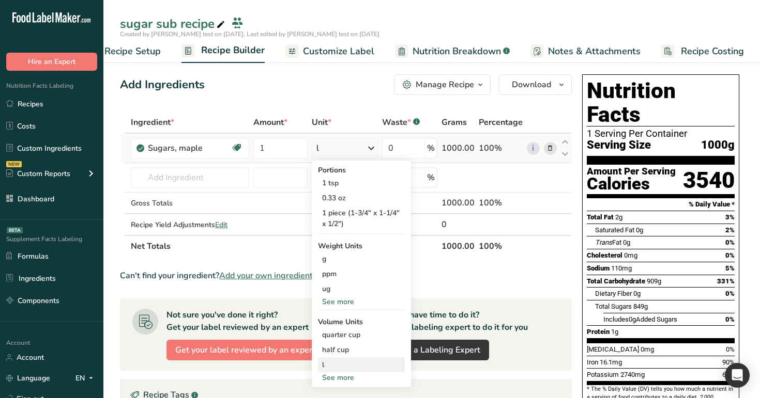
click at [364, 361] on div "l" at bounding box center [361, 365] width 79 height 11
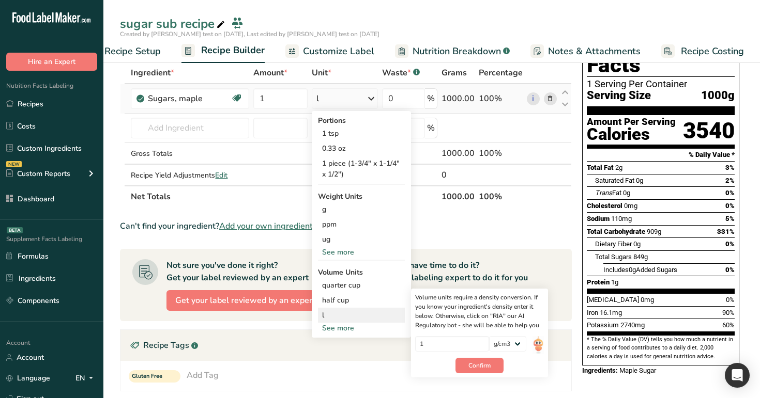
scroll to position [56, 0]
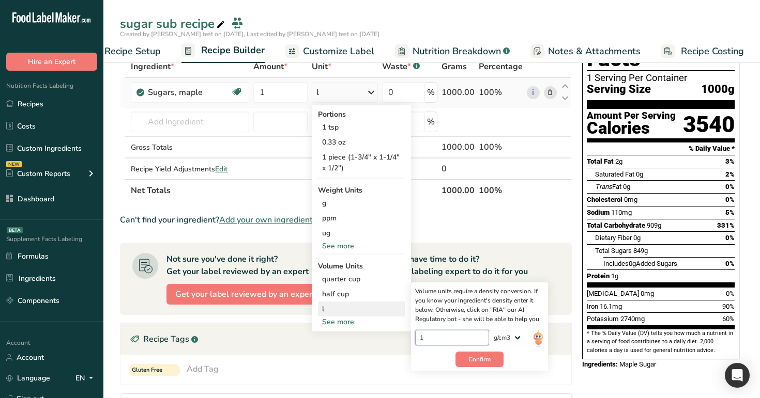
click at [466, 341] on input "1" at bounding box center [452, 338] width 74 height 16
type input "0.1"
click at [469, 360] on span "Confirm" at bounding box center [479, 359] width 22 height 9
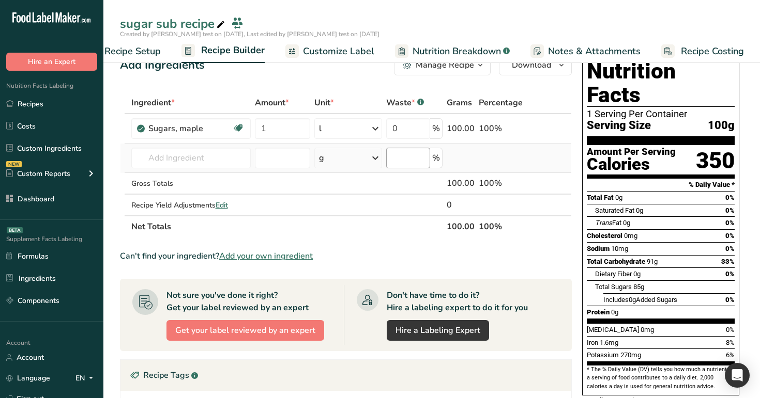
scroll to position [0, 0]
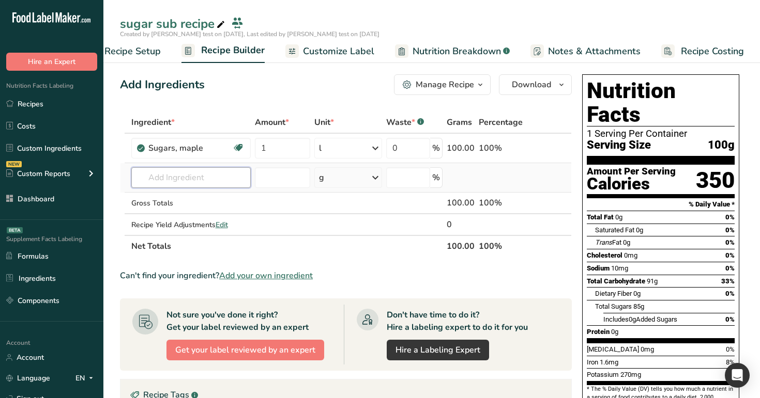
click at [208, 182] on input "text" at bounding box center [190, 177] width 119 height 21
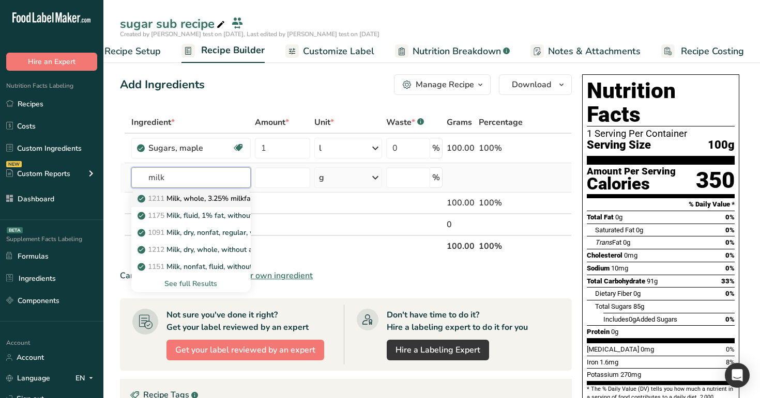
type input "milk"
click at [203, 198] on p "1211 Milk, whole, 3.25% milkfat, without added vitamin A and vitamin D" at bounding box center [277, 198] width 275 height 11
type input "Milk, whole, 3.25% milkfat, without added vitamin A and [MEDICAL_DATA]"
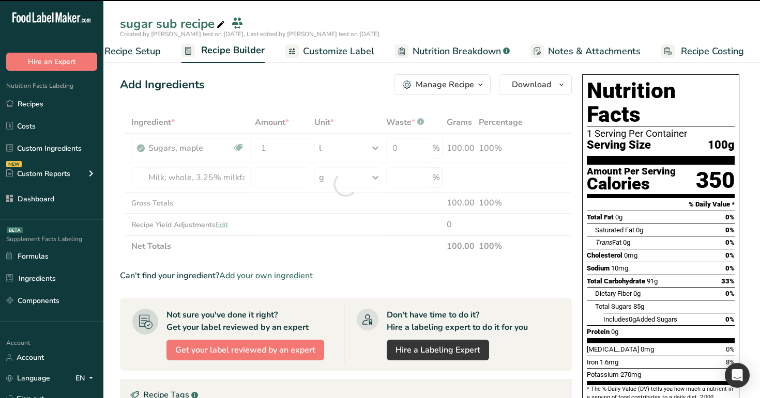
type input "0"
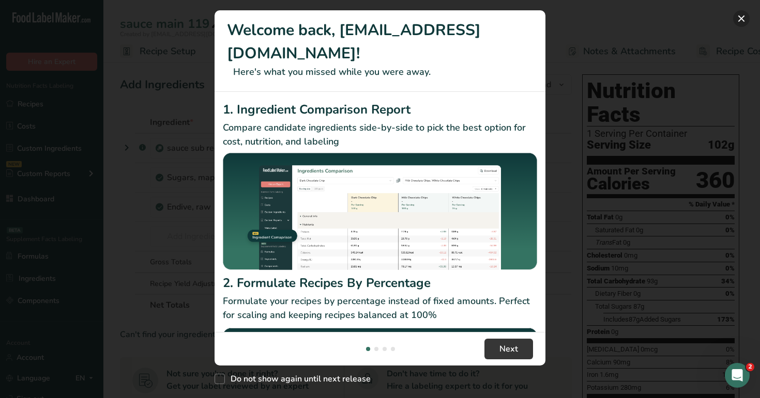
click at [742, 20] on button "New Features" at bounding box center [741, 18] width 17 height 17
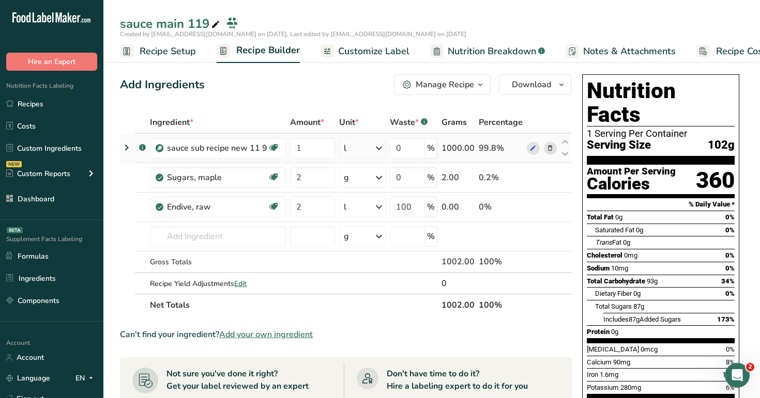
click at [127, 144] on icon at bounding box center [126, 147] width 12 height 19
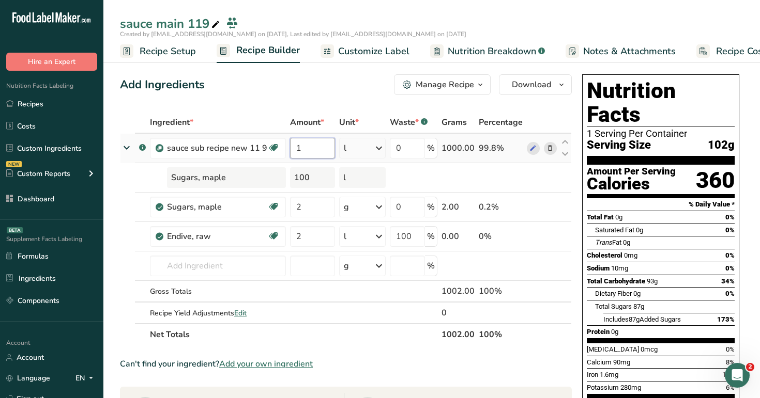
click at [317, 152] on input "1" at bounding box center [312, 148] width 45 height 21
click at [380, 156] on div "Ingredient * Amount * Unit * Waste * .a-a{fill:#347362;}.b-a{fill:#fff;} Grams …" at bounding box center [346, 229] width 452 height 234
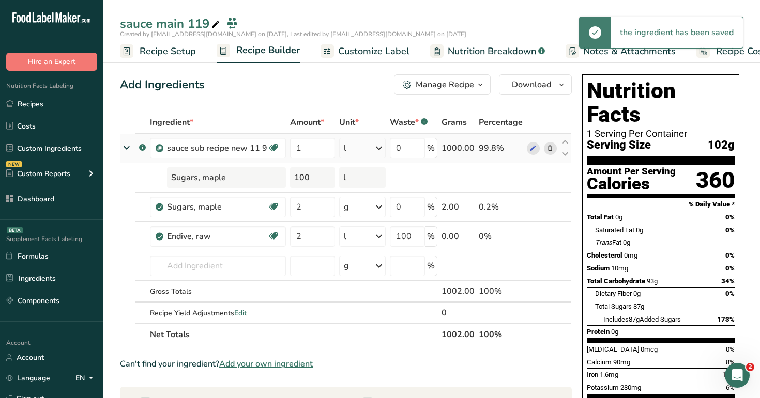
click at [374, 150] on icon at bounding box center [379, 148] width 12 height 19
click at [376, 265] on div "l" at bounding box center [388, 263] width 79 height 11
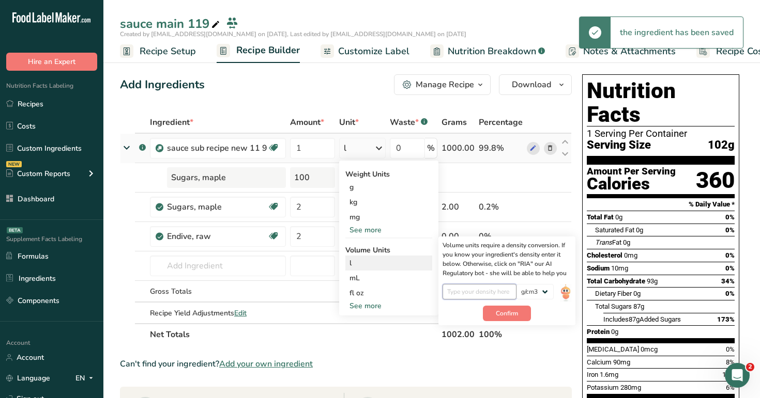
click at [475, 295] on input "number" at bounding box center [479, 292] width 74 height 16
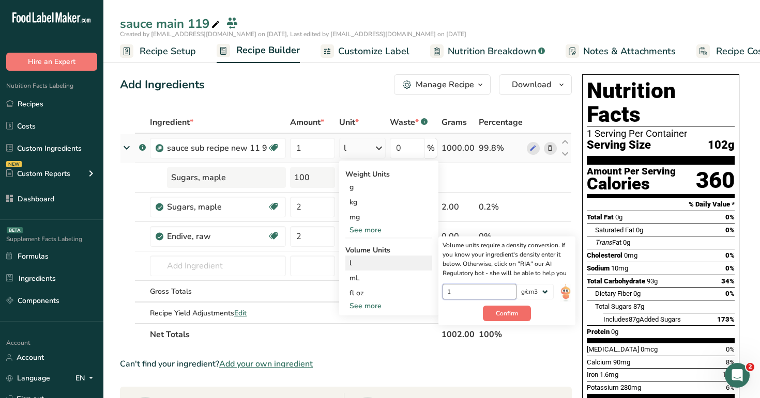
type input "1"
click at [512, 312] on span "Confirm" at bounding box center [507, 313] width 22 height 9
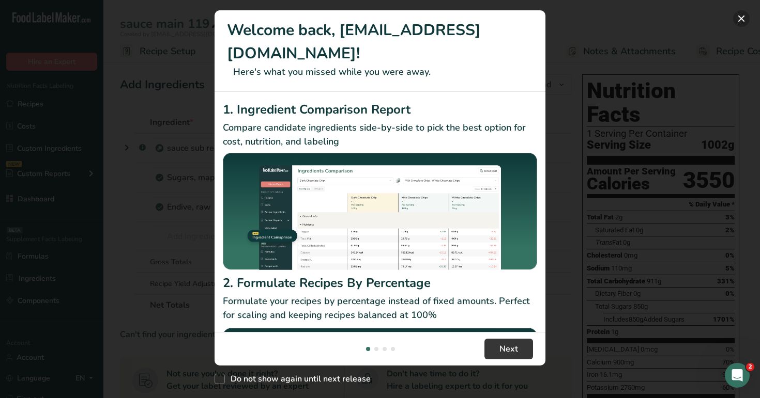
click at [744, 19] on button "New Features" at bounding box center [741, 18] width 17 height 17
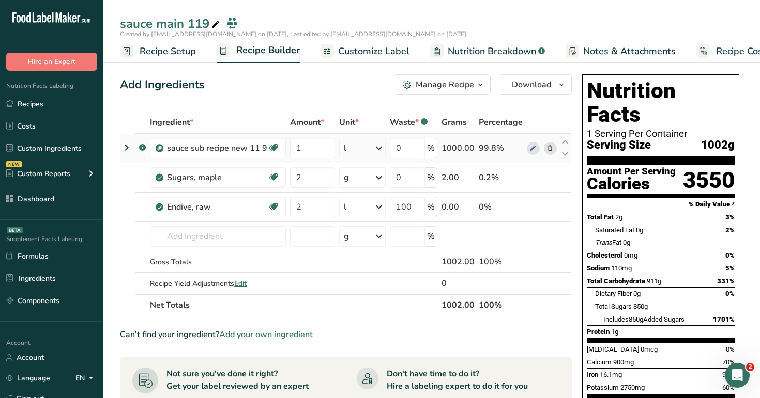
click at [125, 148] on icon at bounding box center [126, 147] width 12 height 19
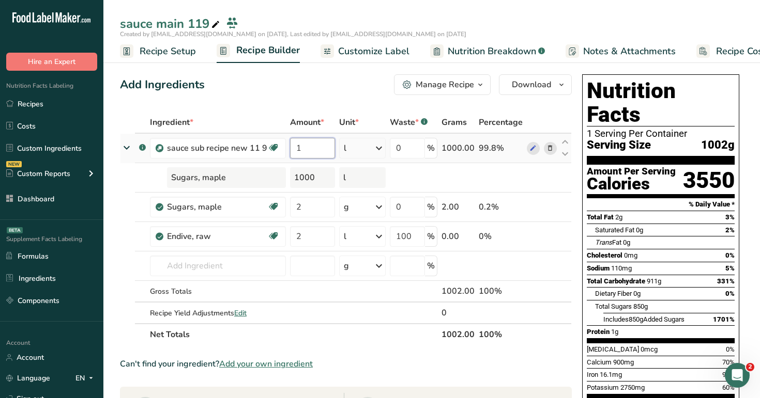
click at [318, 150] on input "1" at bounding box center [312, 148] width 45 height 21
click at [316, 175] on div "Ingredient * Amount * Unit * Waste * .a-a{fill:#347362;}.b-a{fill:#fff;} Grams …" at bounding box center [346, 229] width 452 height 234
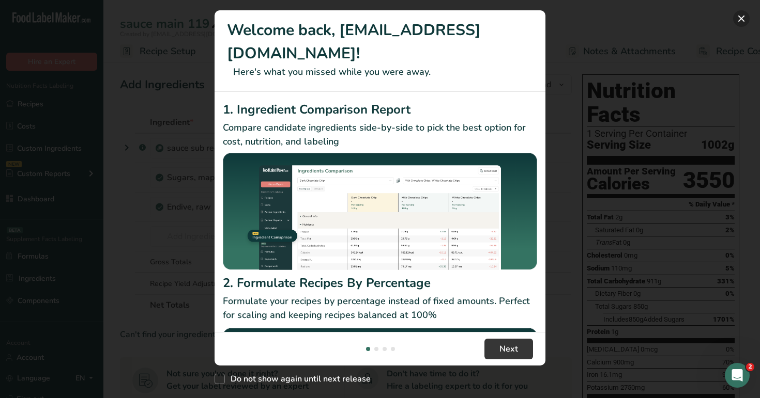
click at [743, 21] on button "New Features" at bounding box center [741, 18] width 17 height 17
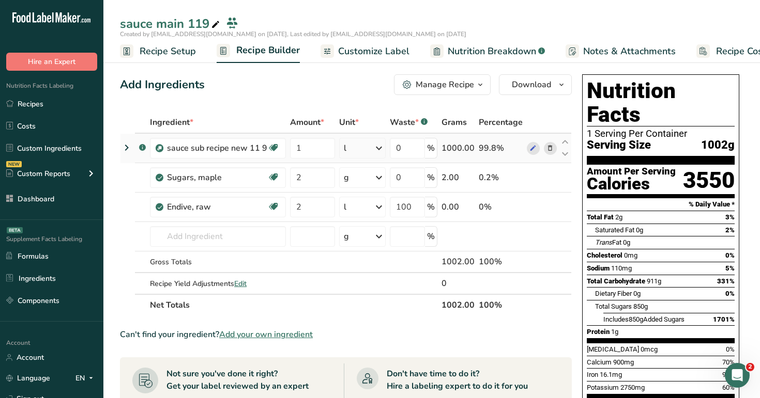
click at [369, 149] on div "l" at bounding box center [362, 148] width 47 height 21
click at [382, 269] on div "l Volume units require a density conversion. If you know your ingredient's dens…" at bounding box center [388, 263] width 87 height 15
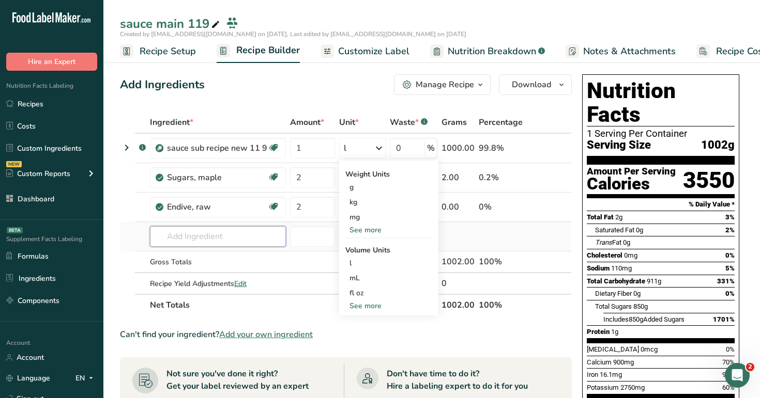
click at [224, 235] on input "text" at bounding box center [218, 236] width 136 height 21
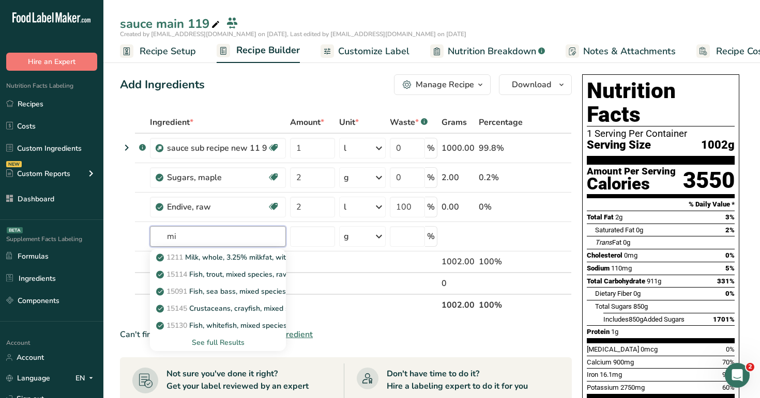
type input "mi"
click at [224, 105] on div "Add Ingredients Manage Recipe Delete Recipe Duplicate Recipe Scale Recipe Save …" at bounding box center [349, 403] width 458 height 667
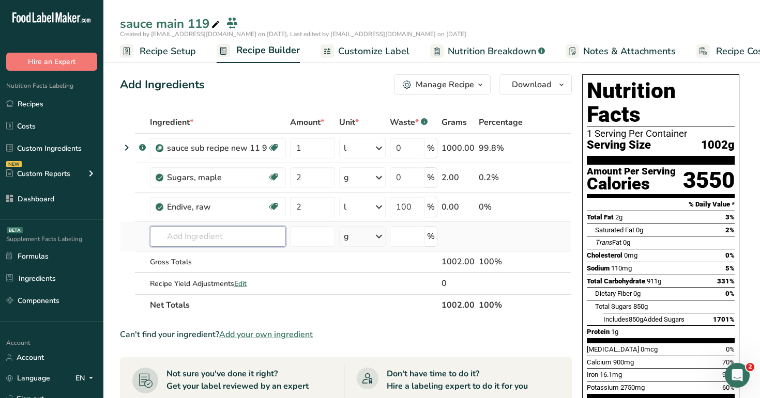
click at [229, 240] on input "text" at bounding box center [218, 236] width 136 height 21
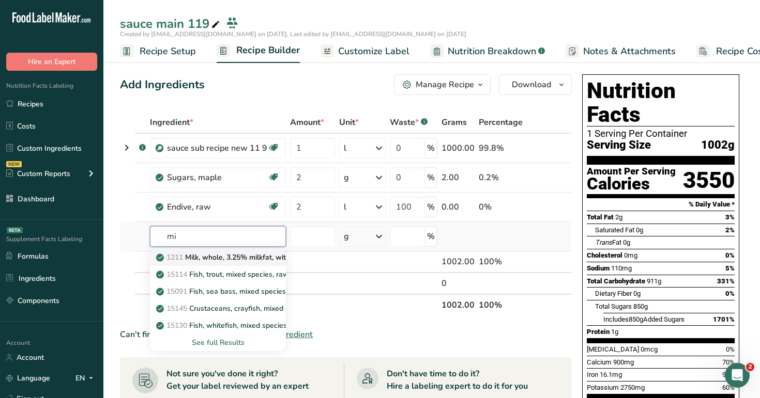
type input "mi"
click at [243, 257] on p "1211 Milk, whole, 3.25% milkfat, without added vitamin A and vitamin D" at bounding box center [295, 257] width 275 height 11
type input "Milk, whole, 3.25% milkfat, without added vitamin A and [MEDICAL_DATA]"
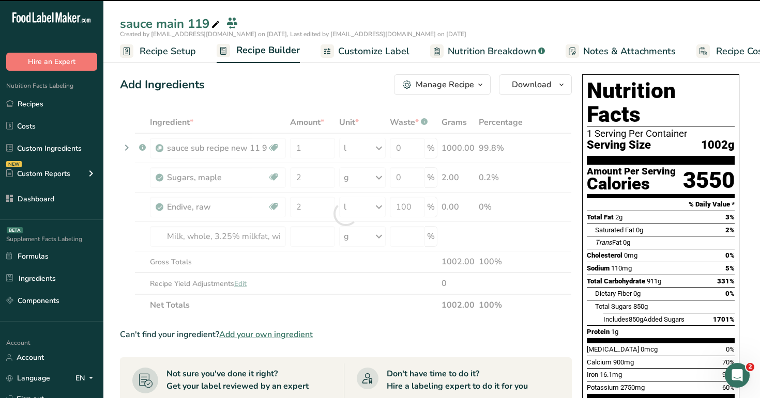
type input "0"
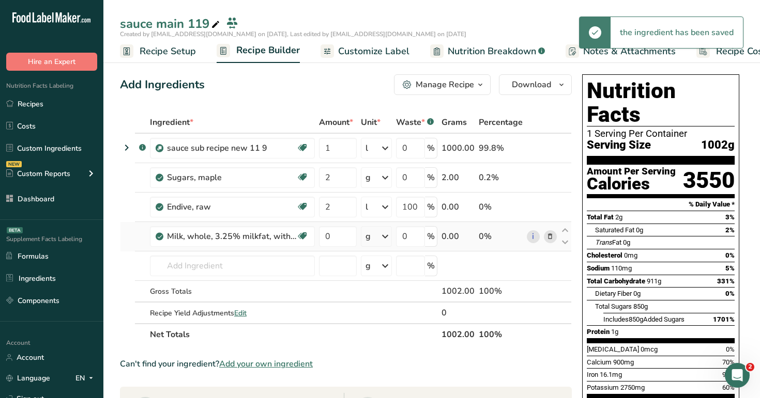
click at [383, 238] on icon at bounding box center [385, 236] width 12 height 19
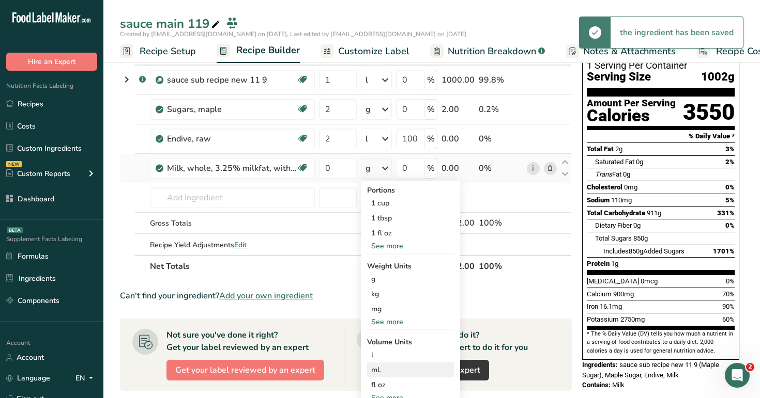
scroll to position [73, 0]
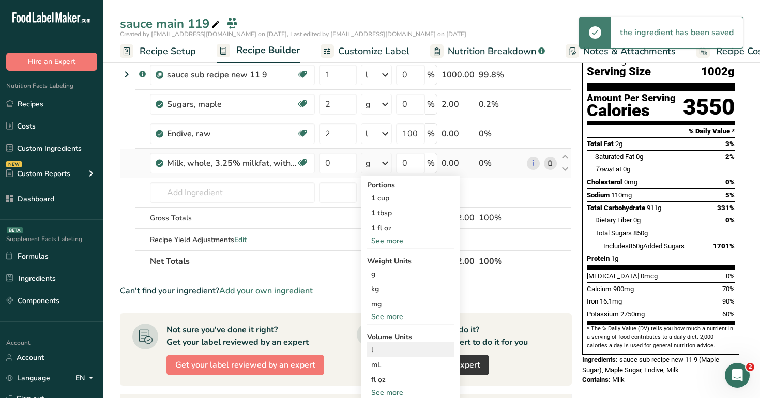
click at [396, 353] on div "l" at bounding box center [410, 350] width 79 height 11
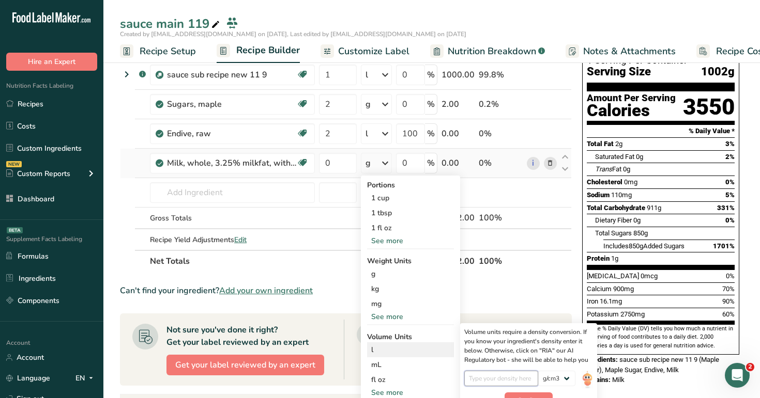
click at [488, 383] on input "number" at bounding box center [501, 379] width 74 height 16
type input "1"
click at [539, 393] on button "Confirm" at bounding box center [528, 401] width 48 height 16
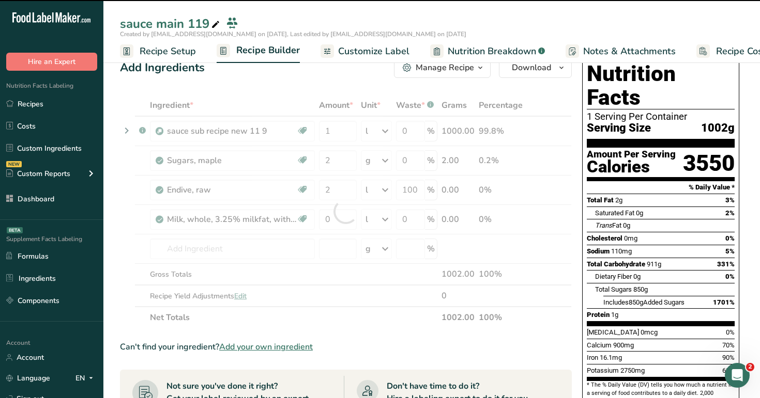
scroll to position [0, 0]
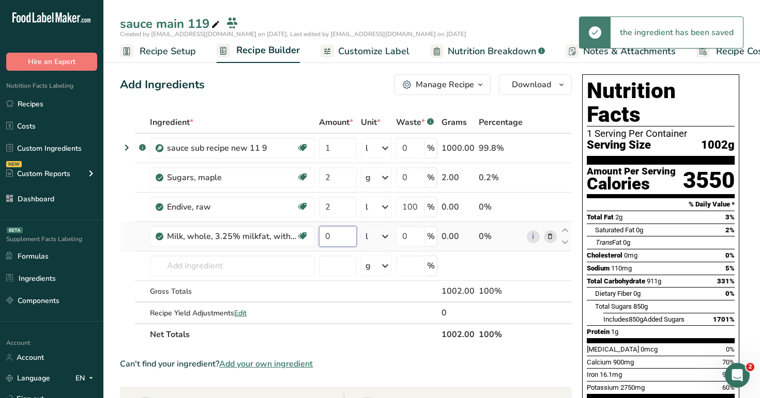
click at [336, 235] on input "0" at bounding box center [338, 236] width 38 height 21
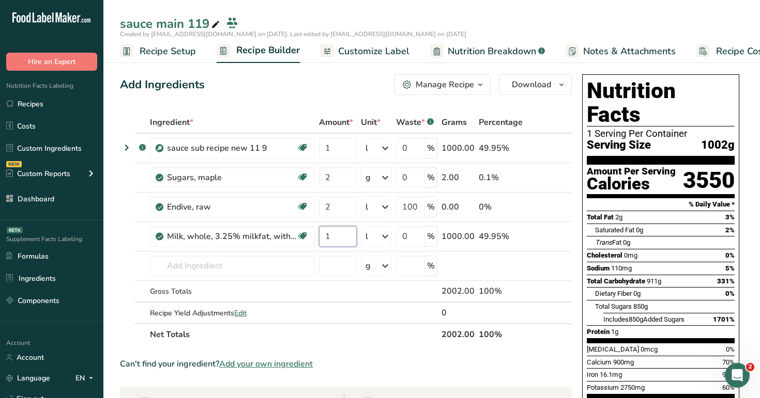
type input "1"
click at [338, 113] on div "Ingredient * Amount * Unit * Waste * .a-a{fill:#347362;}.b-a{fill:#fff;} Grams …" at bounding box center [346, 229] width 452 height 234
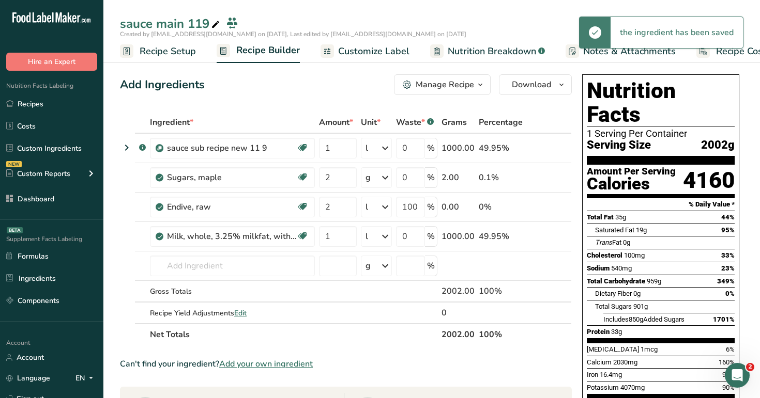
click at [379, 245] on div "l" at bounding box center [376, 236] width 31 height 21
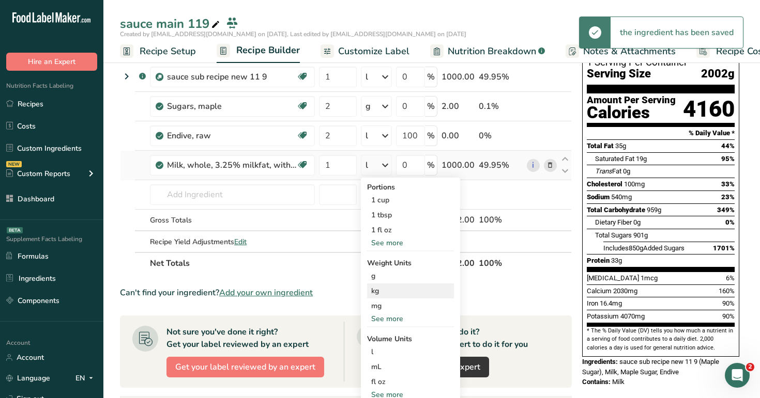
scroll to position [94, 0]
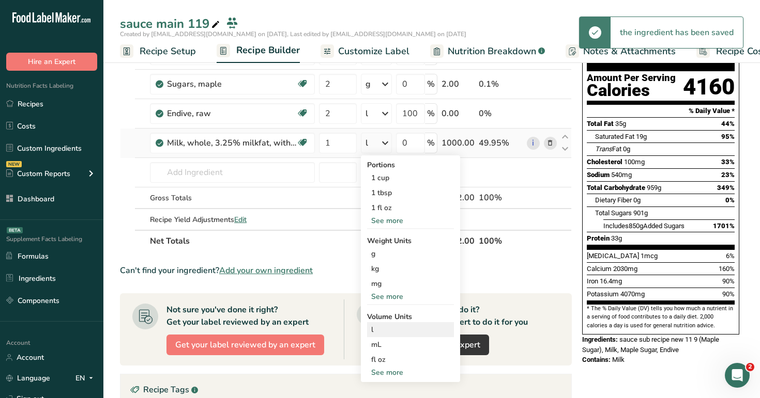
click at [395, 335] on div "l Volume units require a density conversion. If you know your ingredient's dens…" at bounding box center [410, 329] width 87 height 15
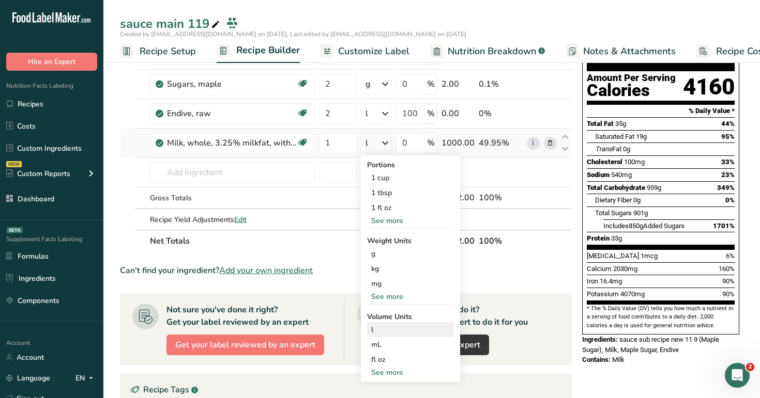
click at [395, 335] on div "l Volume units require a density conversion. If you know your ingredient's dens…" at bounding box center [410, 329] width 87 height 15
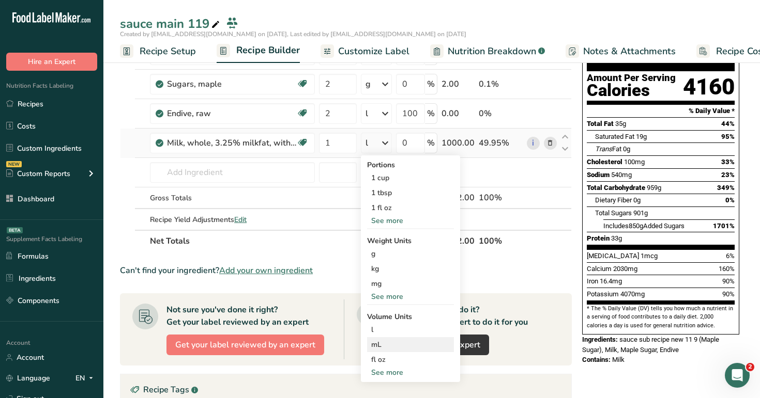
click at [394, 347] on div "mL" at bounding box center [410, 344] width 79 height 11
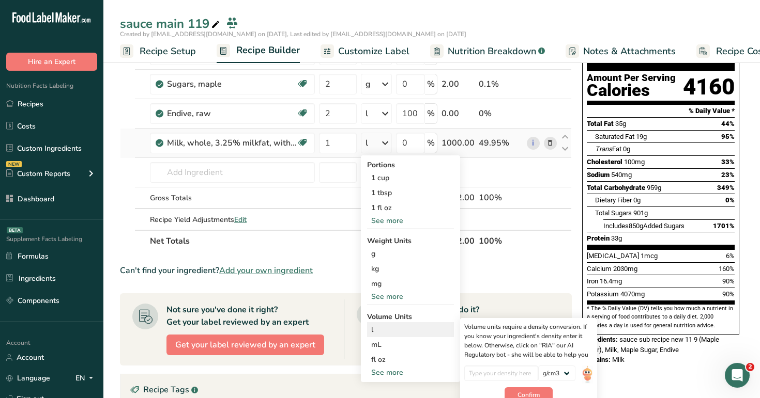
click at [402, 330] on div "l" at bounding box center [410, 329] width 79 height 11
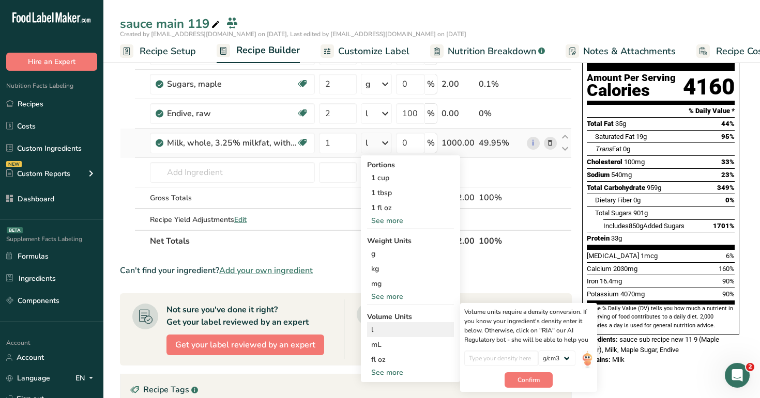
click at [402, 330] on div "l" at bounding box center [410, 329] width 79 height 11
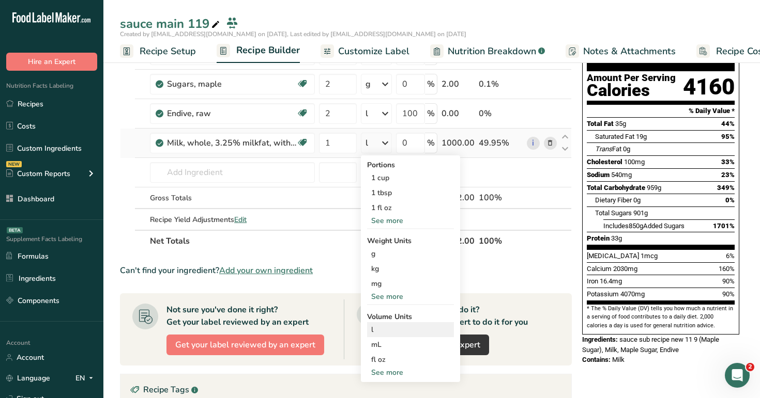
click at [402, 330] on div "l" at bounding box center [410, 329] width 79 height 11
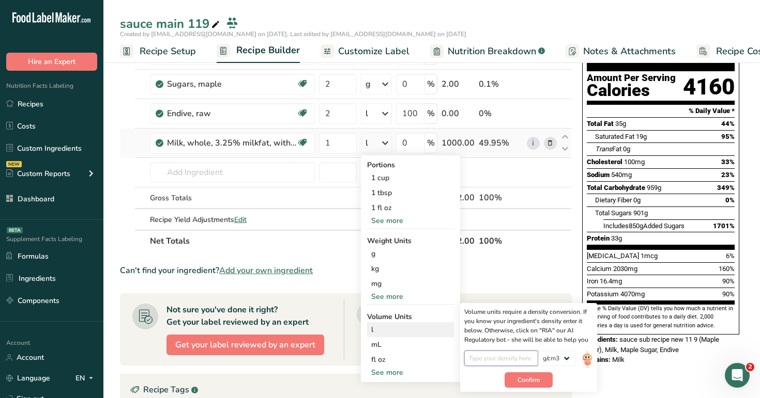
click at [524, 362] on input "number" at bounding box center [501, 359] width 74 height 16
click at [544, 383] on button "Confirm" at bounding box center [528, 381] width 48 height 16
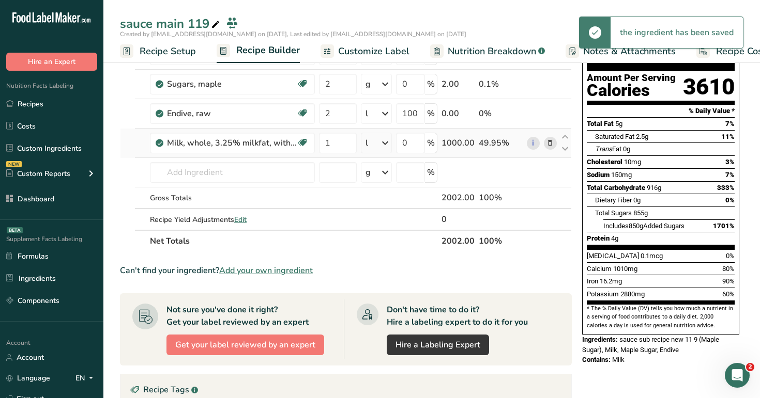
click at [375, 144] on div "l" at bounding box center [376, 143] width 31 height 21
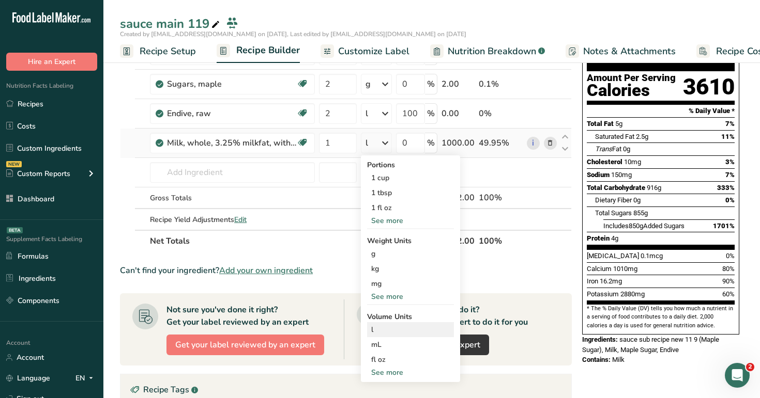
click at [393, 327] on div "l" at bounding box center [410, 329] width 79 height 11
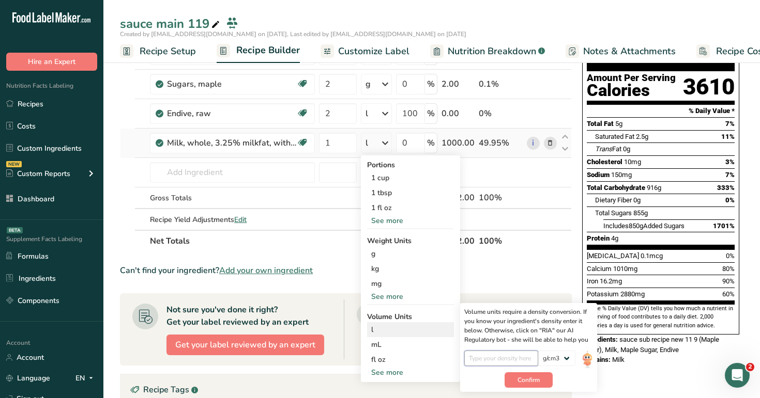
click at [481, 362] on input "number" at bounding box center [501, 359] width 74 height 16
type input "0.1"
click at [527, 375] on button "Confirm" at bounding box center [528, 381] width 48 height 16
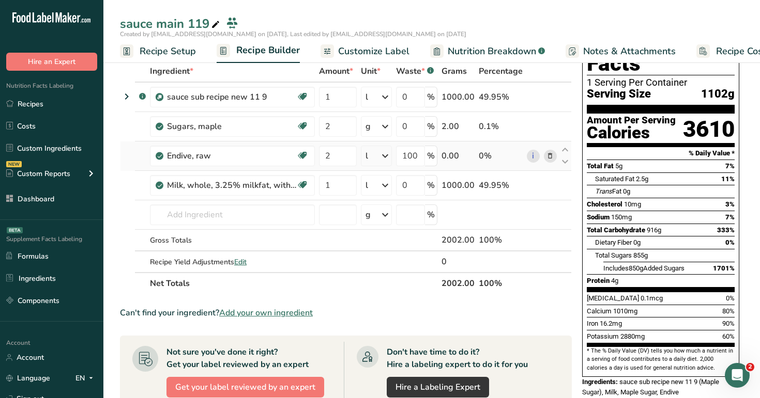
scroll to position [40, 0]
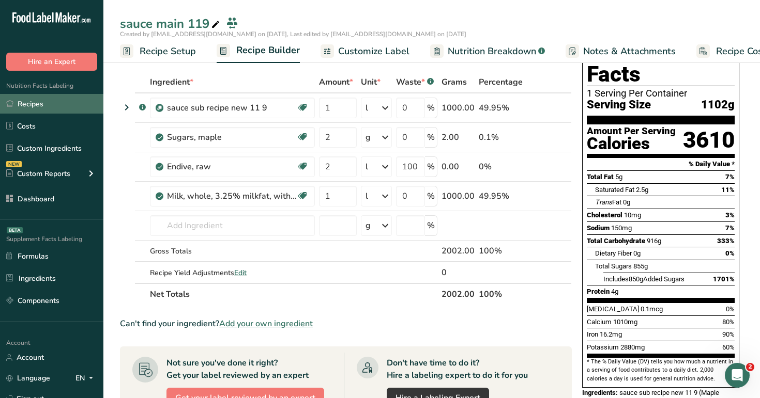
click at [53, 112] on link "Recipes" at bounding box center [51, 104] width 103 height 20
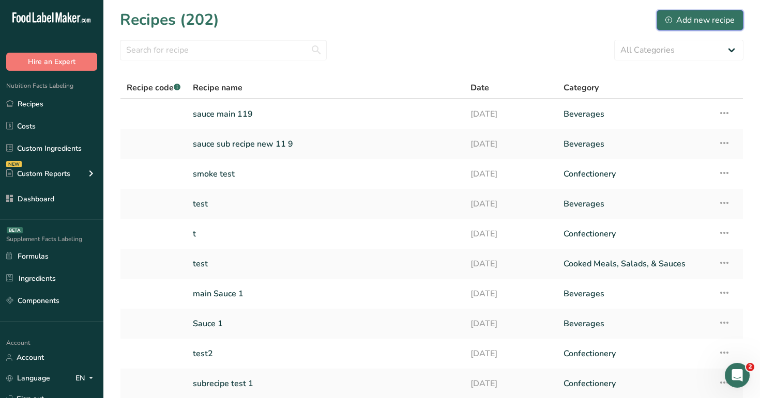
click at [707, 25] on div "Add new recipe" at bounding box center [699, 20] width 69 height 12
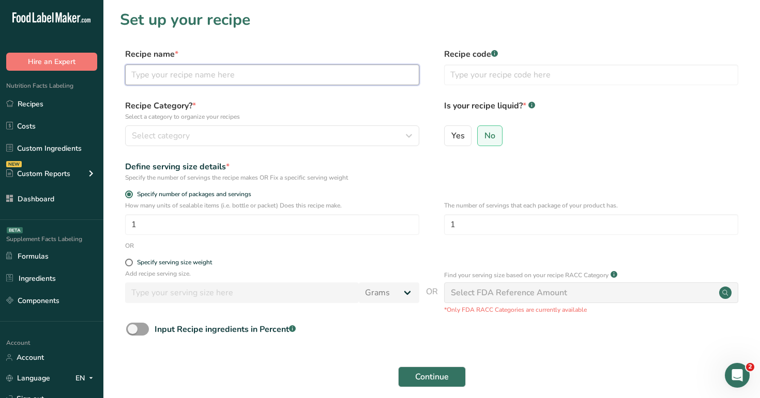
click at [305, 77] on input "text" at bounding box center [272, 75] width 294 height 21
type input "test"
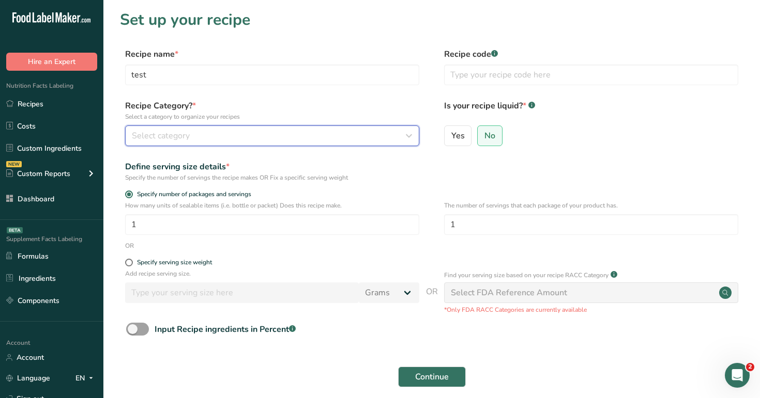
click at [252, 134] on div "Select category" at bounding box center [269, 136] width 274 height 12
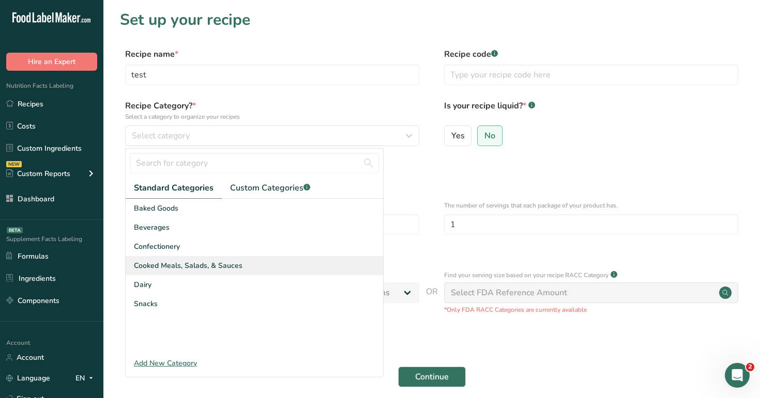
click at [214, 259] on div "Cooked Meals, Salads, & Sauces" at bounding box center [254, 265] width 257 height 19
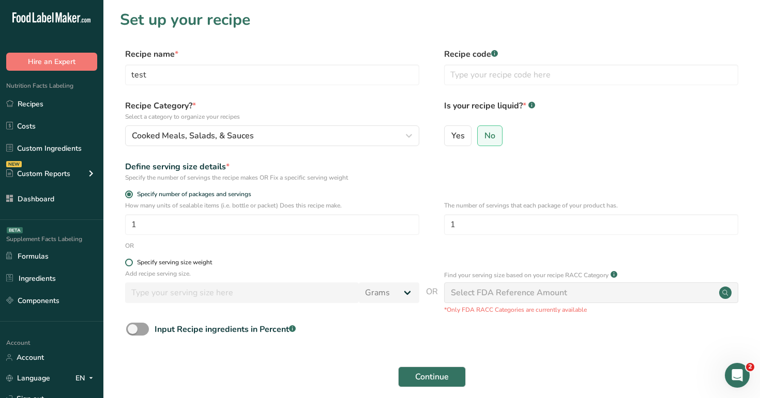
click at [147, 264] on div "Specify serving size weight" at bounding box center [174, 263] width 75 height 8
click at [132, 264] on input "Specify serving size weight" at bounding box center [128, 262] width 7 height 7
radio input "true"
radio input "false"
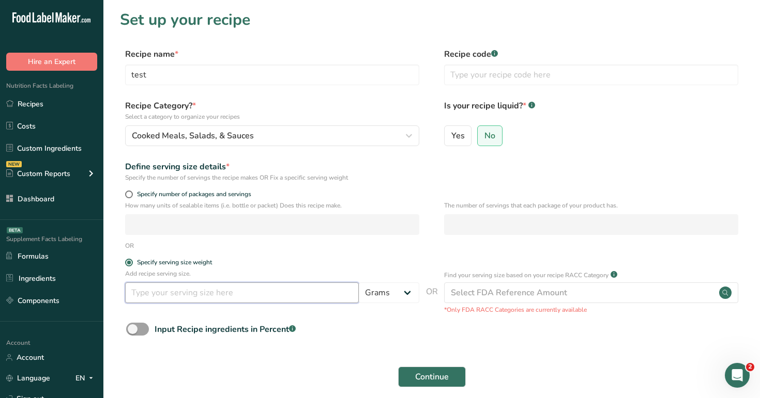
click at [164, 301] on input "number" at bounding box center [242, 293] width 234 height 21
type input "100"
click at [443, 374] on span "Continue" at bounding box center [432, 377] width 34 height 12
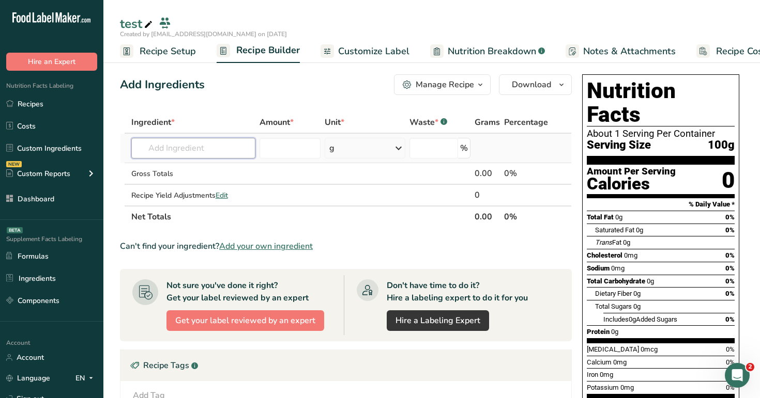
click at [233, 150] on input "text" at bounding box center [193, 148] width 125 height 21
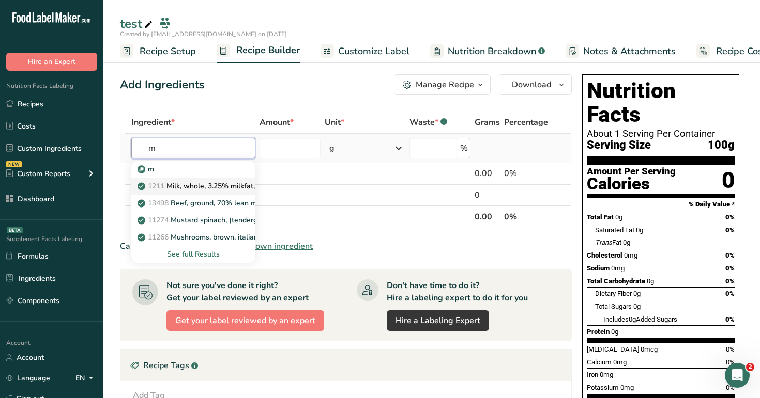
type input "m"
click at [226, 185] on p "1211 Milk, whole, 3.25% milkfat, without added vitamin A and vitamin D" at bounding box center [277, 186] width 275 height 11
type input "Milk, whole, 3.25% milkfat, without added vitamin A and vitamin D"
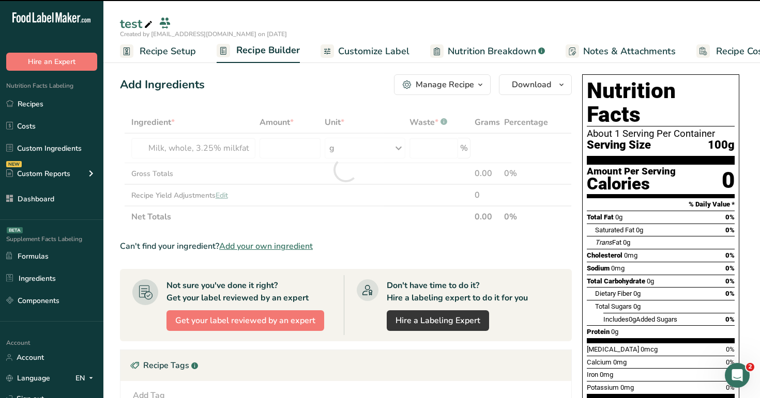
type input "0"
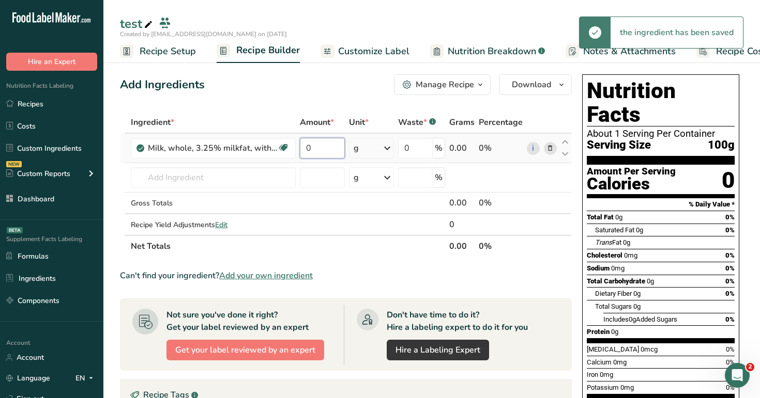
click at [319, 148] on input "0" at bounding box center [322, 148] width 44 height 21
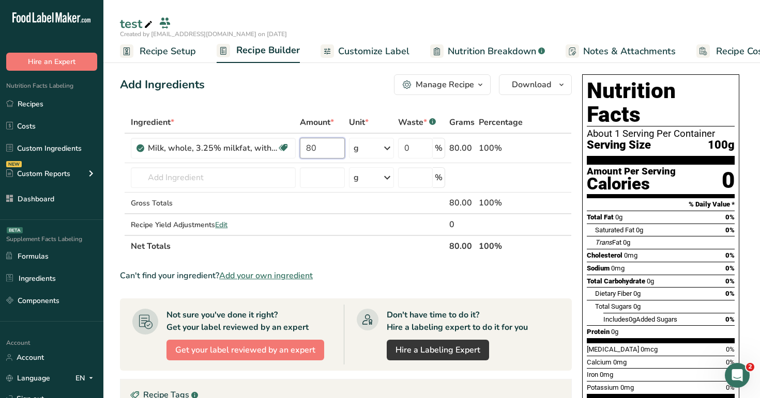
type input "80"
click at [290, 88] on div "Add Ingredients Manage Recipe Delete Recipe Duplicate Recipe Scale Recipe Save …" at bounding box center [346, 84] width 452 height 21
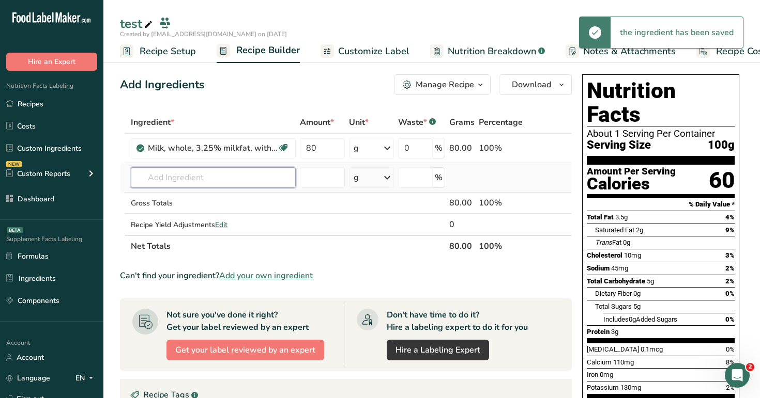
click at [231, 179] on input "text" at bounding box center [213, 177] width 165 height 21
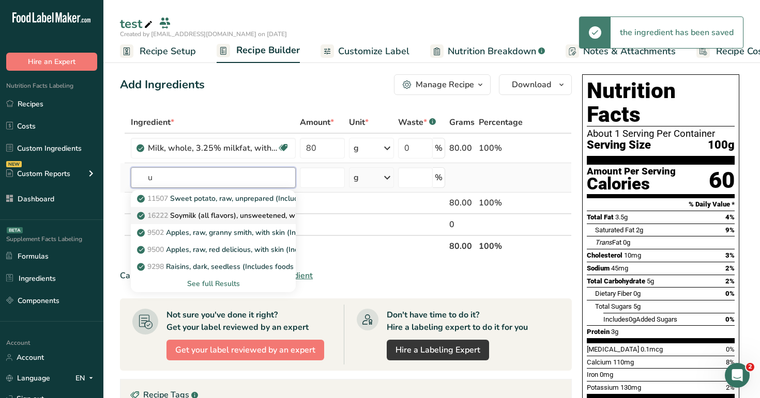
type input "u"
click at [234, 222] on link "16222 Soymilk (all flavors), unsweetened, with added calcium, vitamins A and D" at bounding box center [213, 215] width 165 height 17
type input "Soymilk (all flavors), unsweetened, with added calcium, vitamins A and D"
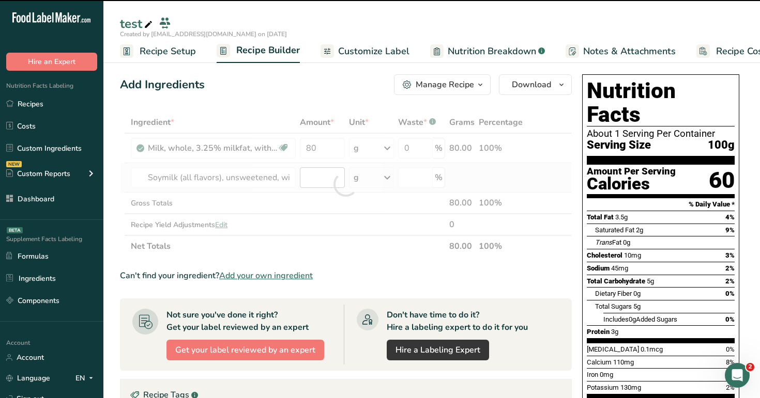
type input "0"
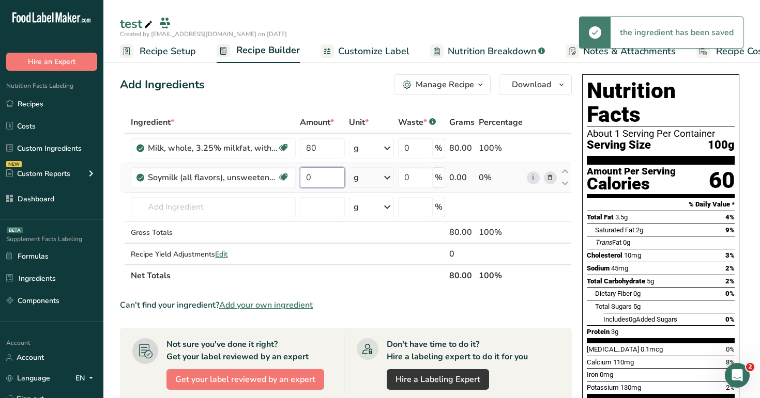
click at [328, 177] on input "0" at bounding box center [322, 177] width 44 height 21
type input "90"
click at [326, 102] on div "Add Ingredients Manage Recipe Delete Recipe Duplicate Recipe Scale Recipe Save …" at bounding box center [349, 367] width 458 height 594
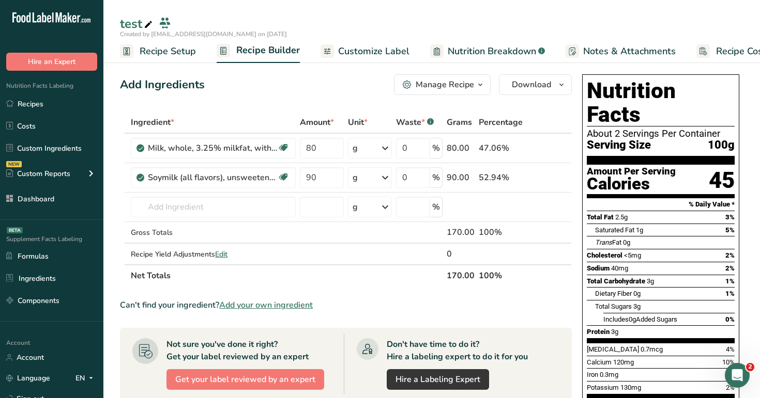
click at [386, 48] on span "Customize Label" at bounding box center [373, 51] width 71 height 14
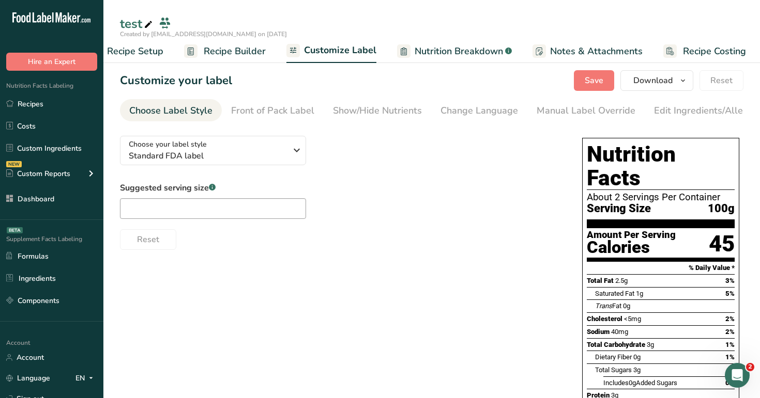
scroll to position [0, 35]
click at [243, 165] on button "Choose your label style Standard FDA label" at bounding box center [213, 150] width 186 height 29
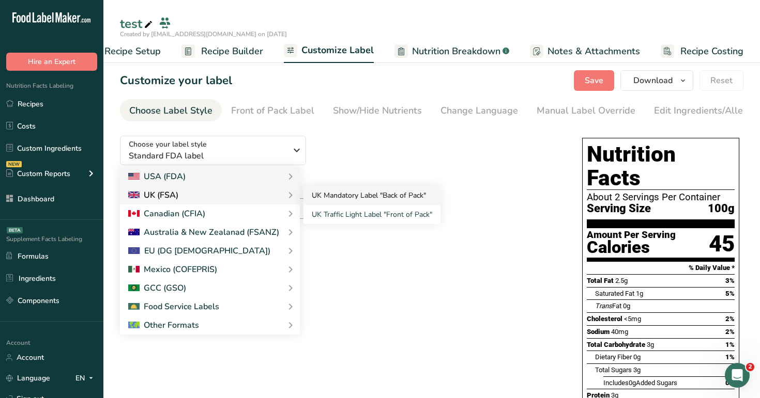
click at [314, 200] on link "UK Mandatory Label "Back of Pack"" at bounding box center [371, 195] width 137 height 19
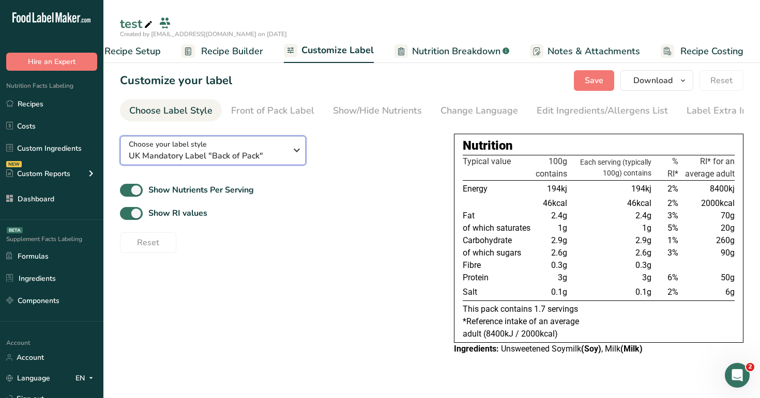
click at [265, 159] on span "UK Mandatory Label "Back of Pack"" at bounding box center [208, 156] width 158 height 12
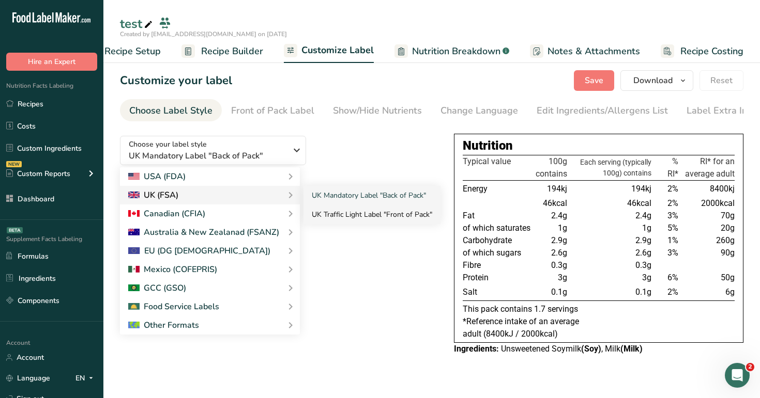
click at [343, 213] on link "UK Traffic Light Label "Front of Pack"" at bounding box center [371, 214] width 137 height 19
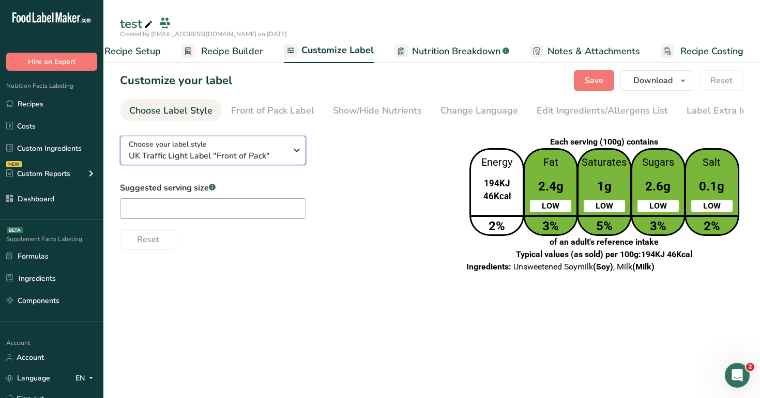
click at [266, 159] on span "UK Traffic Light Label "Front of Pack"" at bounding box center [208, 156] width 158 height 12
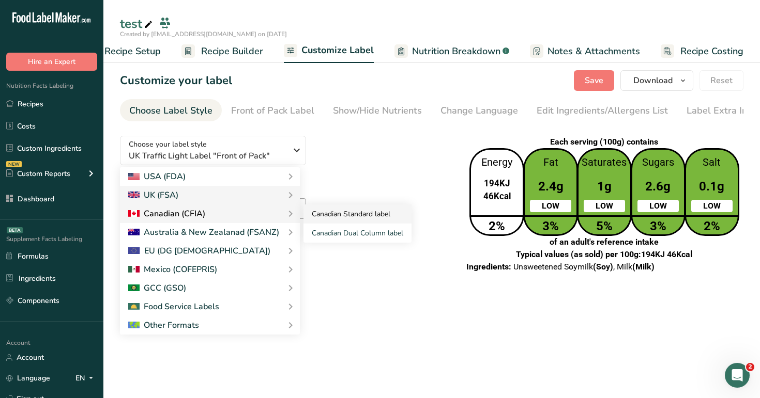
click at [336, 214] on link "Canadian Standard label" at bounding box center [357, 214] width 108 height 19
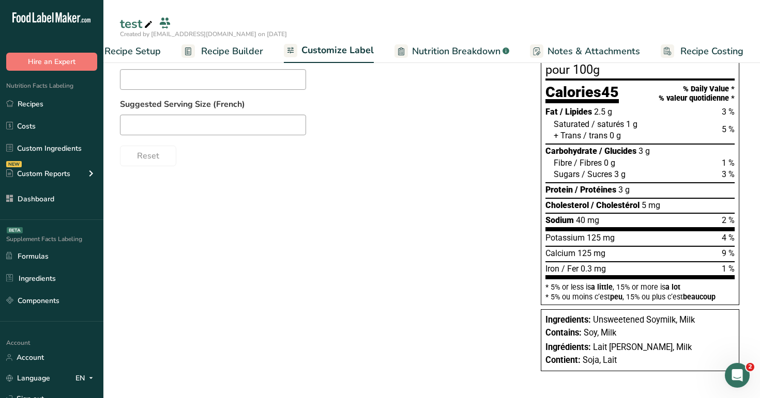
scroll to position [0, 0]
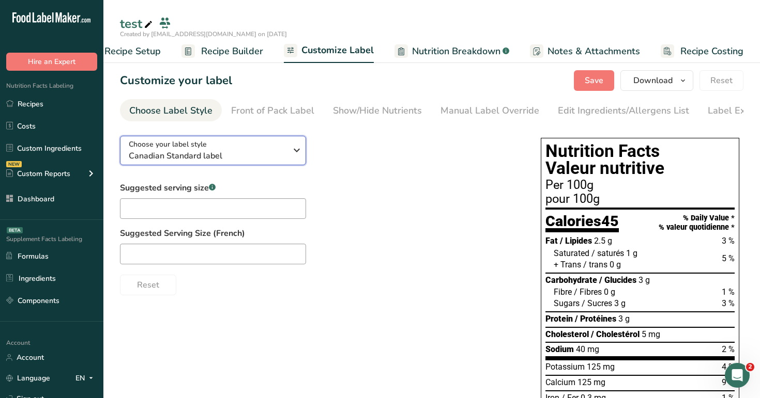
click at [253, 159] on span "Canadian Standard label" at bounding box center [208, 156] width 158 height 12
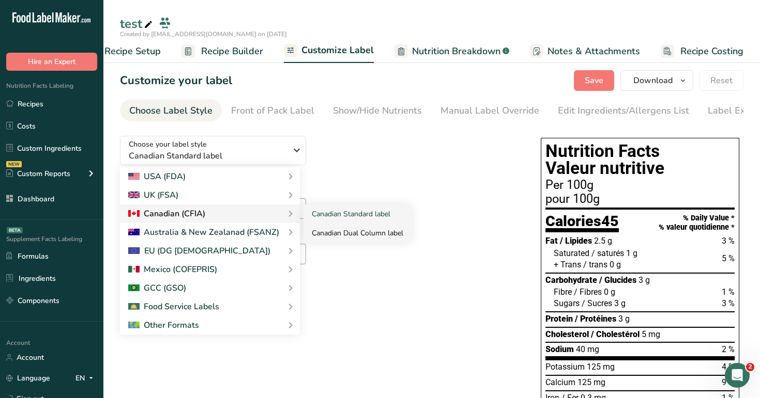
click at [335, 231] on link "Canadian Dual Column label" at bounding box center [357, 233] width 108 height 19
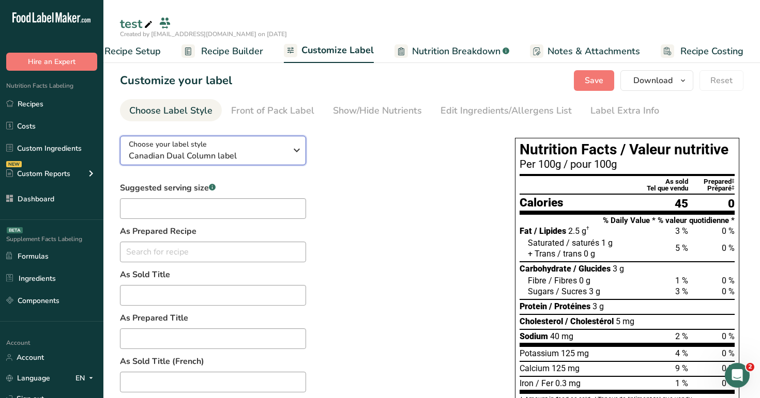
click at [257, 156] on span "Canadian Dual Column label" at bounding box center [208, 156] width 158 height 12
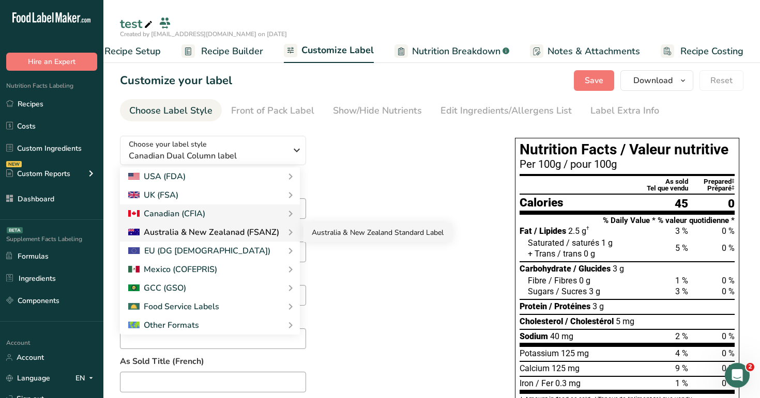
click at [338, 237] on link "Australia & New Zealand Standard Label" at bounding box center [377, 232] width 148 height 19
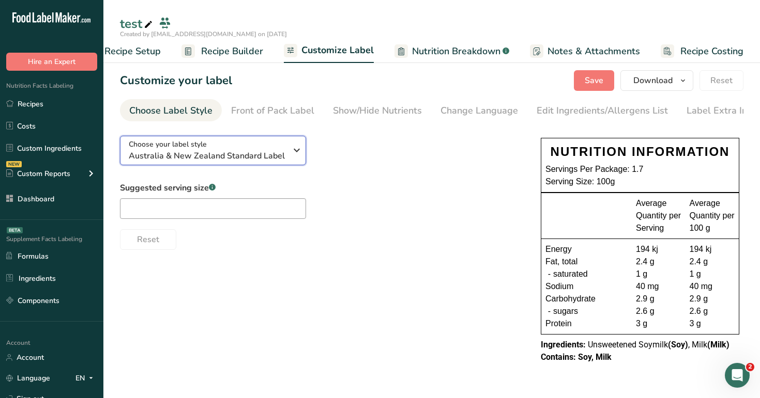
click at [243, 149] on div "Choose your label style Australia & New Zealand Standard Label" at bounding box center [208, 150] width 158 height 23
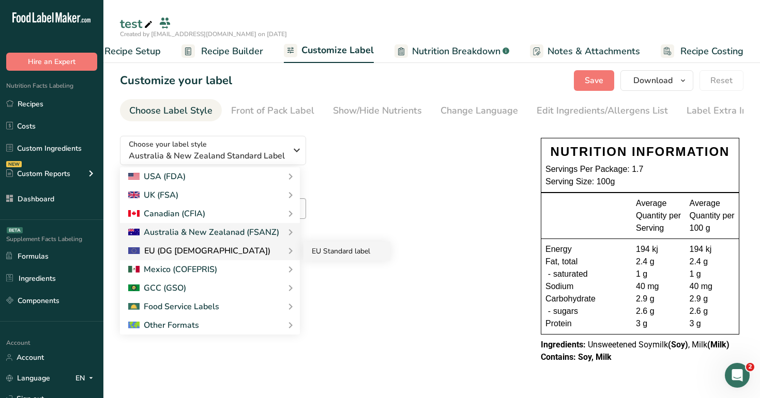
click at [355, 250] on link "EU Standard label" at bounding box center [346, 251] width 87 height 19
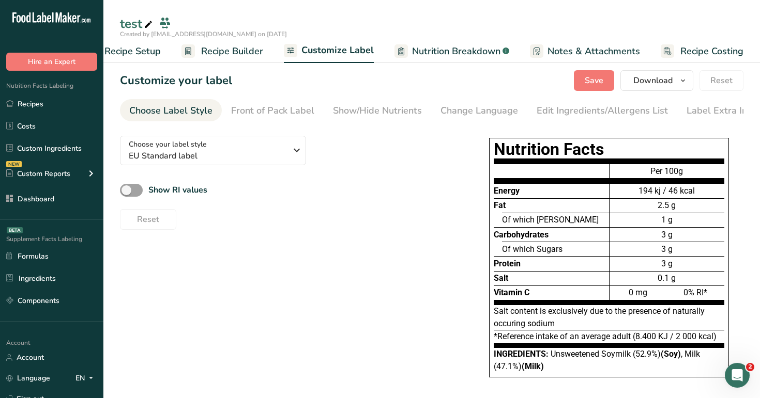
scroll to position [19, 0]
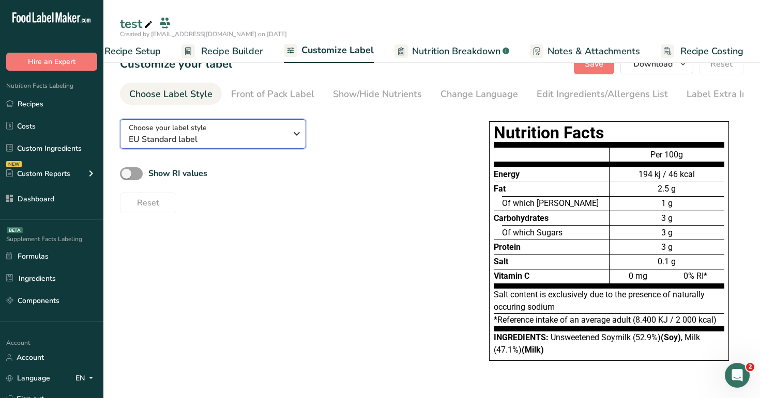
click at [225, 144] on span "EU Standard label" at bounding box center [208, 139] width 158 height 12
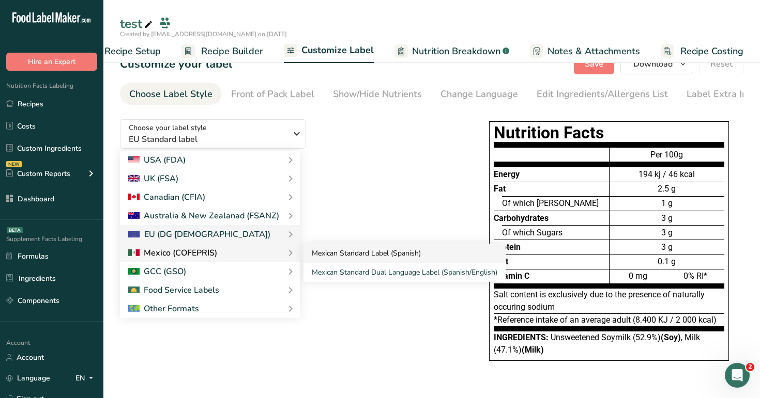
click at [336, 255] on link "Mexican Standard Label (Spanish)" at bounding box center [404, 253] width 202 height 19
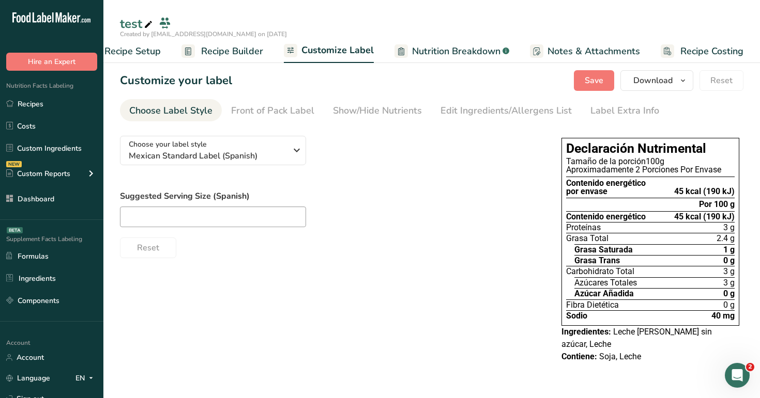
scroll to position [0, 0]
click at [594, 73] on button "Save" at bounding box center [594, 80] width 40 height 21
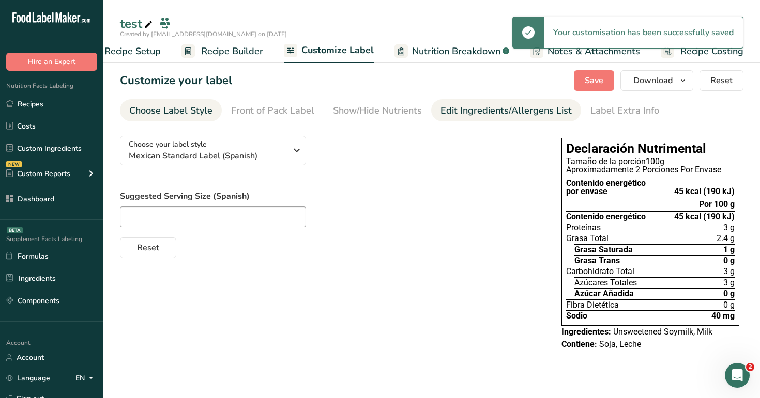
click at [549, 109] on div "Edit Ingredients/Allergens List" at bounding box center [505, 111] width 131 height 14
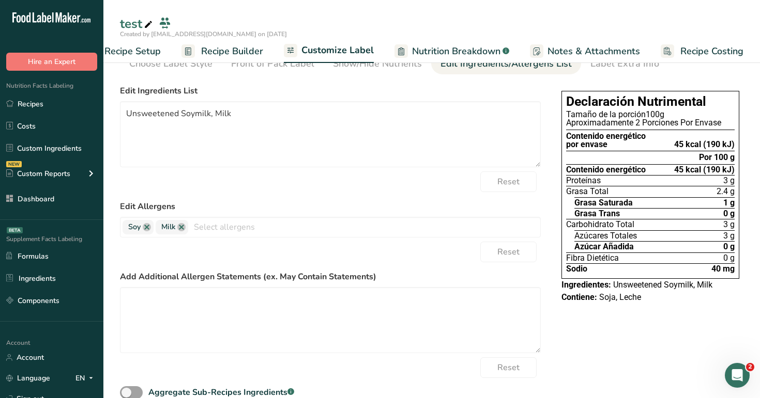
scroll to position [80, 0]
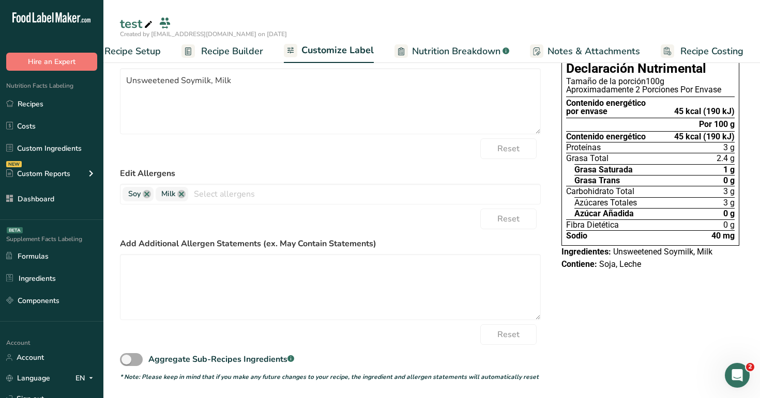
click at [133, 359] on span at bounding box center [131, 359] width 23 height 13
click at [127, 359] on input "Aggregate Sub-Recipes Ingredients .a-a{fill:#347362;}.b-a{fill:#fff;}" at bounding box center [123, 360] width 7 height 7
checkbox input "true"
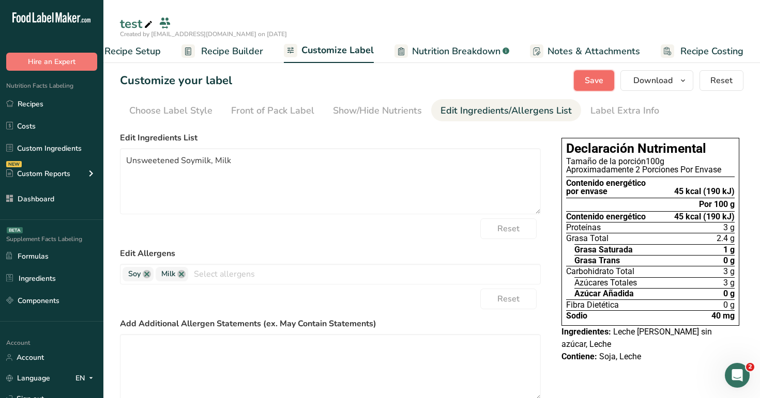
click at [595, 80] on span "Save" at bounding box center [593, 80] width 19 height 12
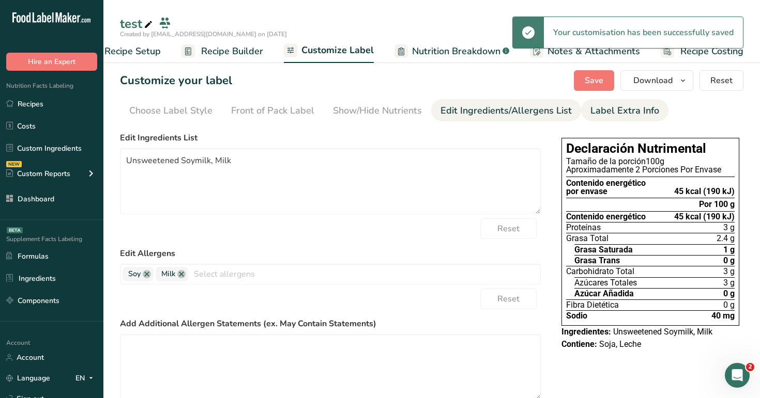
click at [610, 108] on div "Label Extra Info" at bounding box center [624, 111] width 69 height 14
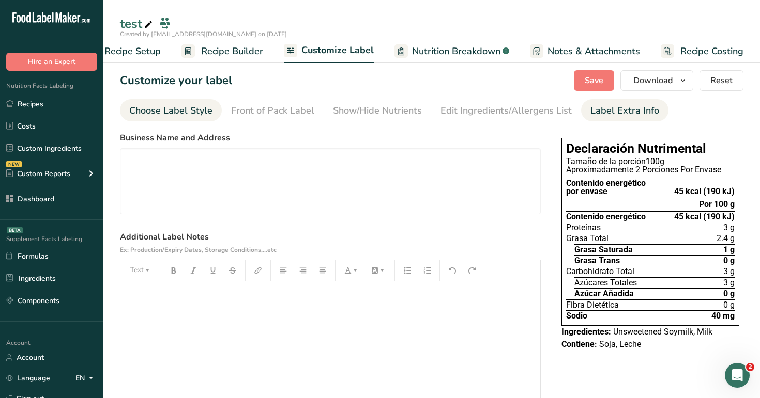
click at [165, 111] on div "Choose Label Style" at bounding box center [170, 111] width 83 height 14
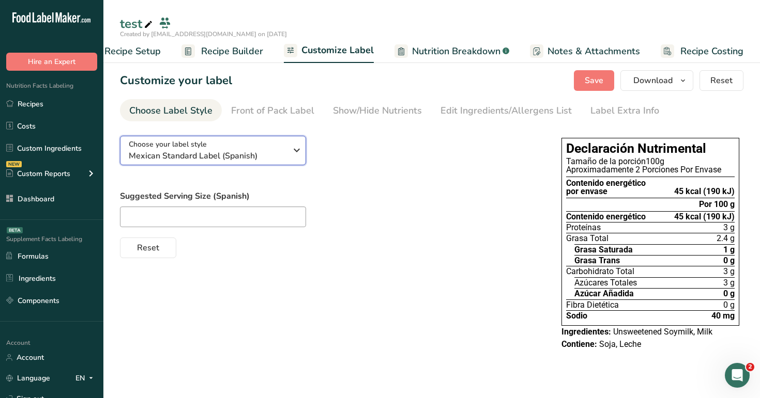
click at [222, 143] on div "Choose your label style Mexican Standard Label (Spanish)" at bounding box center [208, 150] width 158 height 23
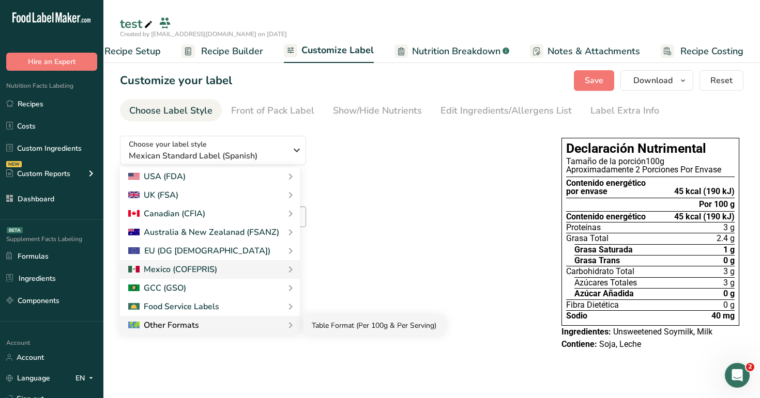
click at [350, 320] on link "Table Format (Per 100g & Per Serving)" at bounding box center [373, 325] width 141 height 19
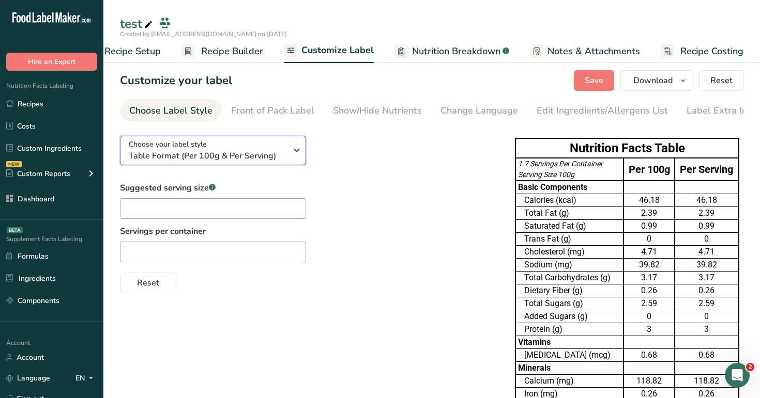
click at [262, 141] on button "Choose your label style Table Format (Per 100g & Per Serving)" at bounding box center [213, 150] width 186 height 29
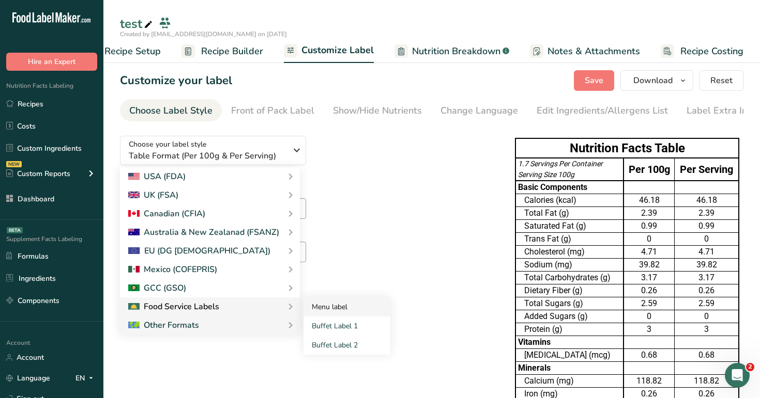
click at [353, 308] on link "Menu label" at bounding box center [346, 307] width 87 height 19
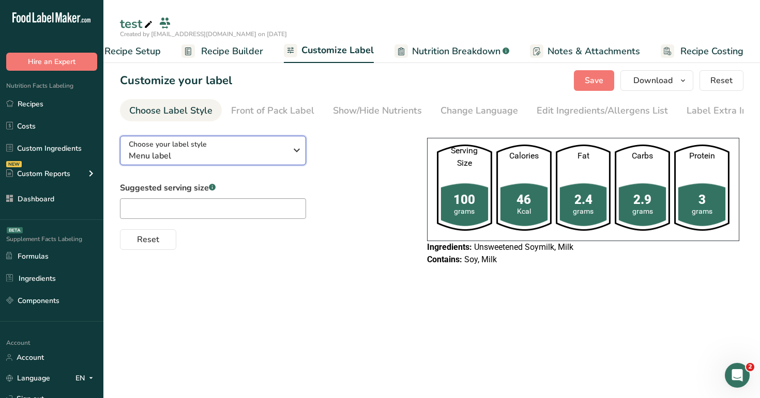
click at [272, 149] on div "Choose your label style Menu label" at bounding box center [208, 150] width 158 height 23
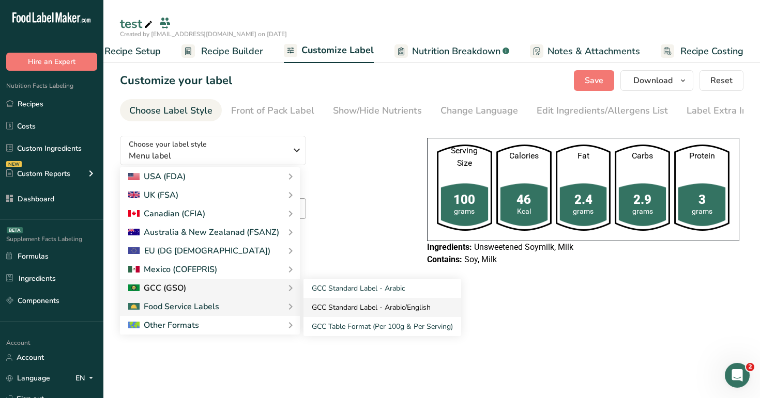
click at [349, 312] on link "GCC Standard Label - Arabic/English" at bounding box center [382, 307] width 158 height 19
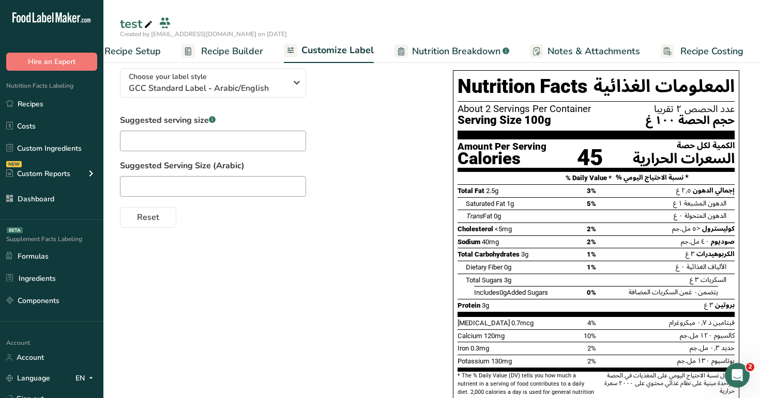
scroll to position [67, 0]
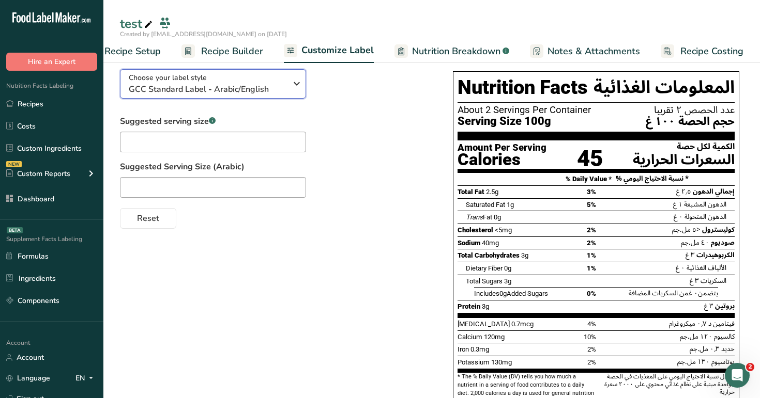
click at [275, 84] on span "GCC Standard Label - Arabic/English" at bounding box center [208, 89] width 158 height 12
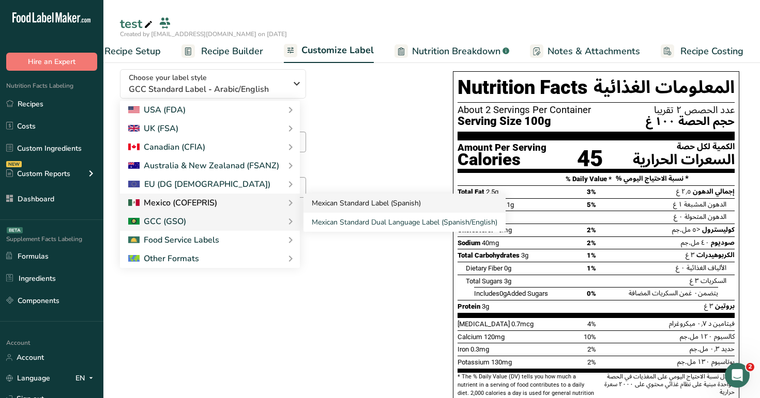
click at [352, 208] on link "Mexican Standard Label (Spanish)" at bounding box center [404, 203] width 202 height 19
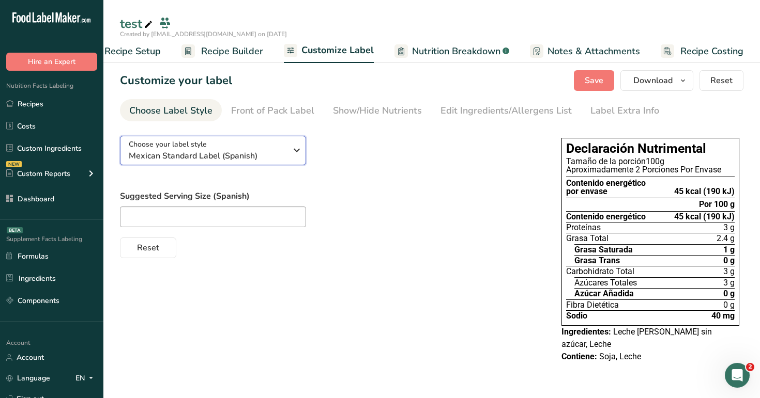
click at [285, 147] on div "Choose your label style Mexican Standard Label (Spanish)" at bounding box center [208, 150] width 158 height 23
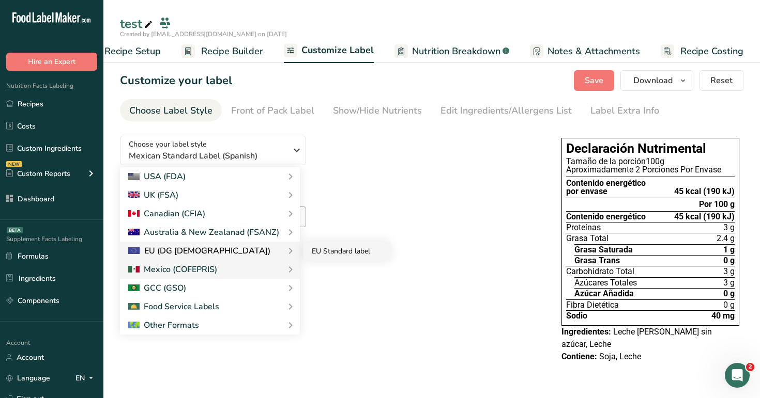
click at [336, 247] on link "EU Standard label" at bounding box center [346, 251] width 87 height 19
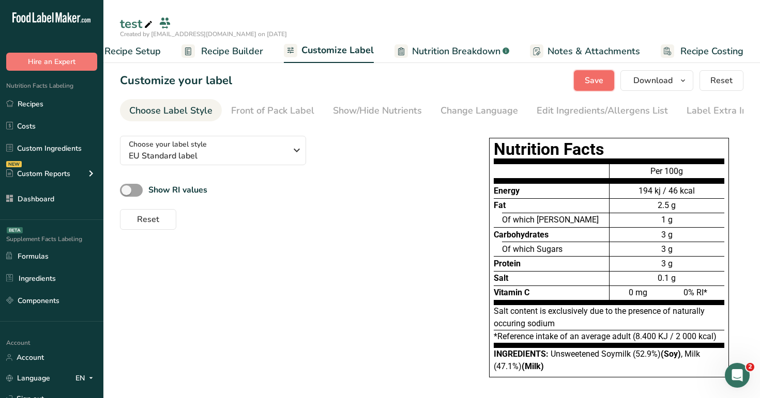
click at [587, 80] on span "Save" at bounding box center [593, 80] width 19 height 12
click at [251, 111] on div "Front of Pack Label" at bounding box center [272, 111] width 83 height 14
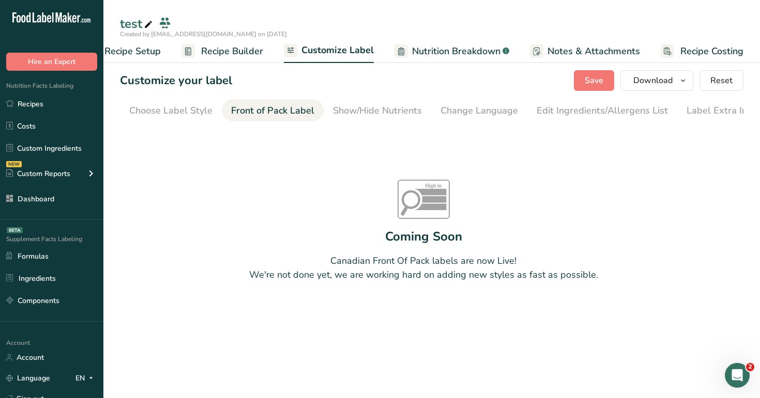
scroll to position [0, 12]
click at [168, 106] on div "Choose Label Style" at bounding box center [158, 111] width 83 height 14
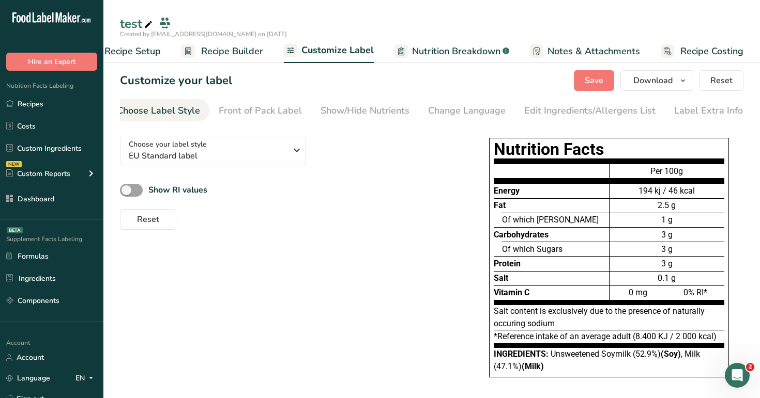
scroll to position [0, 0]
click at [247, 161] on span "EU Standard label" at bounding box center [208, 156] width 158 height 12
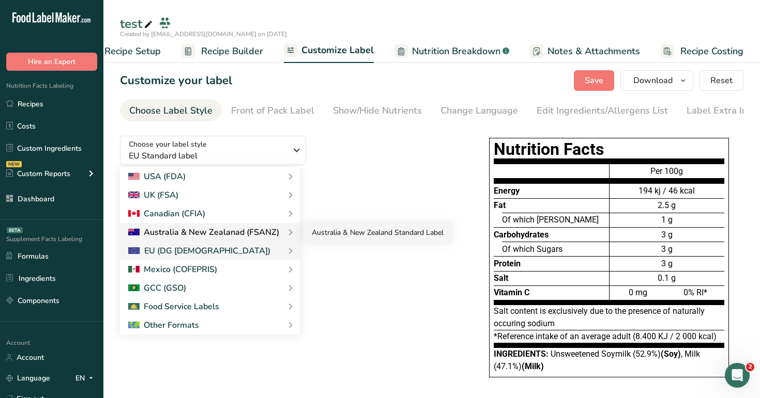
click at [340, 236] on link "Australia & New Zealand Standard Label" at bounding box center [377, 232] width 148 height 19
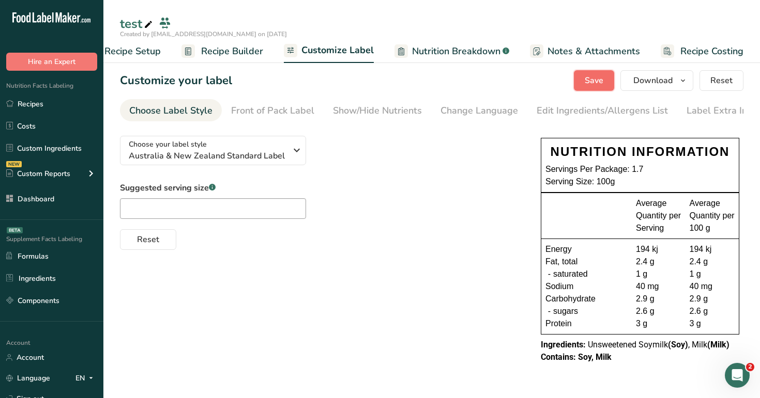
click at [591, 79] on span "Save" at bounding box center [593, 80] width 19 height 12
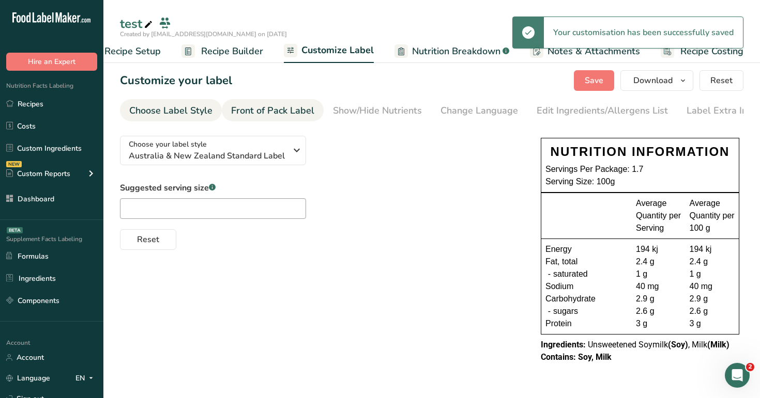
click at [274, 114] on div "Front of Pack Label" at bounding box center [272, 111] width 83 height 14
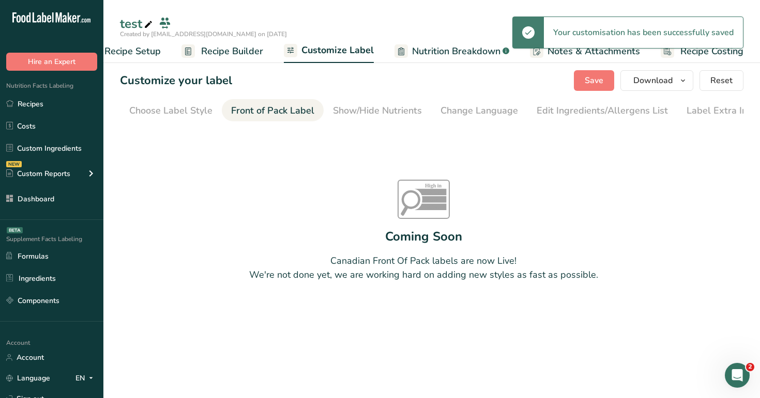
scroll to position [0, 12]
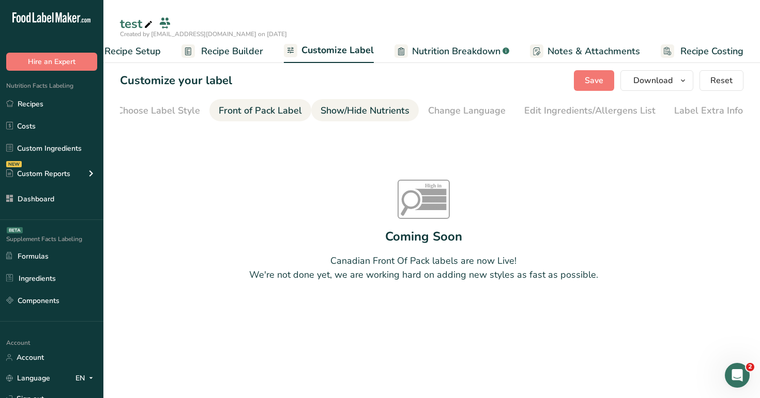
click at [342, 113] on div "Show/Hide Nutrients" at bounding box center [364, 111] width 89 height 14
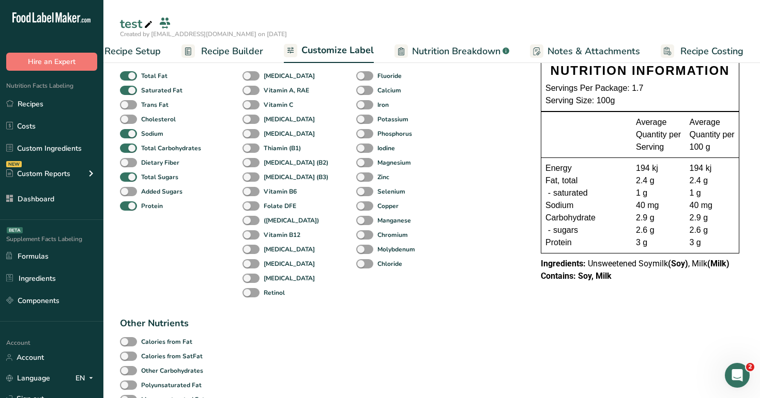
scroll to position [123, 0]
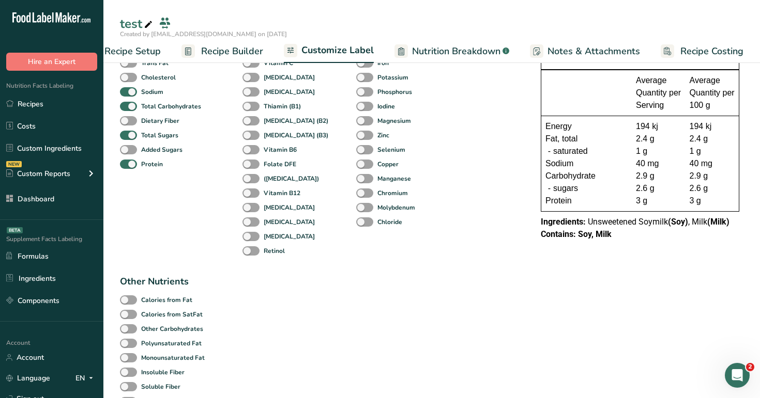
checkbox input "false"
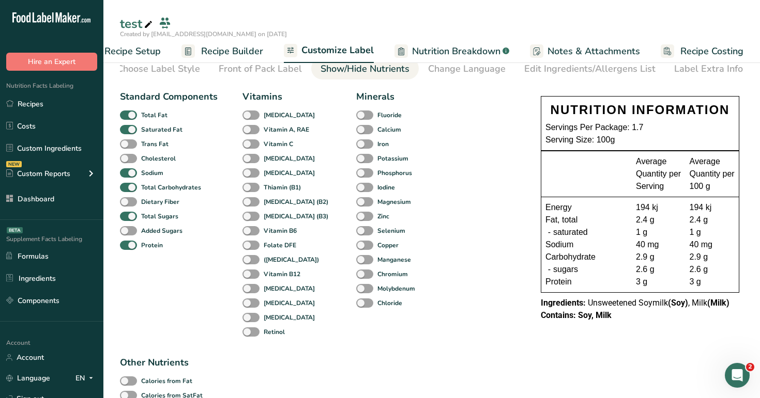
scroll to position [0, 0]
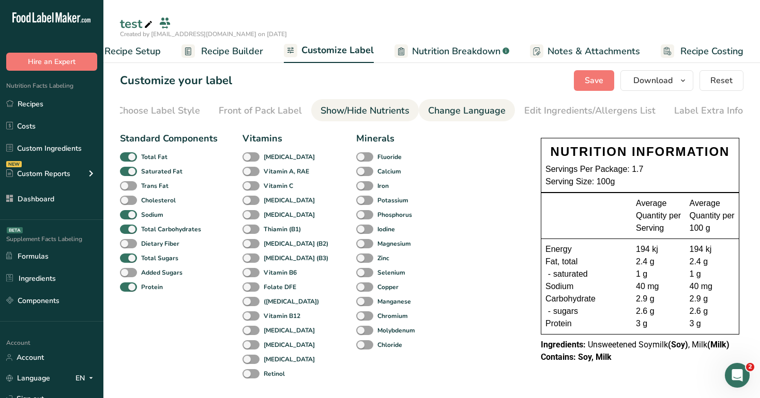
click at [468, 109] on div "Change Language" at bounding box center [467, 111] width 78 height 14
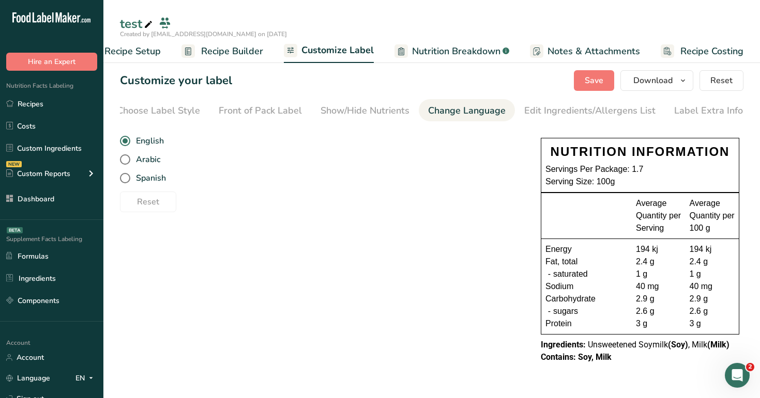
click at [150, 187] on div "English Arabic Spanish" at bounding box center [320, 160] width 400 height 56
click at [152, 183] on span "Spanish" at bounding box center [148, 178] width 36 height 10
click at [127, 182] on input "Spanish" at bounding box center [123, 178] width 7 height 7
radio input "true"
radio input "false"
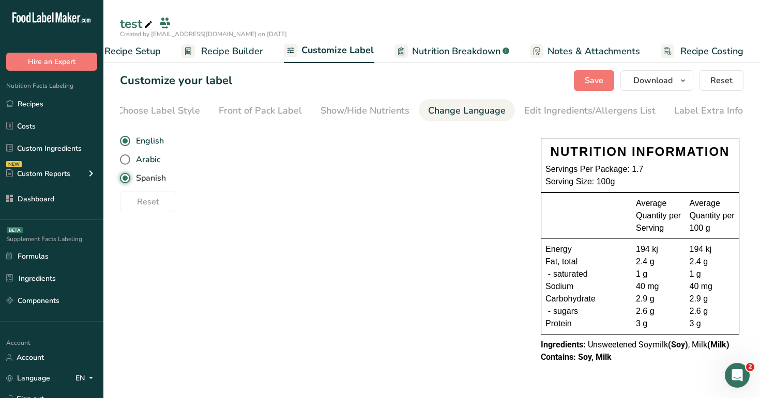
type textarea "Leche de soja sin azúcar <b>(Soja)</b>, Leche <b>(Leche)</b>"
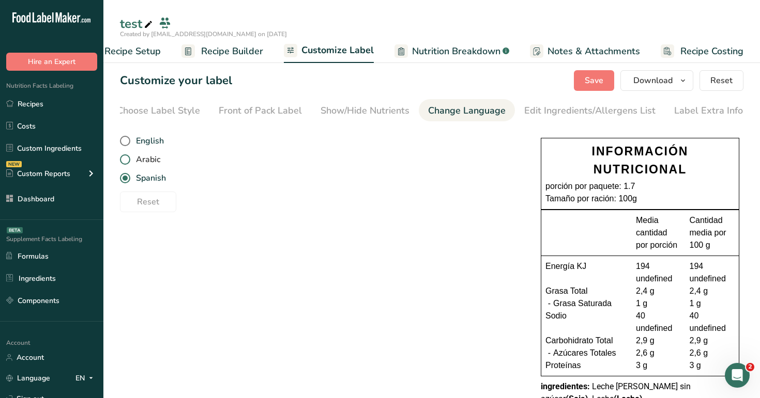
click at [156, 158] on span "Arabic" at bounding box center [145, 159] width 30 height 10
click at [127, 158] on input "Arabic" at bounding box center [123, 160] width 7 height 7
radio input "true"
radio input "false"
type textarea "حليب الصويا غير المحلى <b>(الصويا)</b>, لبن <b>(حليب)</b>"
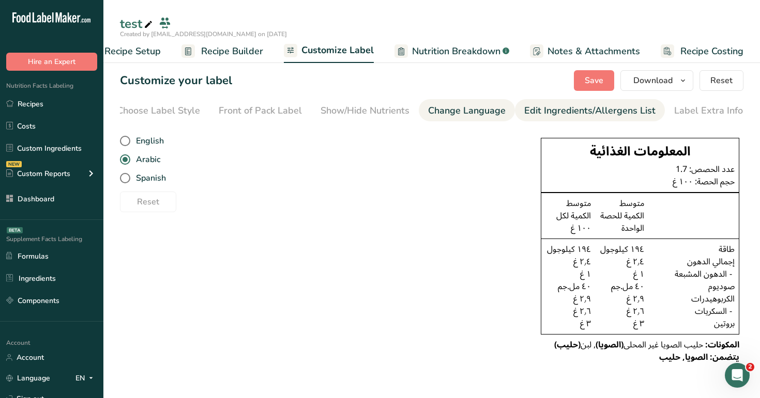
click at [530, 104] on div "Edit Ingredients/Allergens List" at bounding box center [589, 111] width 131 height 14
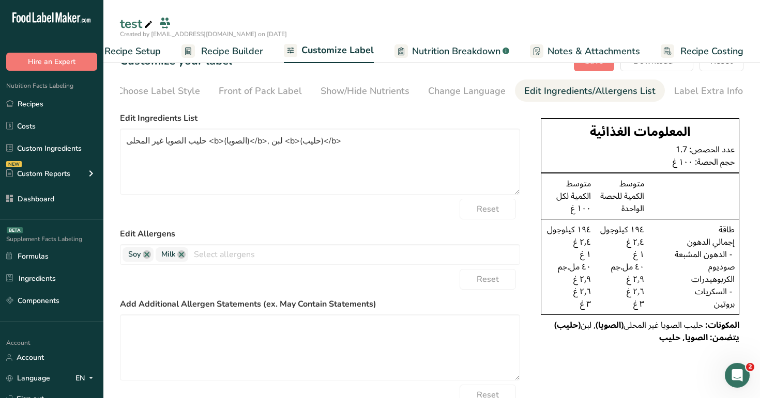
scroll to position [25, 0]
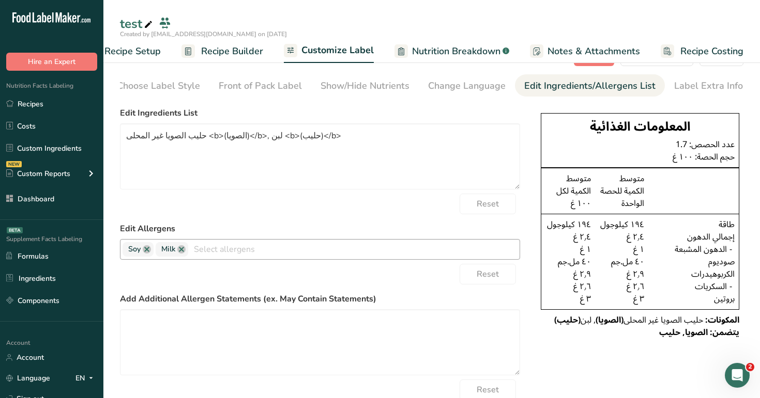
click at [260, 251] on input "text" at bounding box center [353, 249] width 331 height 16
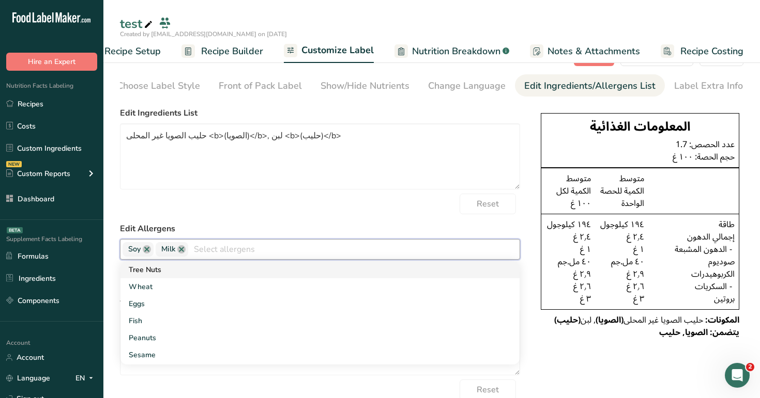
click at [256, 270] on link "Tree Nuts" at bounding box center [319, 269] width 399 height 17
click at [256, 270] on link "Wheat" at bounding box center [319, 269] width 399 height 17
click at [256, 270] on link "Eggs" at bounding box center [319, 269] width 399 height 17
click at [256, 270] on link "Fish" at bounding box center [319, 269] width 399 height 17
click at [256, 270] on link "Peanuts" at bounding box center [319, 269] width 399 height 17
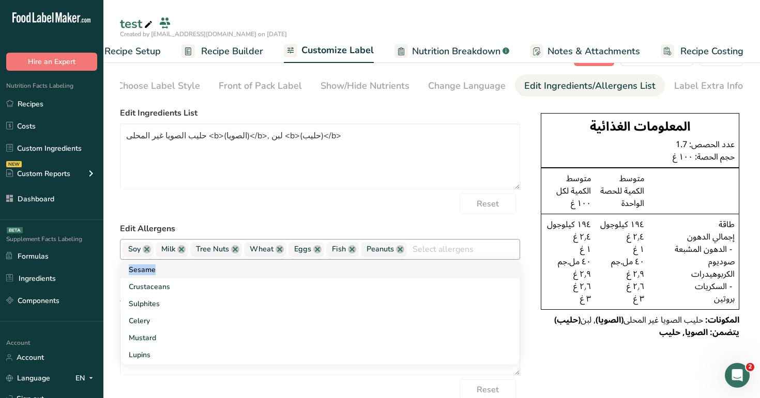
click at [256, 270] on link "Sesame" at bounding box center [319, 269] width 399 height 17
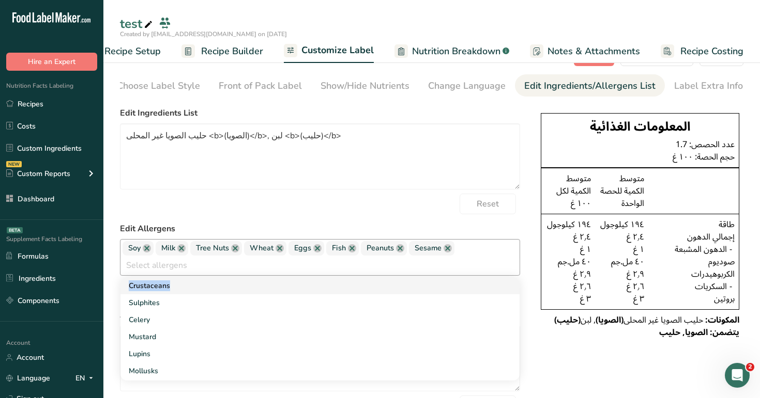
click at [256, 270] on input "text" at bounding box center [319, 265] width 399 height 16
click at [253, 286] on link "Crustaceans" at bounding box center [319, 285] width 399 height 17
click at [253, 286] on link "Sulphites" at bounding box center [319, 285] width 399 height 17
click at [253, 286] on link "Celery" at bounding box center [319, 285] width 399 height 17
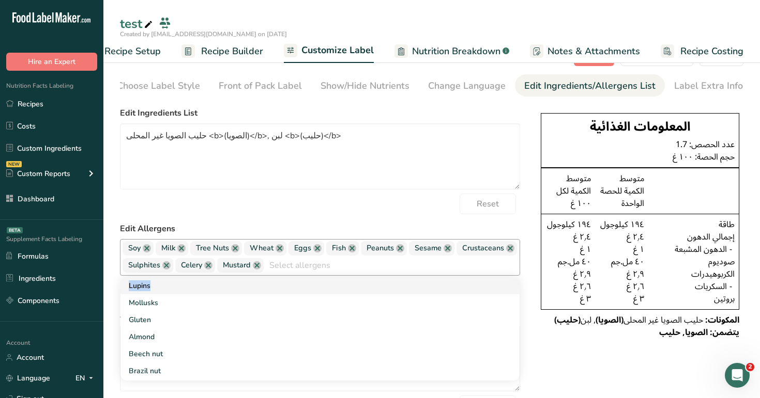
click at [253, 286] on link "Lupins" at bounding box center [319, 285] width 399 height 17
click at [253, 286] on link "Mollusks" at bounding box center [319, 285] width 399 height 17
click at [253, 286] on link "Gluten" at bounding box center [319, 285] width 399 height 17
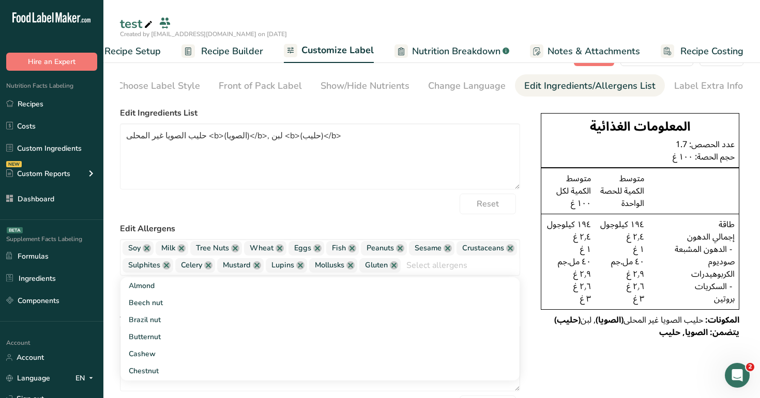
click at [245, 214] on div "Reset" at bounding box center [320, 204] width 400 height 21
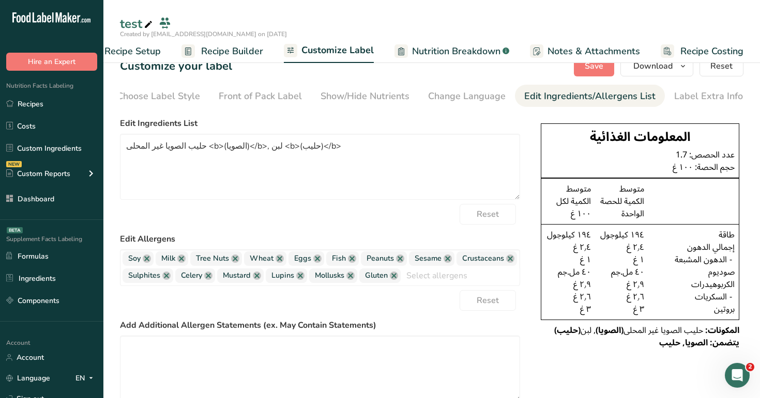
scroll to position [0, 0]
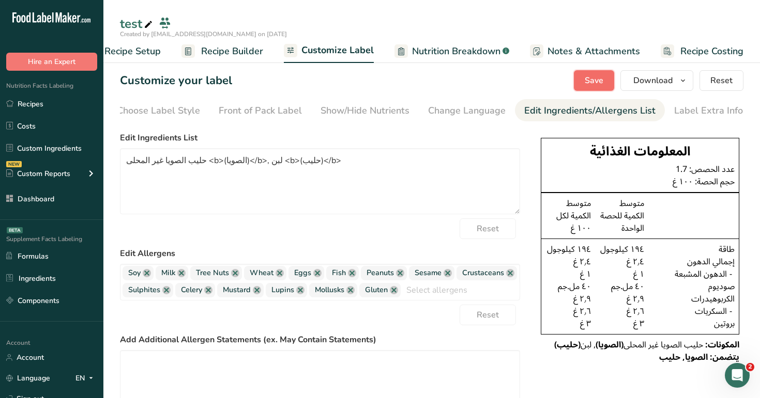
click at [588, 84] on span "Save" at bounding box center [593, 80] width 19 height 12
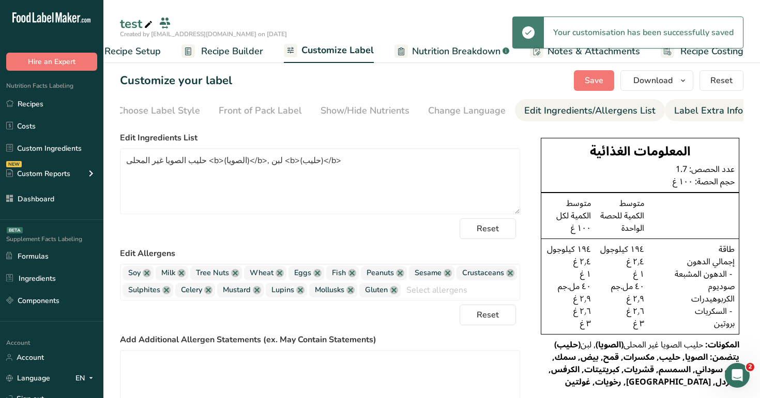
click at [690, 107] on div "Label Extra Info" at bounding box center [708, 111] width 69 height 14
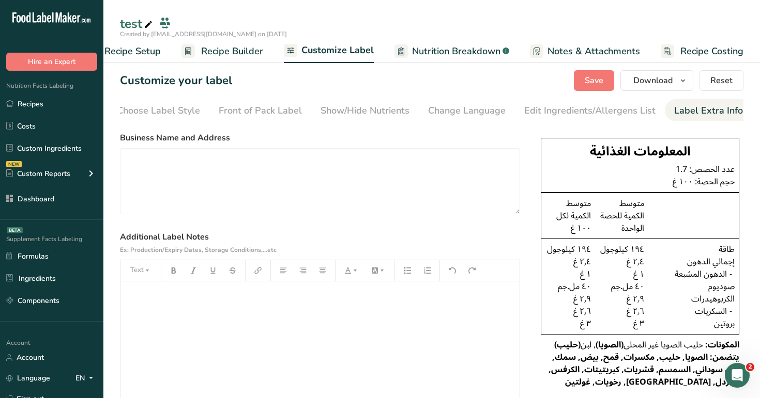
click at [444, 50] on span "Nutrition Breakdown" at bounding box center [456, 51] width 88 height 14
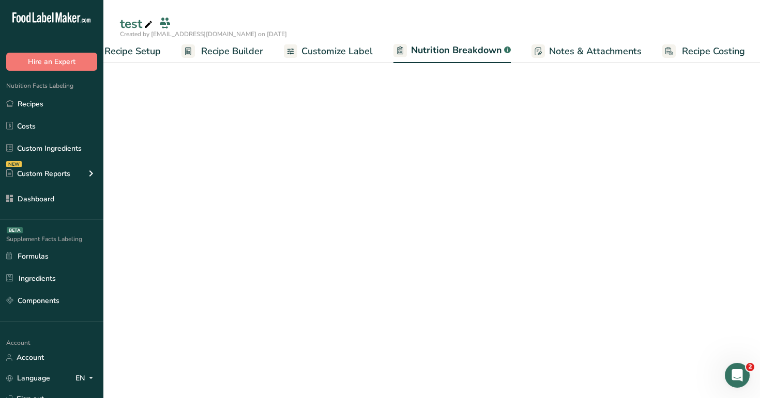
scroll to position [0, 36]
select select "Calories"
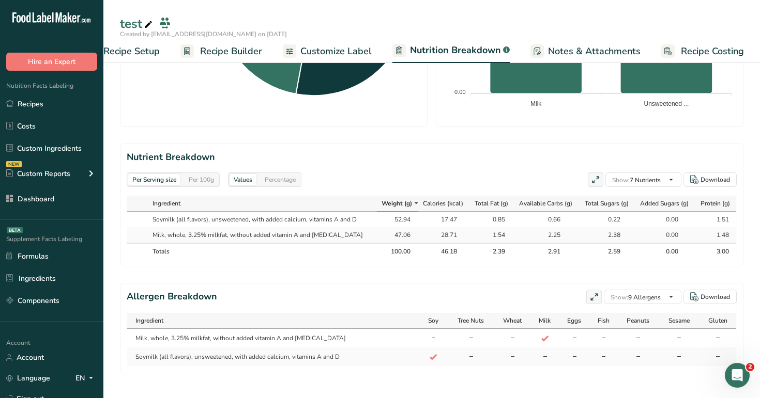
scroll to position [392, 0]
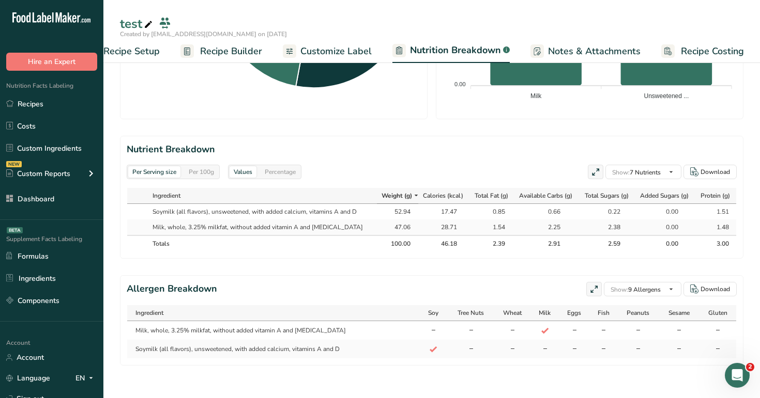
click at [209, 167] on div "Per 100g" at bounding box center [201, 171] width 34 height 11
click at [291, 170] on div "Percentage" at bounding box center [279, 171] width 39 height 11
click at [150, 169] on div "Per Serving size" at bounding box center [154, 171] width 52 height 11
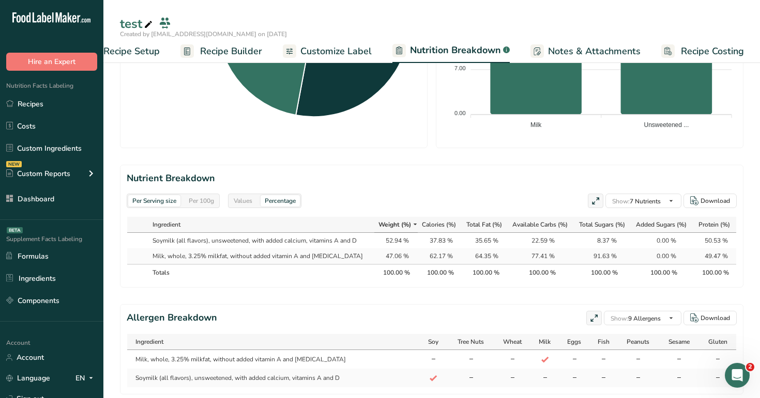
scroll to position [328, 0]
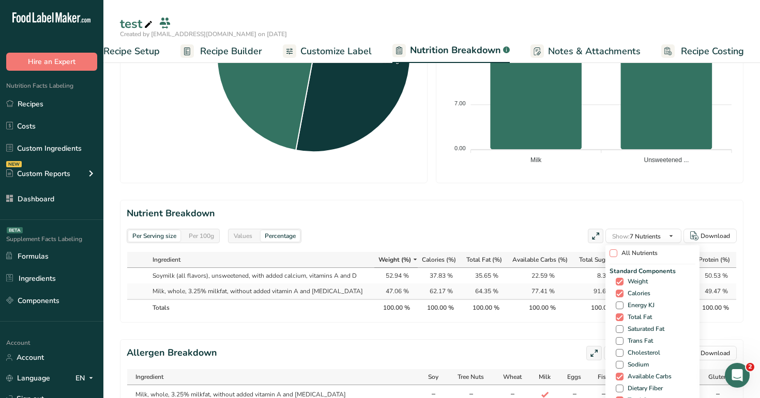
click at [627, 256] on span "All Nutrients" at bounding box center [637, 254] width 40 height 8
click at [616, 256] on input "All Nutrients" at bounding box center [612, 253] width 7 height 7
checkbox input "true"
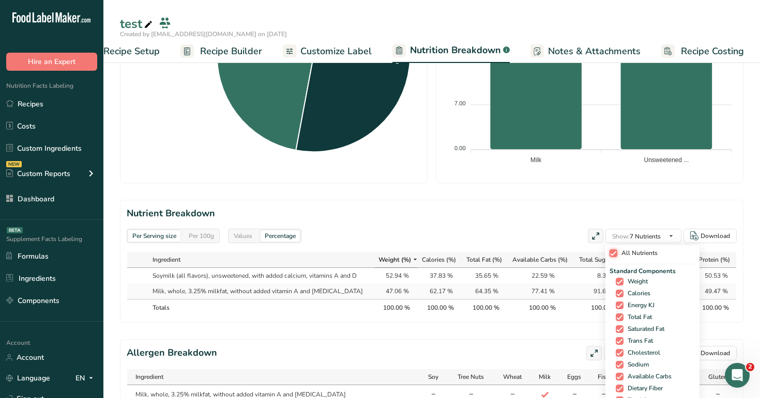
checkbox input "true"
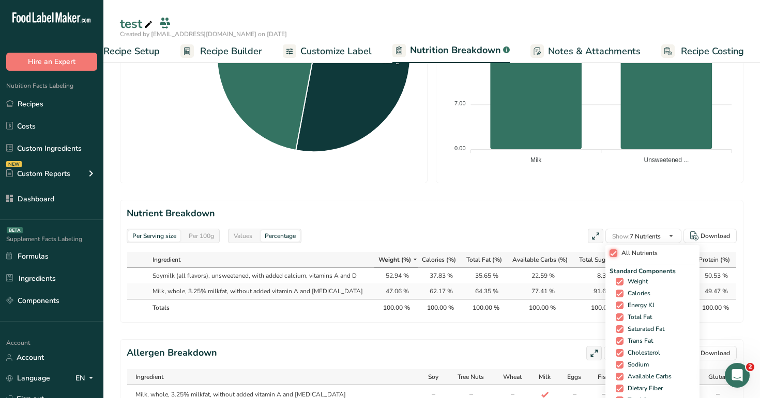
checkbox input "true"
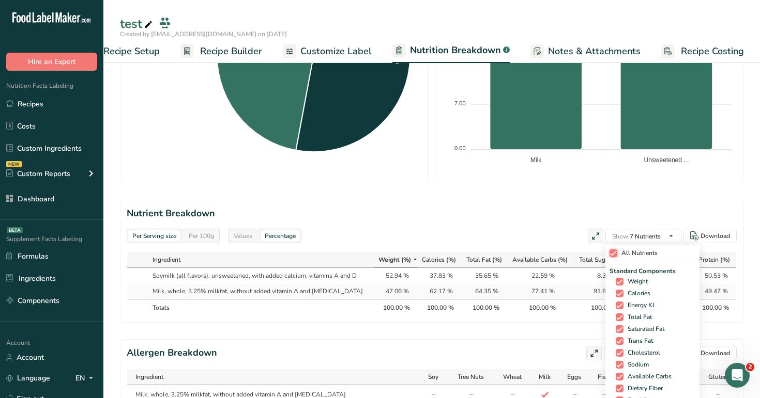
checkbox input "true"
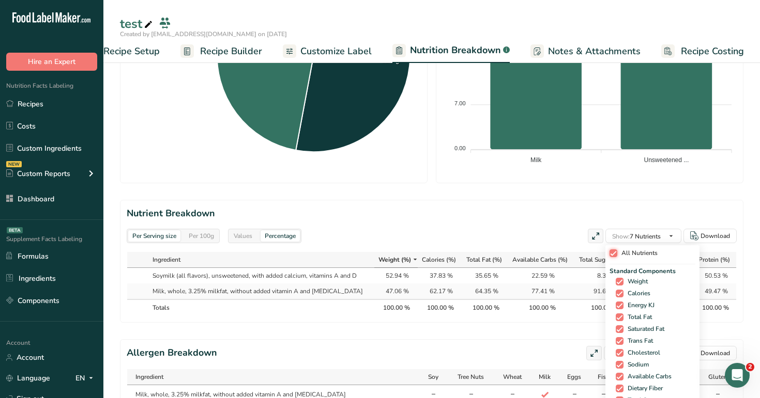
checkbox input "true"
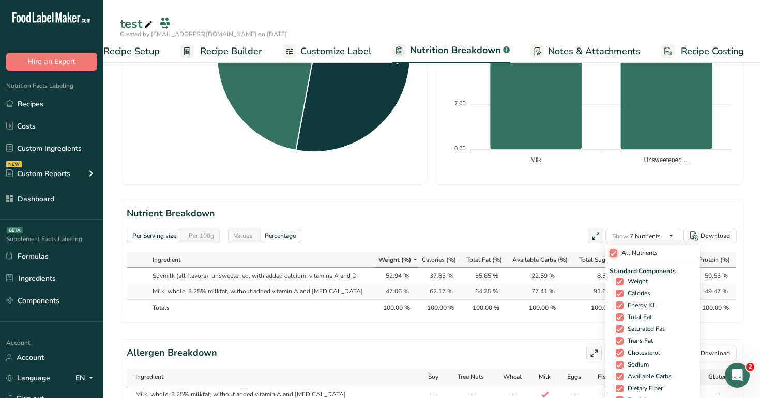
checkbox input "true"
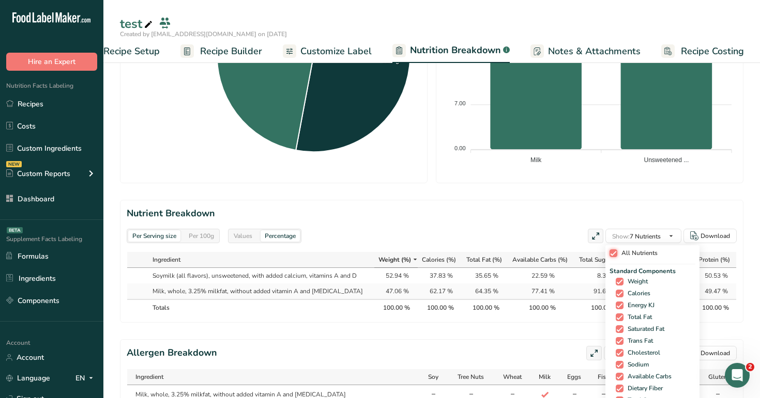
checkbox input "true"
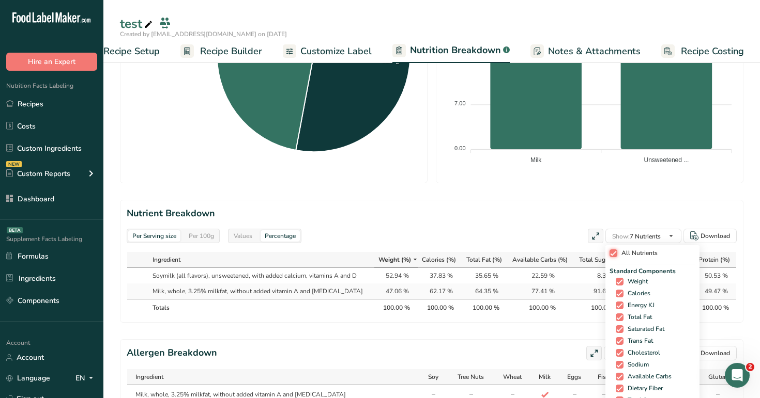
checkbox input "true"
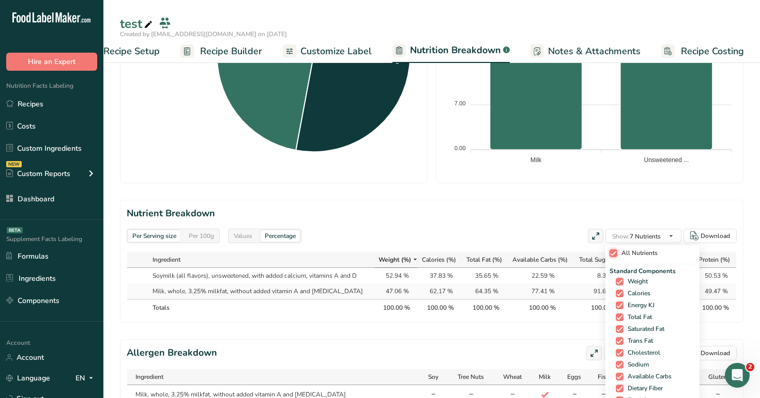
checkbox input "true"
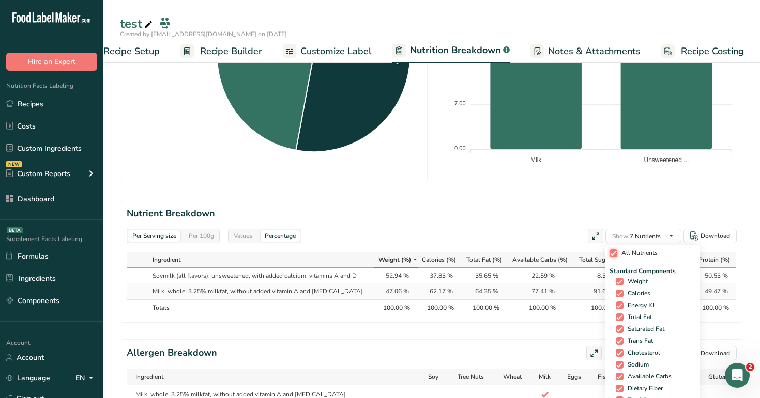
checkbox input "true"
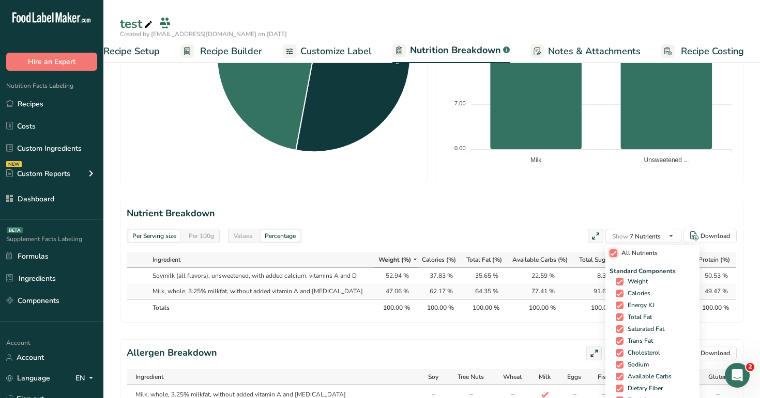
checkbox input "true"
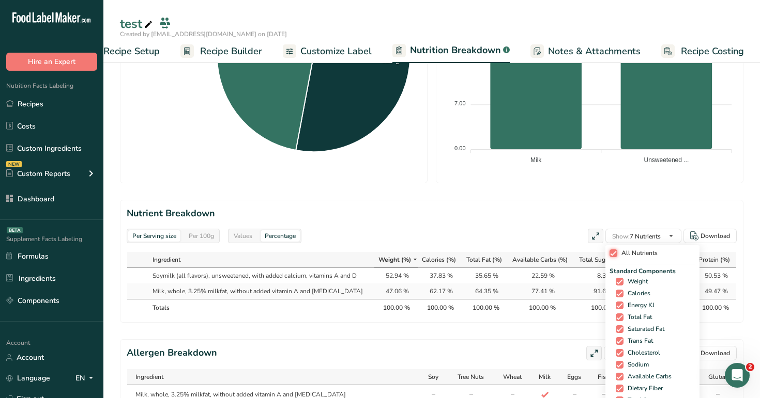
checkbox input "true"
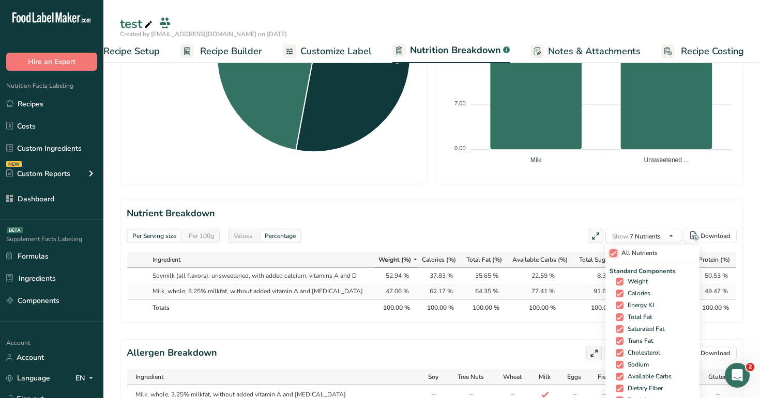
checkbox input "true"
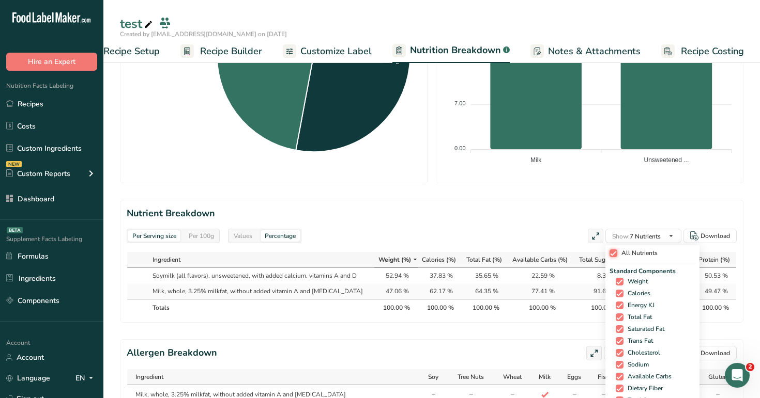
checkbox input "true"
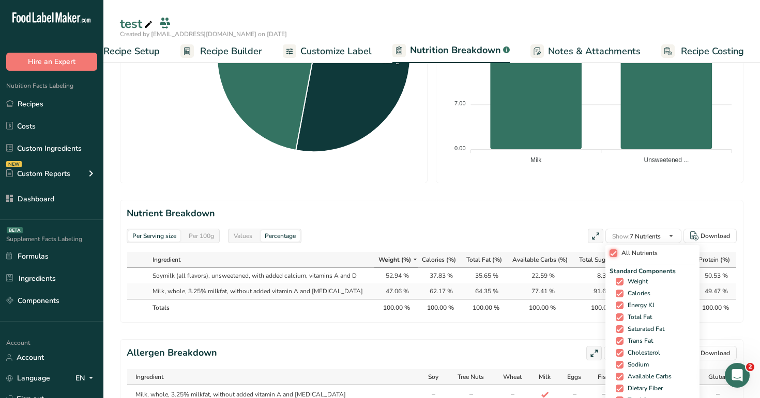
checkbox input "true"
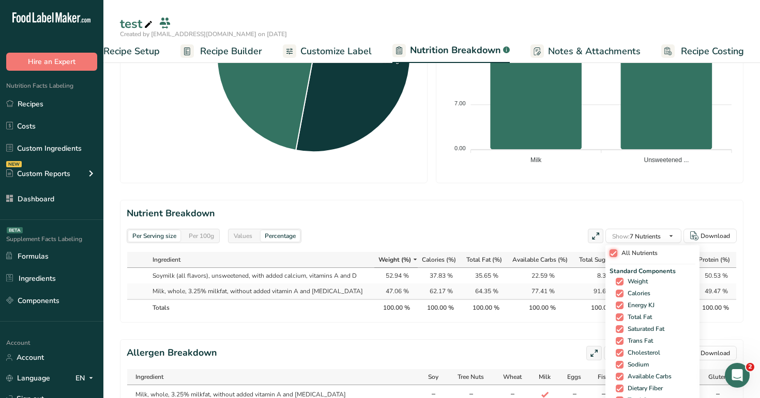
checkbox input "true"
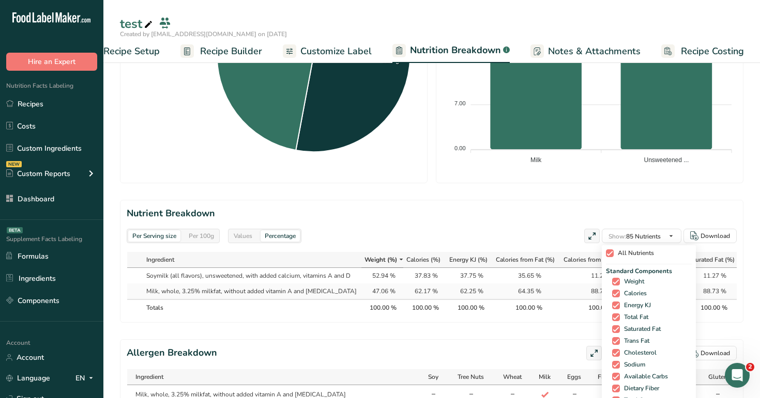
click at [627, 256] on span "All Nutrients" at bounding box center [633, 254] width 40 height 8
click at [612, 256] on input "All Nutrients" at bounding box center [609, 253] width 7 height 7
checkbox input "false"
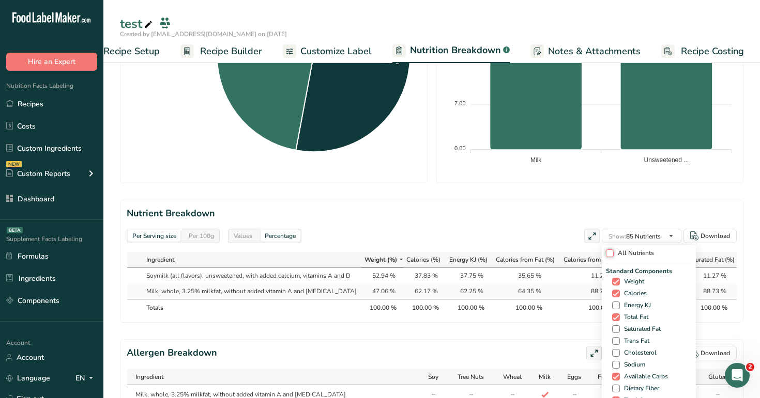
checkbox input "false"
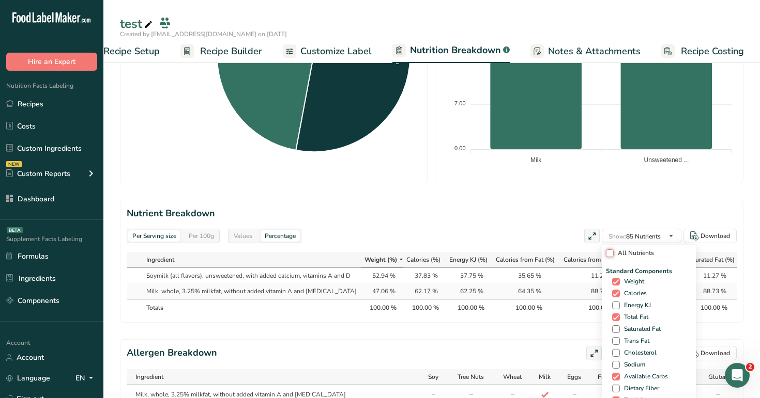
checkbox input "false"
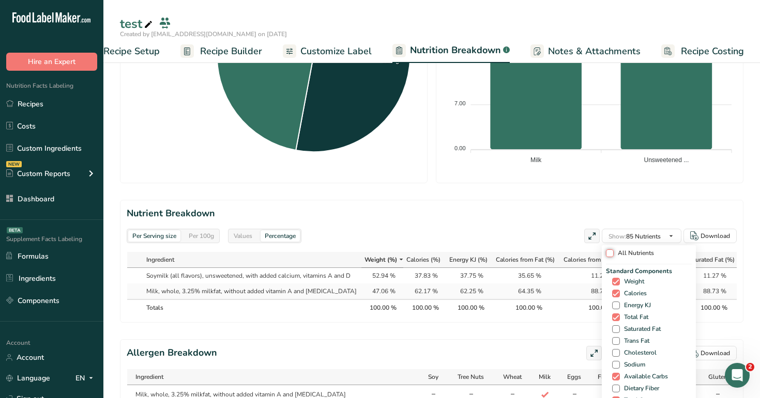
checkbox input "false"
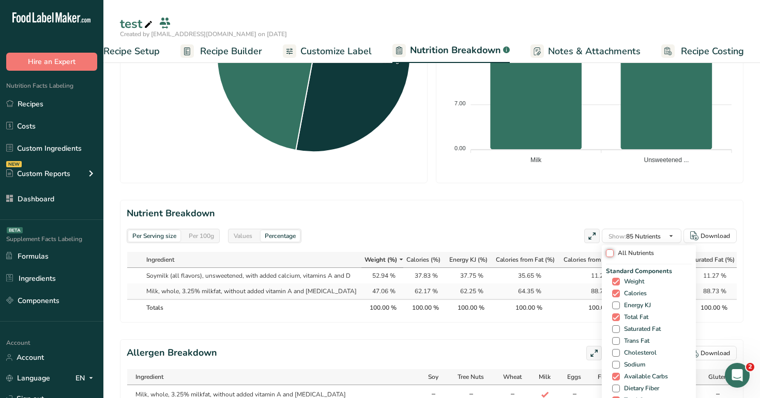
checkbox input "false"
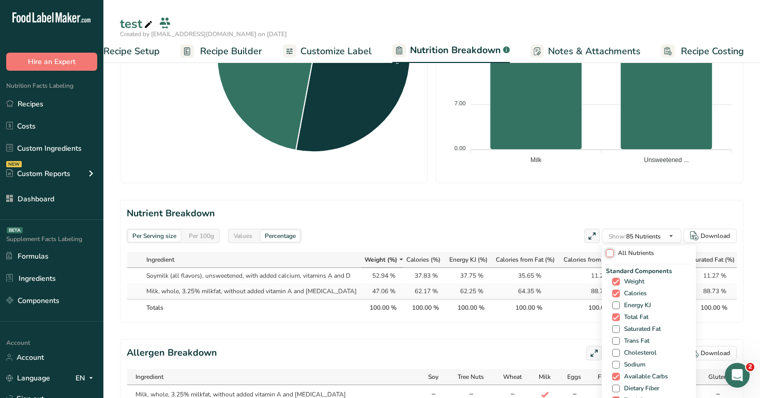
checkbox input "false"
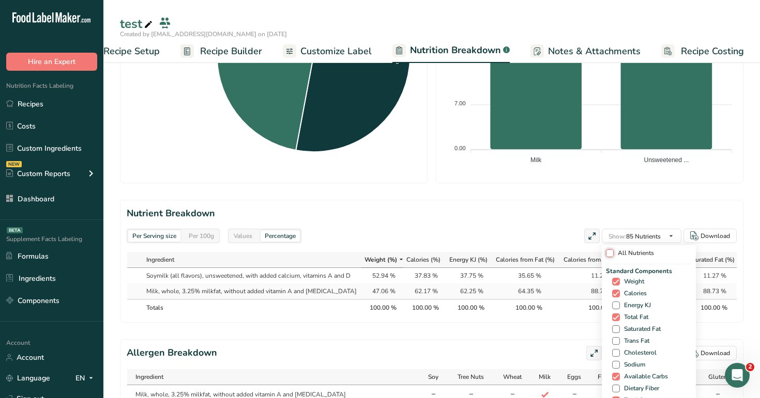
checkbox input "false"
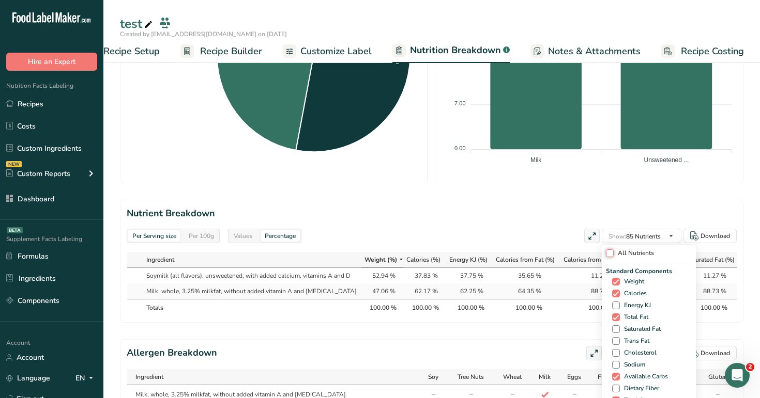
checkbox input "false"
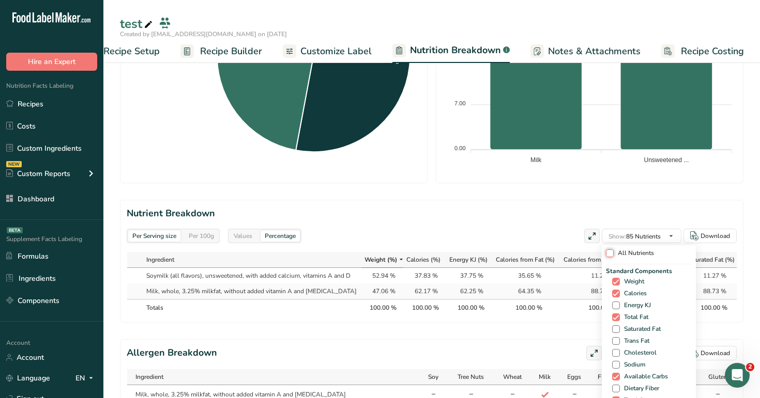
checkbox input "false"
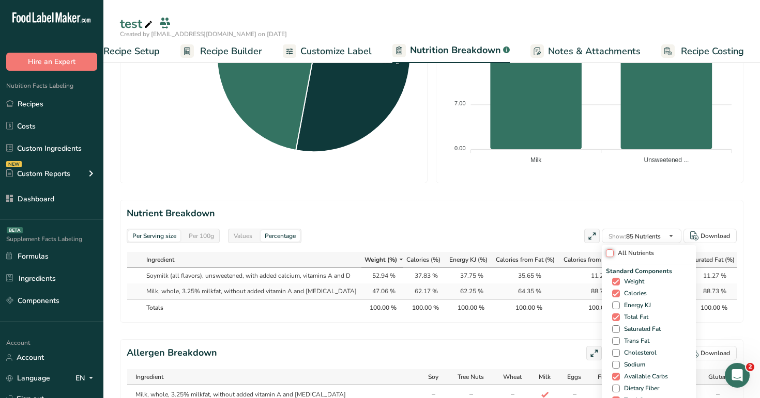
checkbox input "false"
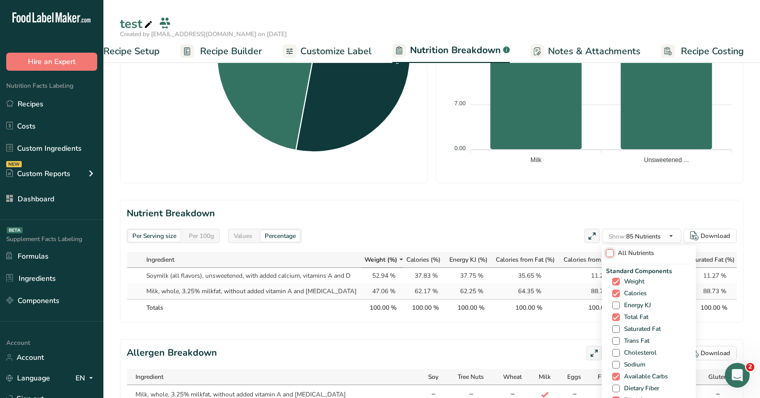
checkbox input "false"
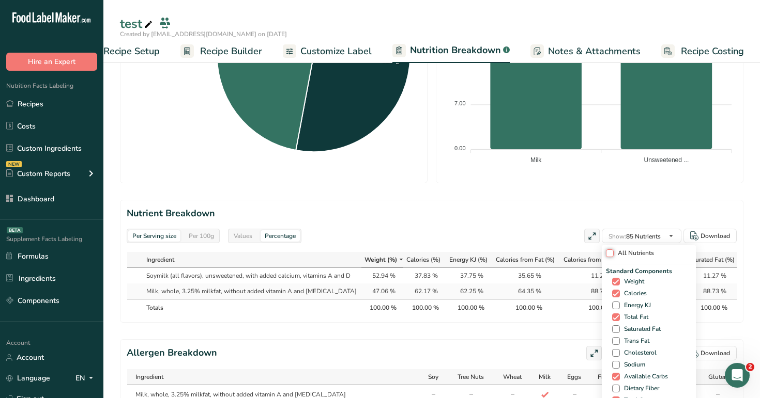
checkbox input "false"
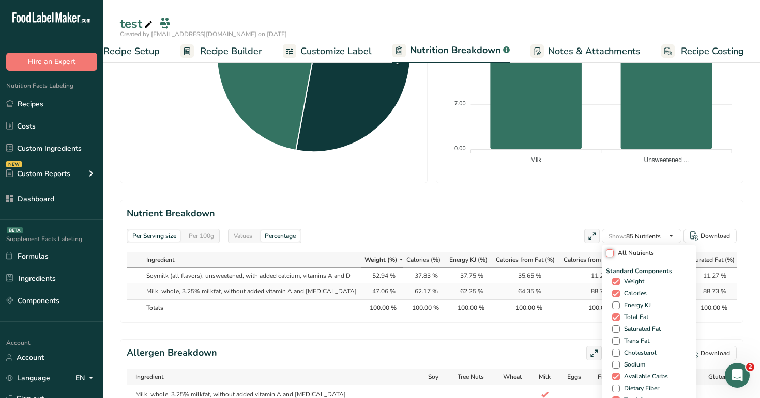
checkbox input "false"
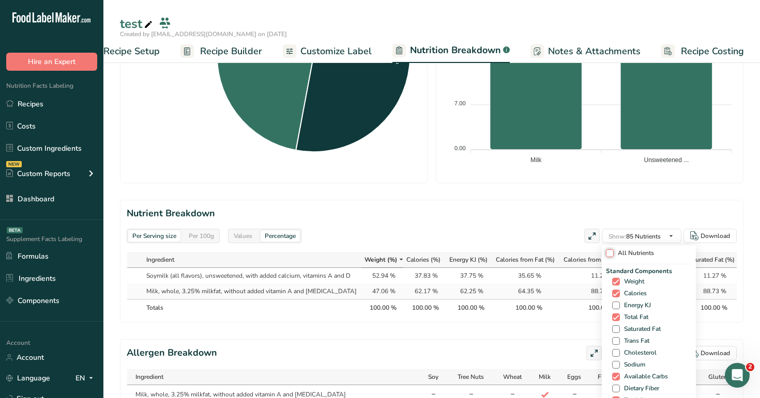
checkbox input "false"
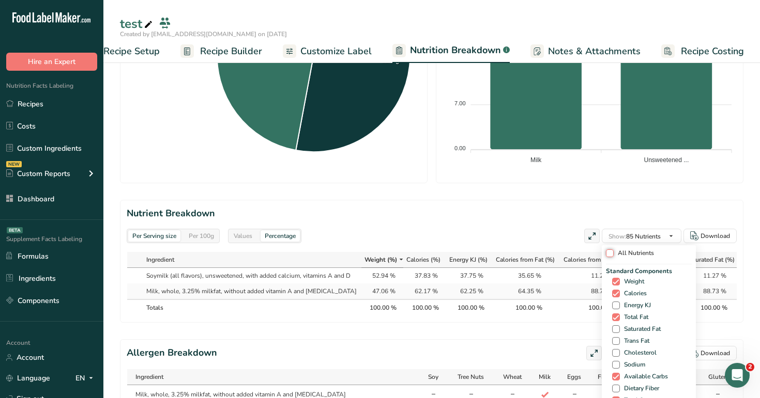
checkbox input "false"
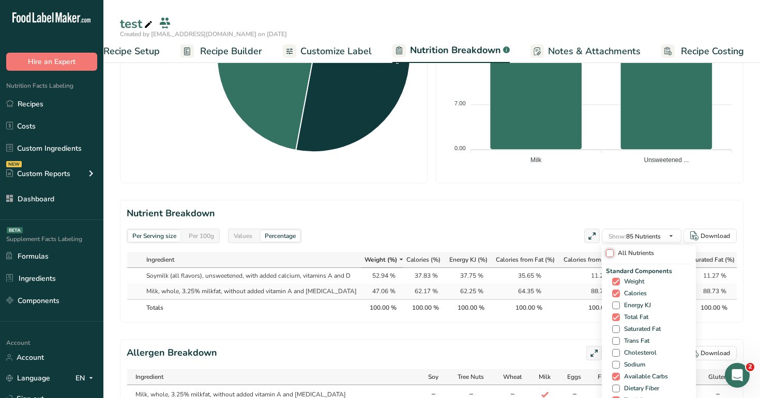
checkbox input "false"
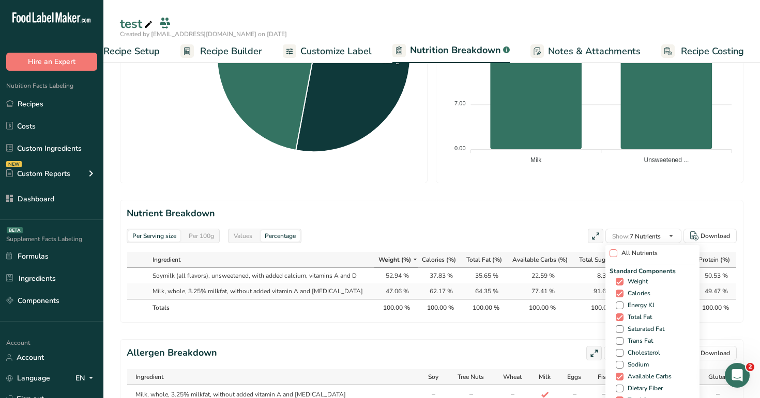
click at [627, 256] on span "All Nutrients" at bounding box center [637, 254] width 40 height 8
click at [616, 256] on input "All Nutrients" at bounding box center [612, 253] width 7 height 7
checkbox input "true"
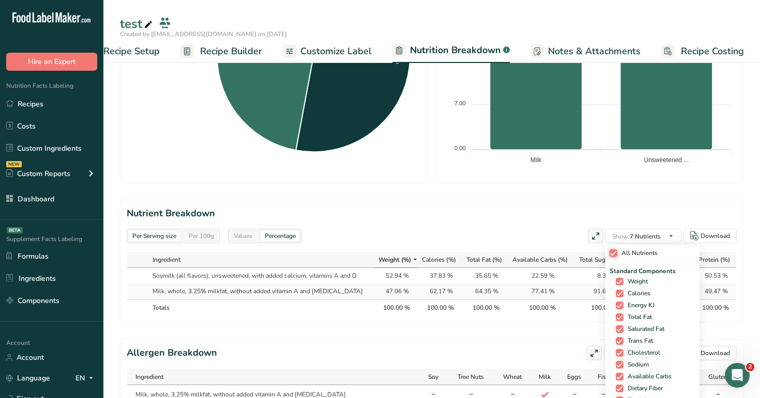
checkbox input "true"
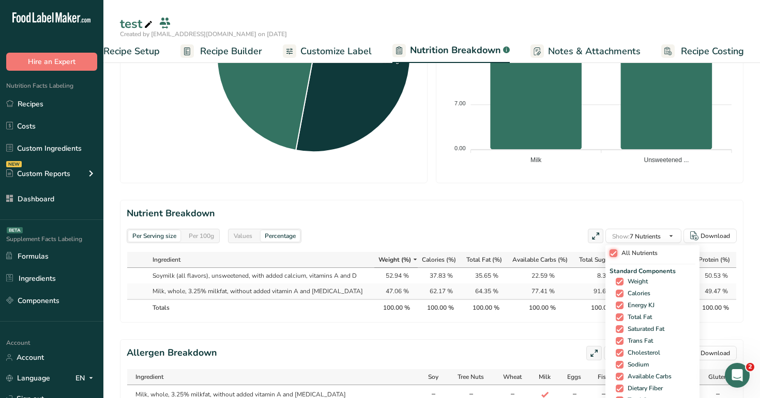
checkbox input "true"
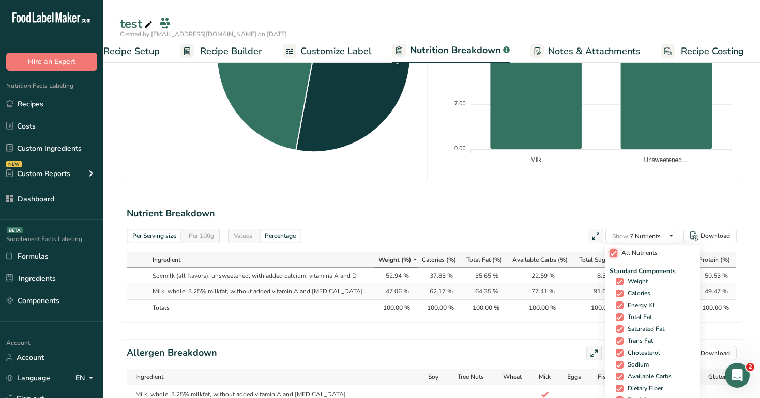
checkbox input "true"
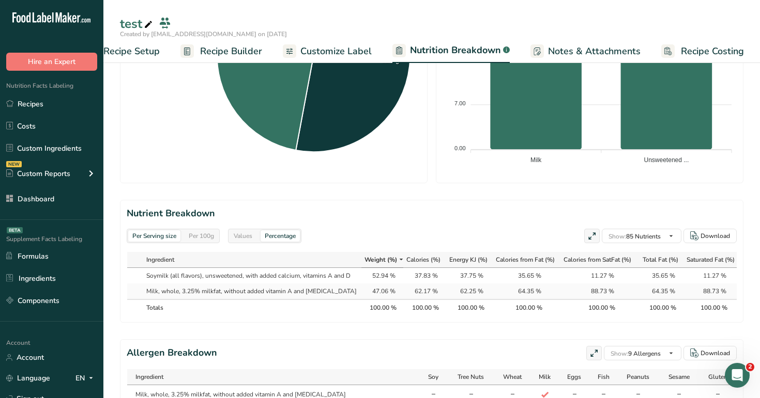
click at [510, 212] on h2 "Nutrient Breakdown" at bounding box center [432, 214] width 610 height 14
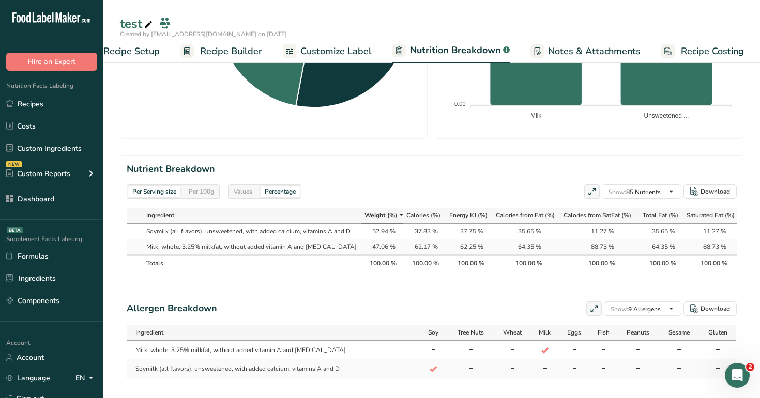
scroll to position [392, 0]
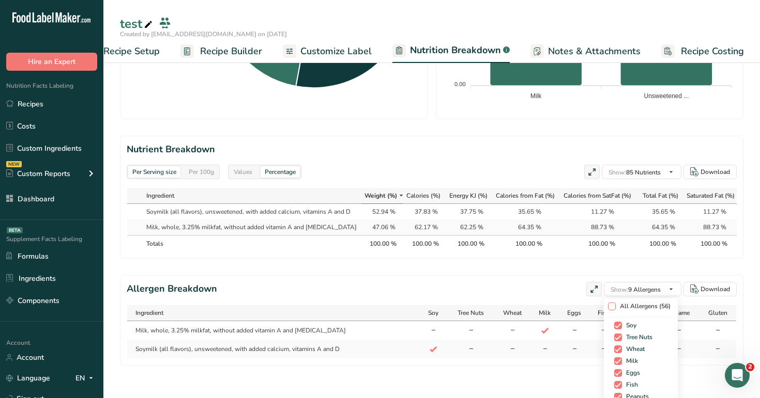
click at [615, 309] on span "All Allergens (56)" at bounding box center [642, 307] width 55 height 8
click at [614, 309] on input "All Allergens (56)" at bounding box center [611, 306] width 7 height 7
click at [615, 309] on span "All Allergens (56)" at bounding box center [639, 307] width 55 height 8
click at [611, 309] on input "All Allergens (56)" at bounding box center [607, 306] width 7 height 7
click at [222, 55] on span "Recipe Builder" at bounding box center [231, 51] width 62 height 14
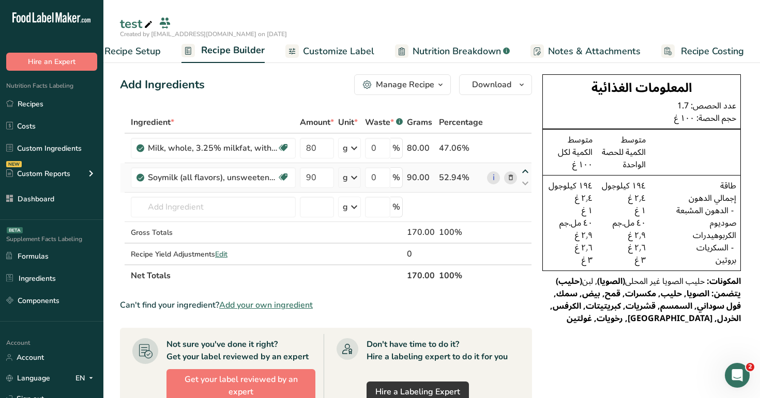
click at [525, 173] on icon at bounding box center [525, 172] width 12 height 8
click at [313, 91] on div "Add Ingredients Manage Recipe Delete Recipe Duplicate Recipe Scale Recipe Save …" at bounding box center [326, 84] width 412 height 21
click at [241, 213] on input "text" at bounding box center [213, 207] width 165 height 21
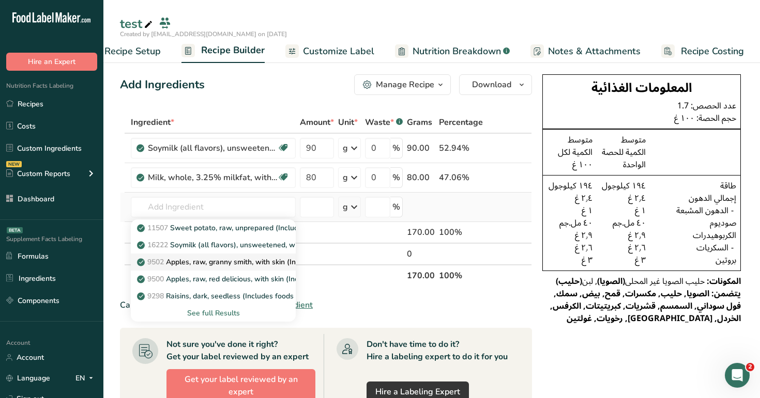
click at [229, 261] on p "9502 Apples, raw, granny smith, with skin (Includes foods for USDA's Food Distr…" at bounding box center [304, 262] width 330 height 11
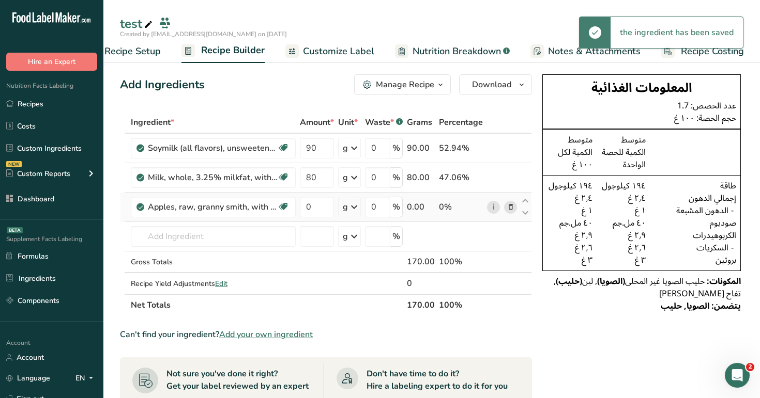
click at [293, 97] on div "Add Ingredients Manage Recipe Delete Recipe Duplicate Recipe Scale Recipe Save …" at bounding box center [329, 399] width 418 height 658
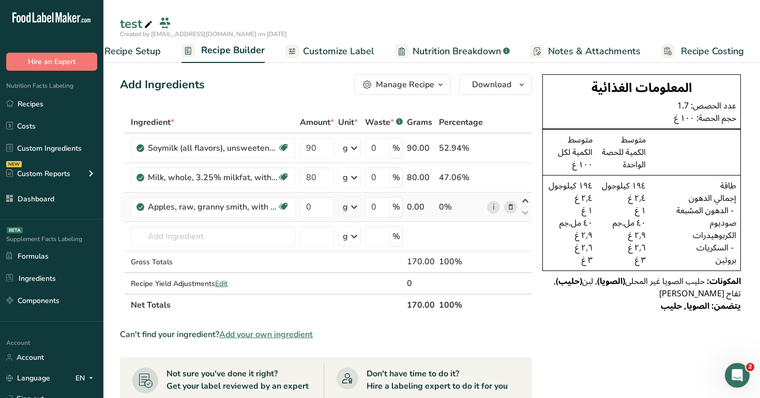
click at [524, 199] on icon at bounding box center [525, 201] width 12 height 8
click at [237, 238] on input "text" at bounding box center [213, 236] width 165 height 21
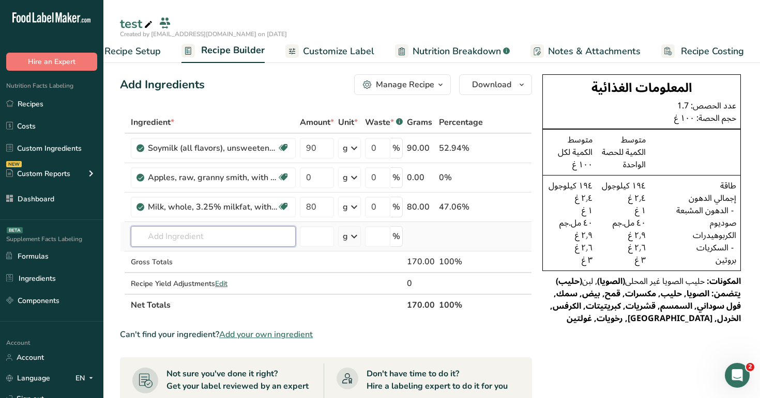
click at [237, 238] on input "text" at bounding box center [213, 236] width 165 height 21
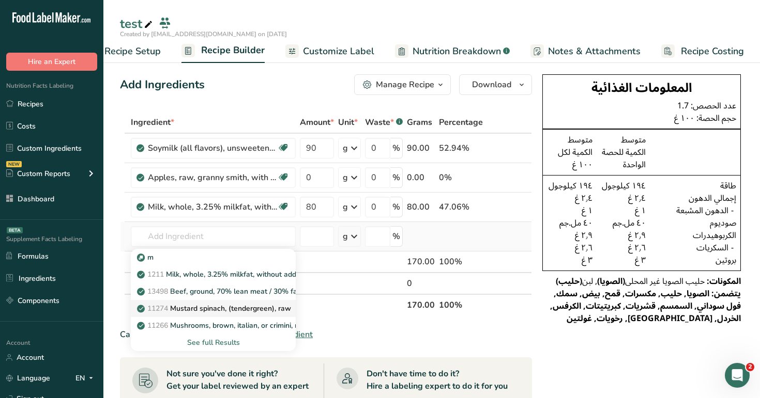
click at [241, 312] on p "11274 Mustard spinach, (tendergreen), raw" at bounding box center [215, 308] width 152 height 11
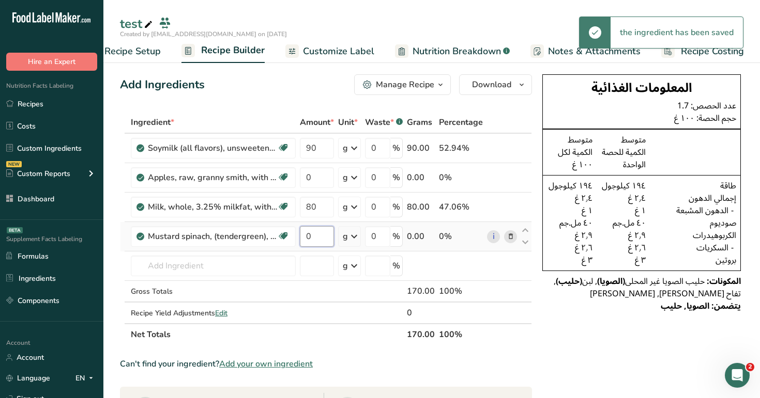
click at [318, 243] on input "0" at bounding box center [317, 236] width 34 height 21
click at [284, 112] on div "Ingredient * Amount * Unit * Waste * .a-a{fill:#347362;}.b-a{fill:#fff;} Grams …" at bounding box center [326, 229] width 412 height 234
click at [522, 230] on icon at bounding box center [525, 231] width 12 height 8
click at [545, 277] on div "المكونات: حليب الصويا غير المحلى (الصويا) , لبن (حليب) , خردل سبانخ, تفاح الجدة…" at bounding box center [641, 287] width 198 height 25
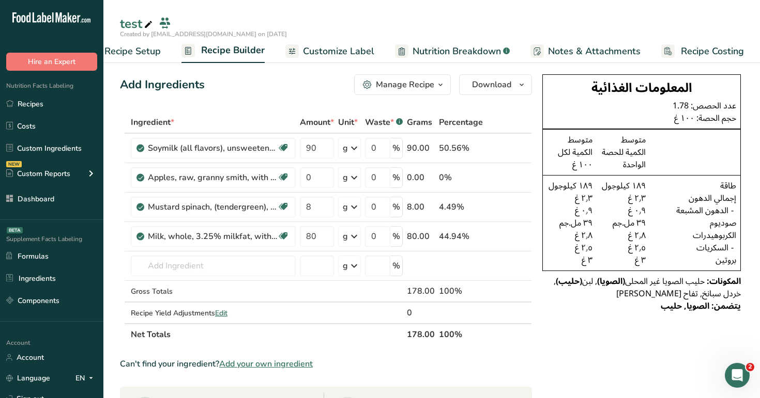
click at [346, 49] on span "Customize Label" at bounding box center [338, 51] width 71 height 14
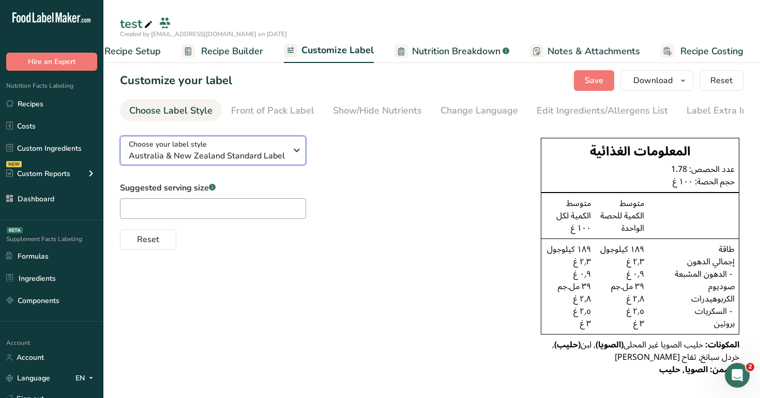
click at [271, 158] on span "Australia & New Zealand Standard Label" at bounding box center [208, 156] width 158 height 12
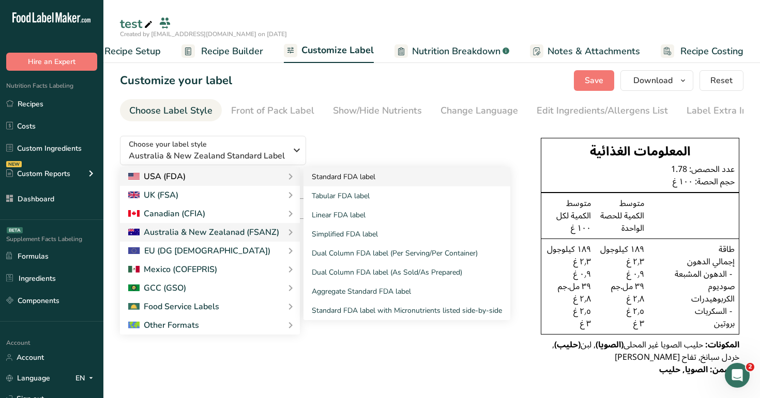
click at [348, 179] on link "Standard FDA label" at bounding box center [406, 176] width 207 height 19
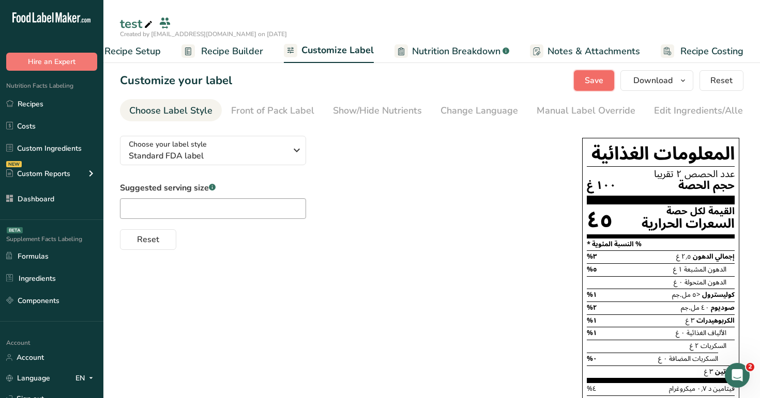
click at [587, 72] on button "Save" at bounding box center [594, 80] width 40 height 21
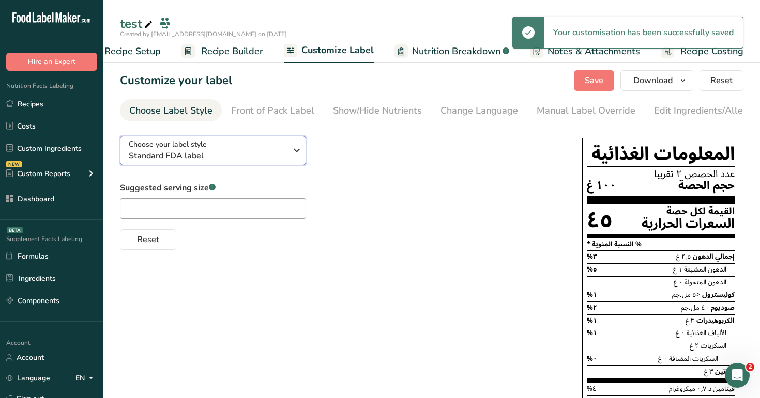
click at [281, 161] on span "Standard FDA label" at bounding box center [208, 156] width 158 height 12
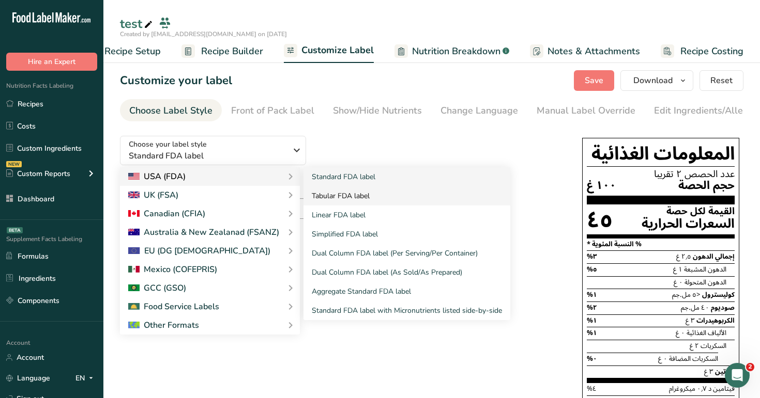
click at [348, 194] on link "Tabular FDA label" at bounding box center [406, 196] width 207 height 19
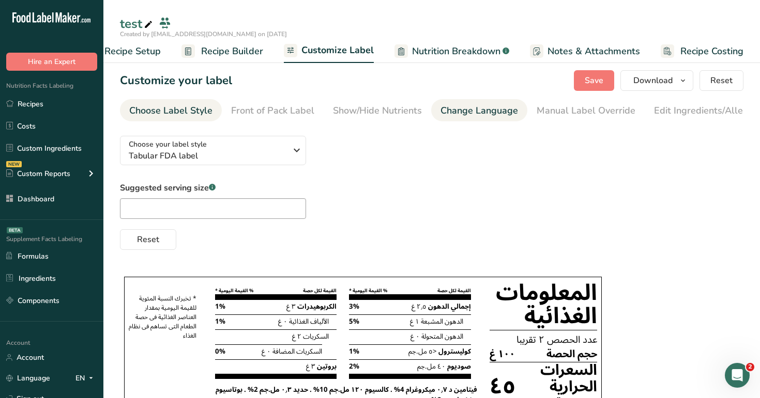
click at [455, 112] on div "Change Language" at bounding box center [479, 111] width 78 height 14
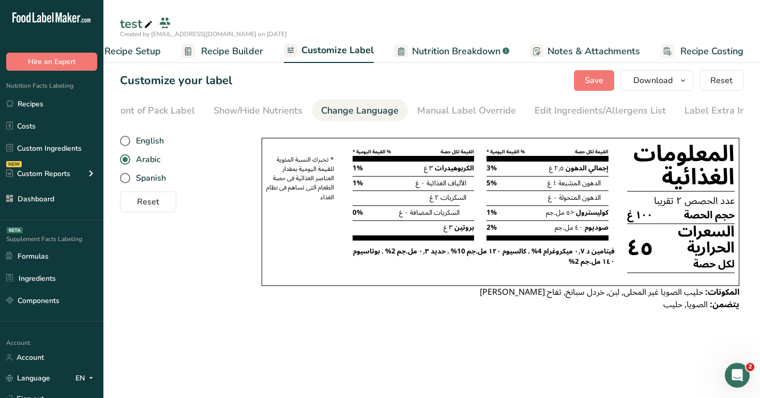
scroll to position [0, 128]
click at [136, 145] on span "English" at bounding box center [147, 141] width 34 height 10
click at [127, 145] on input "English" at bounding box center [123, 141] width 7 height 7
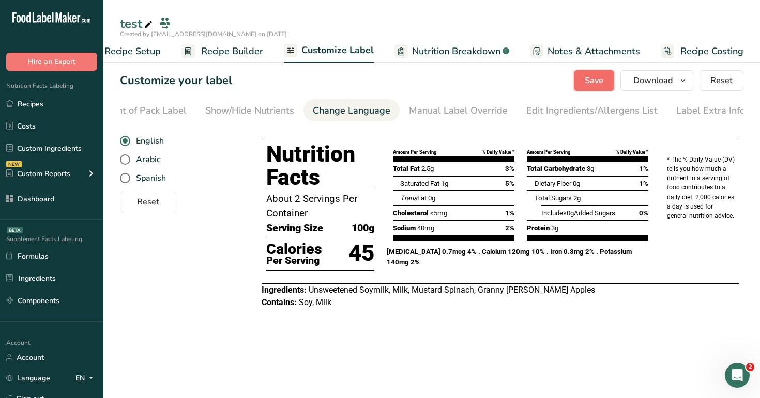
click at [589, 78] on span "Save" at bounding box center [593, 80] width 19 height 12
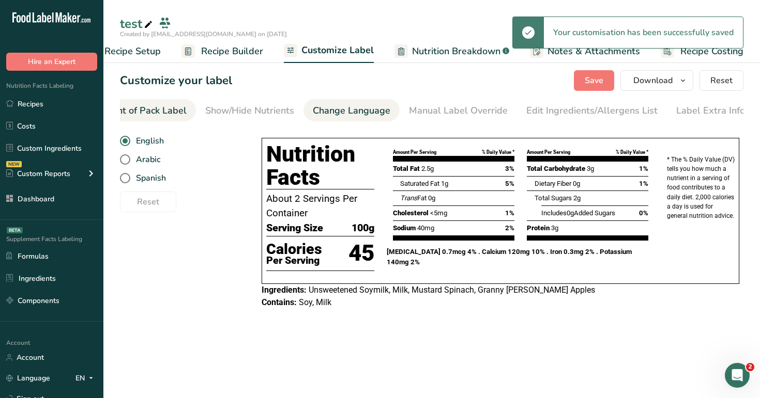
click at [167, 112] on div "Front of Pack Label" at bounding box center [144, 111] width 83 height 14
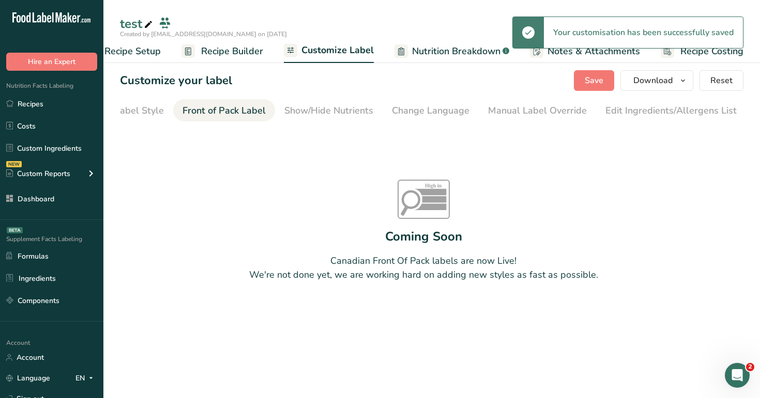
scroll to position [0, 0]
click at [163, 111] on div "Choose Label Style" at bounding box center [170, 111] width 83 height 14
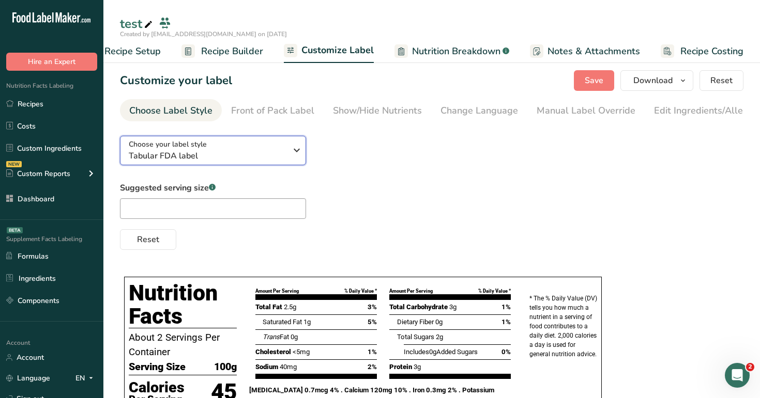
click at [180, 155] on span "Tabular FDA label" at bounding box center [208, 156] width 158 height 12
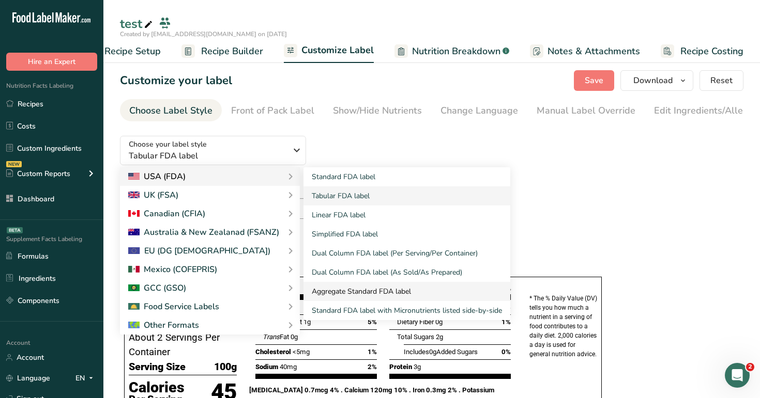
click at [359, 292] on link "Aggregate Standard FDA label" at bounding box center [406, 291] width 207 height 19
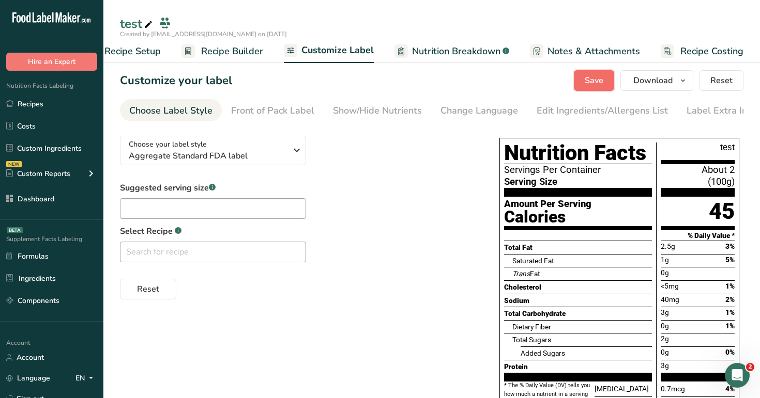
click at [588, 81] on span "Save" at bounding box center [593, 80] width 19 height 12
click at [461, 180] on div "Choose your label style Aggregate Standard FDA label USA (FDA) Standard FDA lab…" at bounding box center [299, 214] width 359 height 172
click at [65, 109] on link "Recipes" at bounding box center [51, 104] width 103 height 20
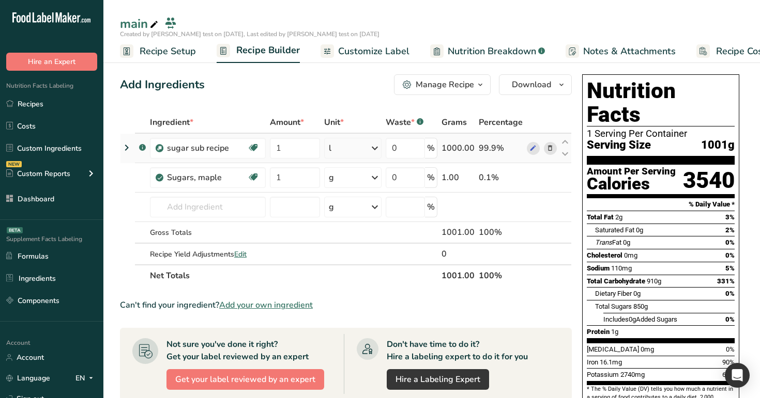
click at [121, 149] on icon at bounding box center [126, 147] width 12 height 19
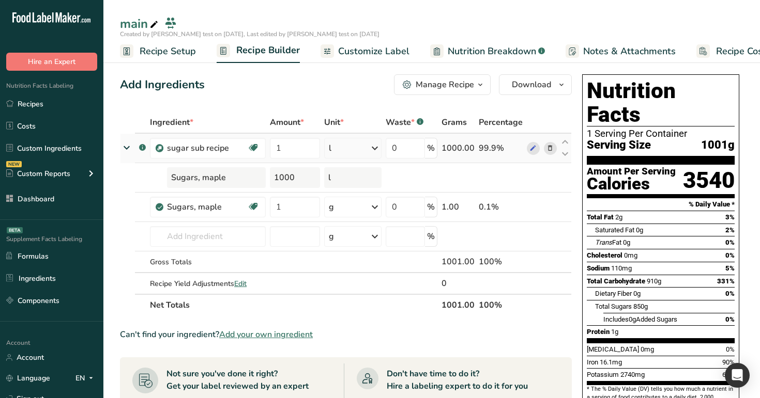
click at [335, 151] on div "l" at bounding box center [352, 148] width 57 height 21
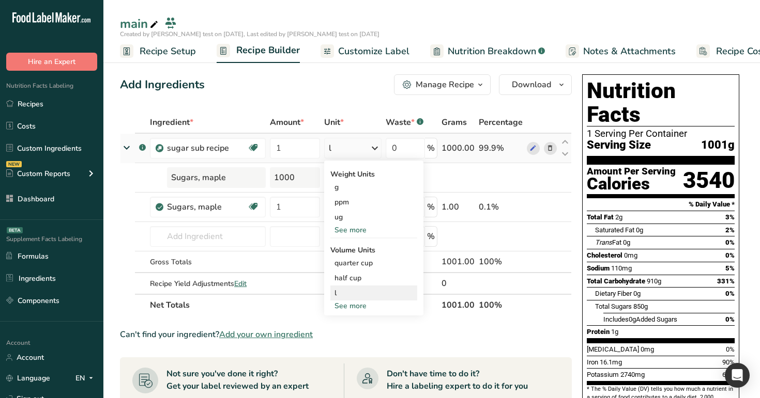
click at [355, 293] on div "l" at bounding box center [373, 293] width 79 height 11
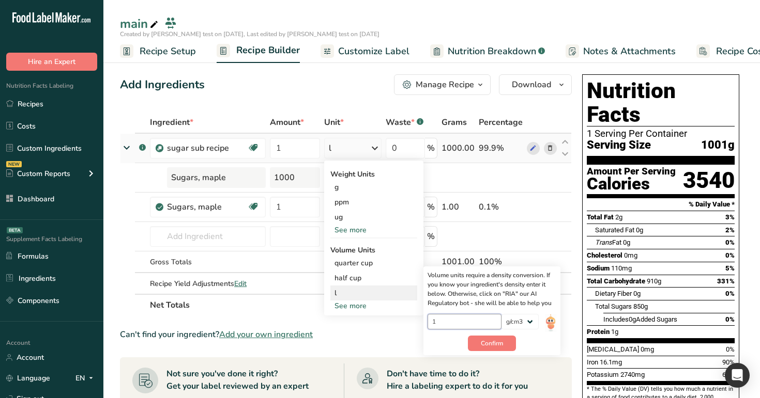
click at [458, 324] on input "1" at bounding box center [464, 322] width 74 height 16
type input "0.1"
click at [478, 346] on button "Confirm" at bounding box center [492, 344] width 48 height 16
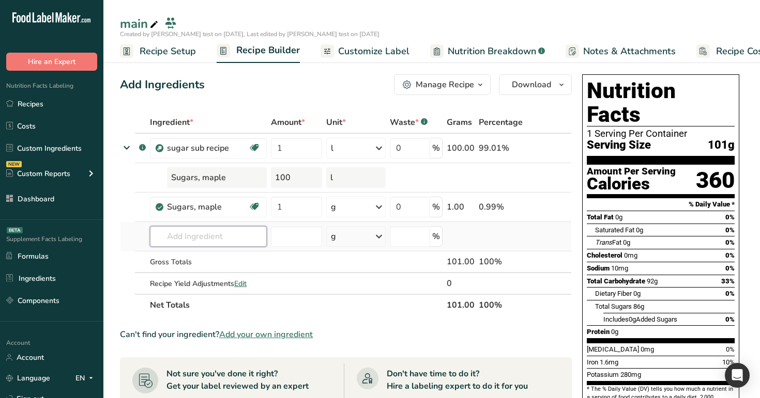
click at [232, 233] on input "text" at bounding box center [208, 236] width 117 height 21
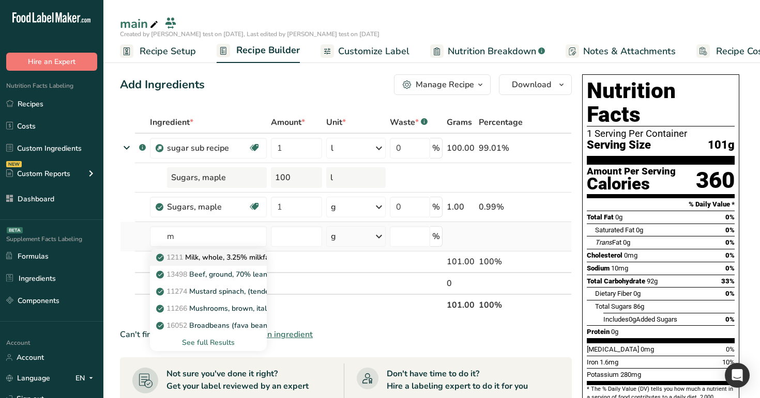
click at [224, 251] on link "1211 Milk, whole, 3.25% milkfat, without added vitamin A and vitamin D" at bounding box center [208, 257] width 117 height 17
type input "Milk, whole, 3.25% milkfat, without added vitamin A and [MEDICAL_DATA]"
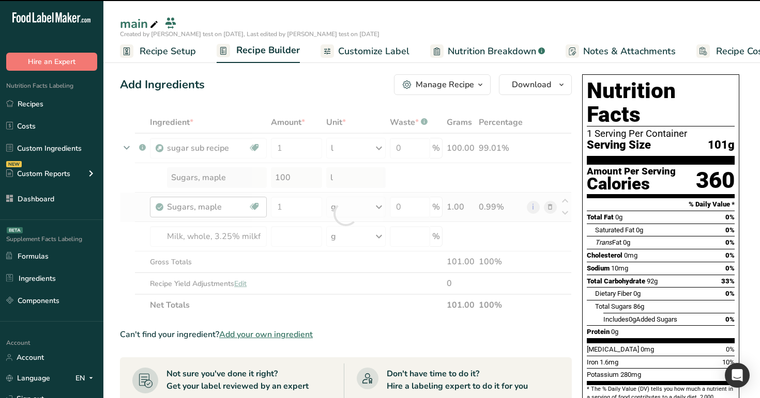
type input "0"
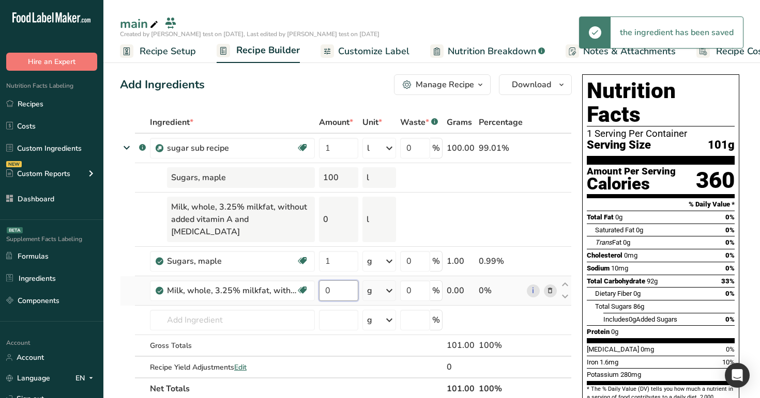
click at [336, 281] on input "0" at bounding box center [338, 291] width 39 height 21
type input "1"
click at [373, 282] on div "Ingredient * Amount * Unit * Waste * .a-a{fill:#347362;}.b-a{fill:#fff;} Grams …" at bounding box center [346, 256] width 452 height 288
click at [385, 282] on icon at bounding box center [389, 291] width 12 height 19
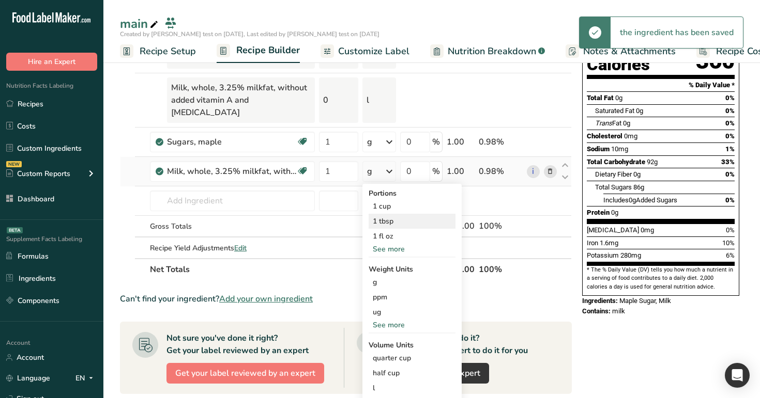
scroll to position [127, 0]
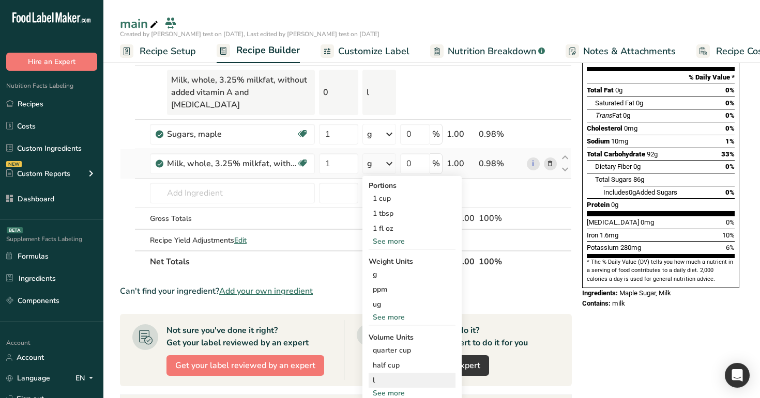
click at [396, 375] on div "l" at bounding box center [412, 380] width 79 height 11
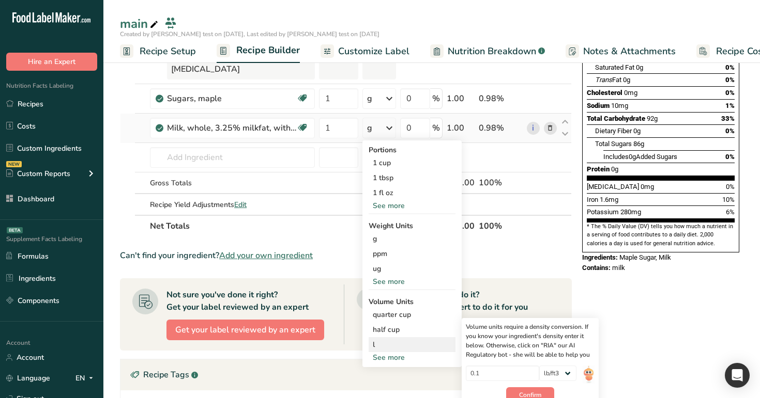
scroll to position [175, 0]
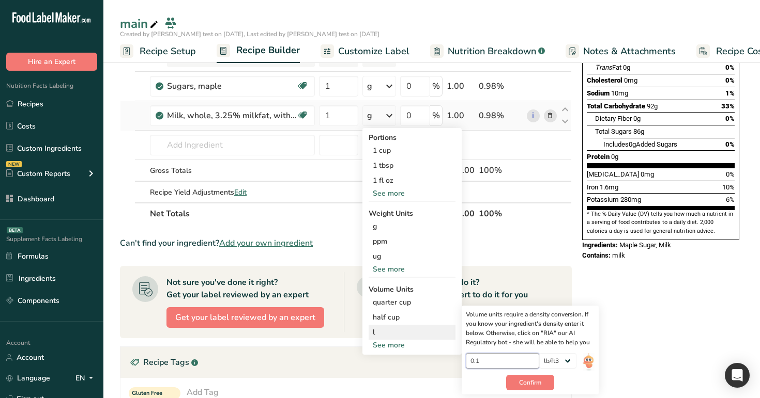
click at [493, 353] on input "0.1" at bounding box center [503, 361] width 74 height 16
click at [535, 203] on th at bounding box center [541, 214] width 34 height 22
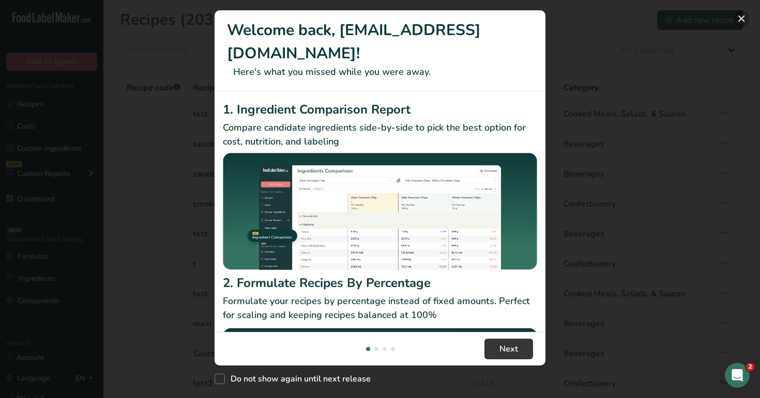
click at [742, 21] on button "New Features" at bounding box center [741, 18] width 17 height 17
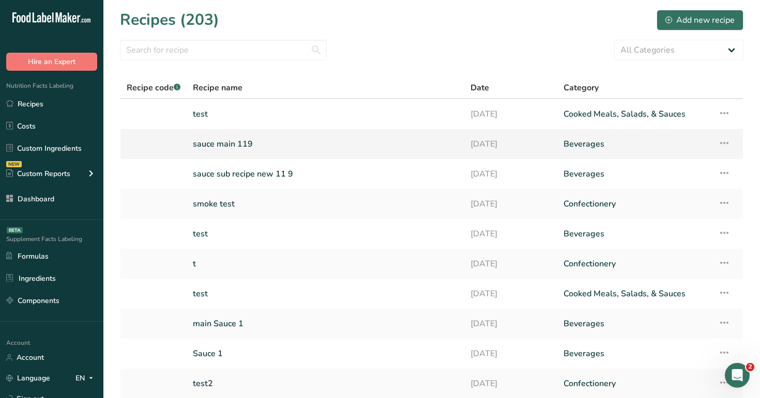
click at [295, 146] on link "sauce main 119" at bounding box center [325, 144] width 265 height 22
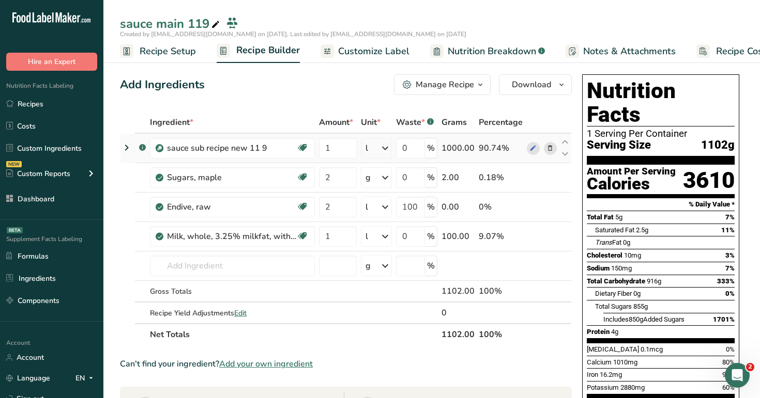
click at [377, 146] on div "l" at bounding box center [376, 148] width 31 height 21
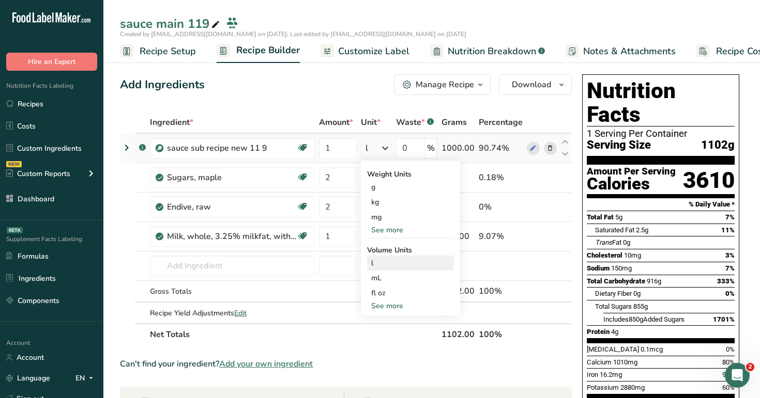
click at [394, 264] on div "l" at bounding box center [410, 263] width 79 height 11
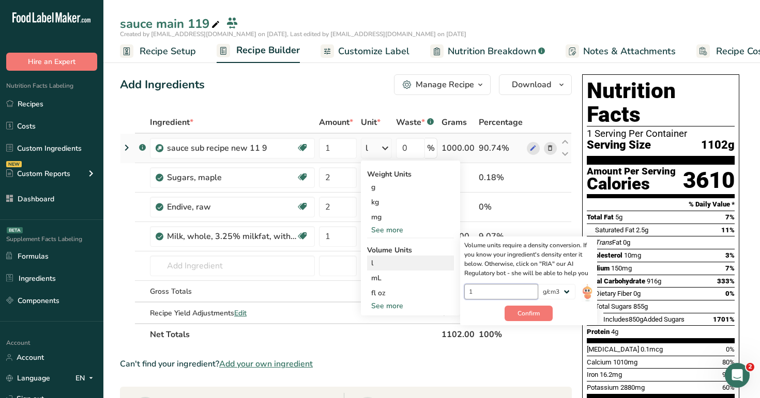
click at [475, 292] on input "1" at bounding box center [501, 292] width 74 height 16
type input "0.1"
click at [520, 313] on span "Confirm" at bounding box center [528, 313] width 22 height 9
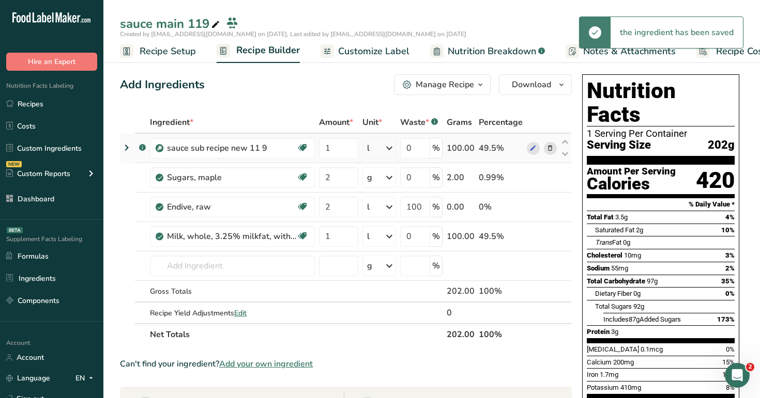
click at [380, 150] on div "l" at bounding box center [379, 148] width 34 height 21
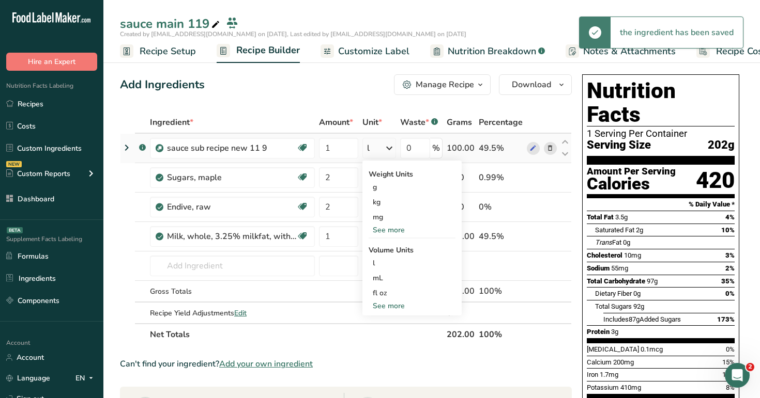
click at [396, 309] on div "See more" at bounding box center [411, 306] width 87 height 11
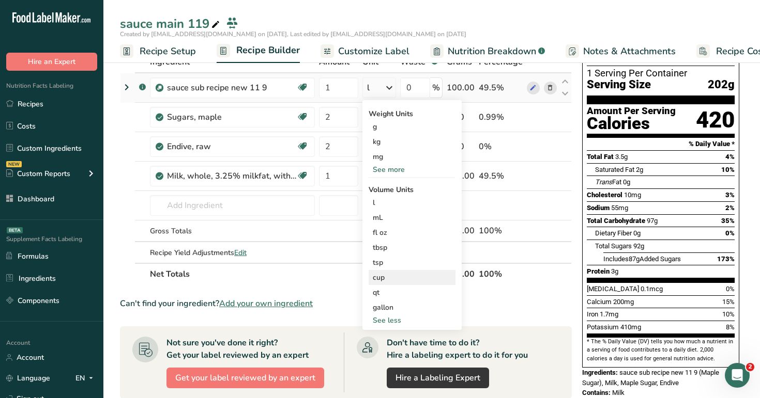
scroll to position [92, 0]
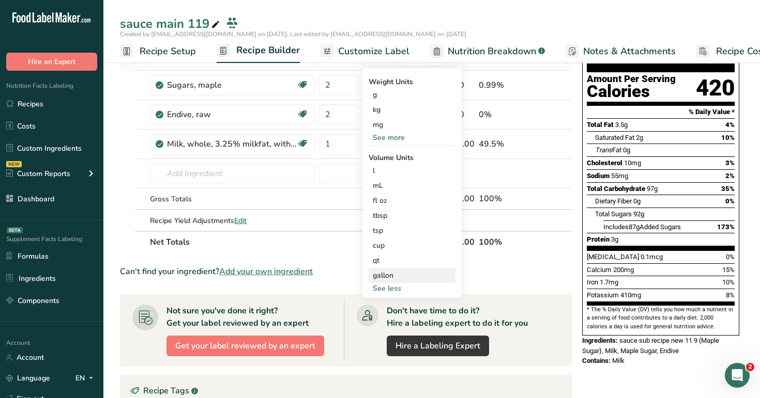
click at [402, 269] on div "gallon Volume units require a density conversion. If you know your ingredient's…" at bounding box center [411, 275] width 87 height 15
click at [411, 275] on div "gallon" at bounding box center [412, 275] width 79 height 11
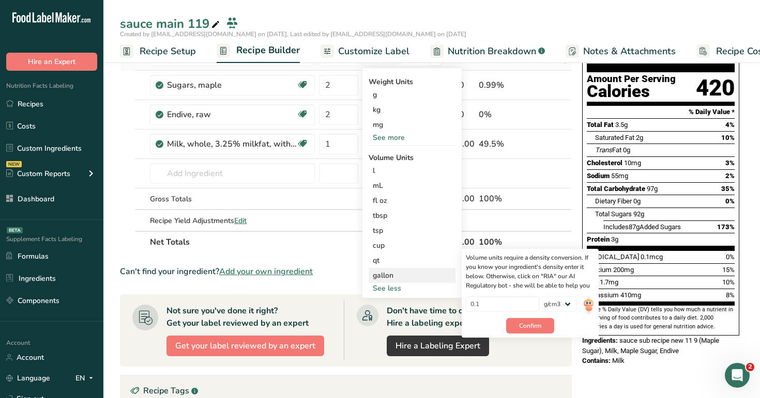
click at [494, 312] on div "0.1" at bounding box center [503, 308] width 74 height 22
click at [529, 321] on button "Confirm" at bounding box center [530, 326] width 48 height 16
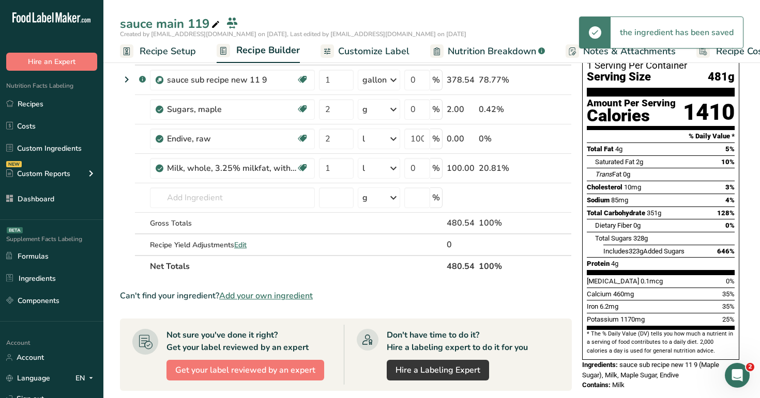
scroll to position [0, 0]
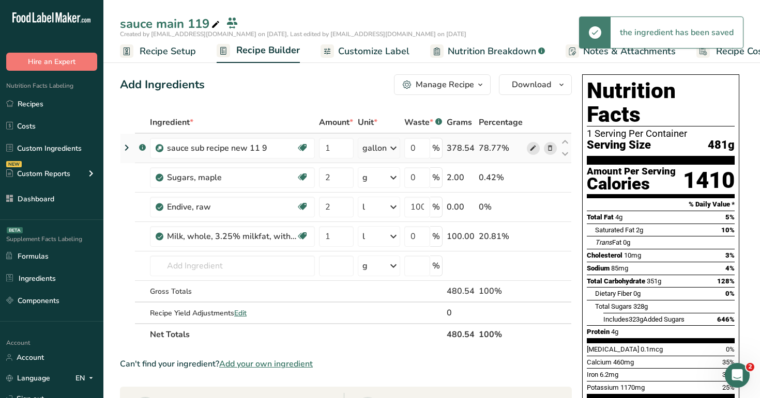
click at [534, 147] on icon at bounding box center [532, 148] width 7 height 11
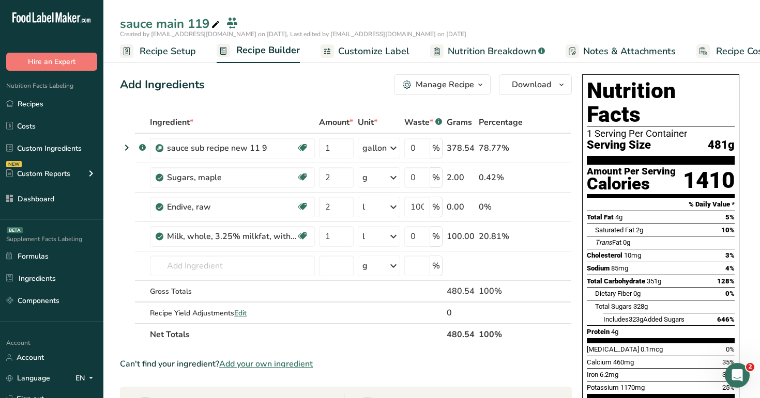
click at [165, 49] on span "Recipe Setup" at bounding box center [168, 51] width 56 height 14
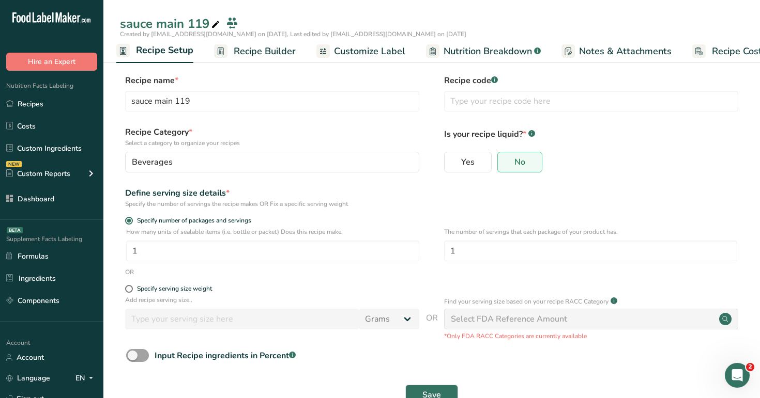
scroll to position [30, 0]
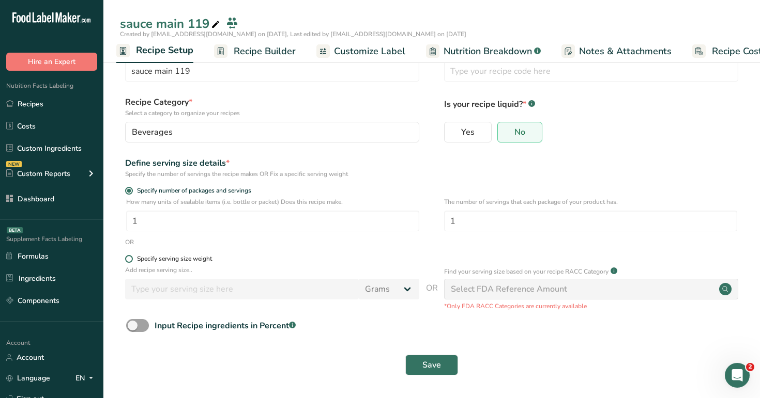
click at [160, 259] on div "Specify serving size weight" at bounding box center [174, 259] width 75 height 8
click at [132, 259] on input "Specify serving size weight" at bounding box center [128, 259] width 7 height 7
radio input "true"
radio input "false"
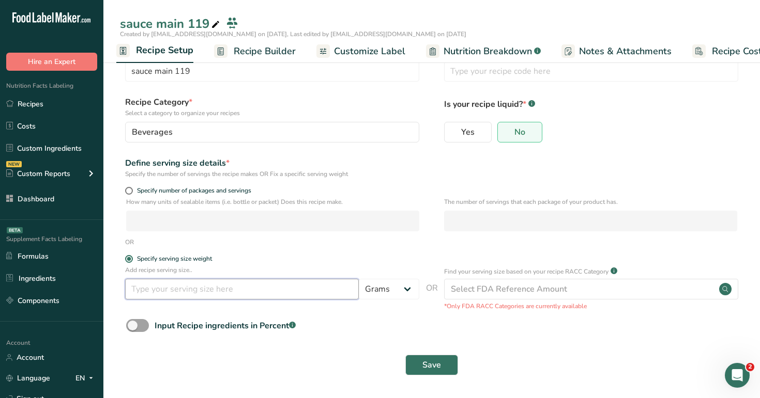
click at [174, 295] on input "number" at bounding box center [242, 289] width 234 height 21
type input "2"
click at [410, 295] on select "Grams kg mg mcg lb oz l mL fl oz tbsp tsp cup qt gallon" at bounding box center [389, 289] width 60 height 21
select select "16"
click at [359, 279] on select "Grams kg mg mcg lb oz l mL fl oz tbsp tsp cup qt gallon" at bounding box center [389, 289] width 60 height 21
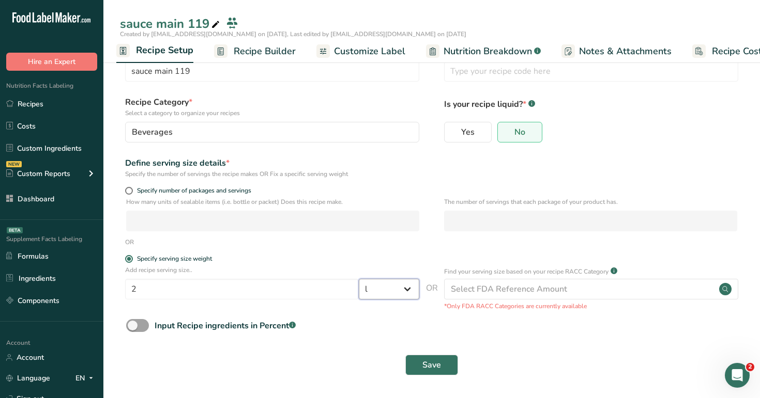
select select "22"
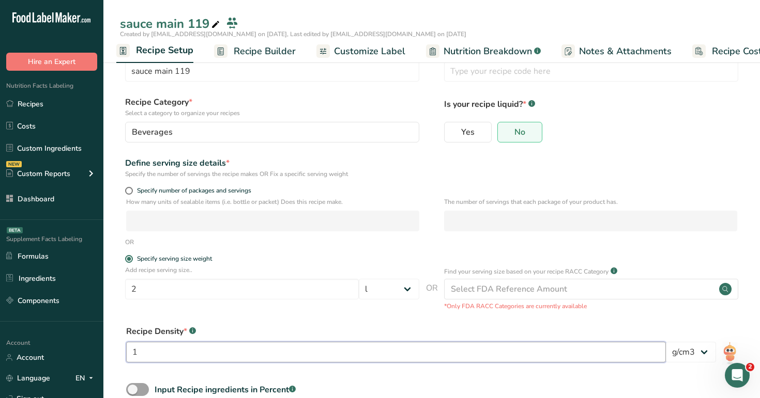
click at [390, 351] on input "1" at bounding box center [395, 352] width 539 height 21
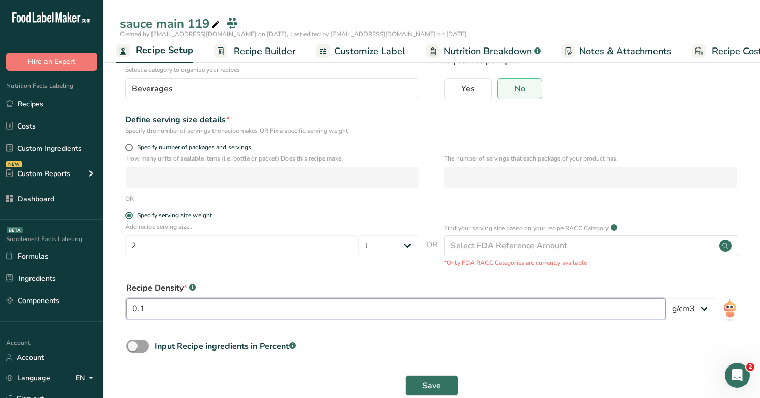
scroll to position [94, 0]
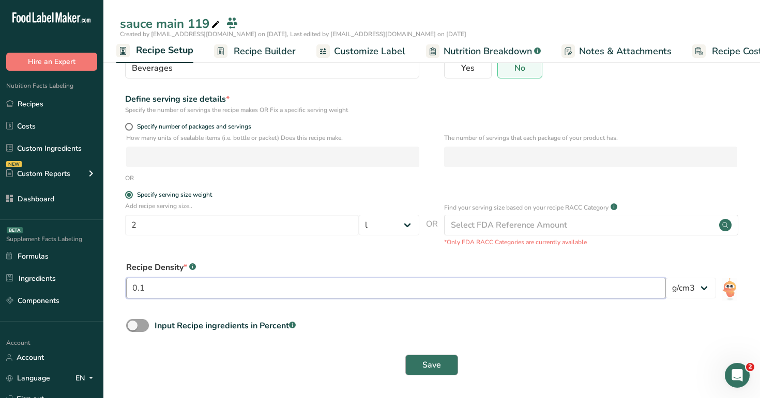
type input "0.1"
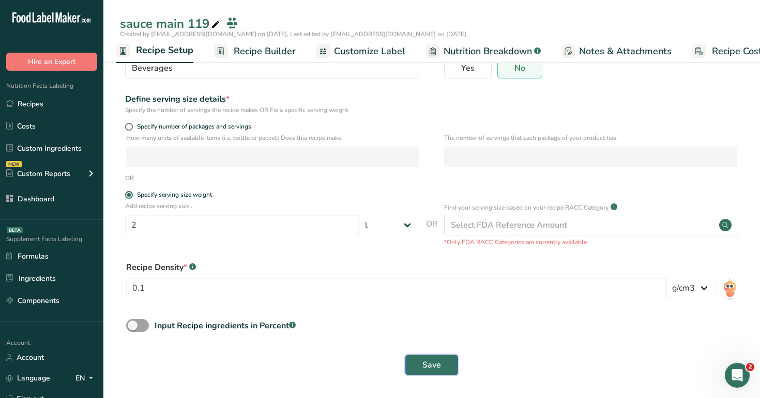
click at [432, 361] on span "Save" at bounding box center [431, 365] width 19 height 12
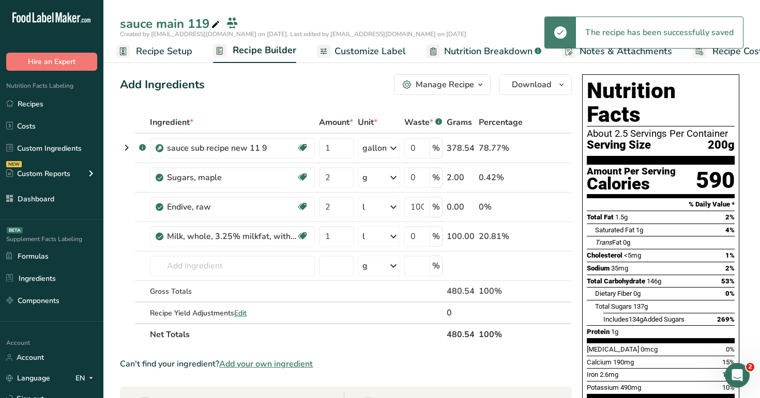
click at [177, 53] on span "Recipe Setup" at bounding box center [164, 51] width 56 height 14
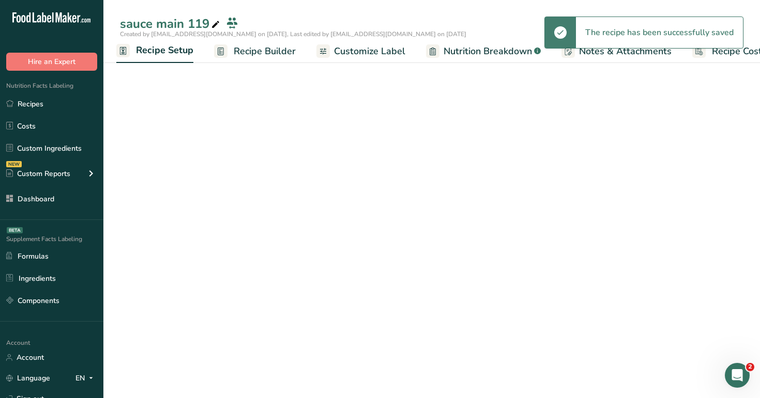
select select "16"
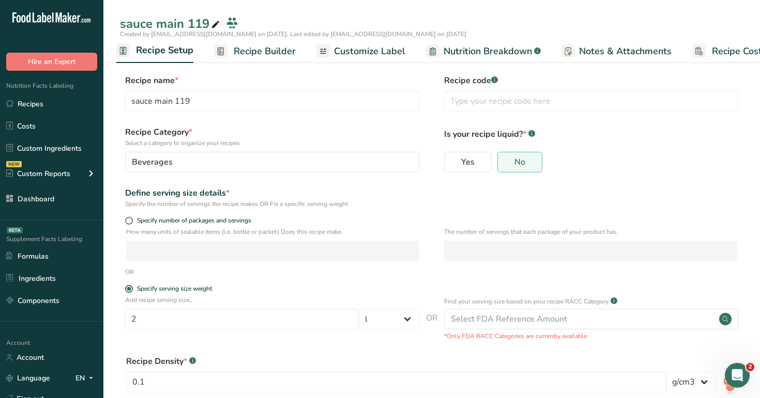
scroll to position [94, 0]
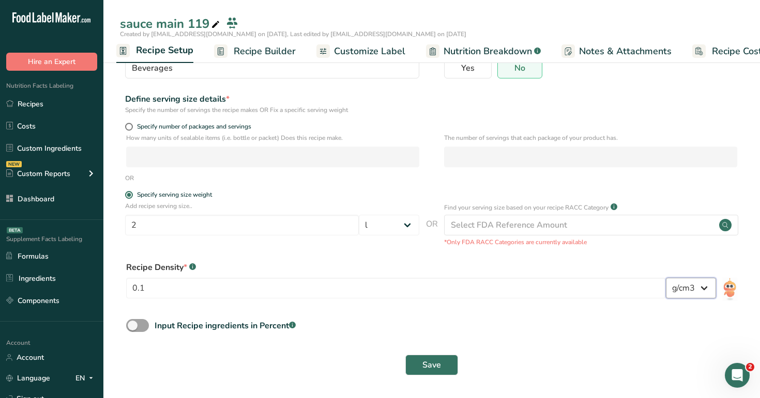
click at [707, 286] on select "lb/ft3 g/cm3" at bounding box center [690, 288] width 50 height 21
select select "23"
click at [665, 278] on select "lb/ft3 g/cm3" at bounding box center [690, 288] width 50 height 21
click at [452, 361] on button "Save" at bounding box center [431, 365] width 53 height 21
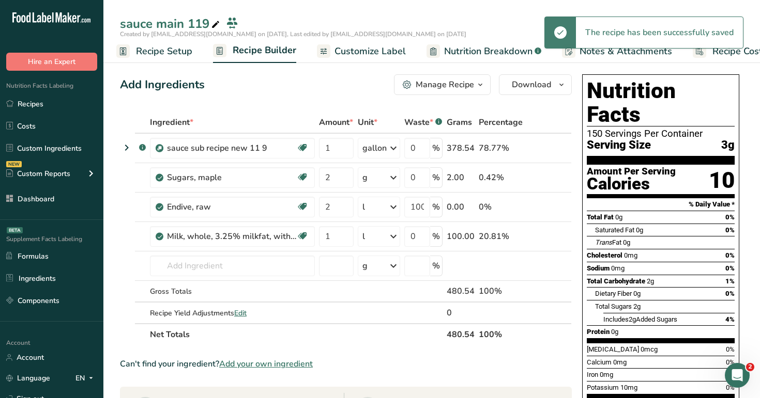
click at [170, 48] on span "Recipe Setup" at bounding box center [164, 51] width 56 height 14
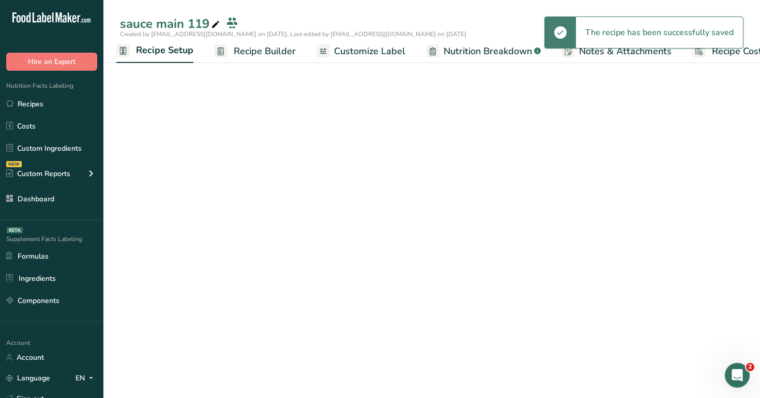
select select "16"
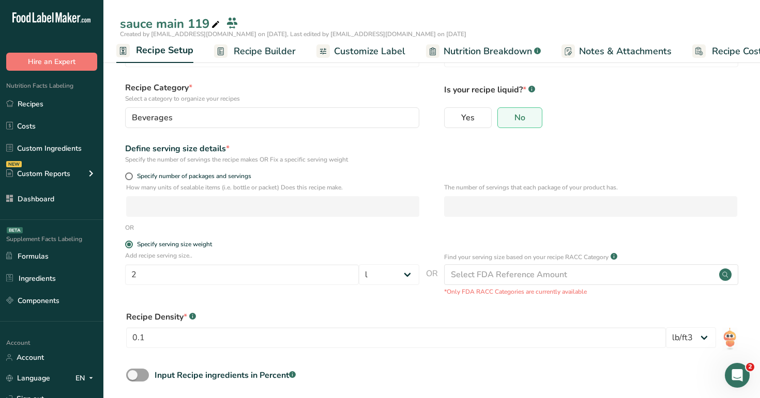
scroll to position [87, 0]
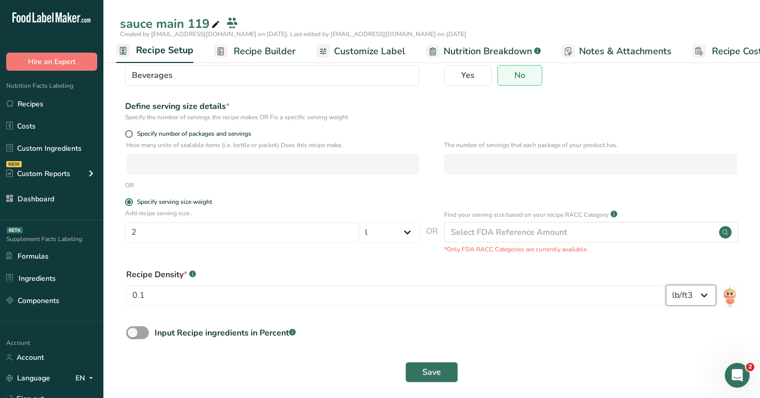
click at [696, 299] on select "lb/ft3 g/cm3" at bounding box center [690, 295] width 50 height 21
select select "22"
click at [665, 285] on select "lb/ft3 g/cm3" at bounding box center [690, 295] width 50 height 21
click at [429, 370] on span "Save" at bounding box center [431, 372] width 19 height 12
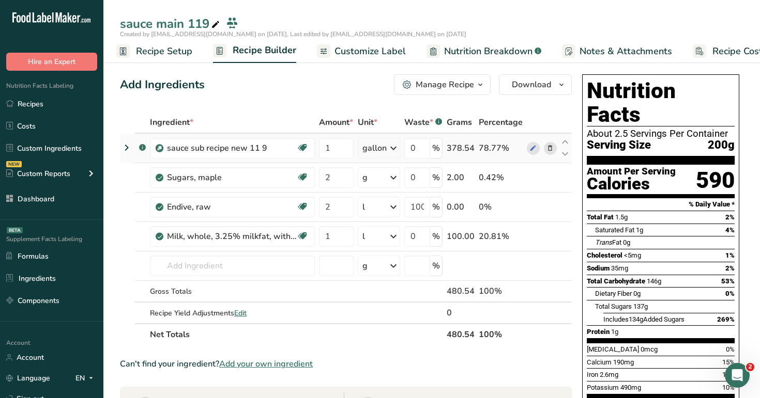
click at [381, 151] on div "gallon" at bounding box center [374, 148] width 24 height 12
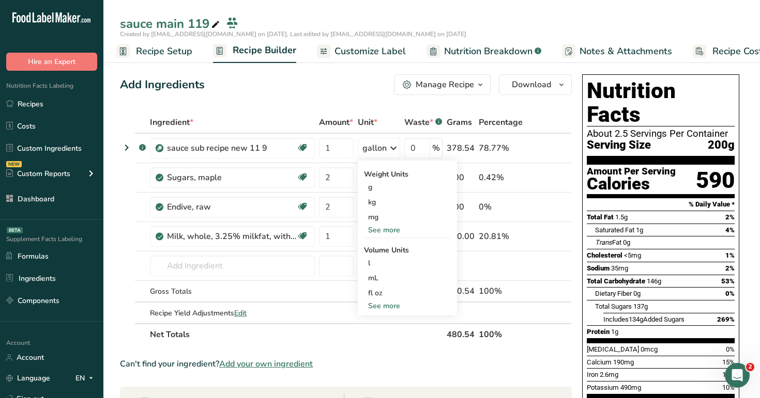
click at [355, 88] on div "Add Ingredients Manage Recipe Delete Recipe Duplicate Recipe Scale Recipe Save …" at bounding box center [346, 84] width 452 height 21
click at [370, 54] on span "Customize Label" at bounding box center [369, 51] width 71 height 14
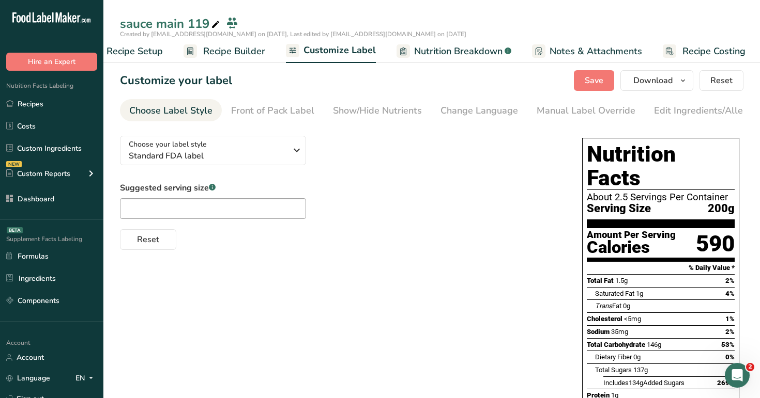
scroll to position [0, 35]
click at [291, 110] on div "Front of Pack Label" at bounding box center [272, 111] width 83 height 14
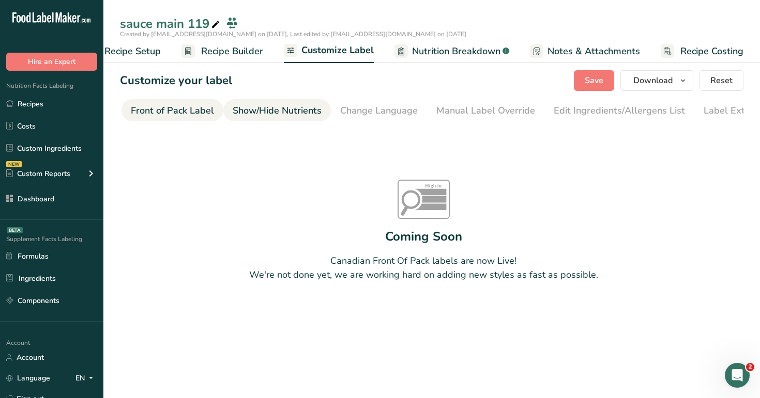
scroll to position [0, 0]
click at [188, 107] on div "Choose Label Style" at bounding box center [170, 111] width 83 height 14
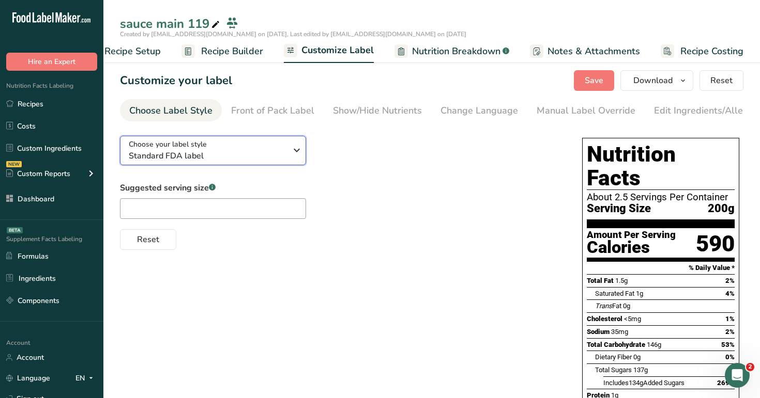
click at [229, 158] on span "Standard FDA label" at bounding box center [208, 156] width 158 height 12
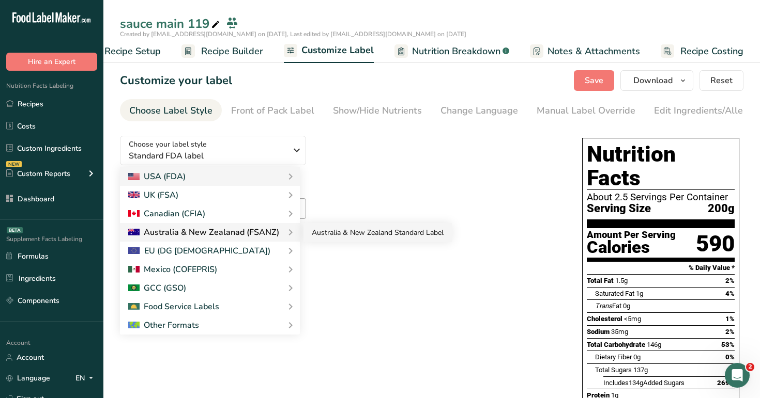
click at [337, 233] on link "Australia & New Zealand Standard Label" at bounding box center [377, 232] width 148 height 19
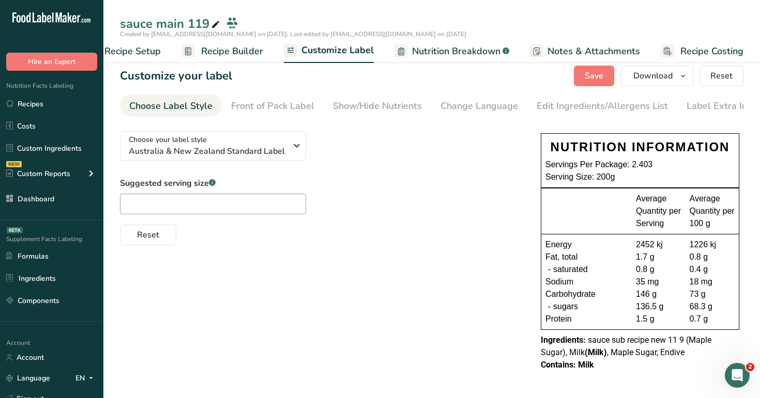
scroll to position [7, 0]
click at [255, 145] on span "Australia & New Zealand Standard Label" at bounding box center [208, 151] width 158 height 12
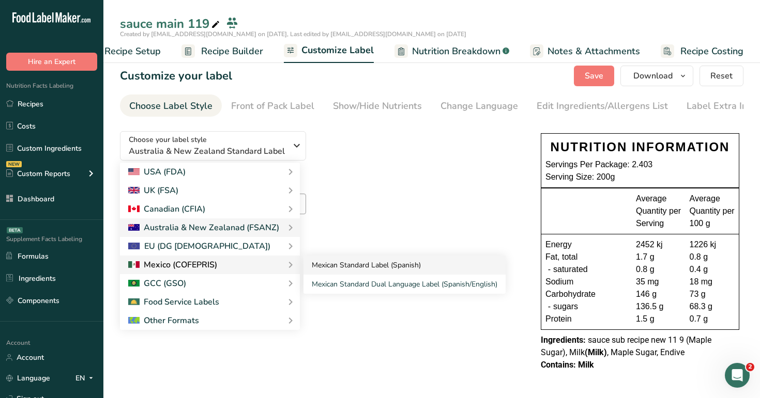
click at [344, 266] on link "Mexican Standard Label (Spanish)" at bounding box center [404, 265] width 202 height 19
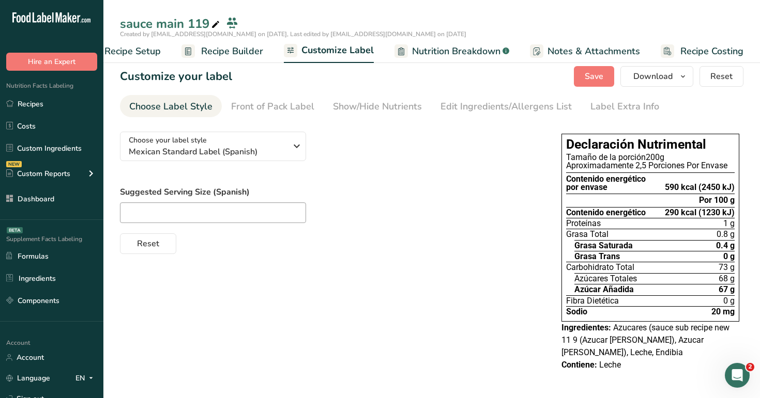
scroll to position [4, 0]
click at [258, 160] on button "Choose your label style Mexican Standard Label (Spanish)" at bounding box center [213, 146] width 186 height 29
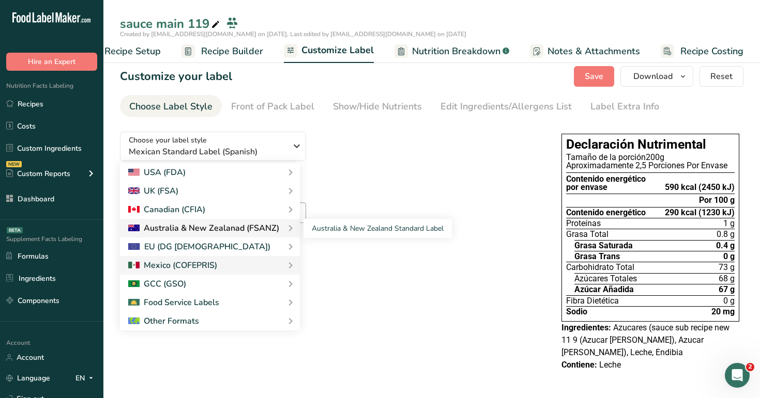
click at [250, 225] on div "Australia & New Zealanad (FSANZ)" at bounding box center [203, 228] width 151 height 12
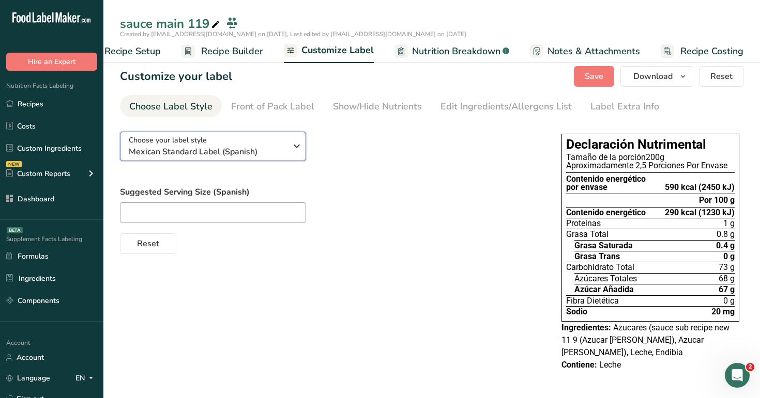
click at [268, 150] on span "Mexican Standard Label (Spanish)" at bounding box center [208, 152] width 158 height 12
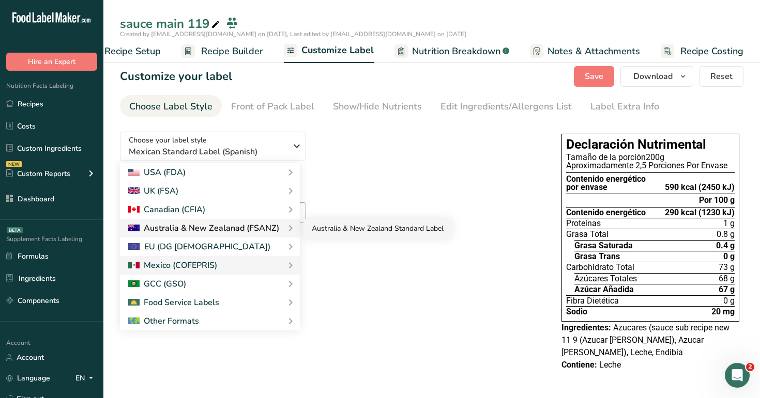
click at [358, 229] on link "Australia & New Zealand Standard Label" at bounding box center [377, 228] width 148 height 19
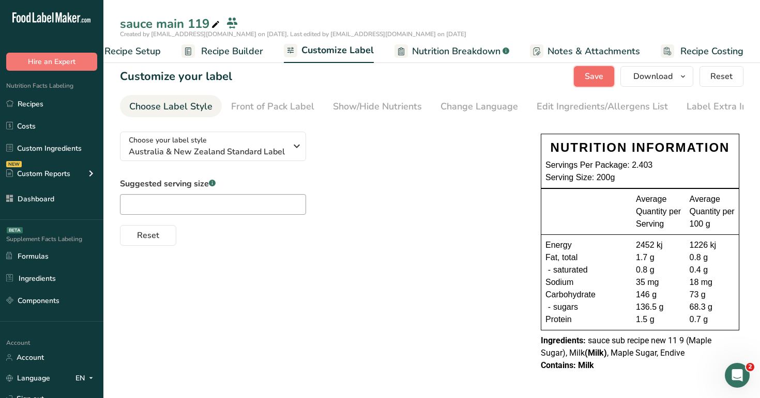
click at [596, 82] on span "Save" at bounding box center [593, 76] width 19 height 12
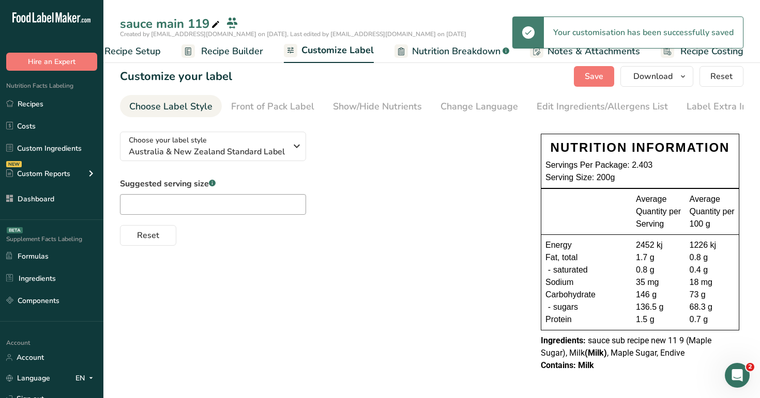
click at [452, 55] on span "Nutrition Breakdown" at bounding box center [456, 51] width 88 height 14
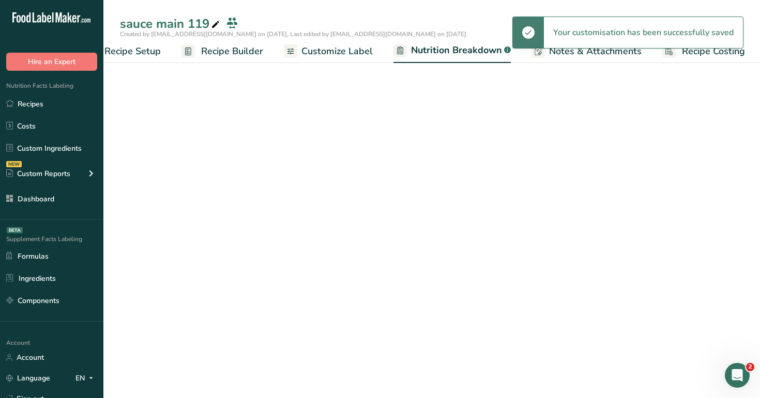
scroll to position [0, 36]
select select "Calories"
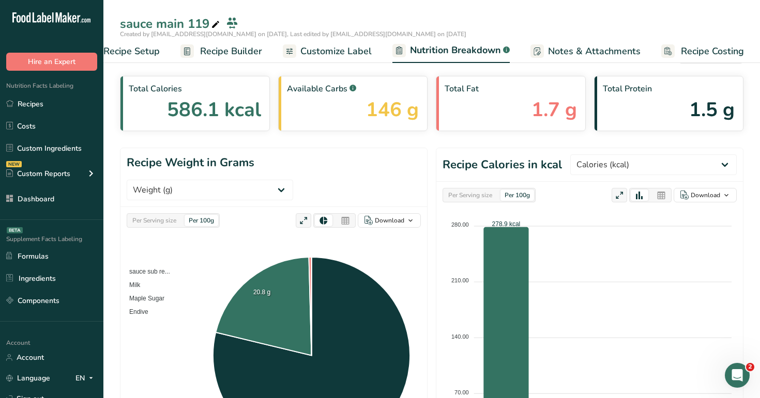
scroll to position [33, 0]
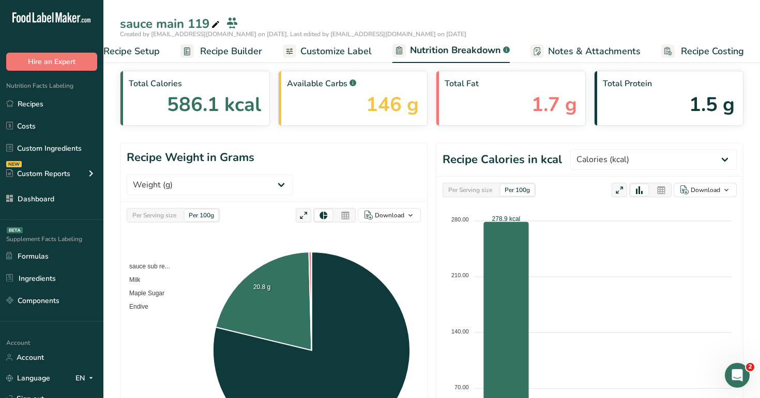
click at [314, 48] on span "Customize Label" at bounding box center [335, 51] width 71 height 14
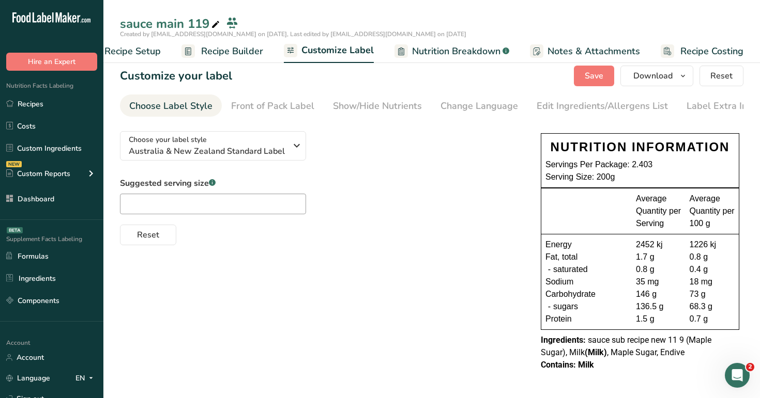
scroll to position [7, 0]
click at [229, 148] on span "Australia & New Zealand Standard Label" at bounding box center [208, 151] width 158 height 12
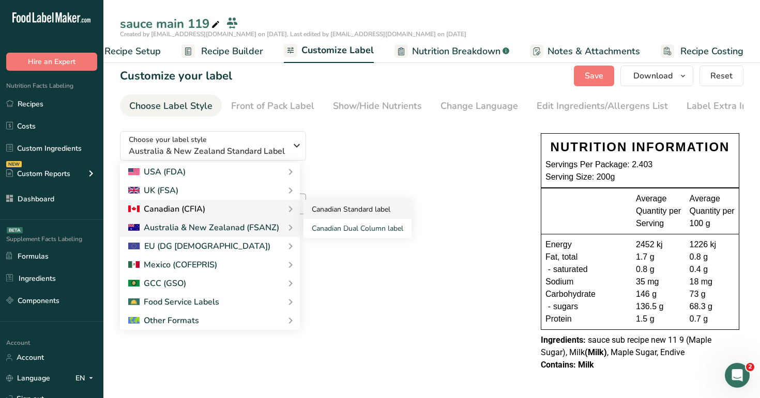
click at [333, 206] on link "Canadian Standard label" at bounding box center [357, 209] width 108 height 19
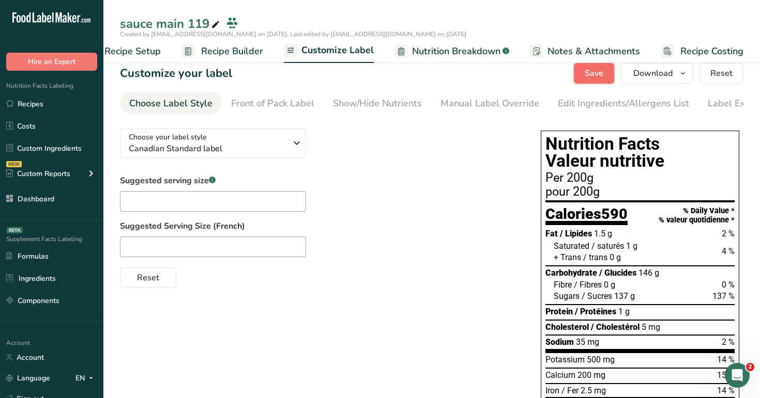
click at [594, 73] on span "Save" at bounding box center [593, 73] width 19 height 12
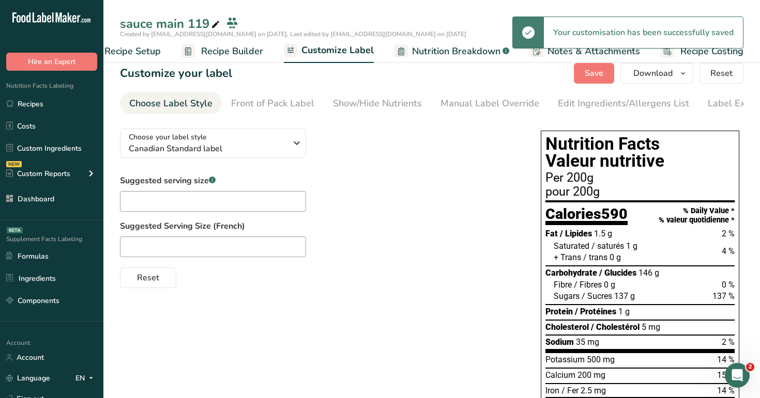
click at [460, 47] on span "Nutrition Breakdown" at bounding box center [456, 51] width 88 height 14
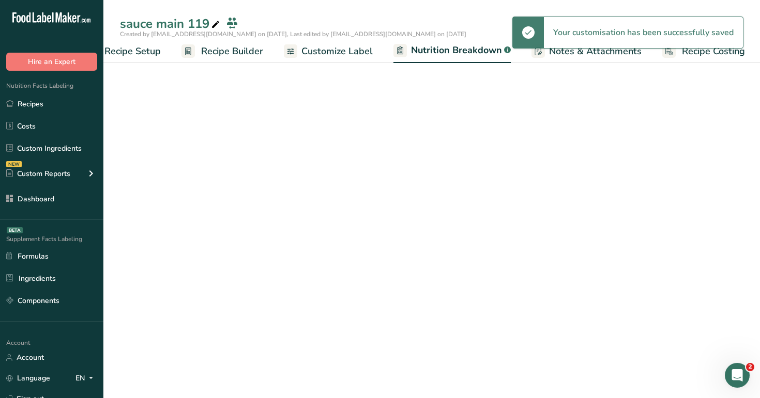
scroll to position [0, 36]
select select "Calories"
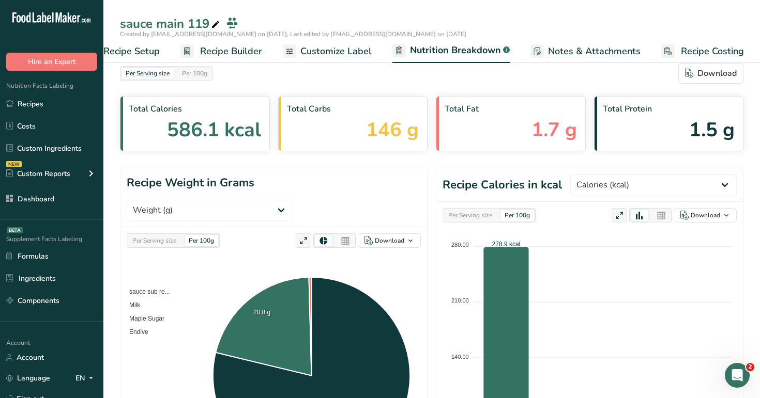
click at [342, 55] on span "Customize Label" at bounding box center [335, 51] width 71 height 14
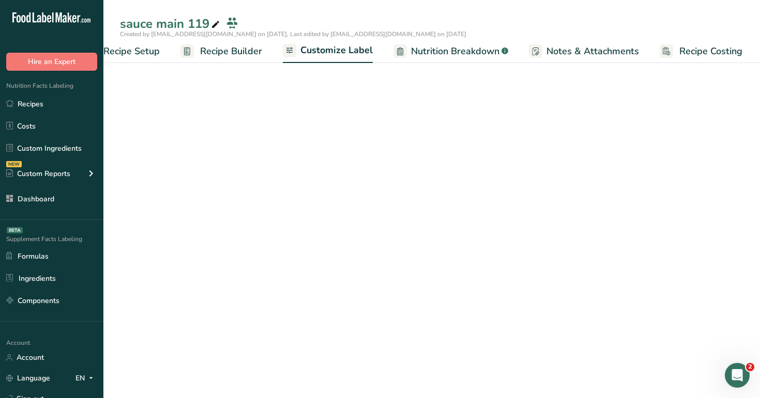
scroll to position [0, 35]
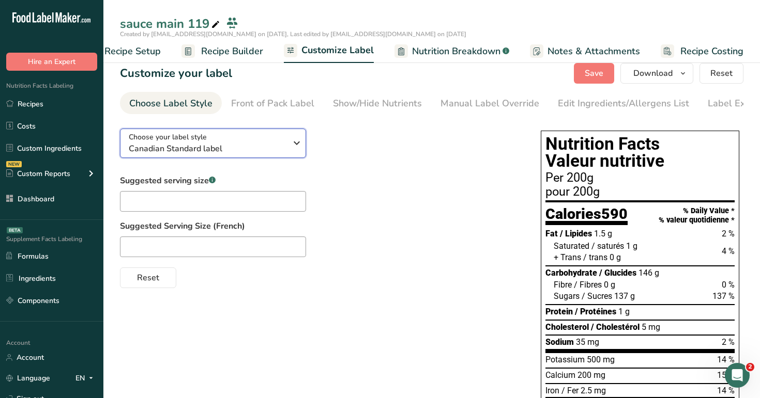
click at [273, 145] on span "Canadian Standard label" at bounding box center [208, 149] width 158 height 12
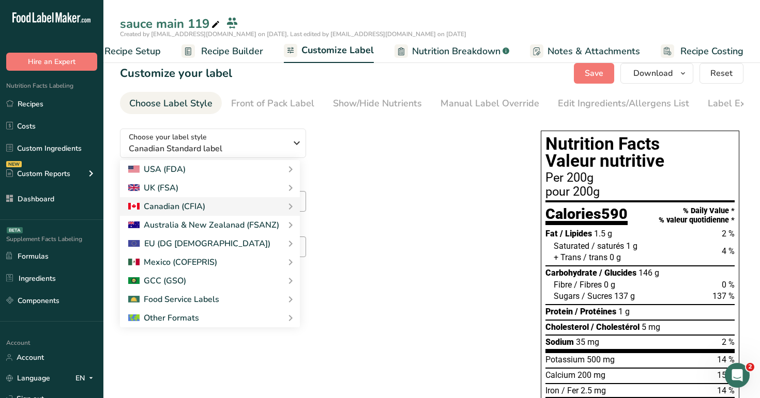
click at [463, 55] on span "Nutrition Breakdown" at bounding box center [456, 51] width 88 height 14
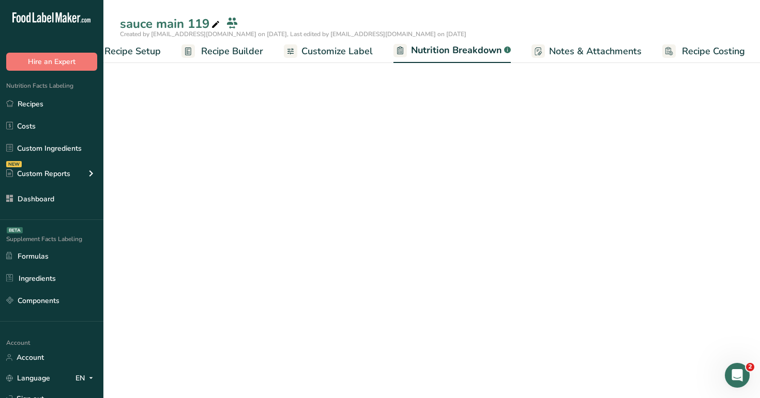
scroll to position [0, 36]
select select "Calories"
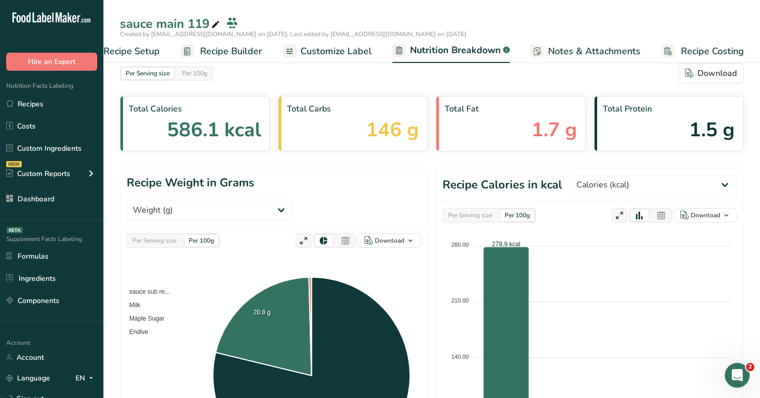
click at [318, 48] on span "Customize Label" at bounding box center [335, 51] width 71 height 14
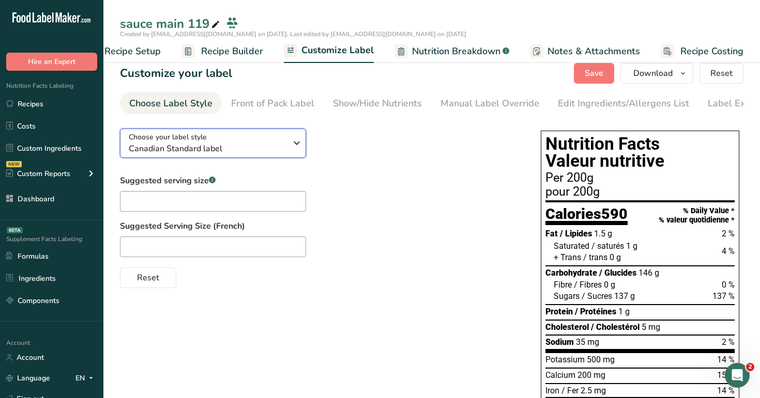
click at [290, 139] on icon "button" at bounding box center [296, 143] width 12 height 19
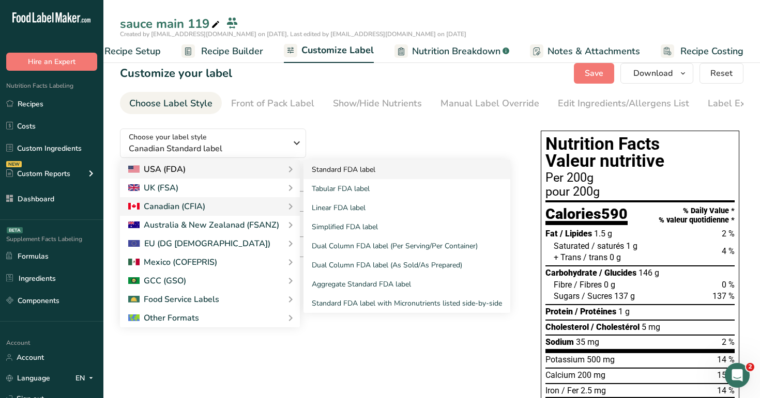
click at [348, 176] on link "Standard FDA label" at bounding box center [406, 169] width 207 height 19
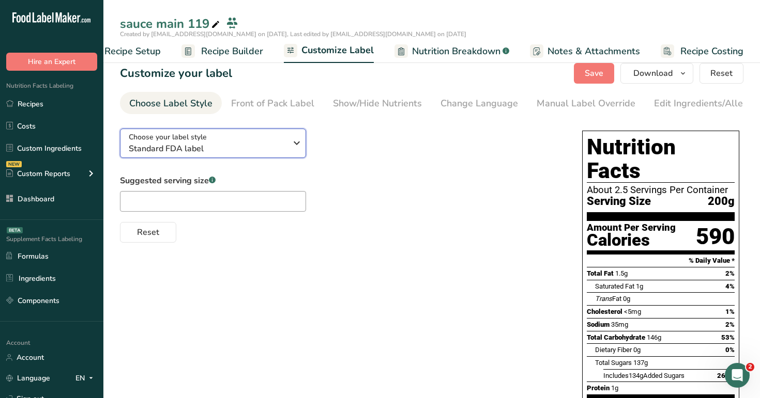
click at [268, 152] on span "Standard FDA label" at bounding box center [208, 149] width 158 height 12
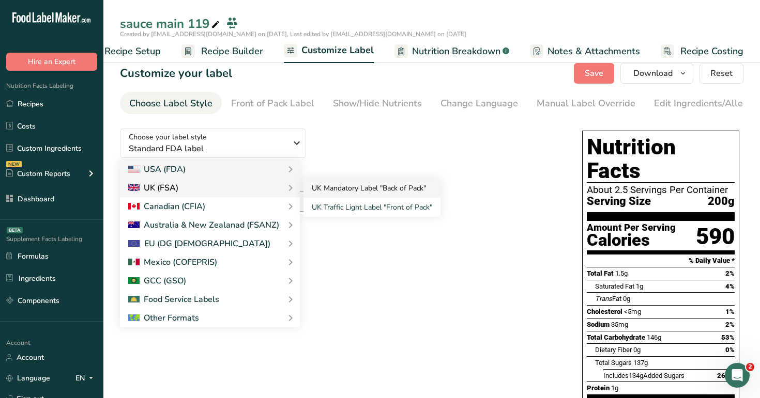
click at [348, 190] on link "UK Mandatory Label "Back of Pack"" at bounding box center [371, 188] width 137 height 19
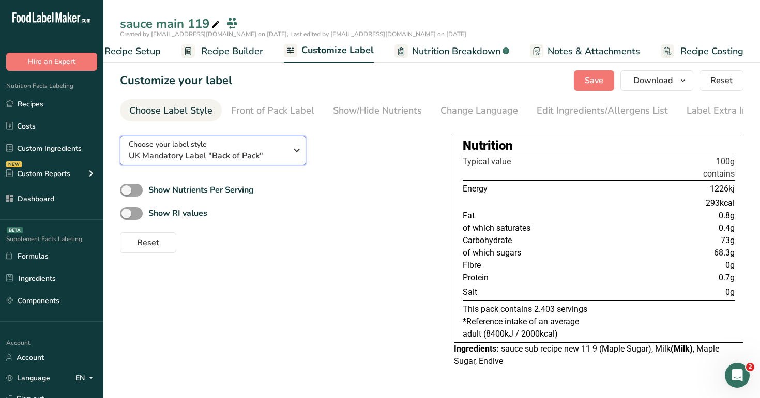
click at [271, 162] on span "UK Mandatory Label "Back of Pack"" at bounding box center [208, 156] width 158 height 12
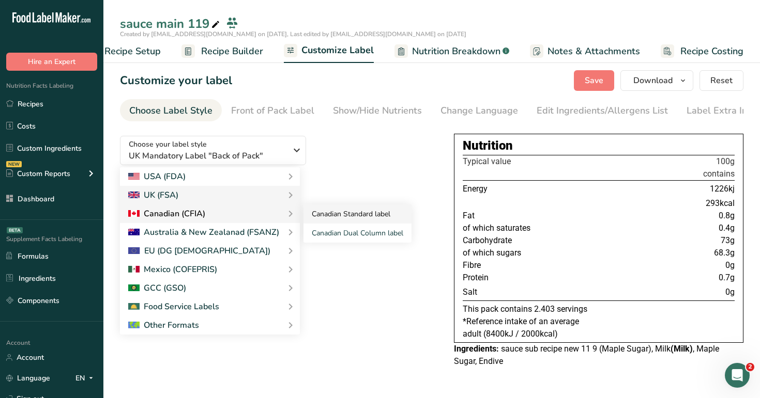
click at [331, 219] on link "Canadian Standard label" at bounding box center [357, 214] width 108 height 19
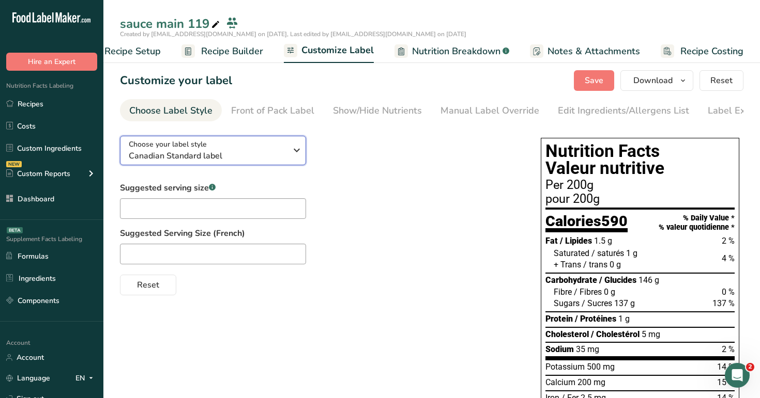
click at [280, 158] on span "Canadian Standard label" at bounding box center [208, 156] width 158 height 12
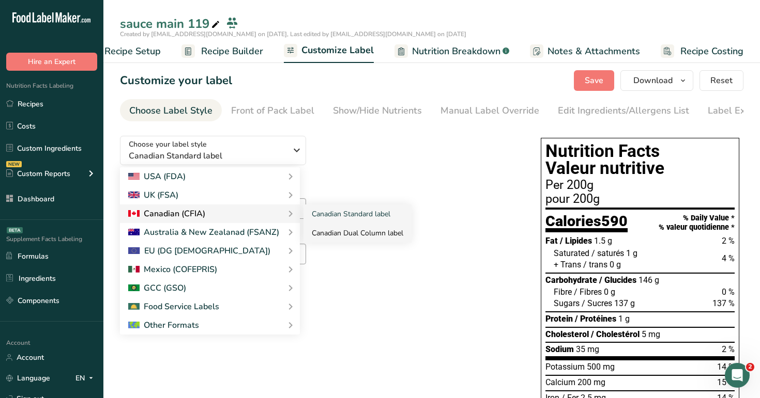
click at [326, 235] on link "Canadian Dual Column label" at bounding box center [357, 233] width 108 height 19
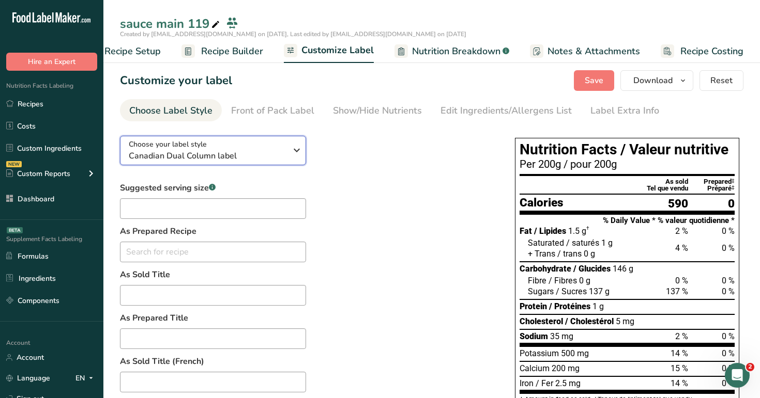
click at [268, 154] on span "Canadian Dual Column label" at bounding box center [208, 156] width 158 height 12
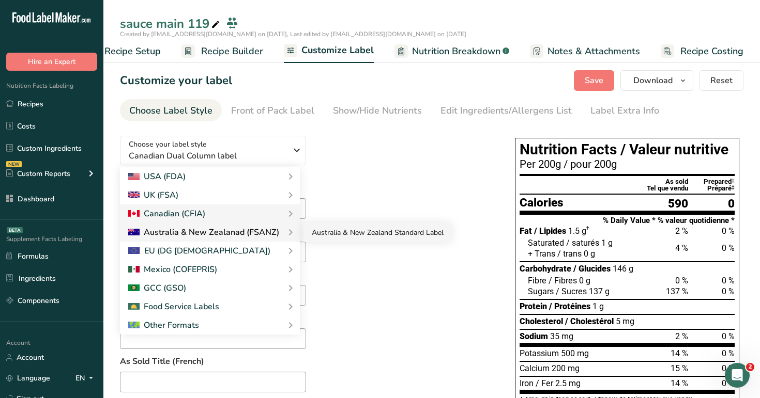
click at [331, 235] on link "Australia & New Zealand Standard Label" at bounding box center [377, 232] width 148 height 19
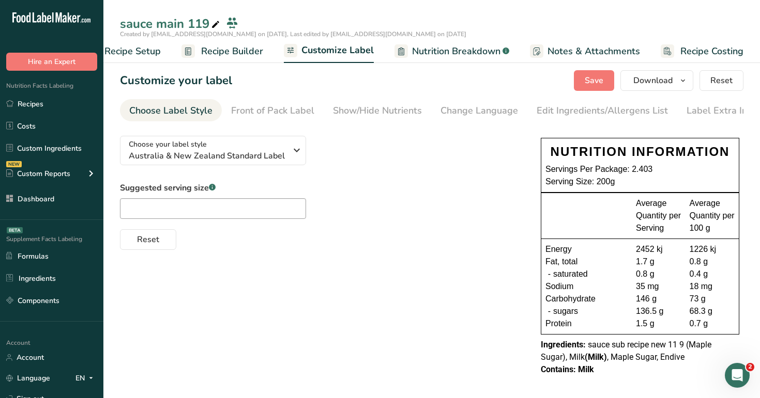
scroll to position [7, 0]
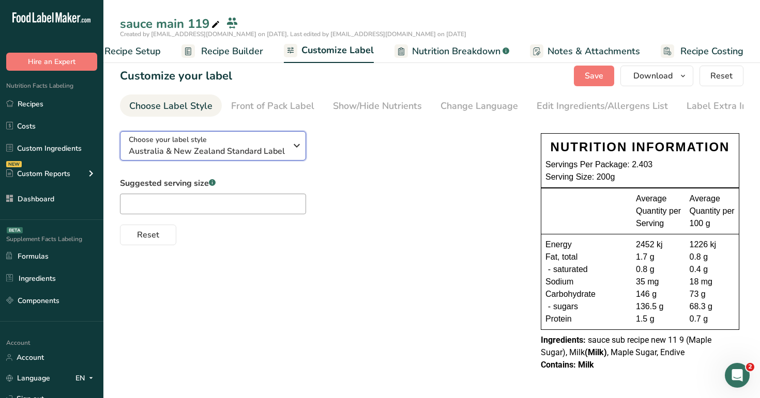
click at [277, 152] on span "Australia & New Zealand Standard Label" at bounding box center [208, 151] width 158 height 12
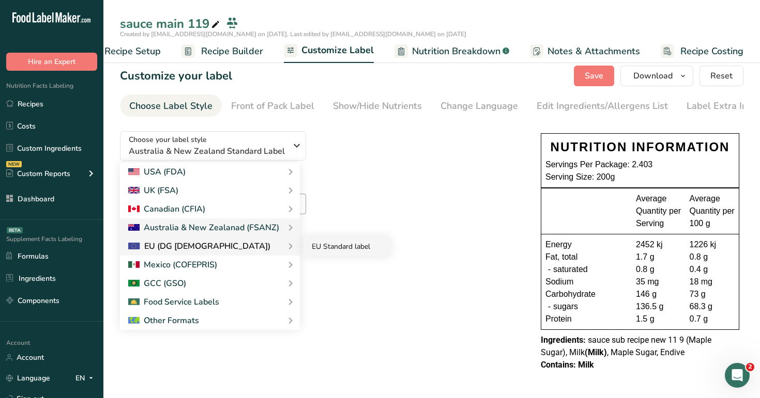
click at [327, 242] on link "EU Standard label" at bounding box center [346, 246] width 87 height 19
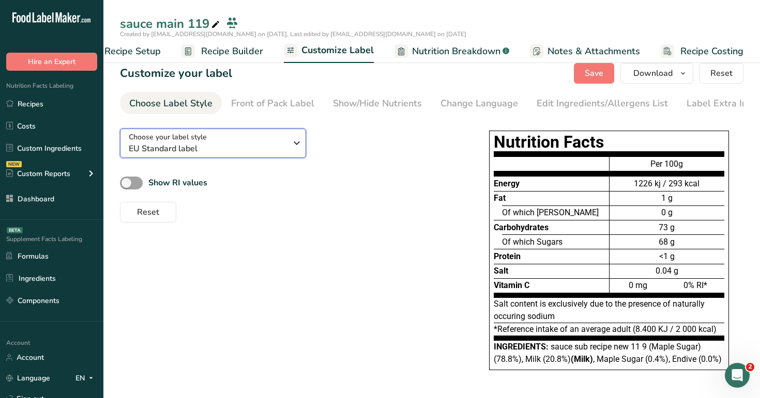
click at [279, 152] on span "EU Standard label" at bounding box center [208, 149] width 158 height 12
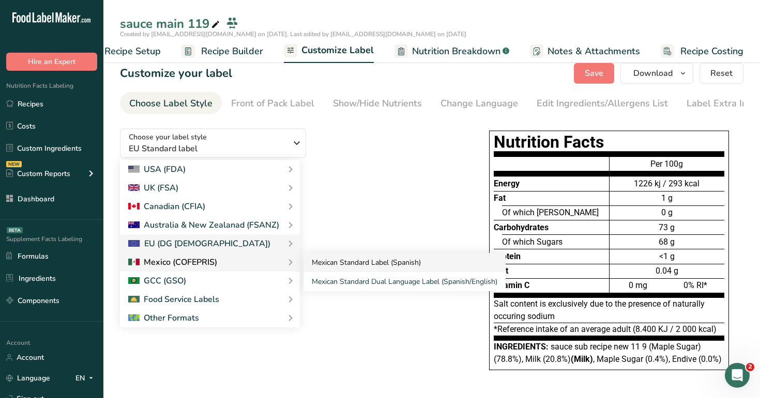
click at [335, 267] on link "Mexican Standard Label (Spanish)" at bounding box center [404, 262] width 202 height 19
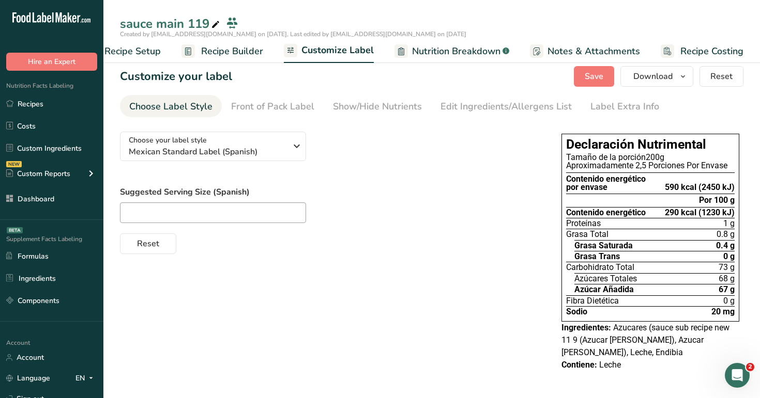
scroll to position [0, 0]
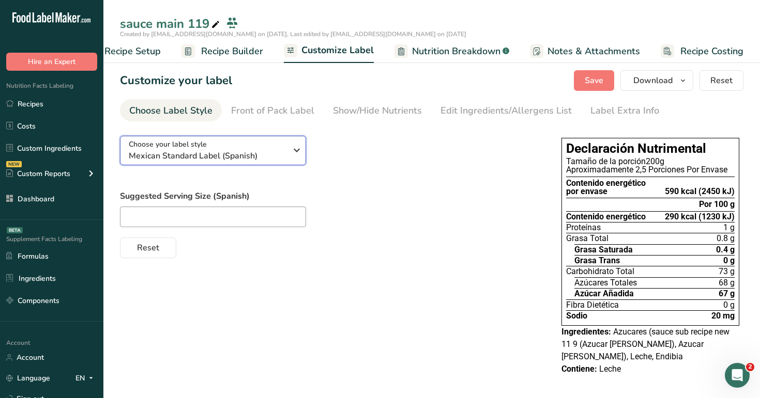
click at [277, 149] on div "Choose your label style Mexican Standard Label (Spanish)" at bounding box center [208, 150] width 158 height 23
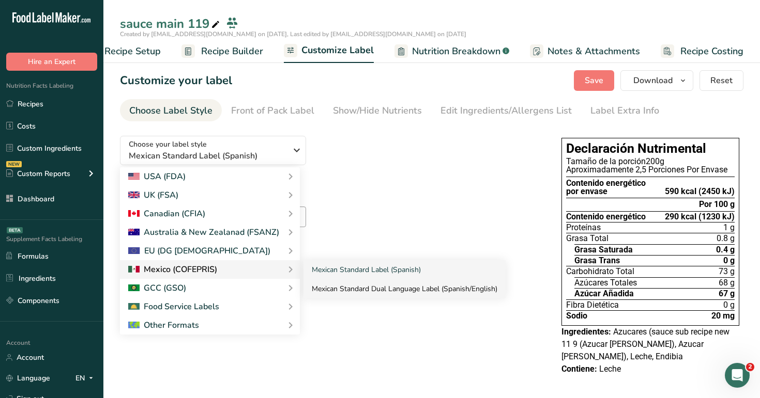
click at [329, 282] on link "Mexican Standard Dual Language Label (Spanish/English)" at bounding box center [404, 289] width 202 height 19
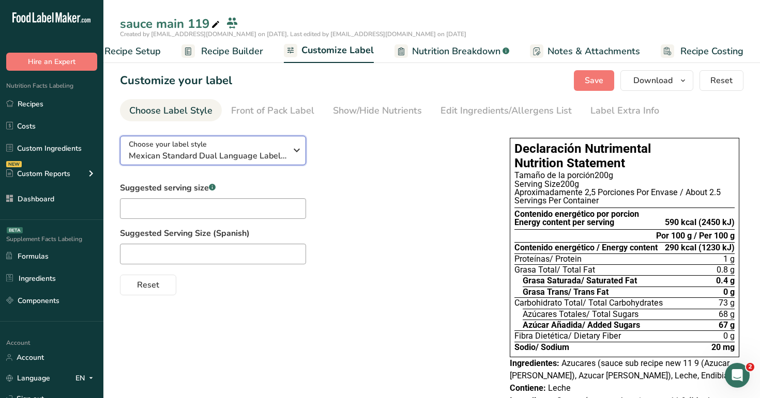
click at [293, 157] on icon "button" at bounding box center [296, 150] width 12 height 19
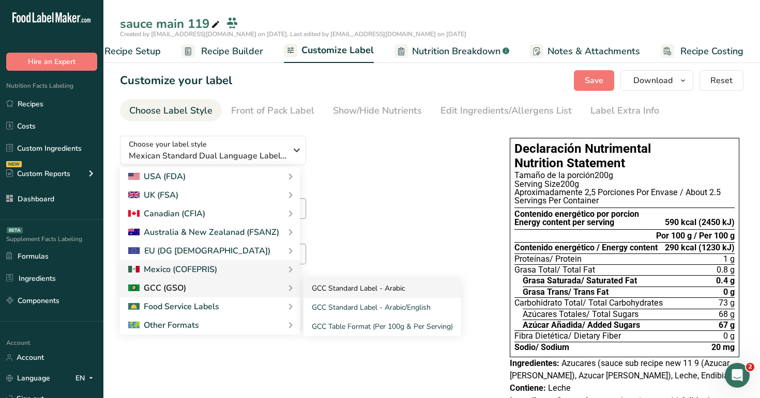
click at [321, 295] on link "GCC Standard Label - Arabic" at bounding box center [382, 288] width 158 height 19
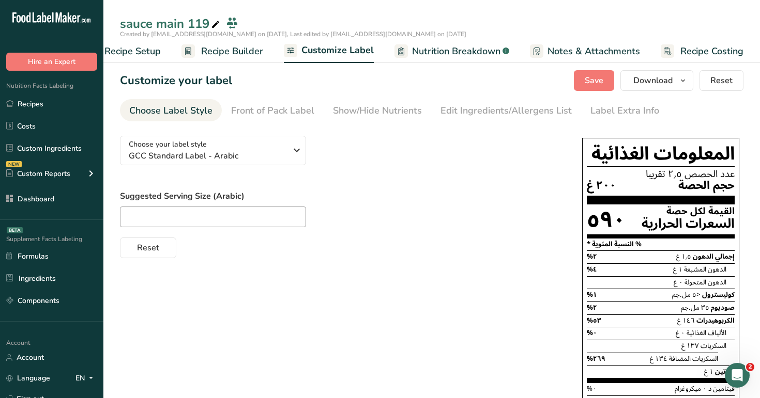
scroll to position [10, 0]
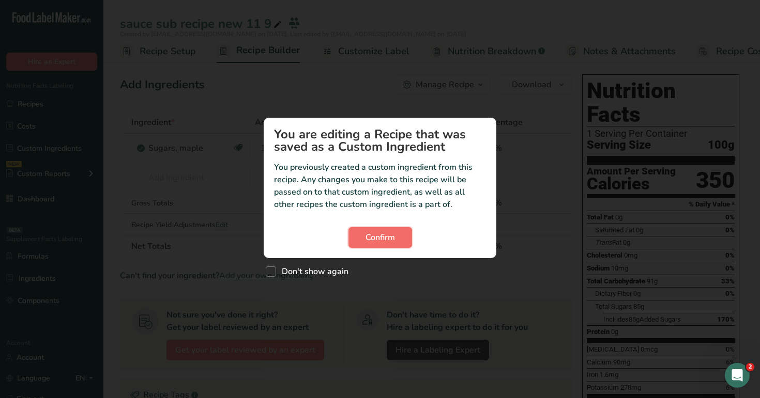
click at [364, 236] on button "Confirm" at bounding box center [380, 237] width 64 height 21
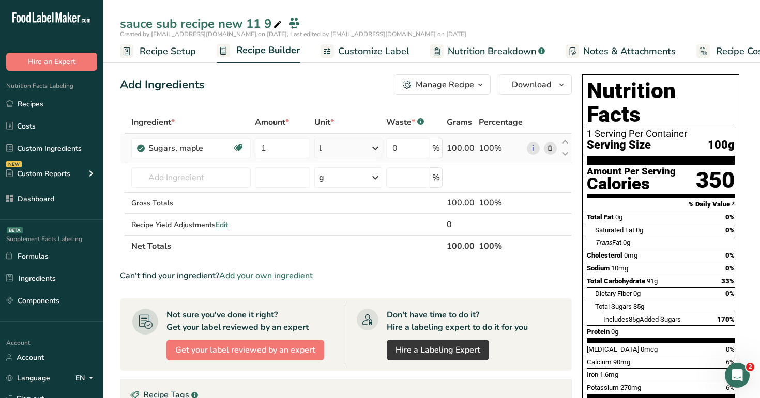
click at [339, 158] on div "l" at bounding box center [348, 148] width 68 height 21
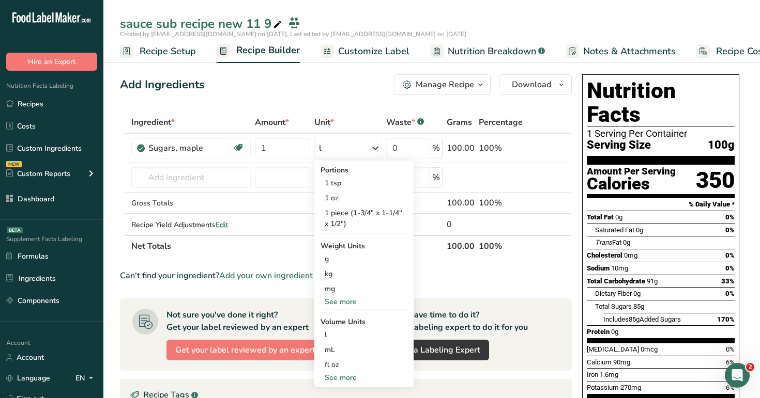
click at [355, 105] on div "Add Ingredients Manage Recipe Delete Recipe Duplicate Recipe Scale Recipe Save …" at bounding box center [349, 363] width 458 height 586
click at [316, 102] on div "Add Ingredients Manage Recipe Delete Recipe Duplicate Recipe Scale Recipe Save …" at bounding box center [349, 363] width 458 height 586
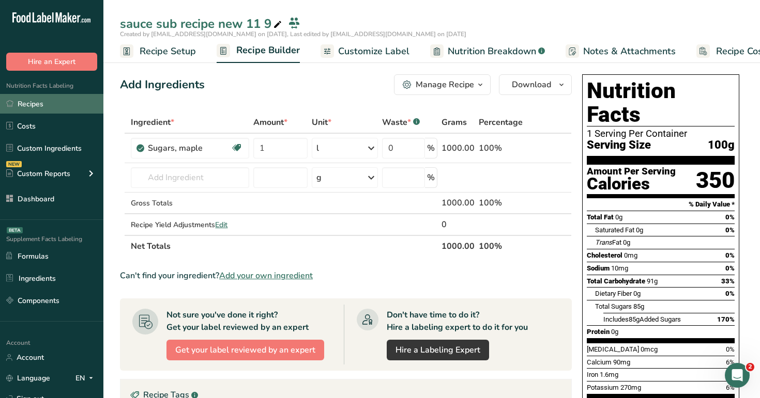
click at [46, 102] on link "Recipes" at bounding box center [51, 104] width 103 height 20
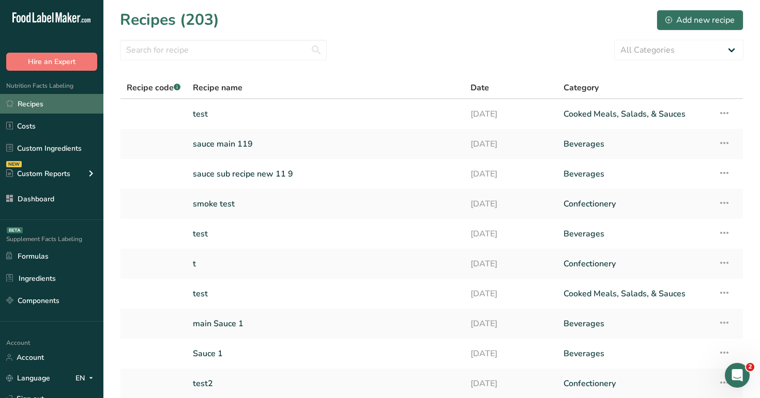
click at [54, 103] on link "Recipes" at bounding box center [51, 104] width 103 height 20
